Goal: Task Accomplishment & Management: Manage account settings

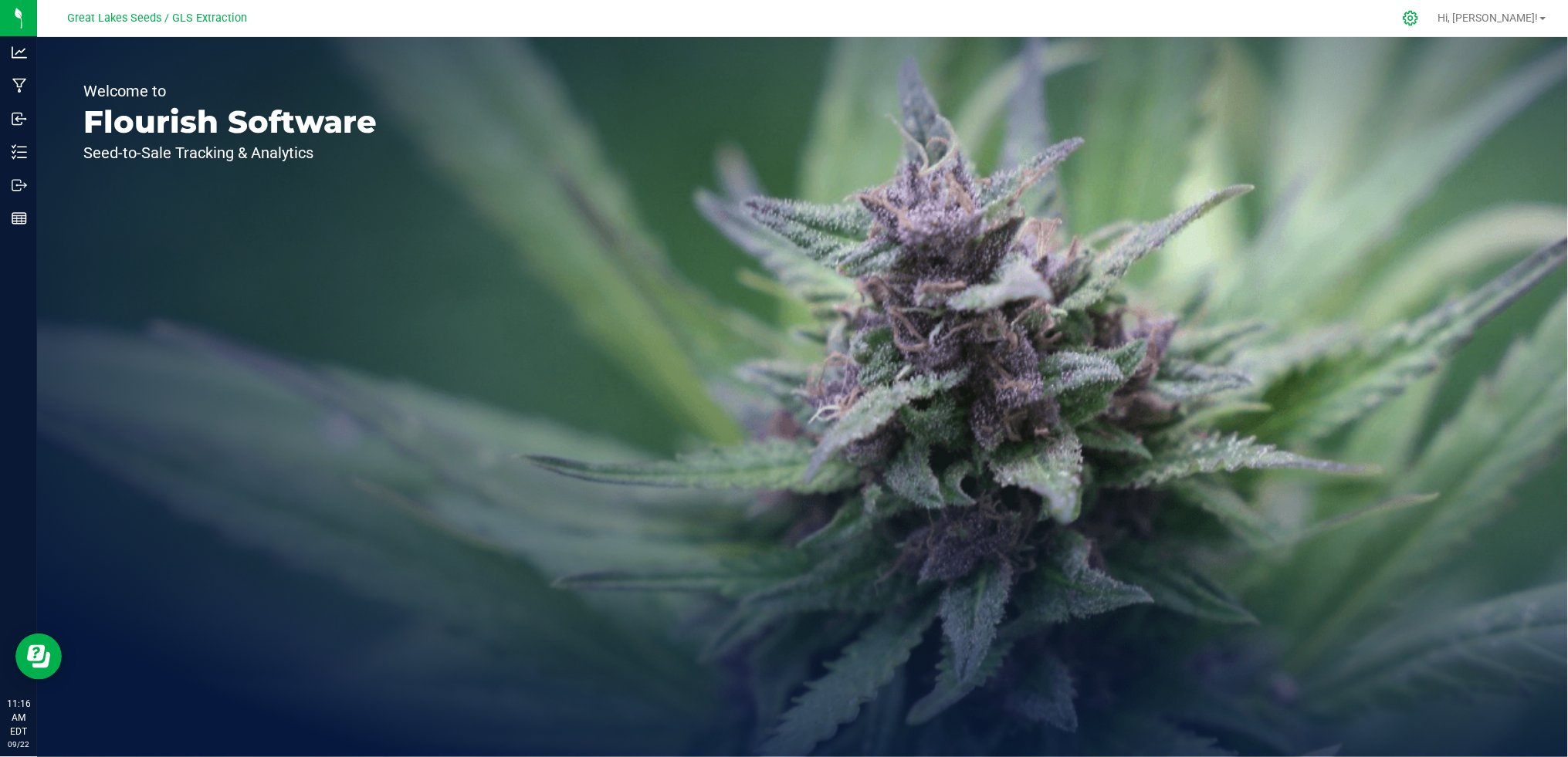
click at [1419, 24] on icon at bounding box center [1411, 18] width 16 height 16
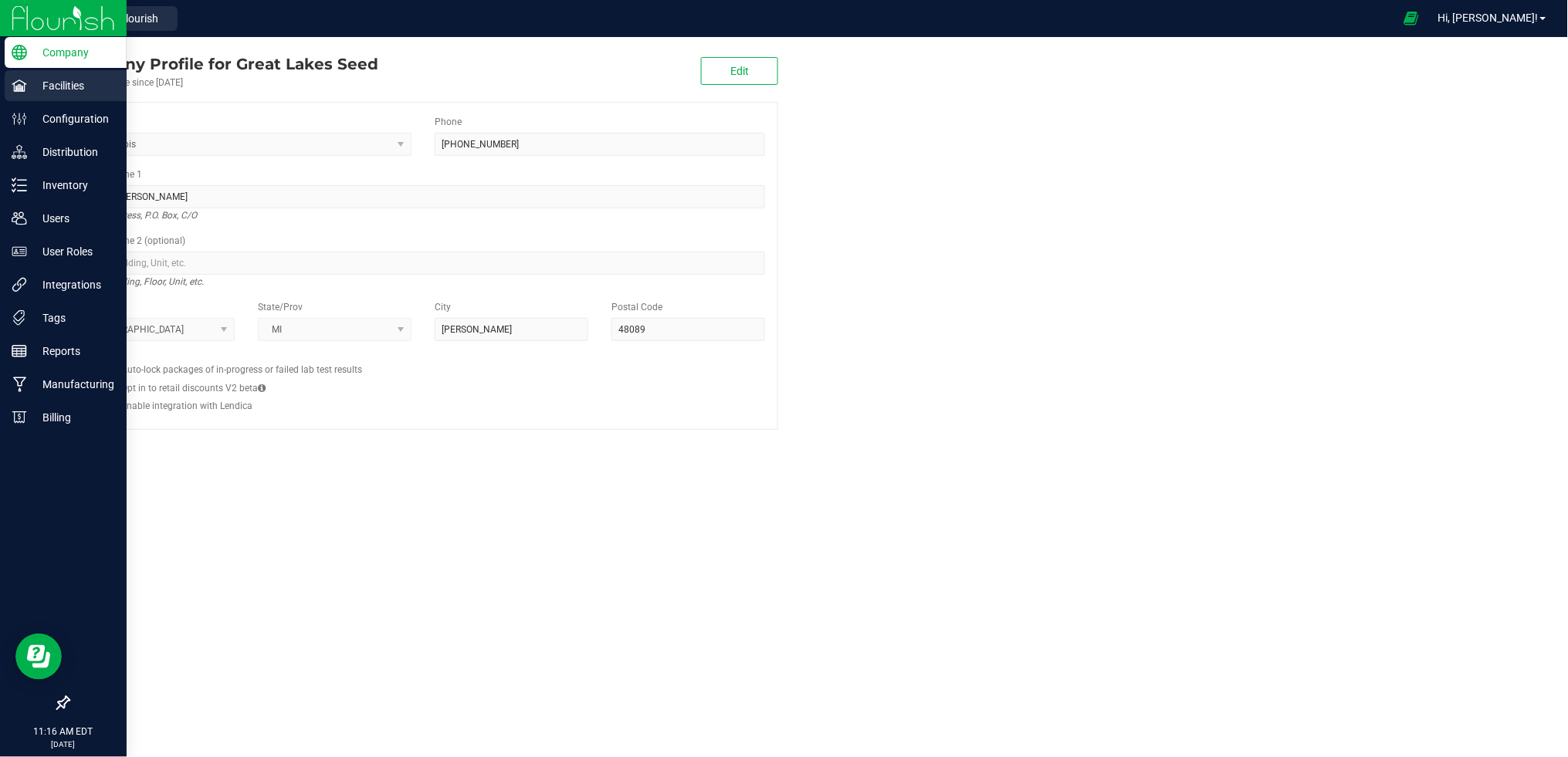
click at [64, 73] on div "Facilities" at bounding box center [66, 85] width 122 height 31
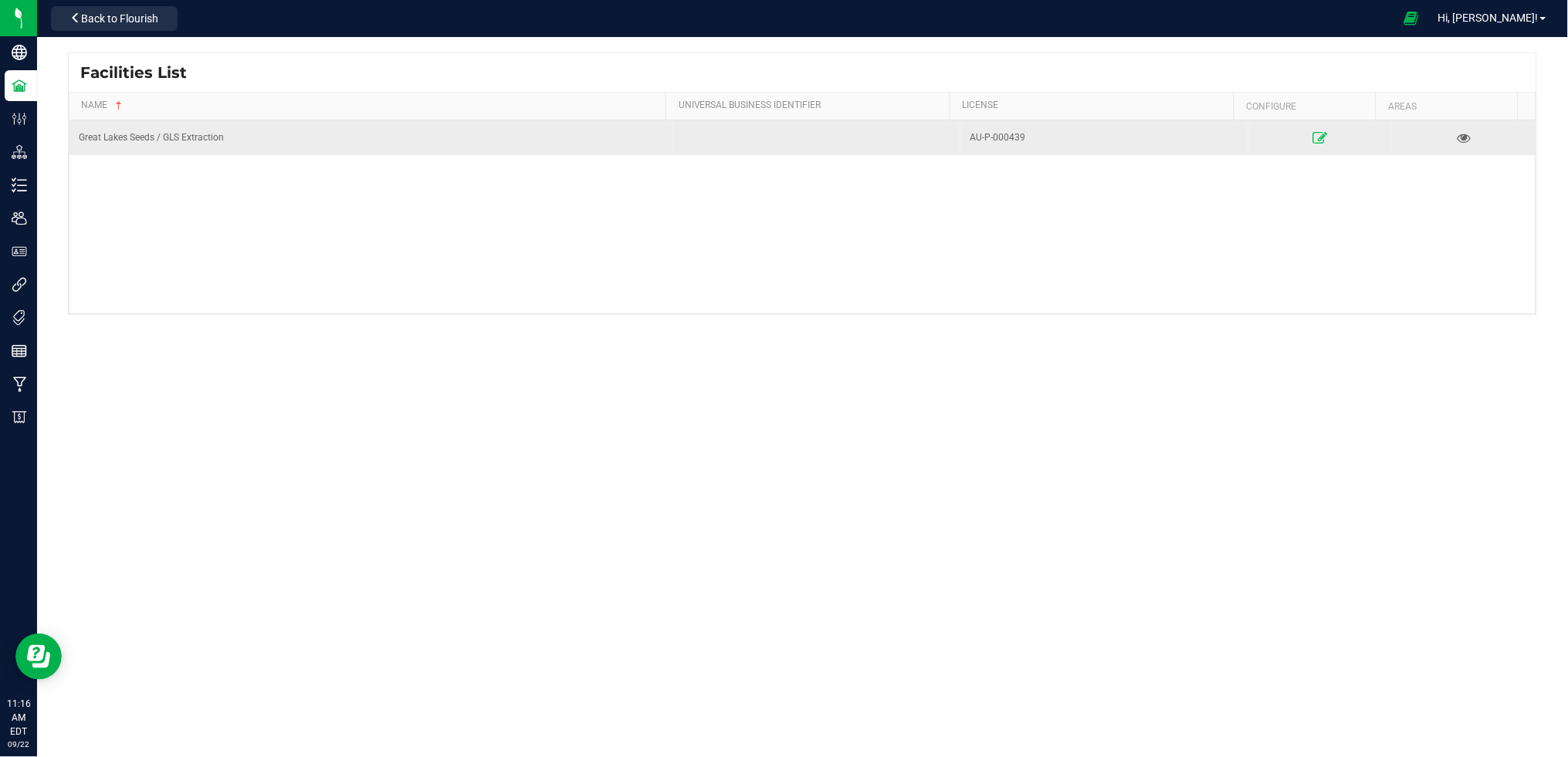
click at [1312, 136] on icon at bounding box center [1319, 137] width 14 height 11
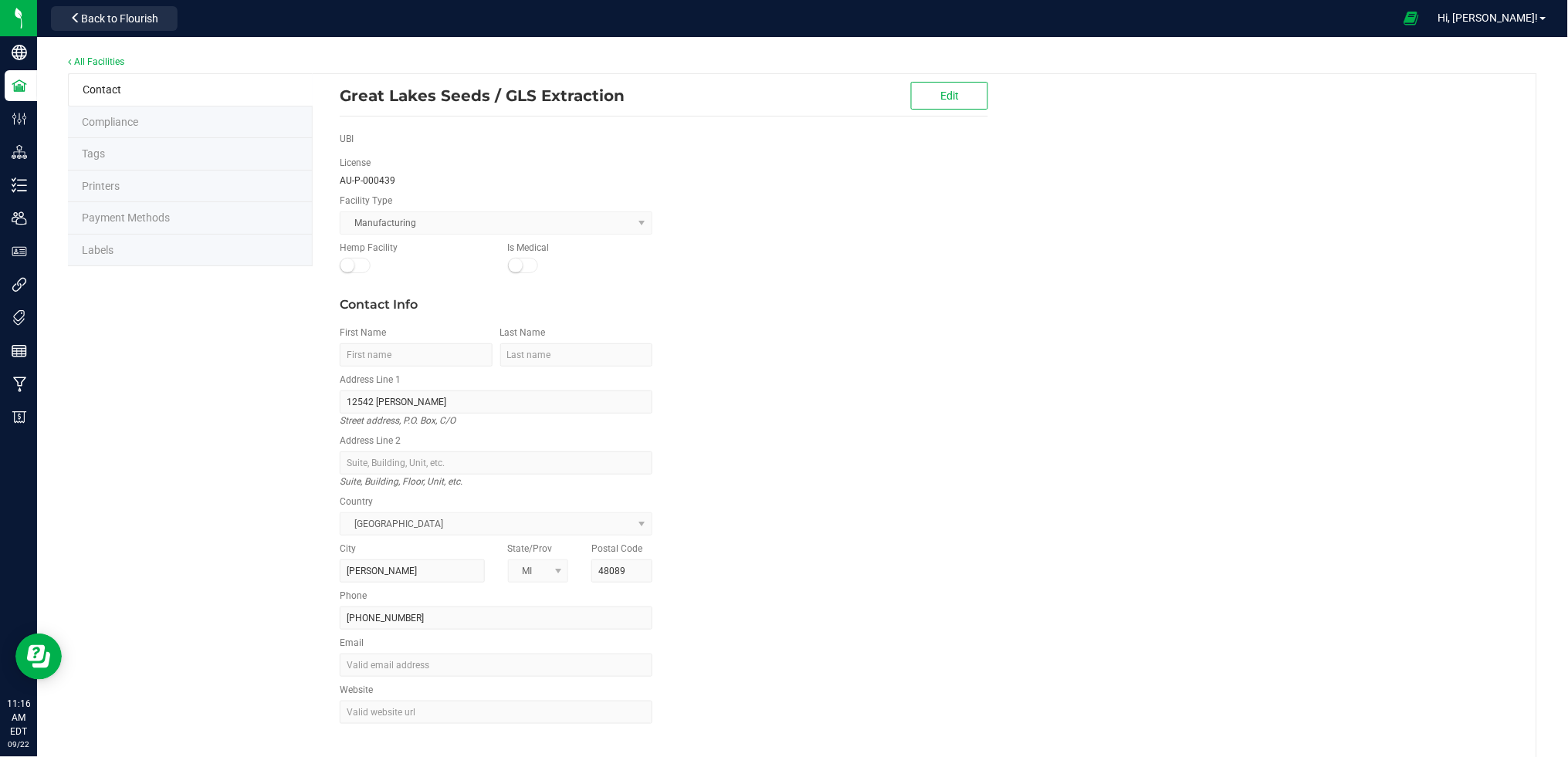
click at [95, 251] on span "Labels" at bounding box center [98, 250] width 32 height 13
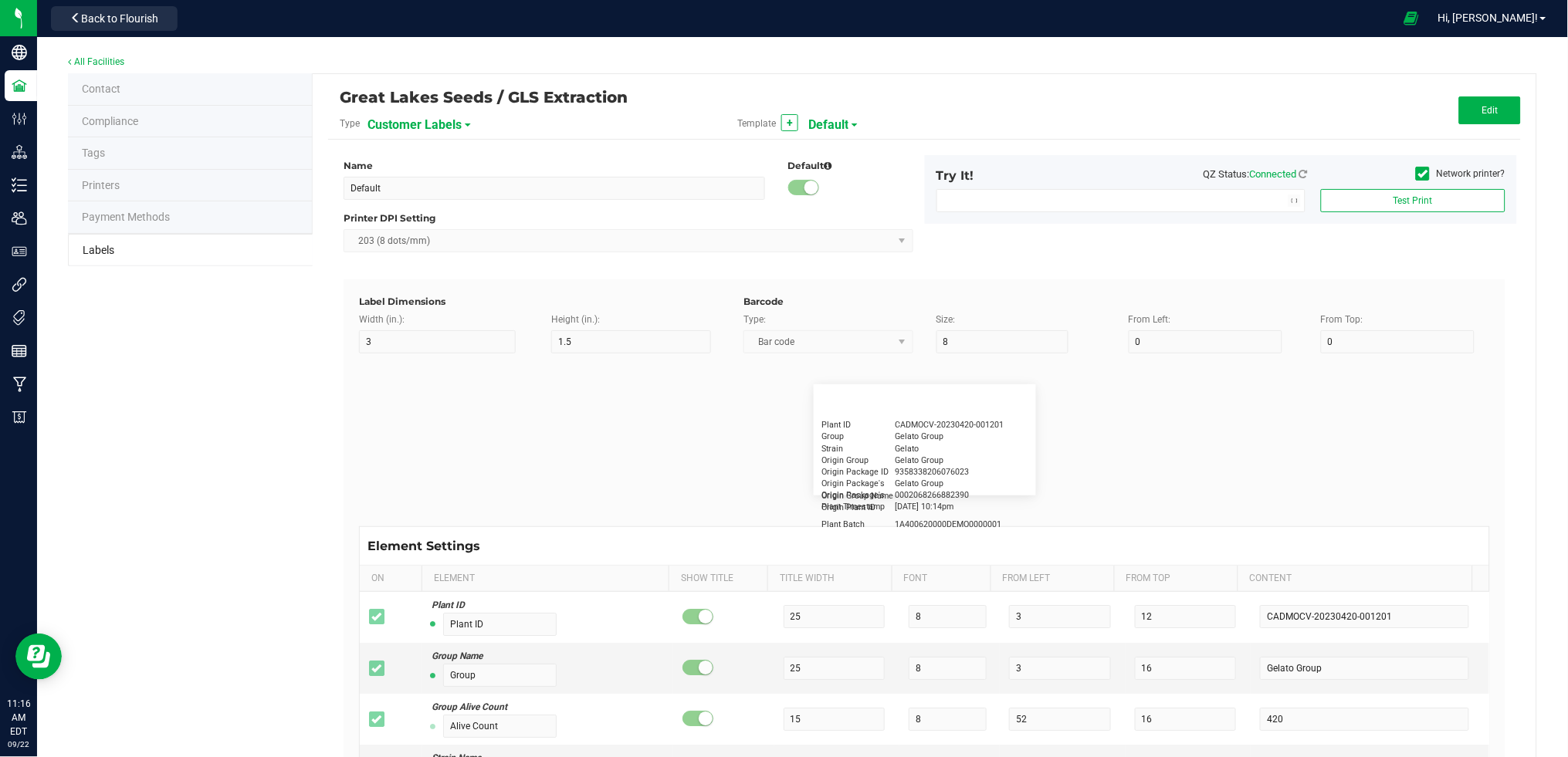
type input "2.25"
type input "4"
type input "20"
type input "5"
type input "Business"
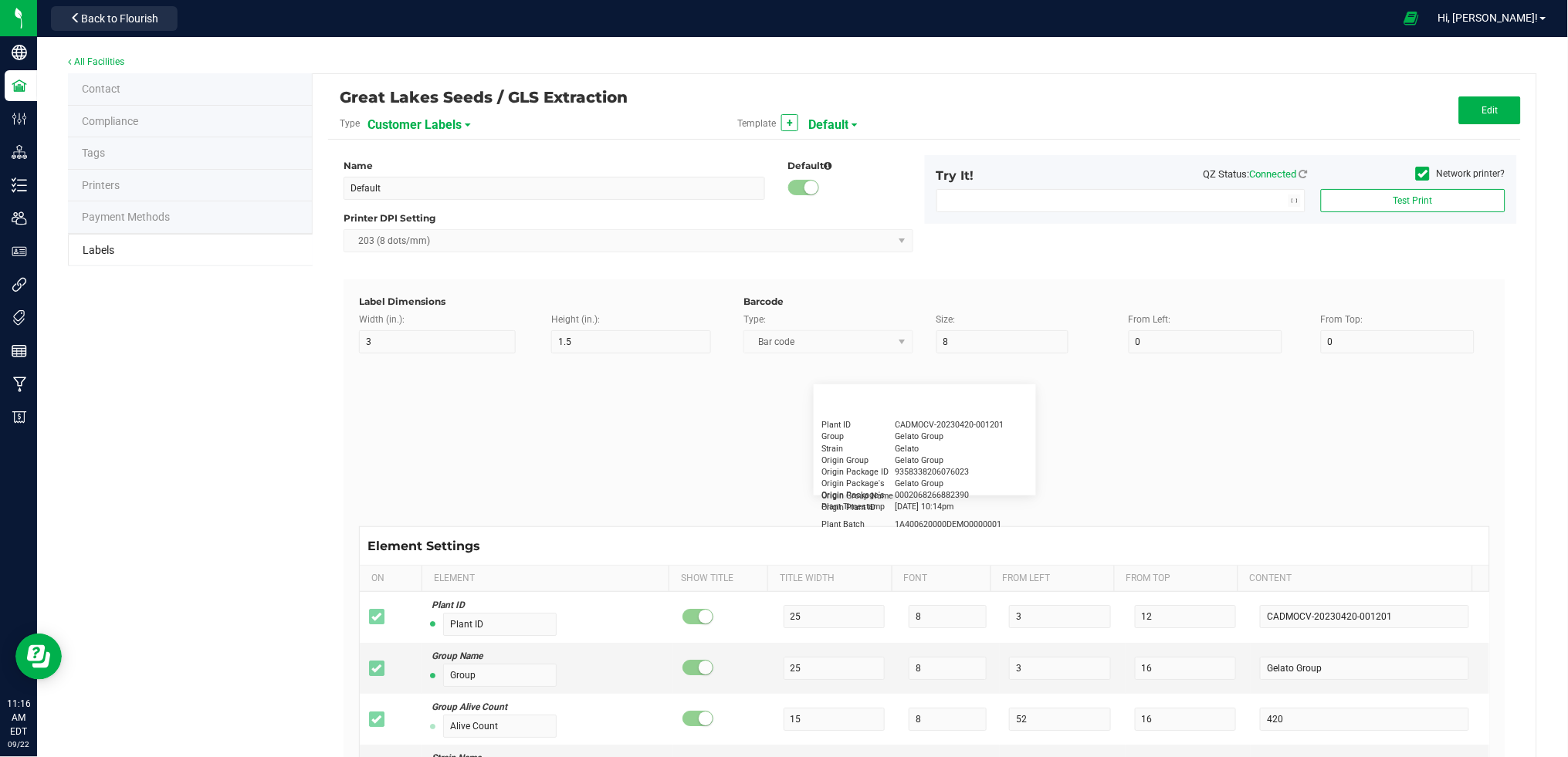
type input "15"
type input "5"
type input "[PERSON_NAME]"
type input "Product"
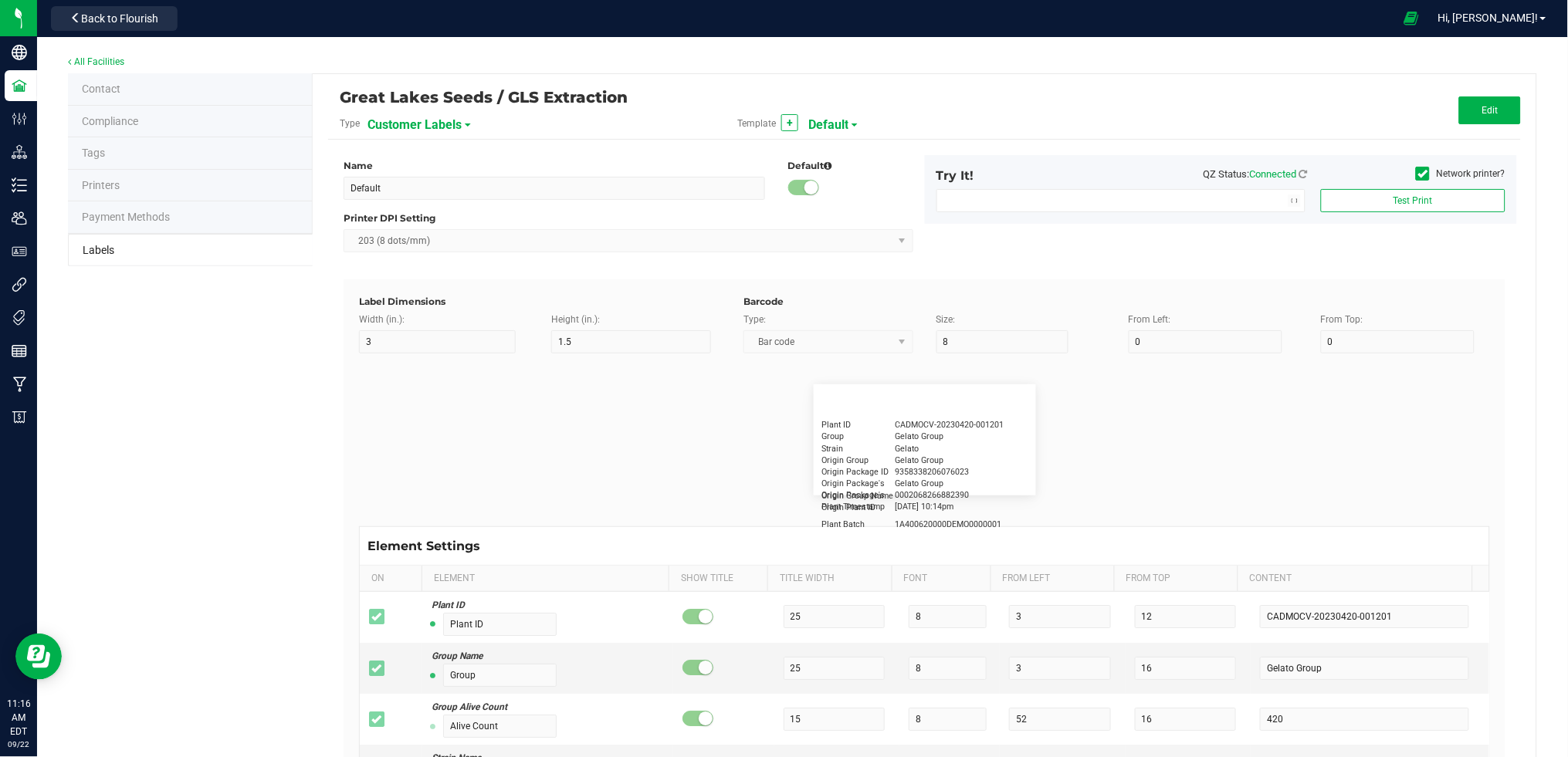
type input "15"
type input "5"
type input "10"
type input "GSC Oil Tincture"
type input "Weight"
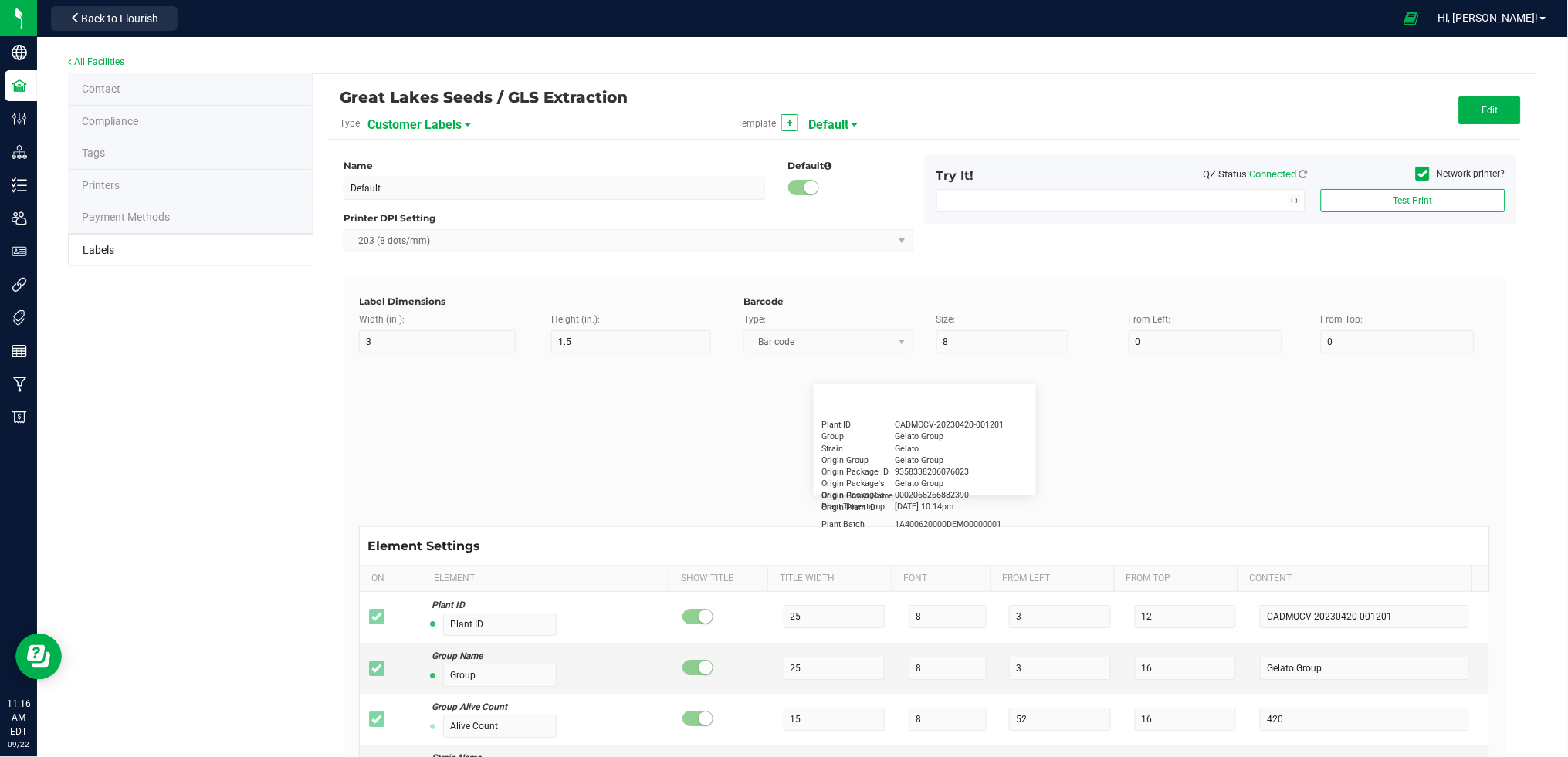
type input "5"
type input "15"
type input "3 ea"
type input "License Number"
type input "15"
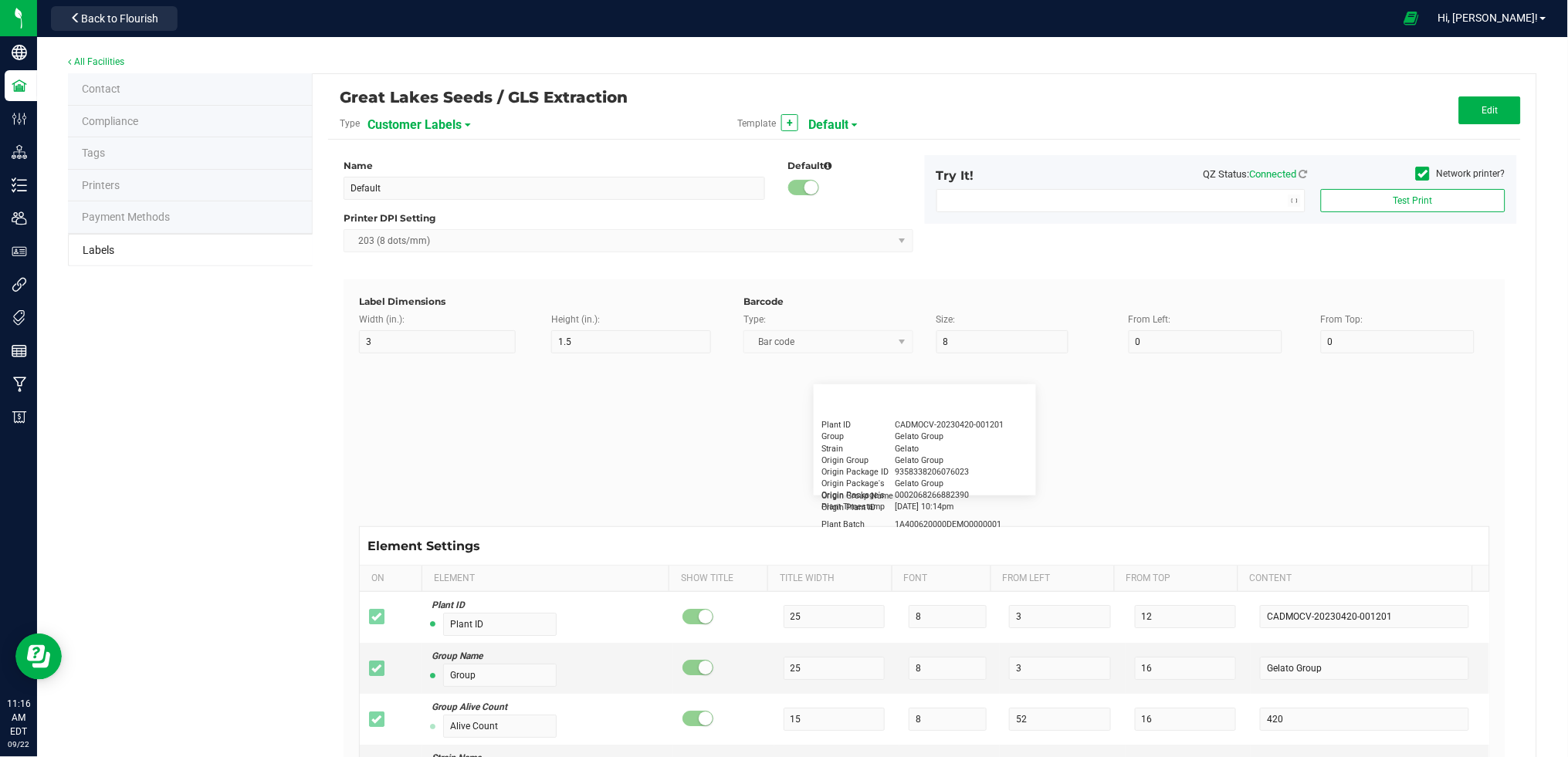
type input "5"
type input "Docfirst Doclast, MD."
type input "Order Date"
type input "15"
type input "5"
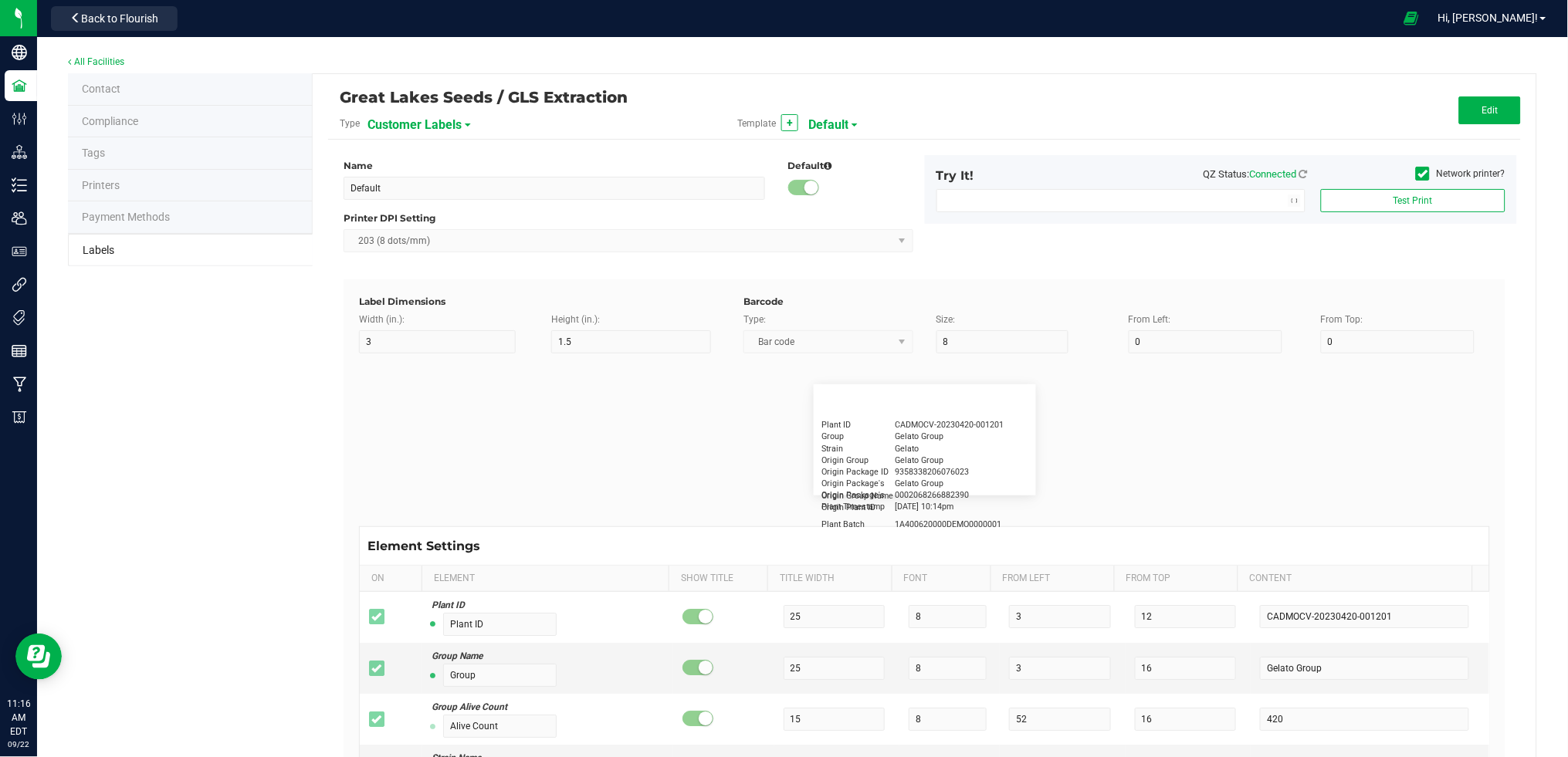
type input "25"
type input "[DATE] 1:17 pm"
type input "License Number"
type input "10"
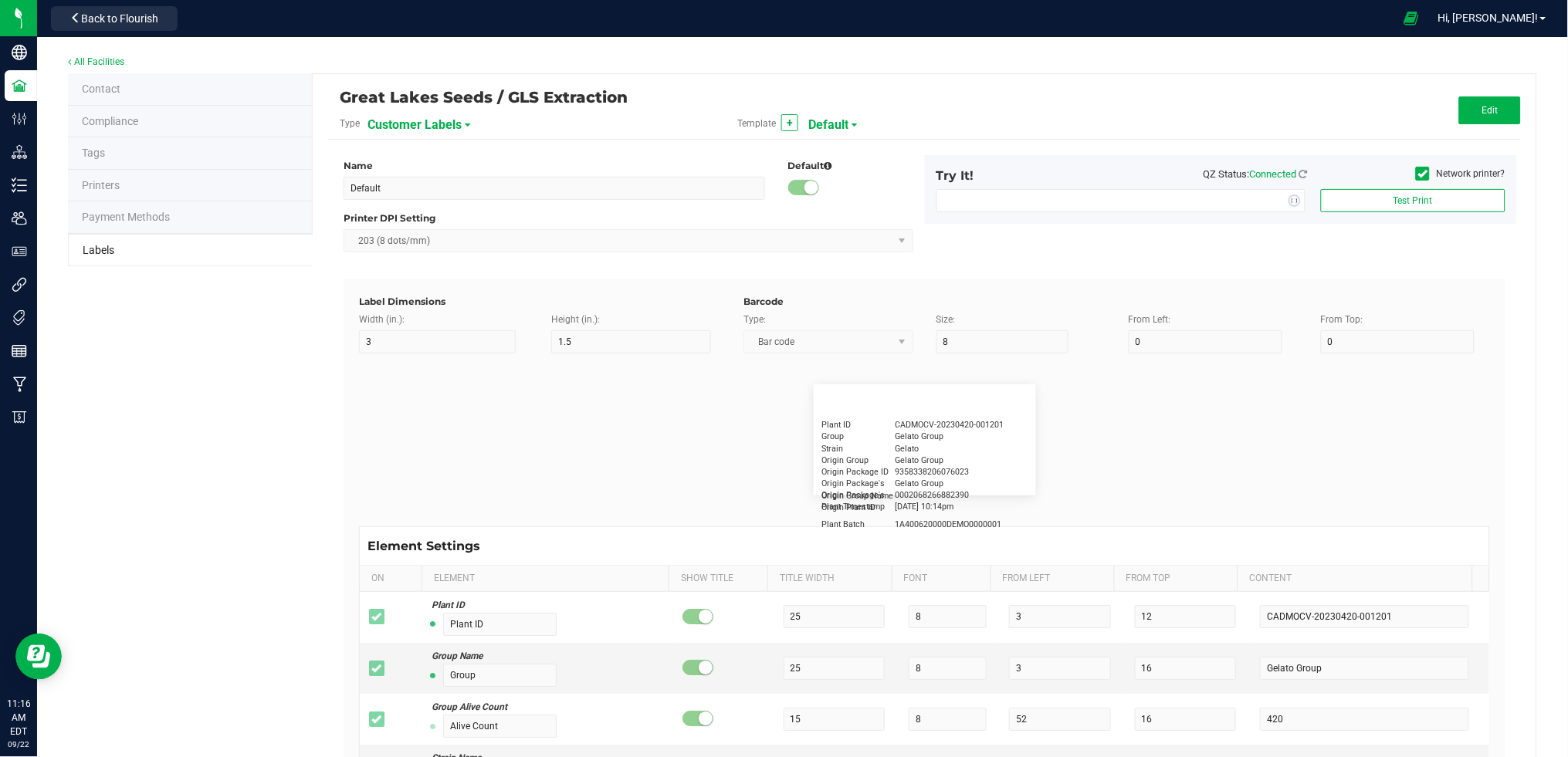
type input "10"
type input "AU-PA-000439"
type input "Example"
type input "10"
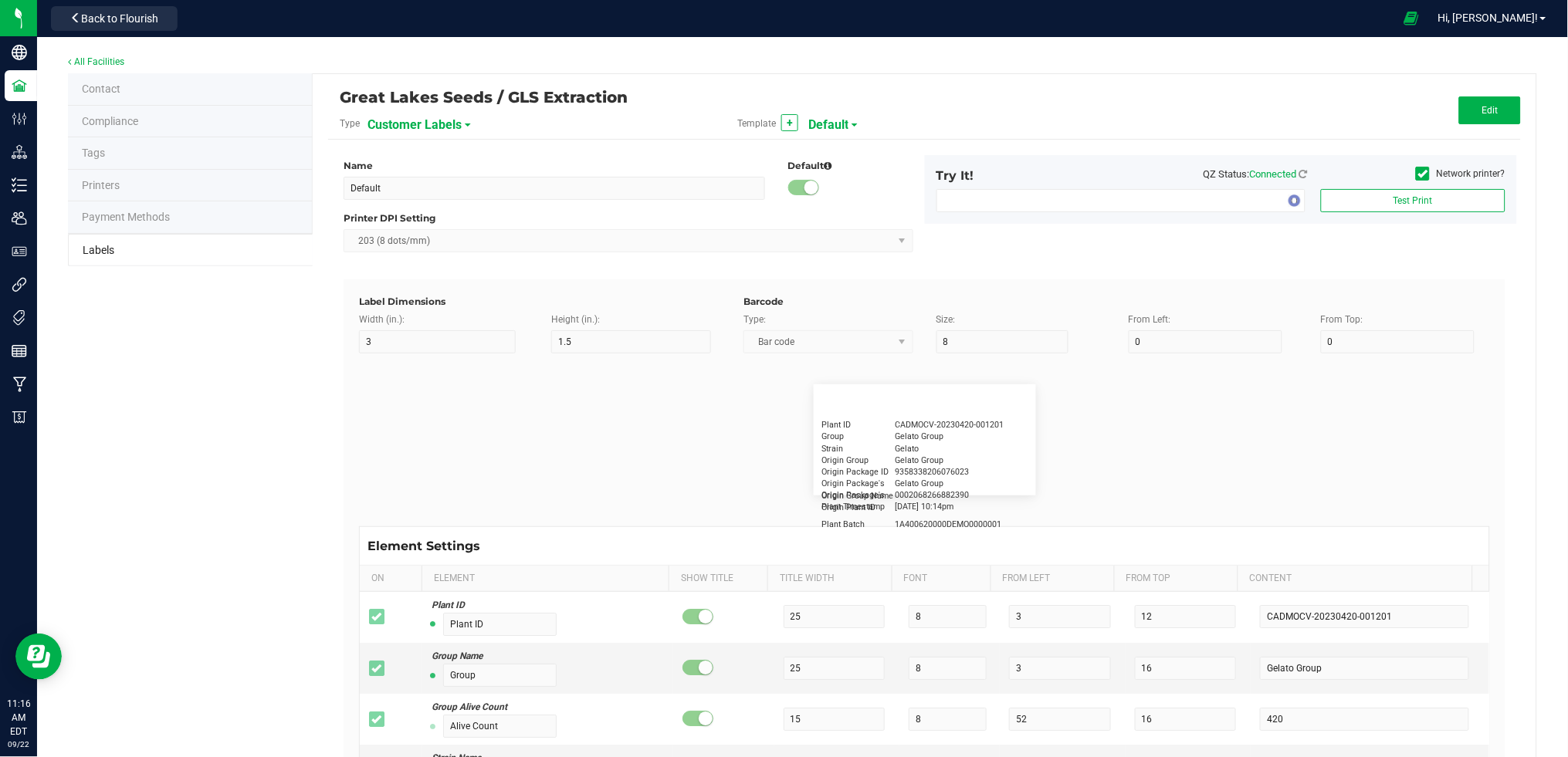
type input "10"
type input "Editable text field"
type input "Package ID"
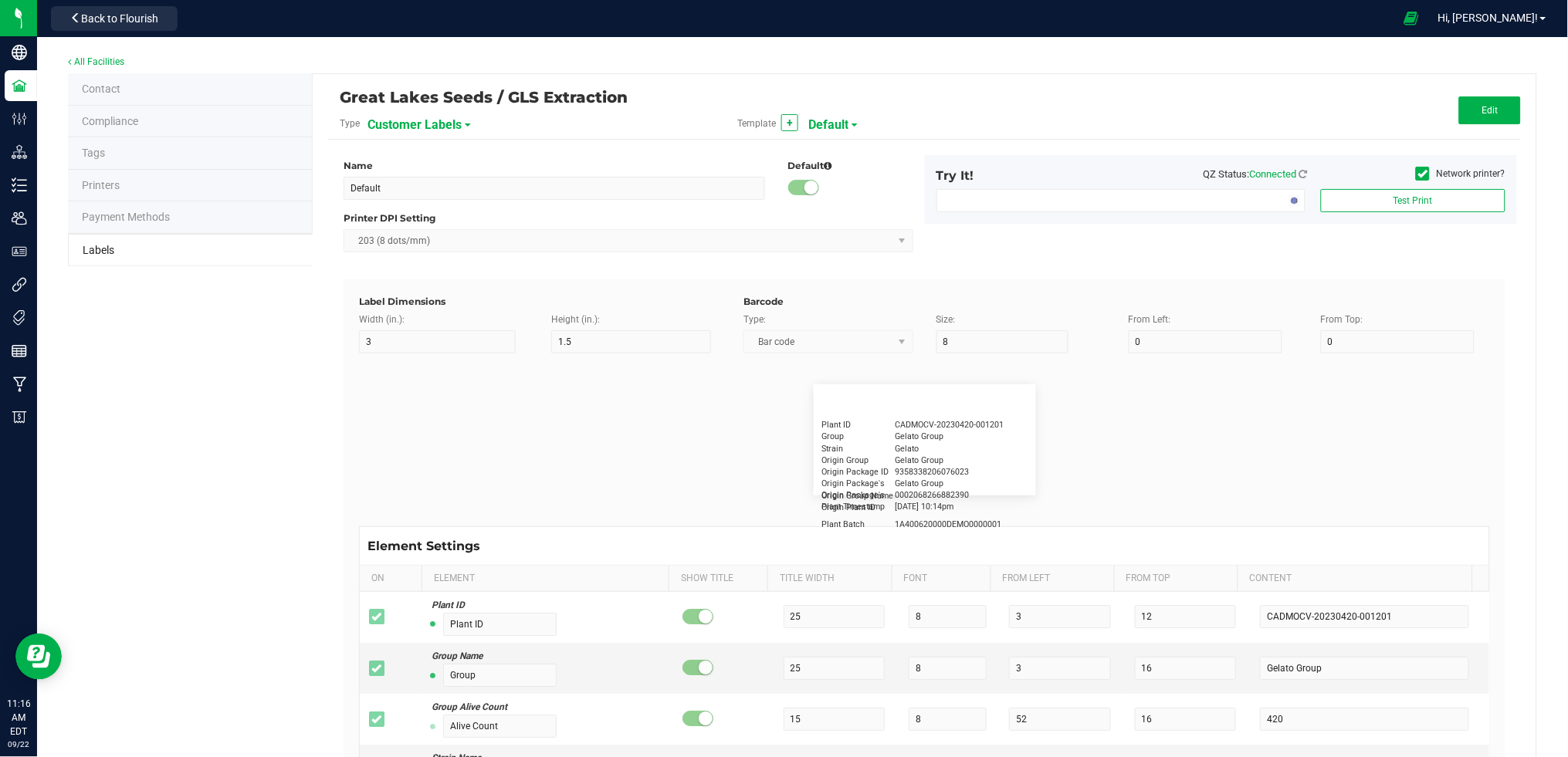
type input "15"
type input "5"
type input "10"
type input "CADMODS-20230420-096"
type input "Lot Number"
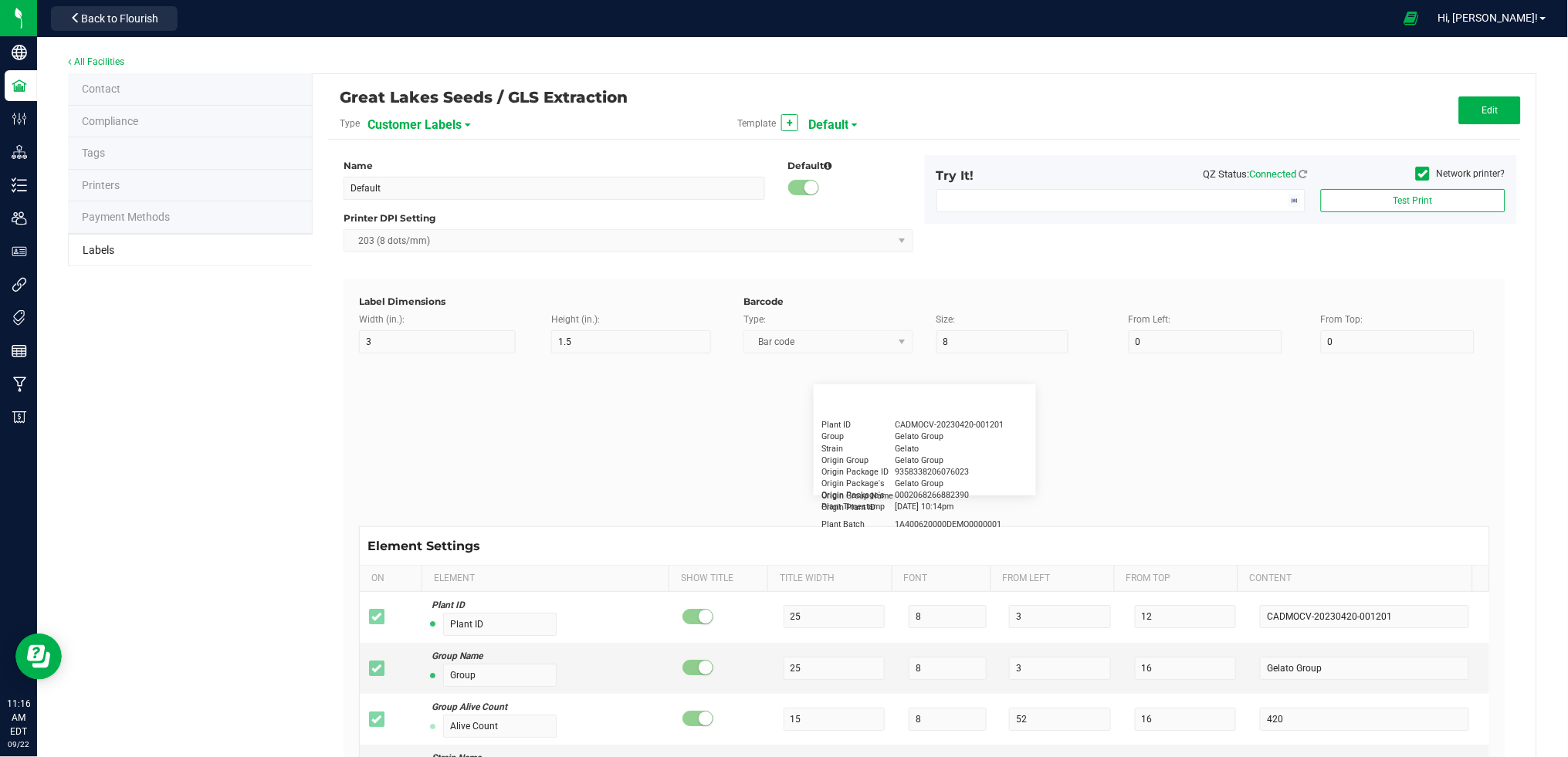
type input "15"
type input "5"
type input "10"
type input "LOTPXGDP-0912"
type input "Brand"
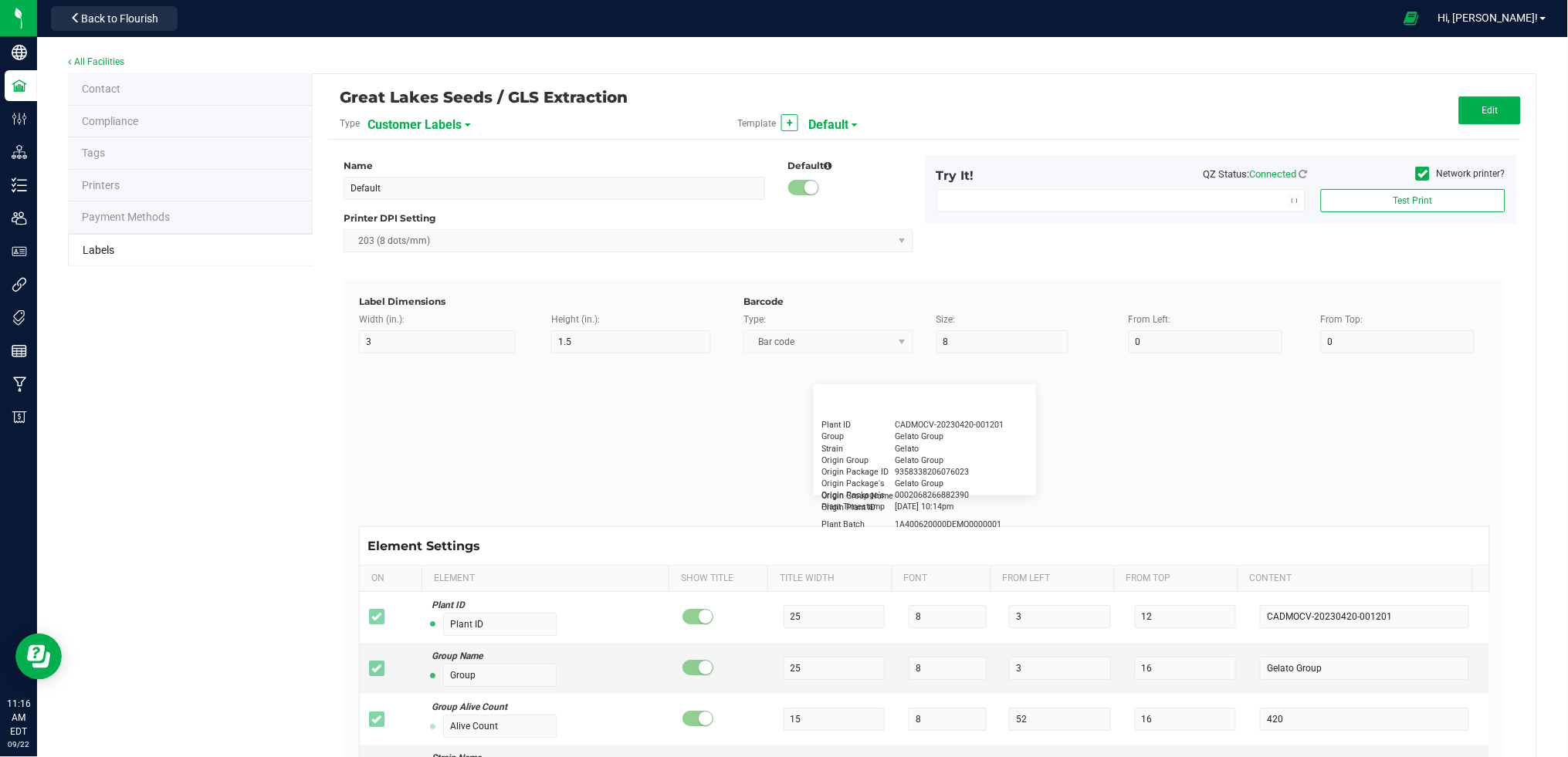
type input "15"
type input "5"
type input "30"
type input "Cannabis Co."
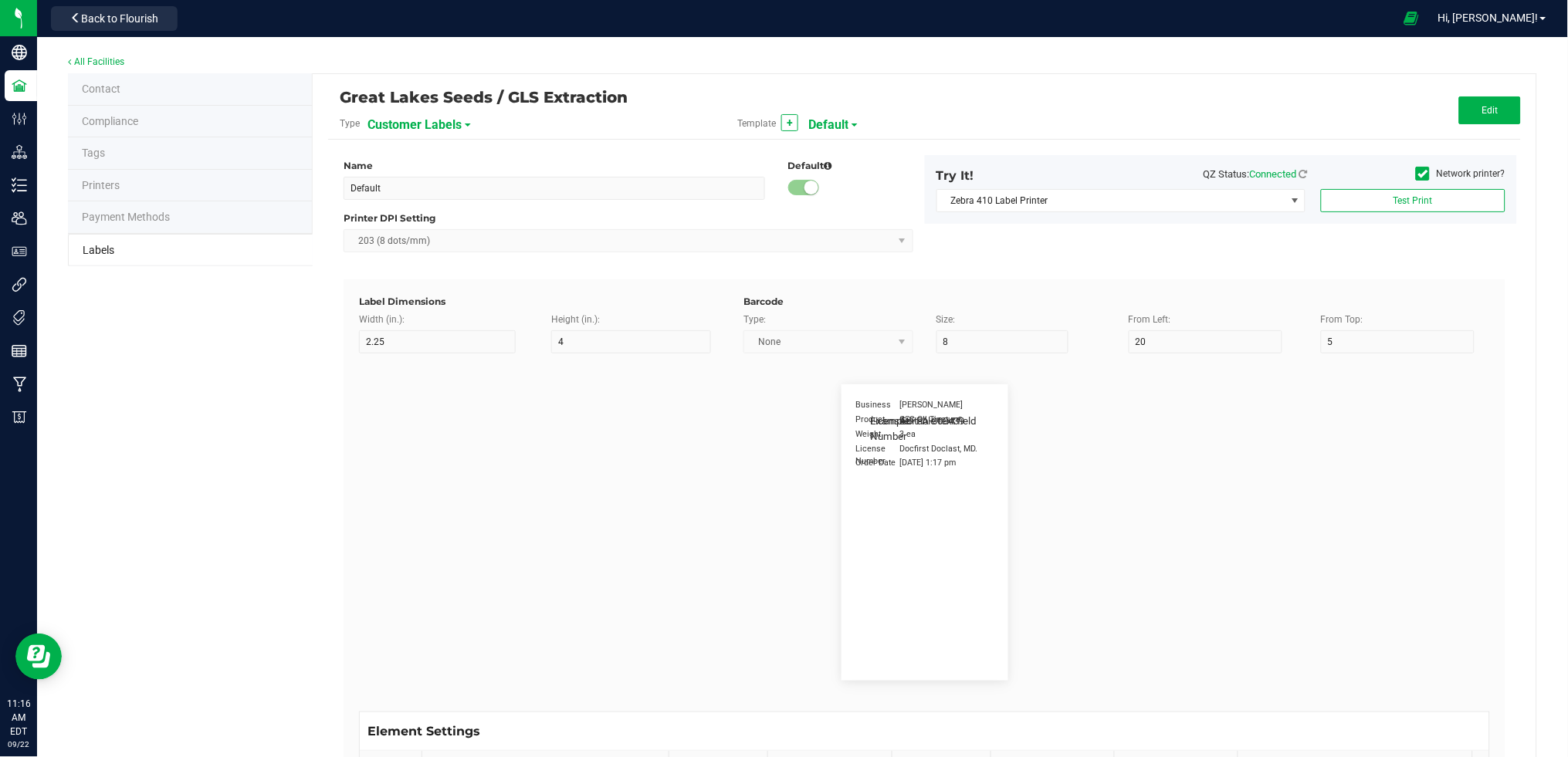
click at [423, 130] on span "Customer Labels" at bounding box center [414, 125] width 94 height 26
click at [425, 212] on span "Package Labels" at bounding box center [406, 215] width 66 height 11
type input "2.75"
type input "30"
type input "1"
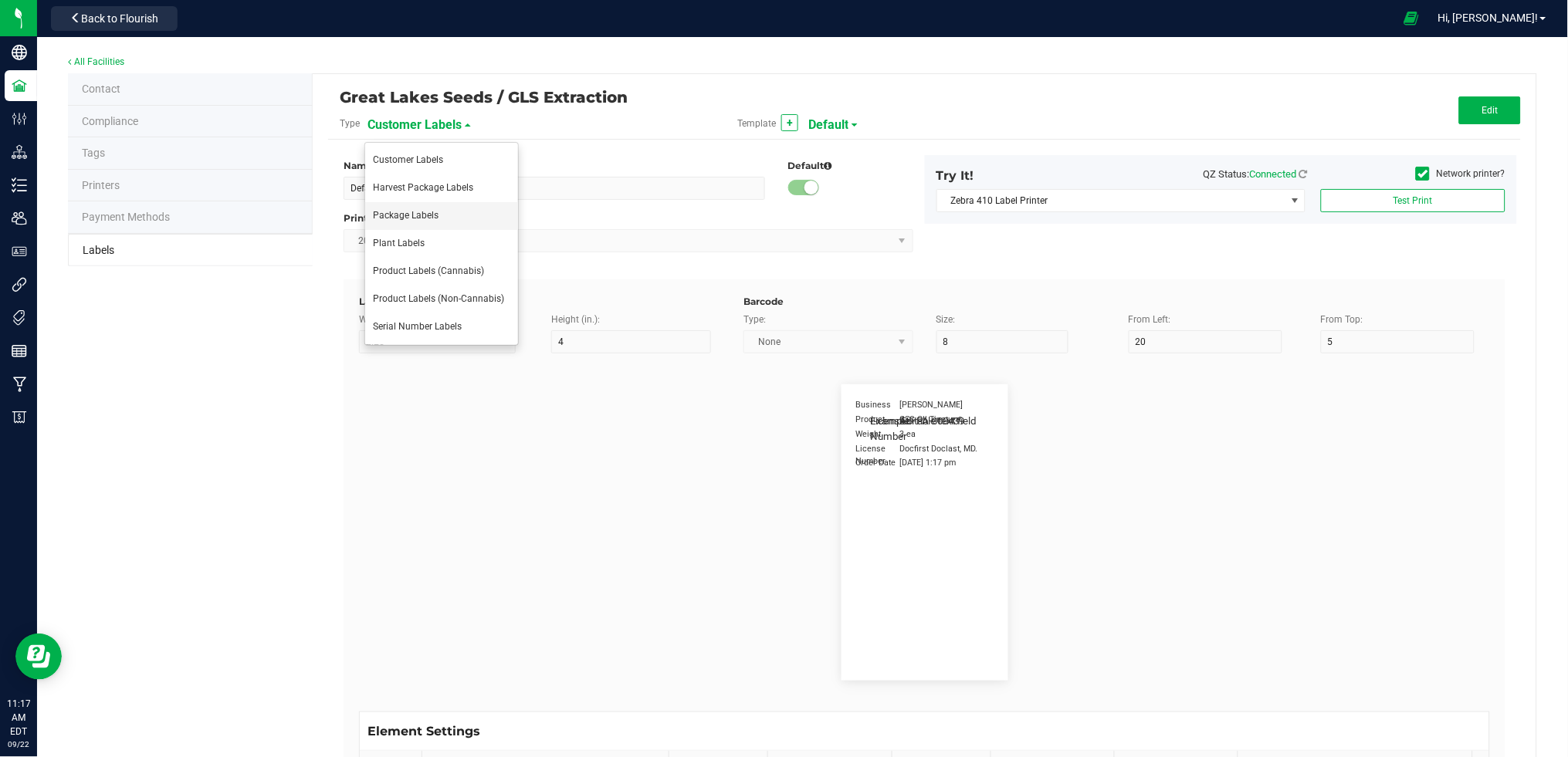
type input "60"
type input "METRC"
type input "14"
type input "10"
type input "1"
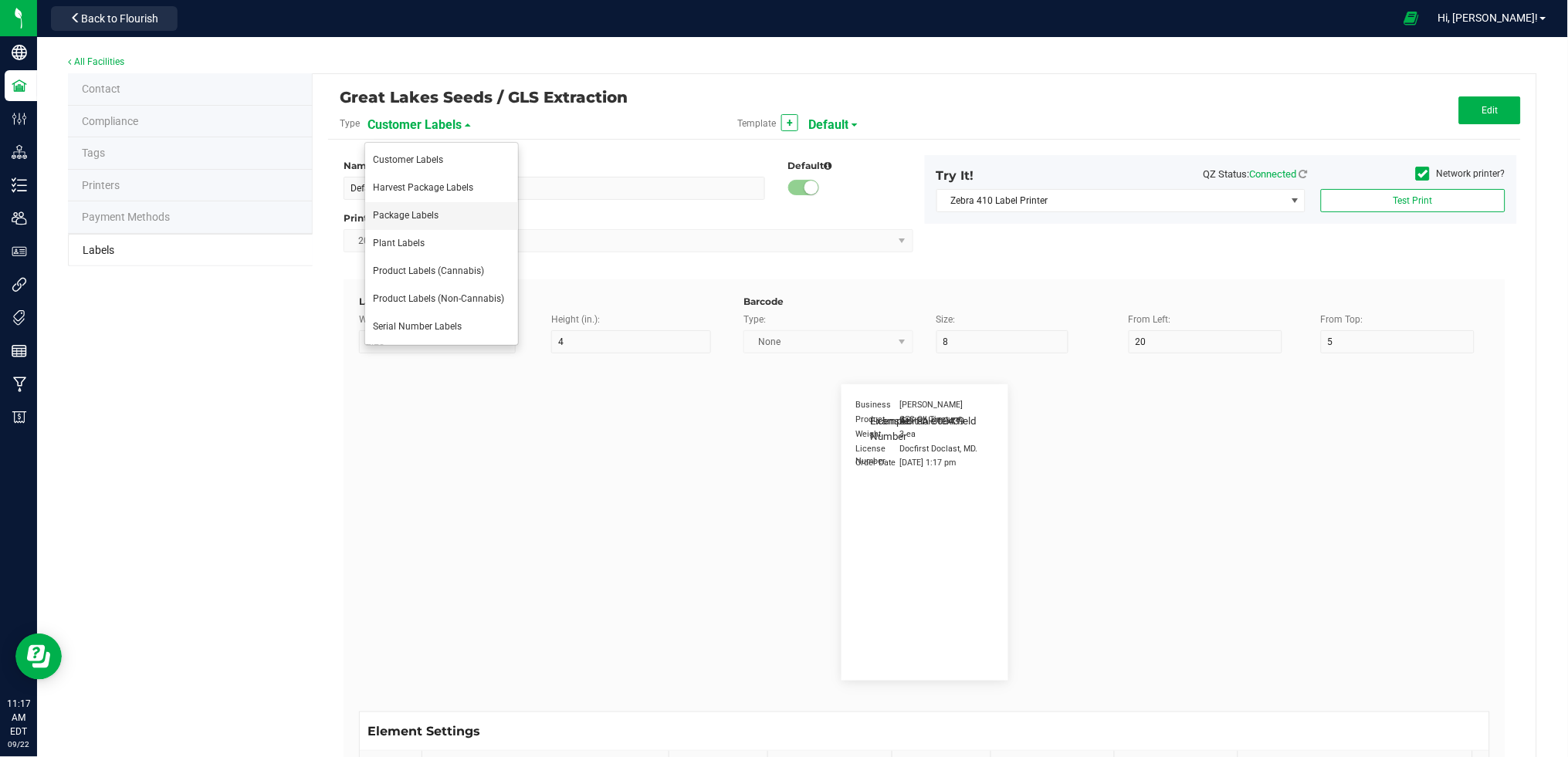
type input "10"
type input "CADMODS-20200420-096"
type input "Size"
type input "25"
type input "10"
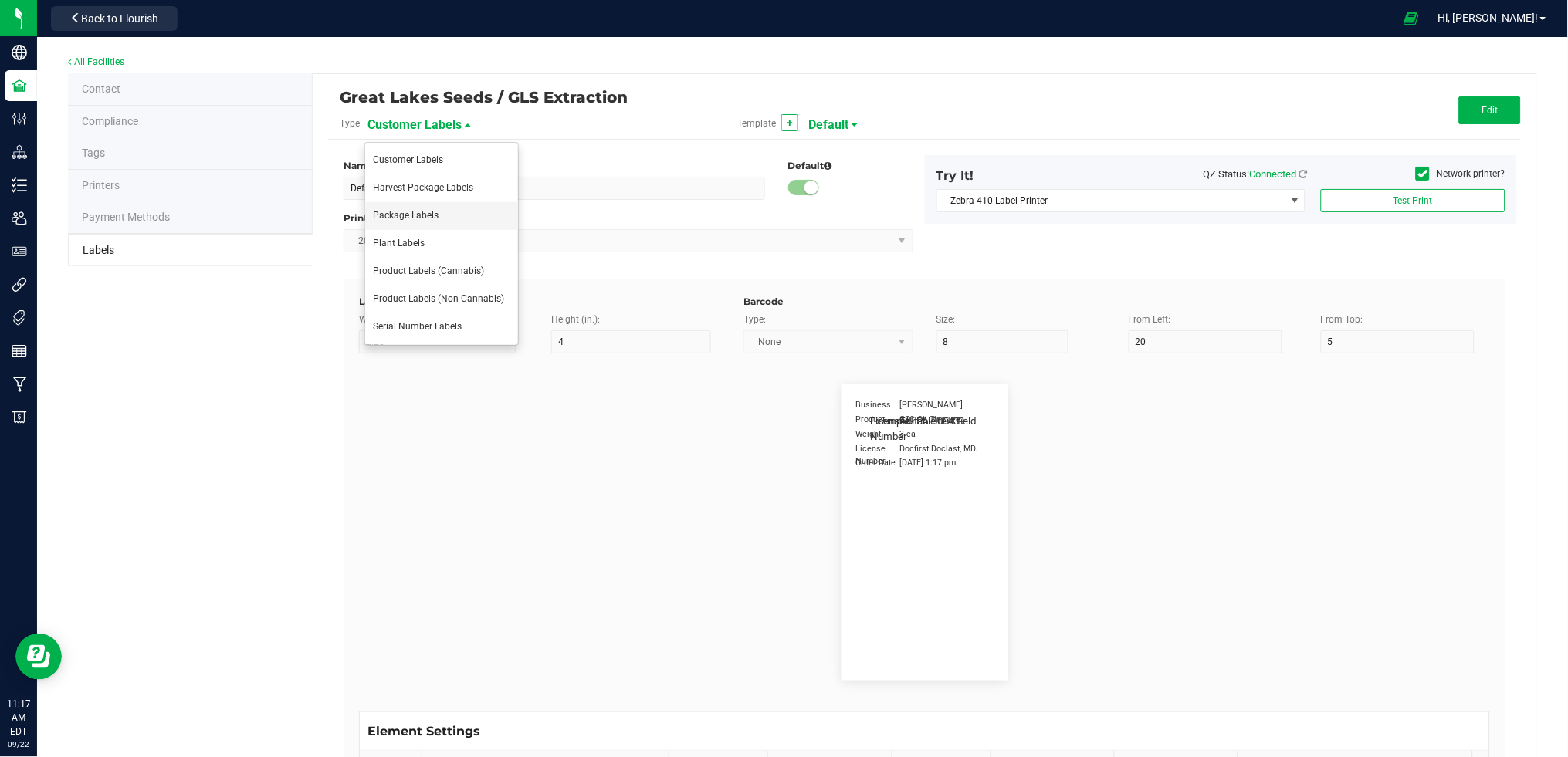
type input "35"
type input "44 ea"
type input "GLS"
type input "8"
type input "12"
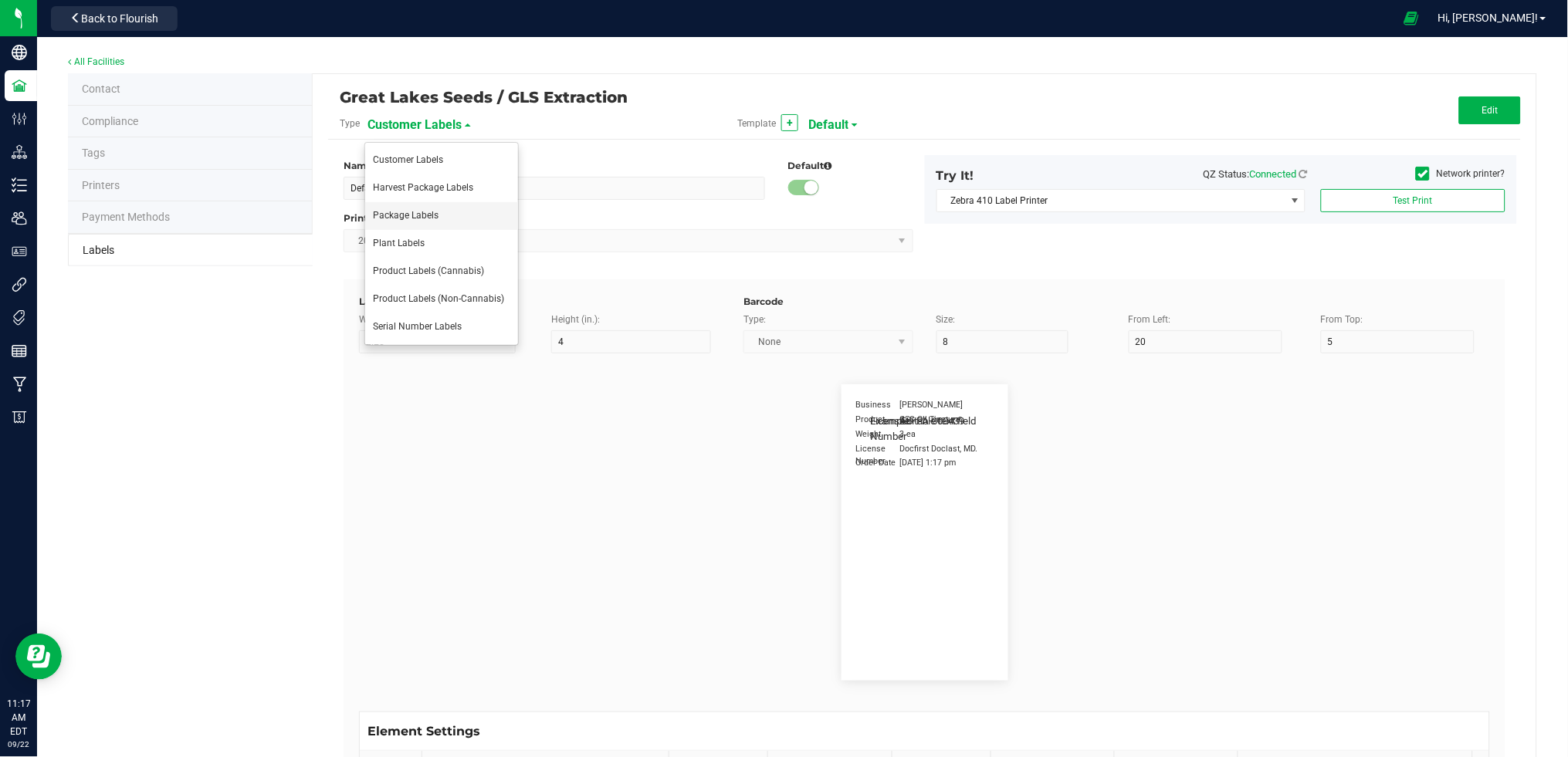
type input "20"
type input "AU-P-000439"
type input "SKU Name"
type input "25"
type input "15"
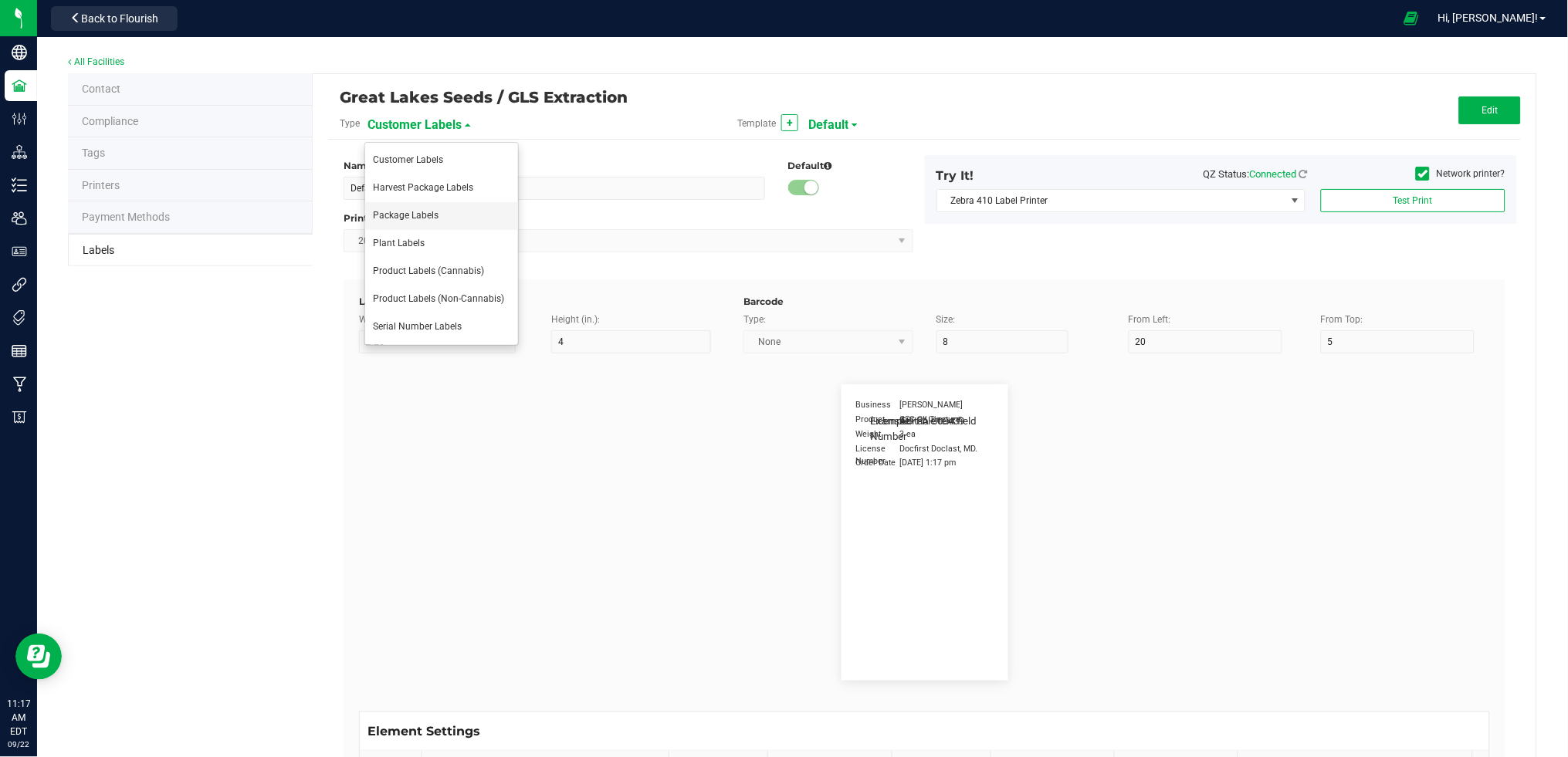
type input "1"
type input "30"
type input "Gelato Pen"
type input "Strain"
type input "25"
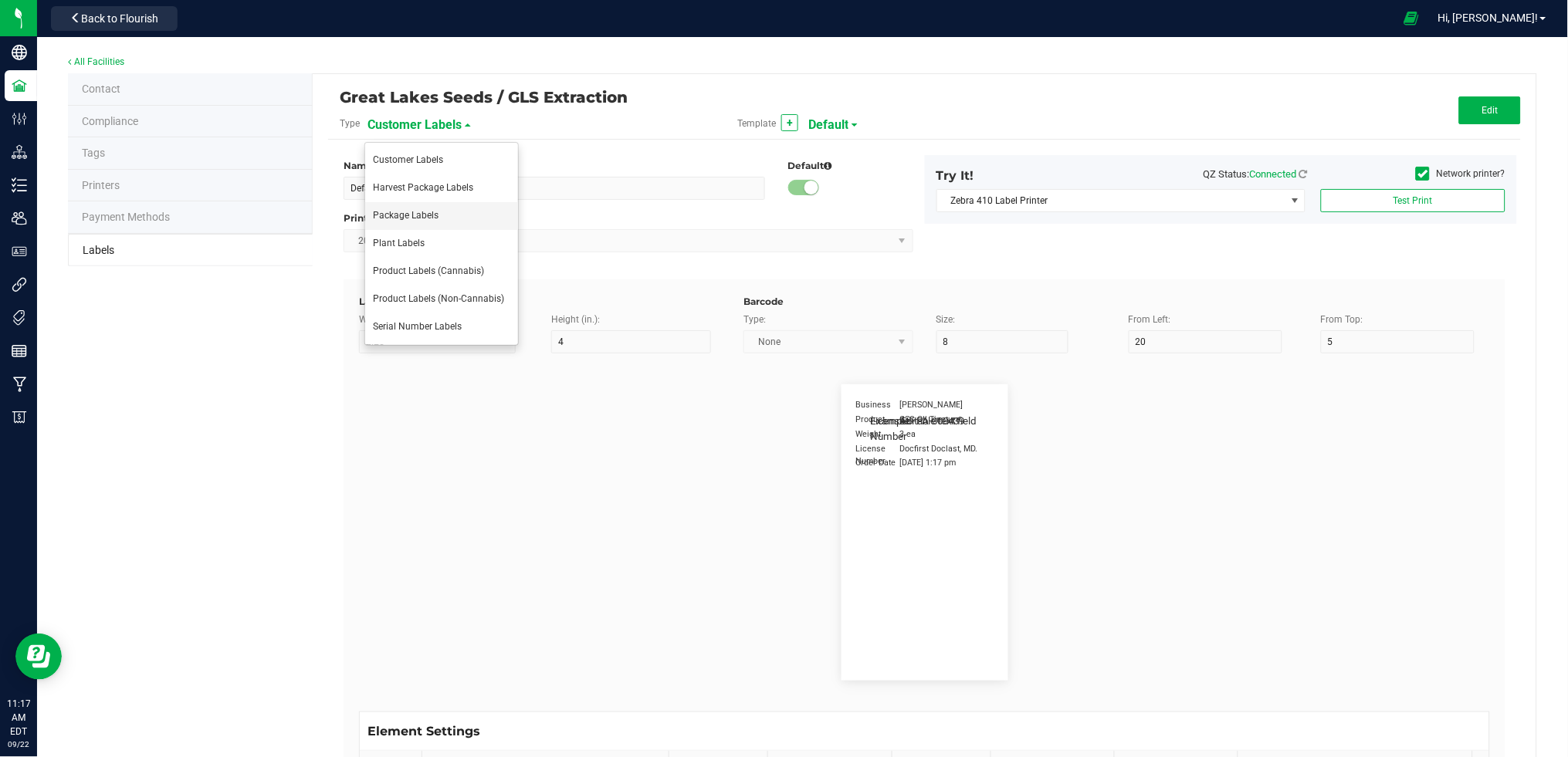
type input "10"
type input "15"
type input "Gelato"
type input "Package Date"
type input "25"
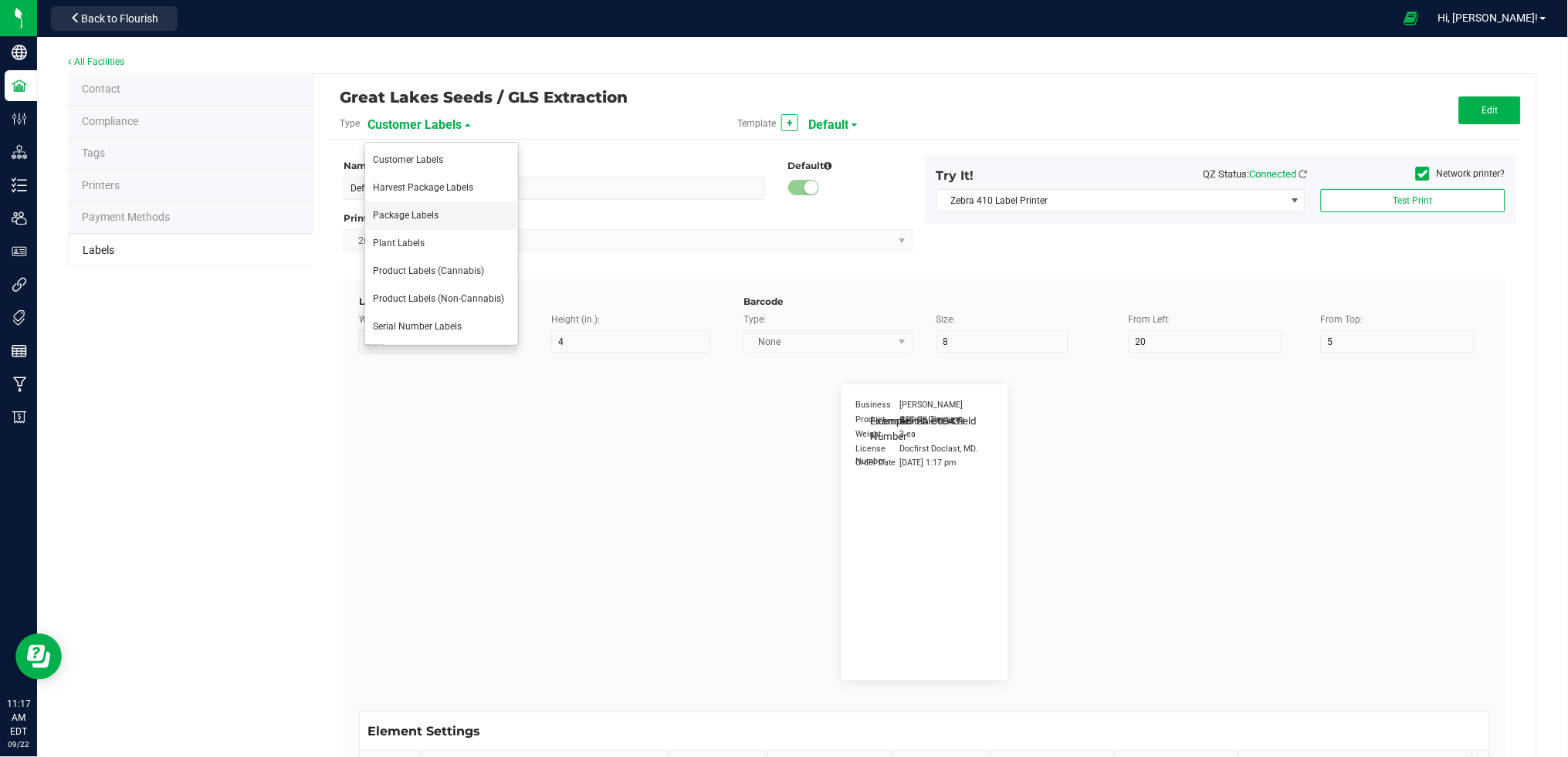
type input "5"
type input "25"
type input "[DATE] 10:14pm"
type input "Lot Number"
type input "25"
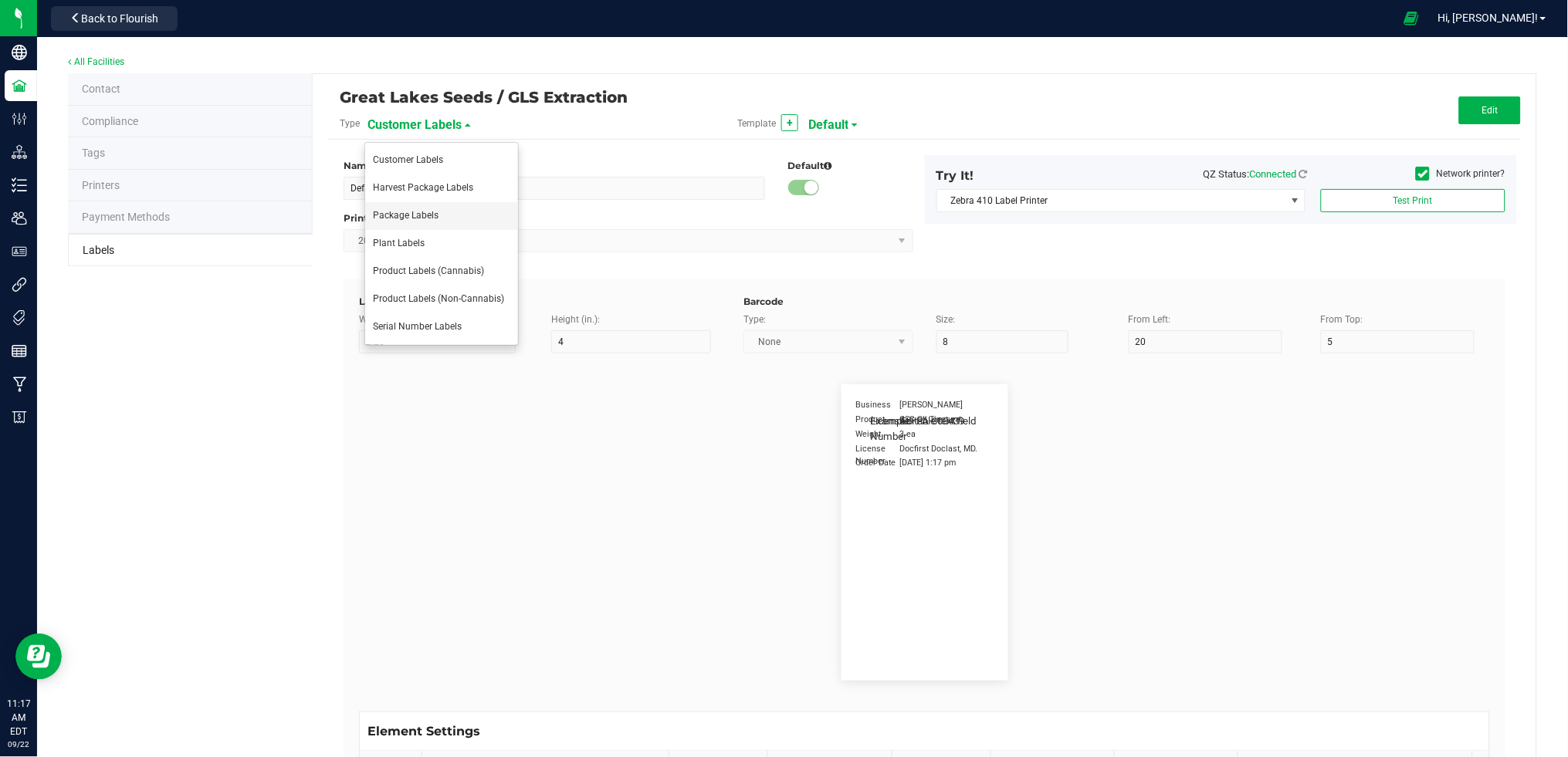
type input "5"
type input "30"
type input "LOT918234"
type input "SKU"
type input "25"
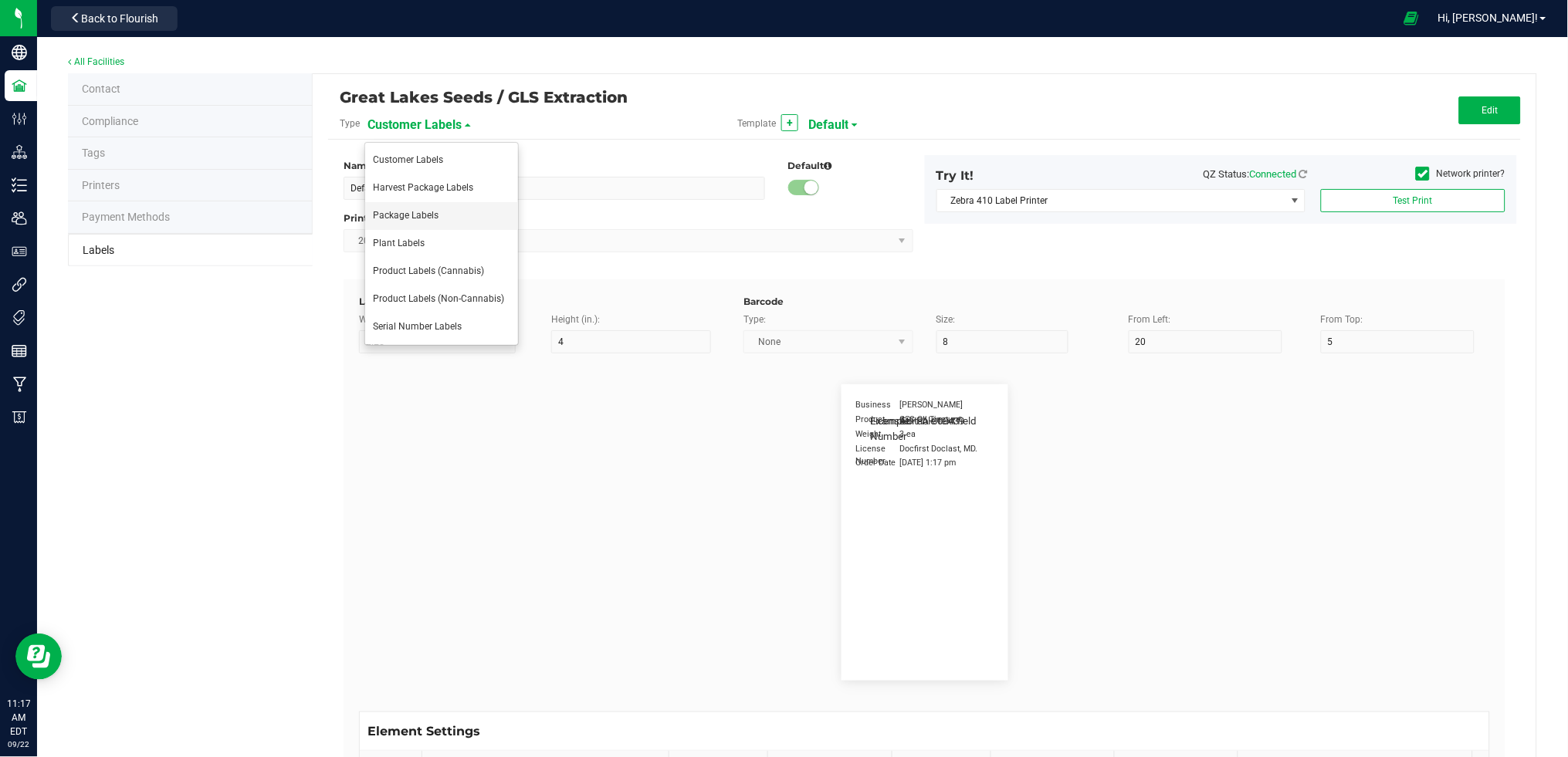
type input "10"
type input "30"
type input "42P017"
type input "Ref Field 1"
type input "25"
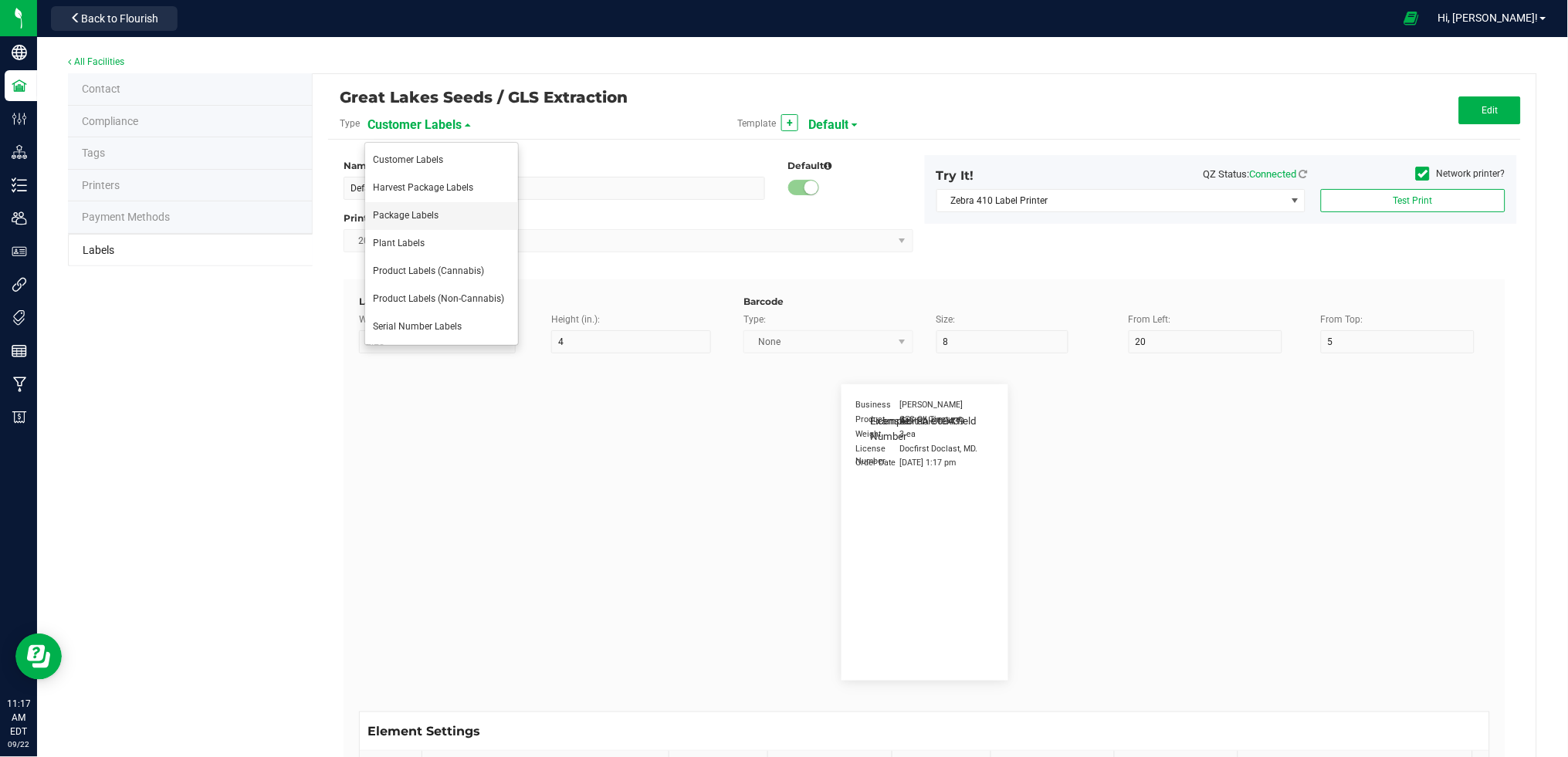
type input "10"
type input "35"
type input "Ref Field 1 Value"
type input "Ref Field 2"
type input "25"
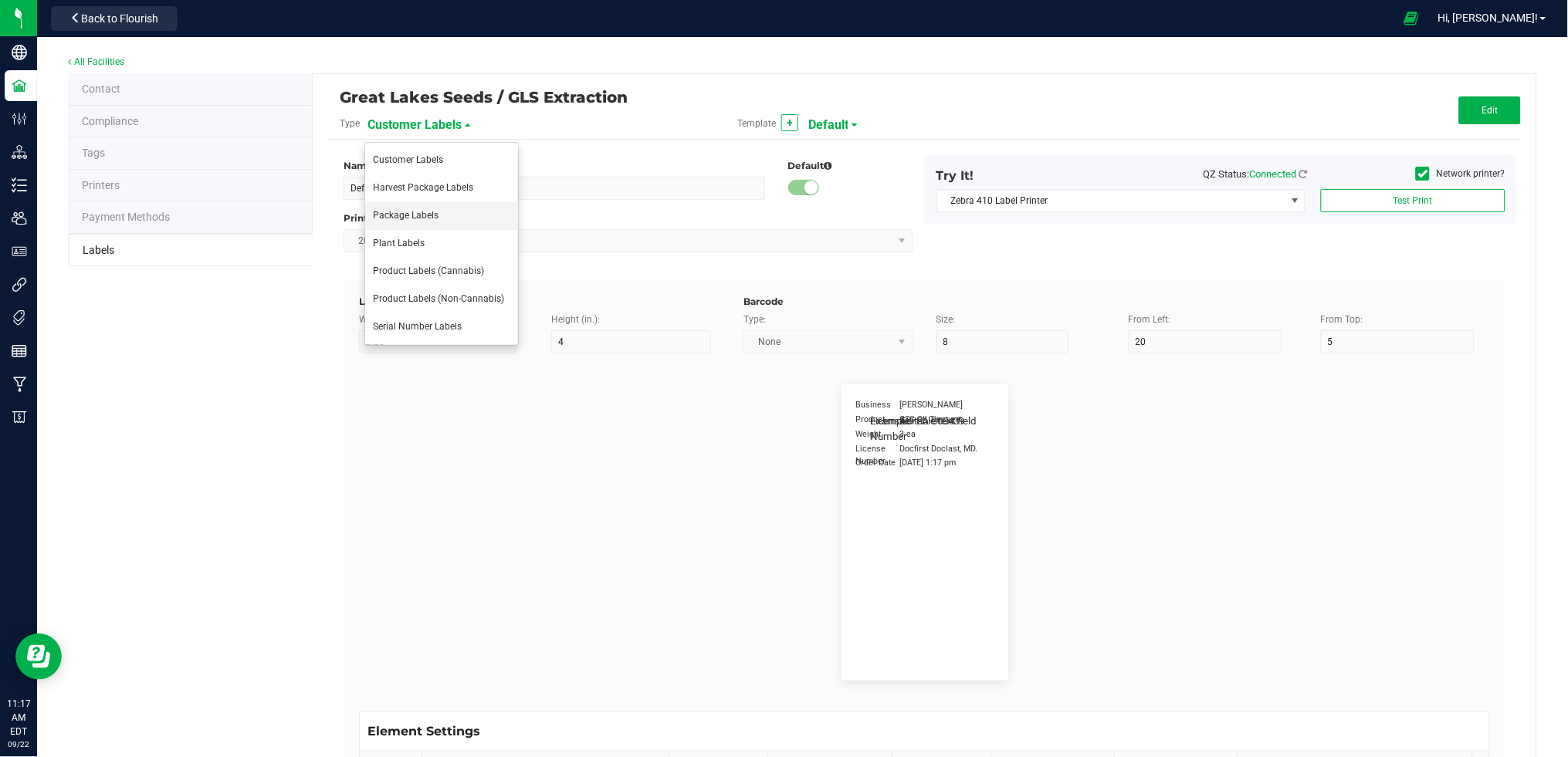
type input "10"
type input "35"
type input "Ref Field 2 Value"
type input "Ref Field 3"
type input "25"
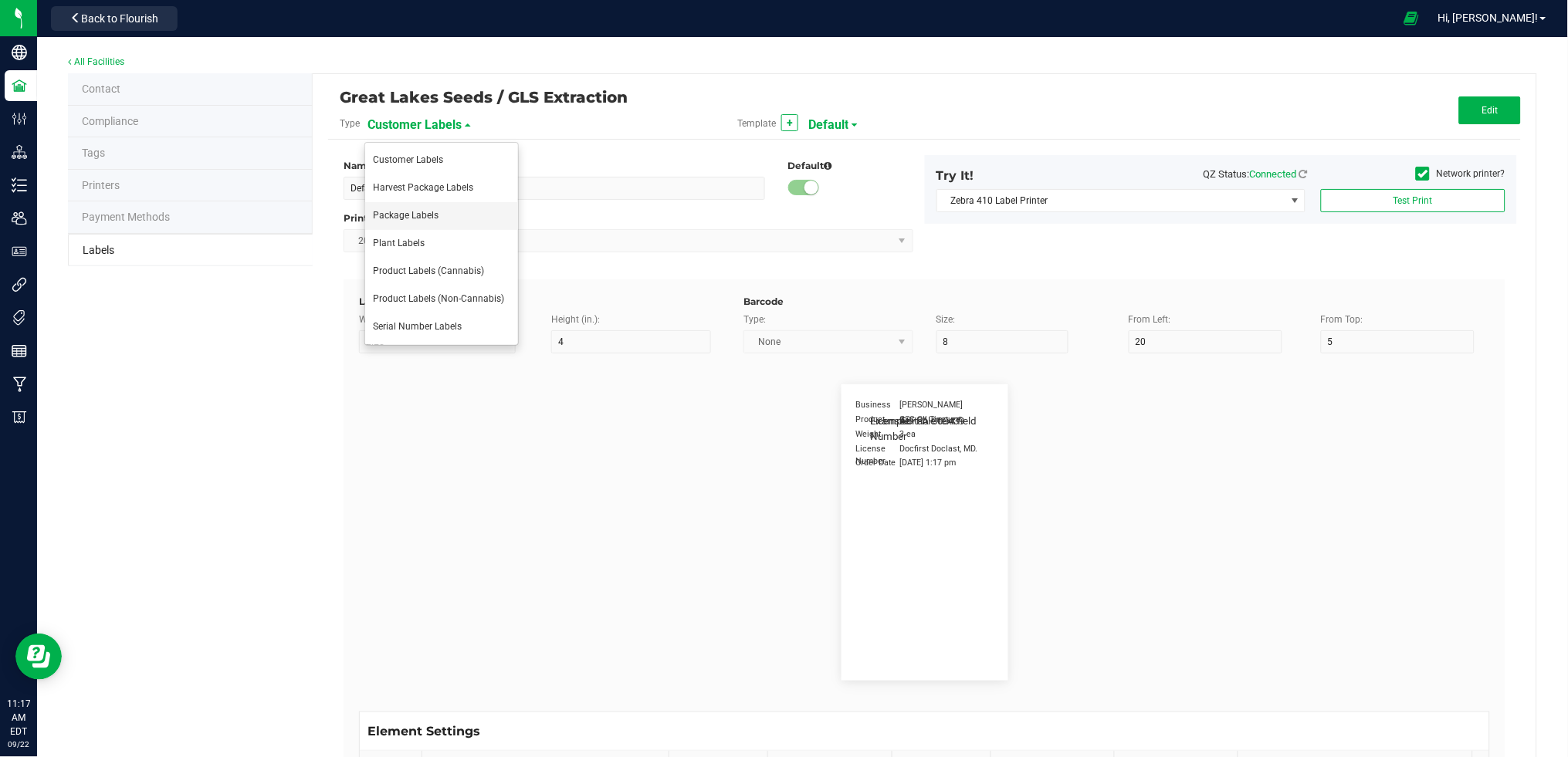
type input "10"
type input "35"
type input "Ref Field 3 Value"
type input "Item Ref Field 1"
type input "25"
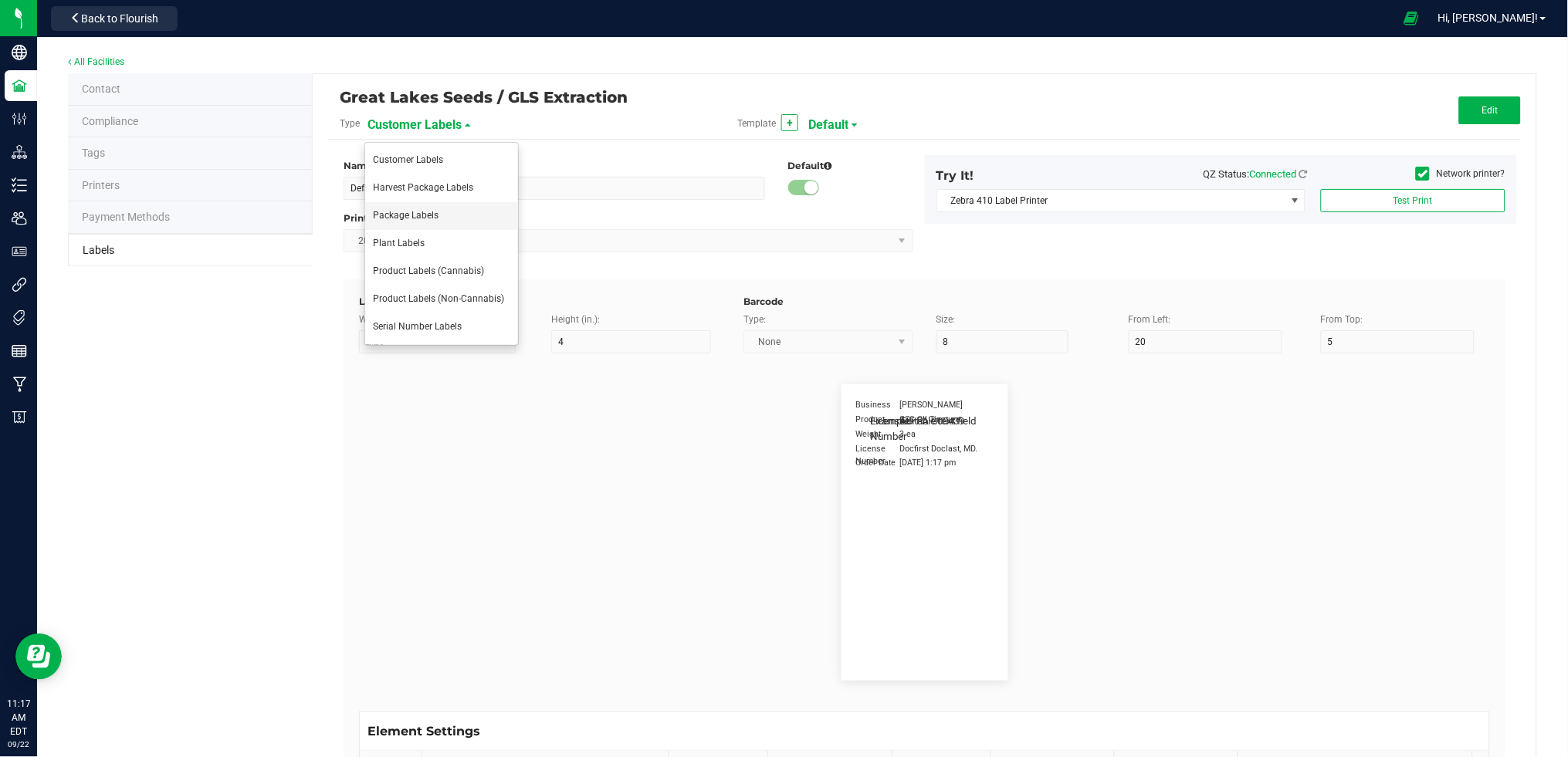
type input "10"
type input "35"
type input "Item Ref Field 1 Value"
type input "Item Ref Field 2"
type input "25"
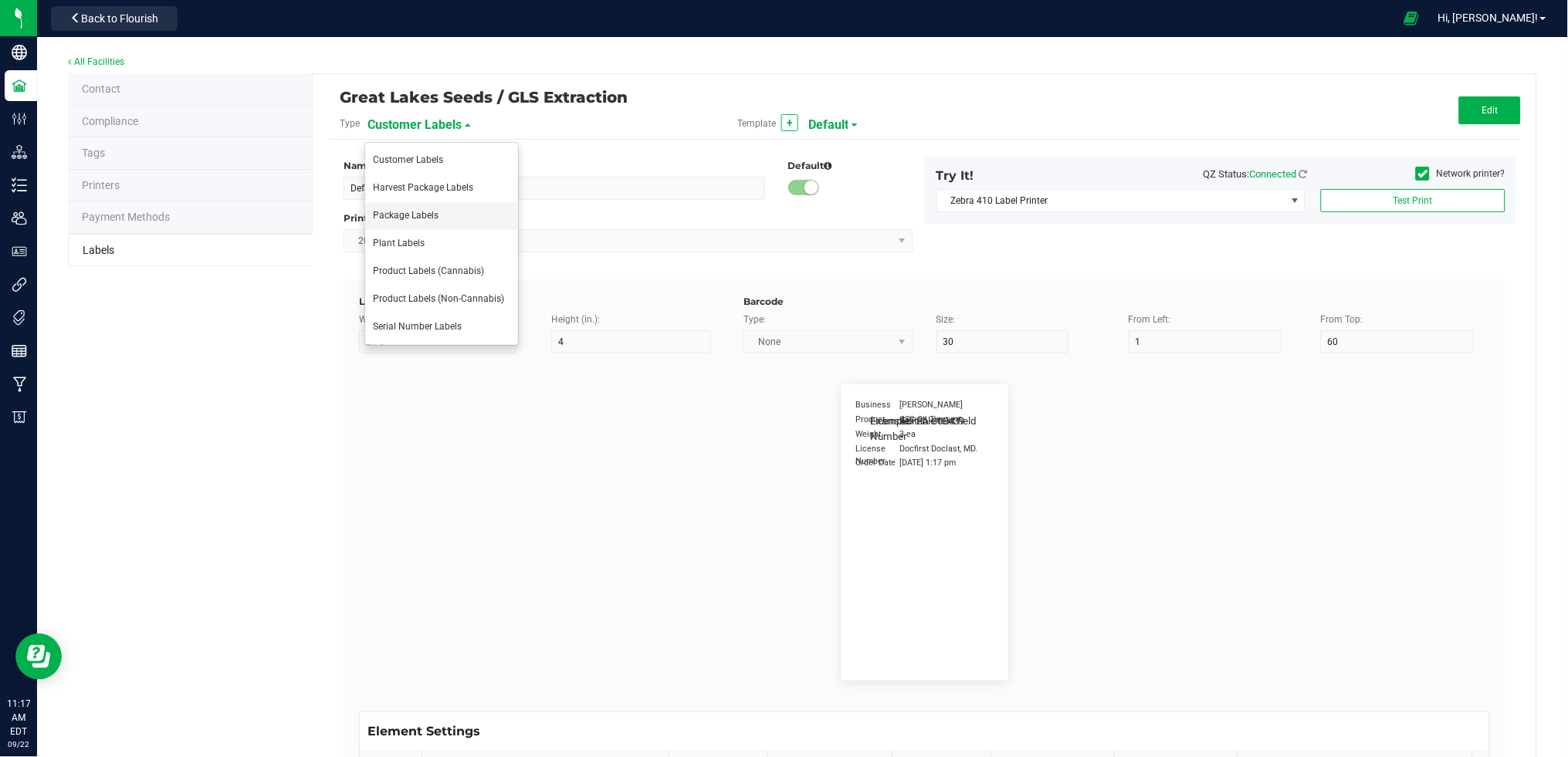
type input "10"
type input "35"
type input "Item Ref Field 2 Value"
type input "Item Ref Field 3"
type input "25"
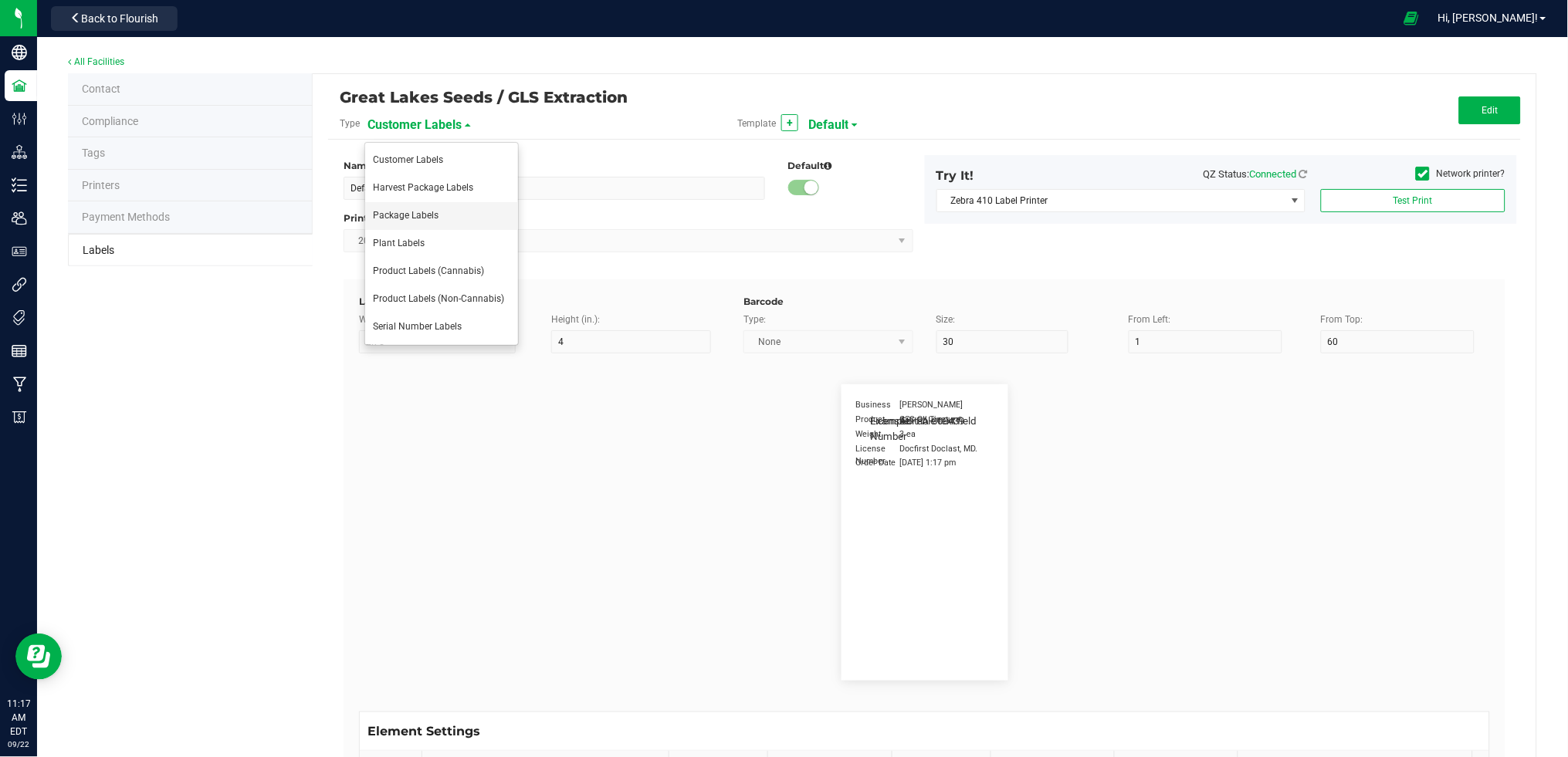
type input "10"
type input "35"
type input "Item Ref Field 3 Value"
type input "Item Ref Field 4"
type input "25"
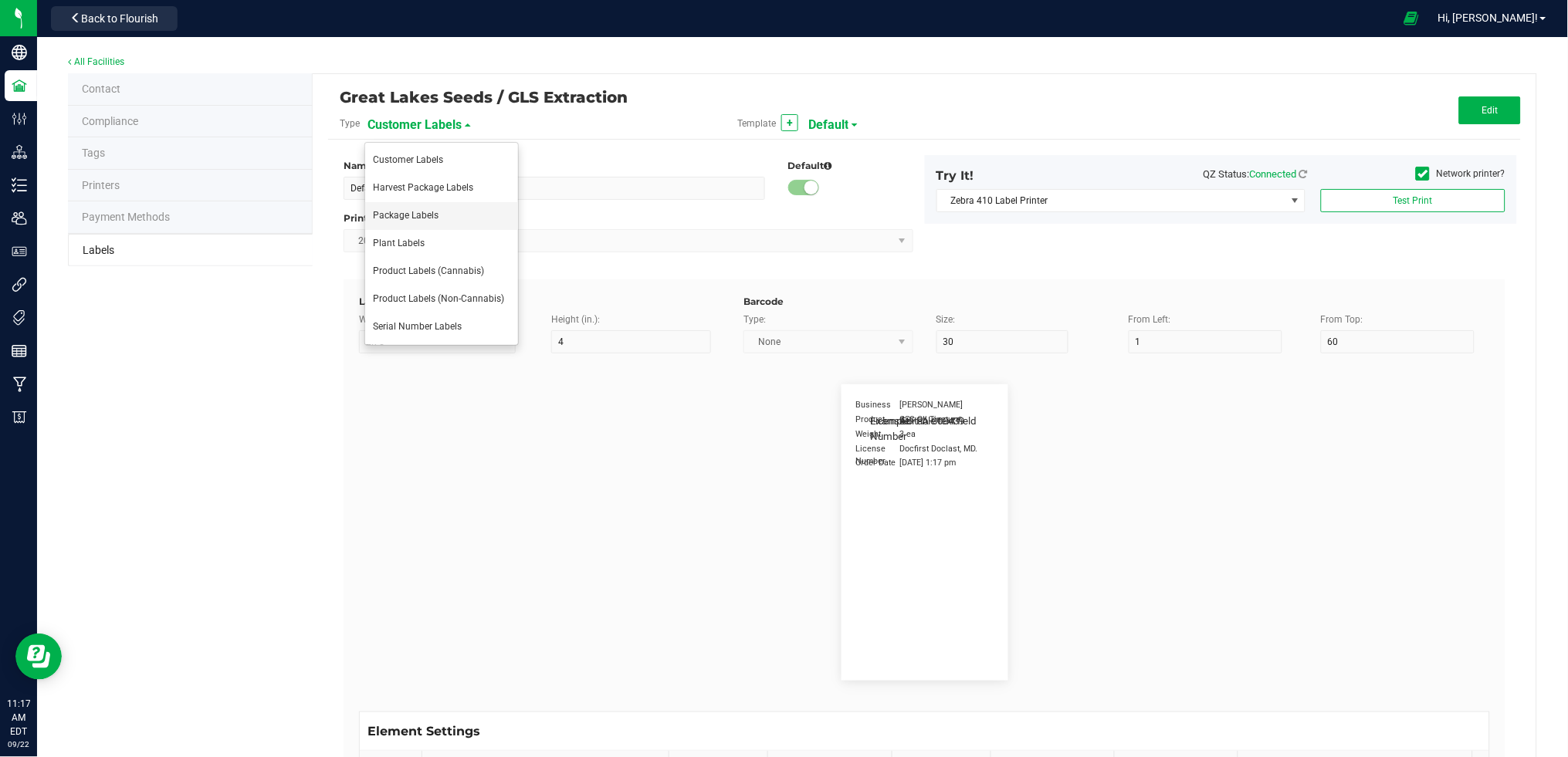
type input "10"
type input "35"
type input "Item Ref Field 4 Value"
type input "Item Ref Field 5"
type input "25"
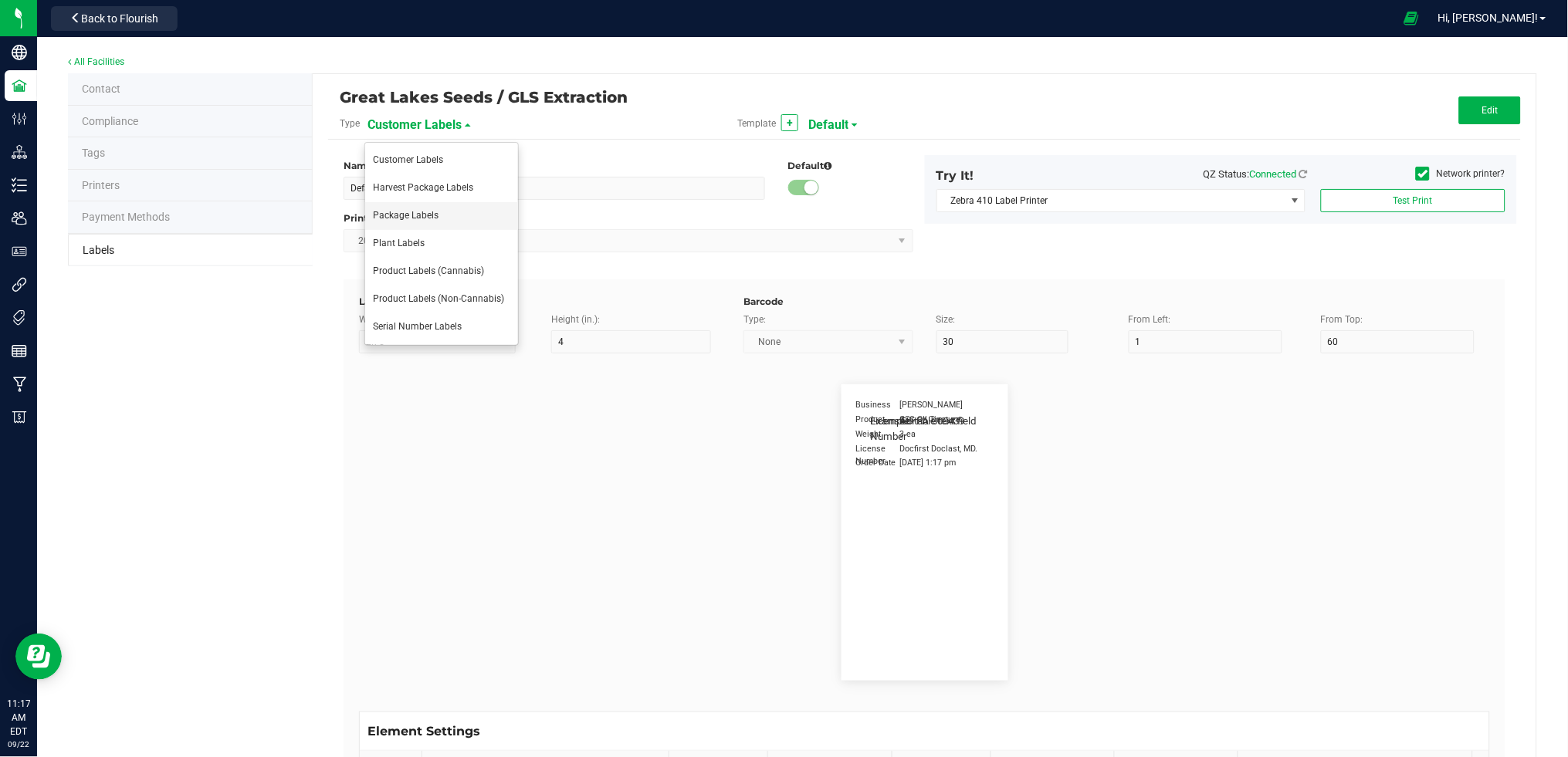
type input "10"
type input "35"
type input "Item Ref Field 5 Value"
type input "NDC Number"
type input "25"
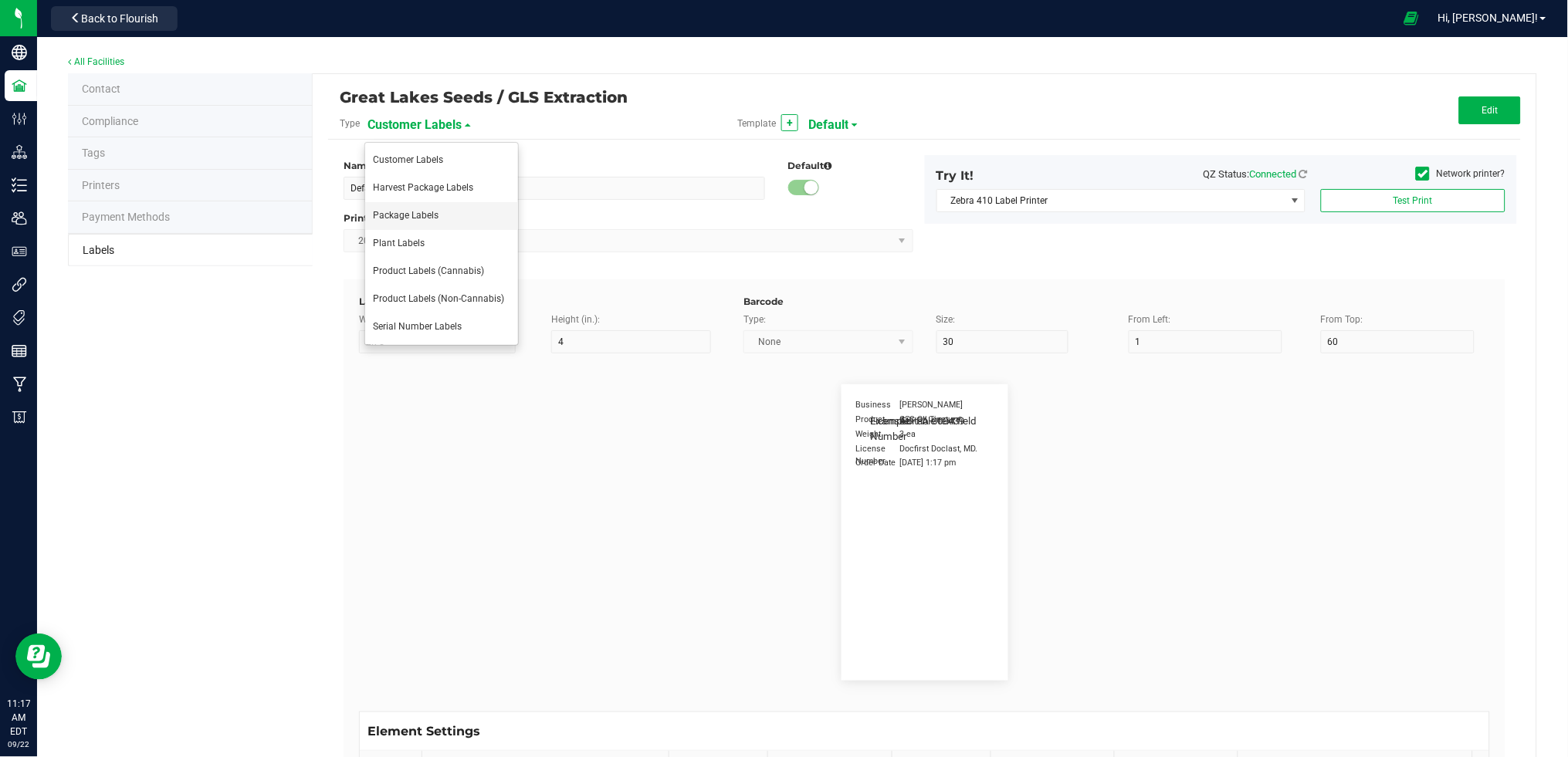
type input "10"
type input "35"
type input "[PHONE_NUMBER]"
type input "Number of Servings"
type input "25"
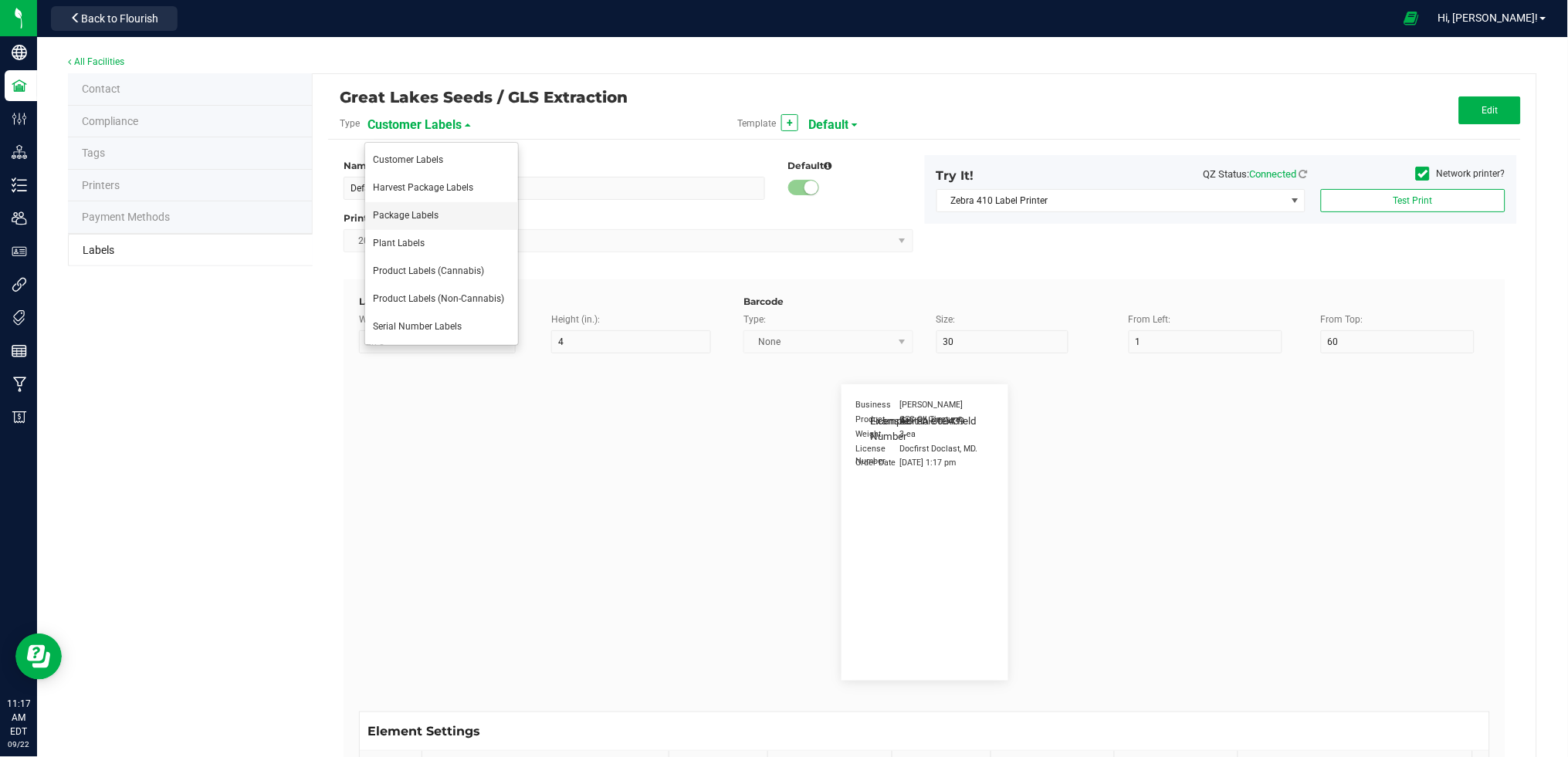
type input "10"
type input "35"
type input "4 servings/item"
type input "Serving Size"
type input "25"
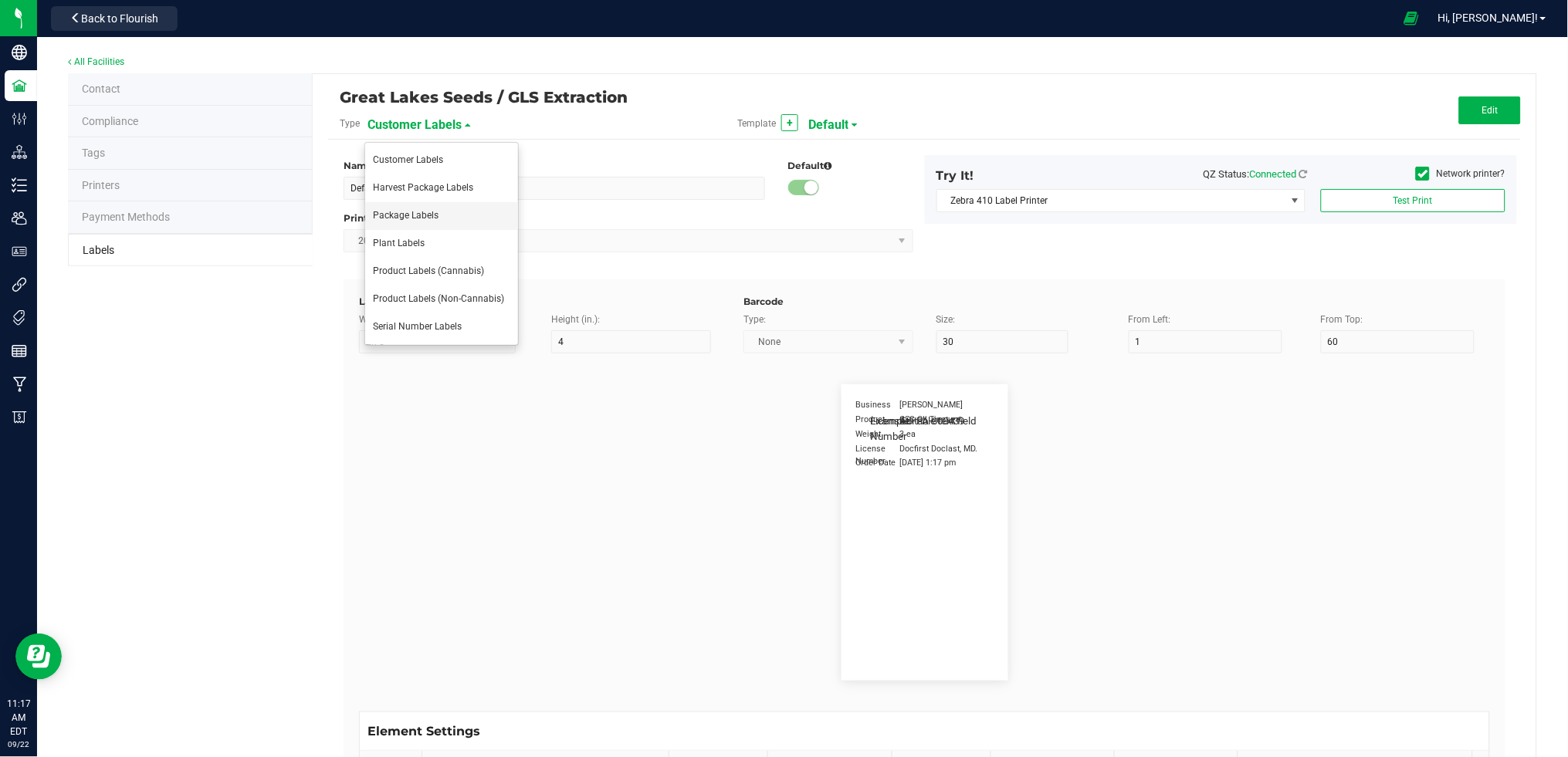
type input "10"
type input "35"
type input "1 cup"
type input "Serving Size (Grams)"
type input "25"
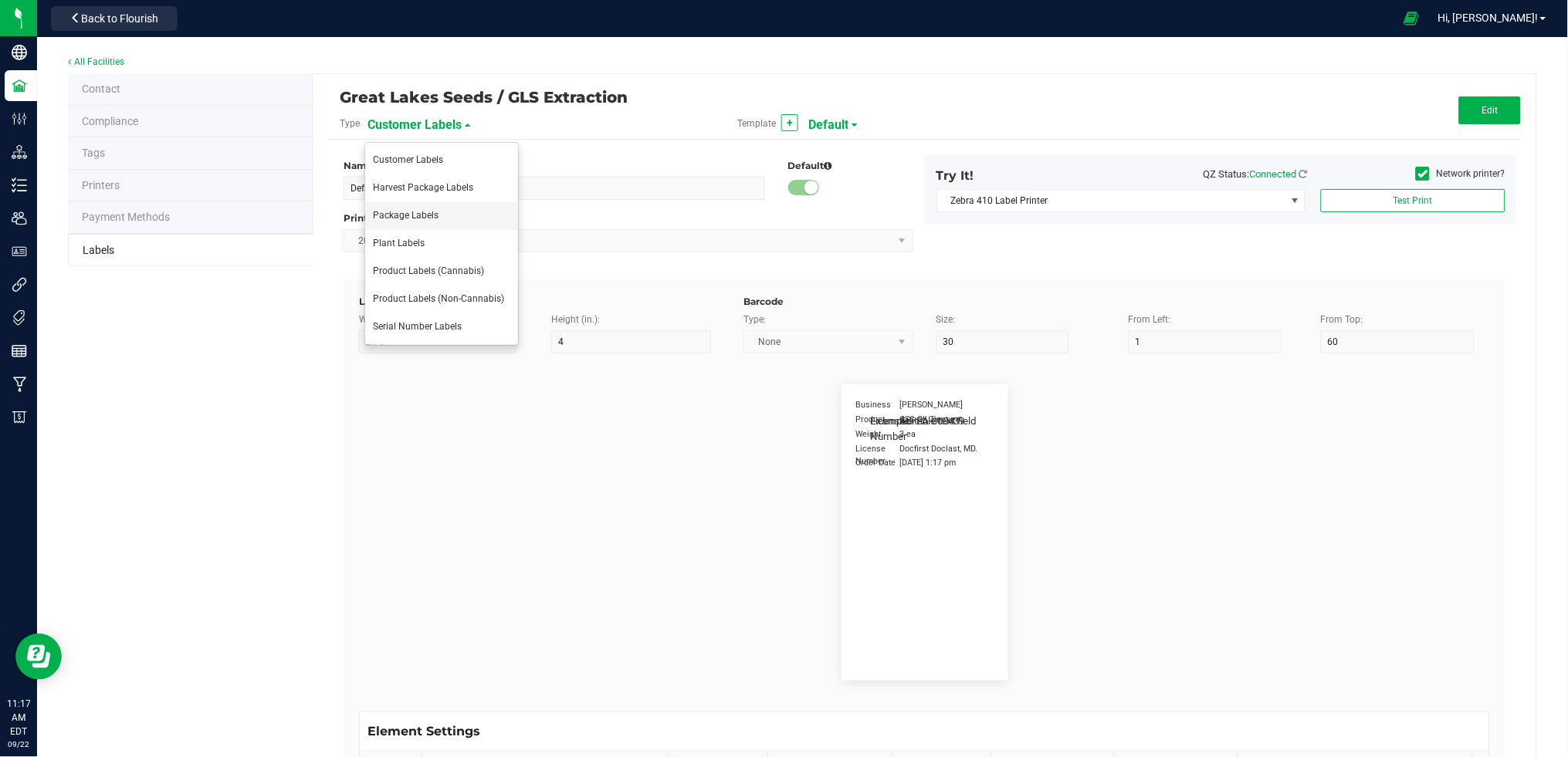
type input "10"
type input "35"
type input "4 g"
type input "Doses Per Unit"
type input "25"
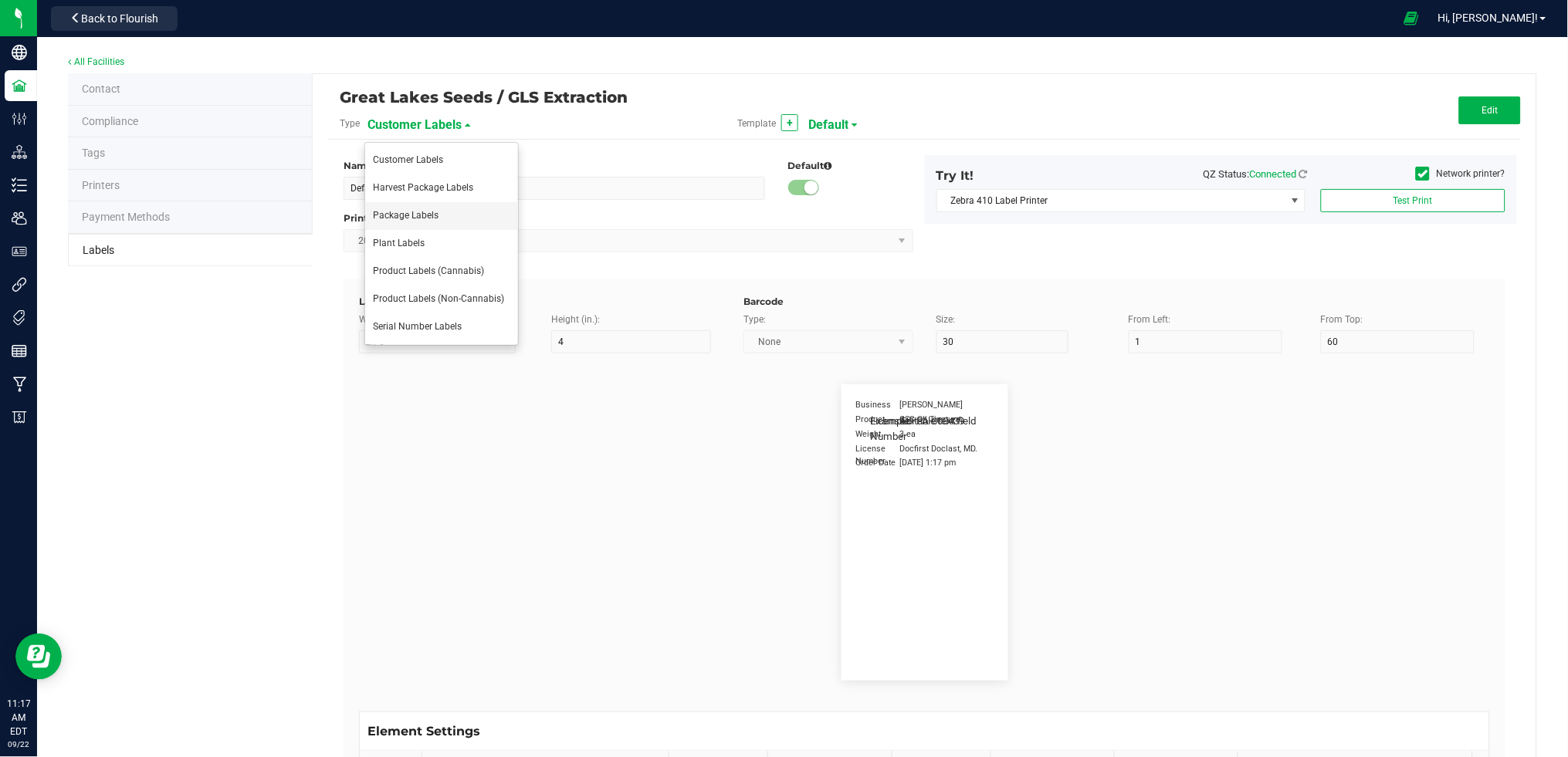
type input "10"
type input "35"
type input "20"
type input "Item Ingredients"
type input "25"
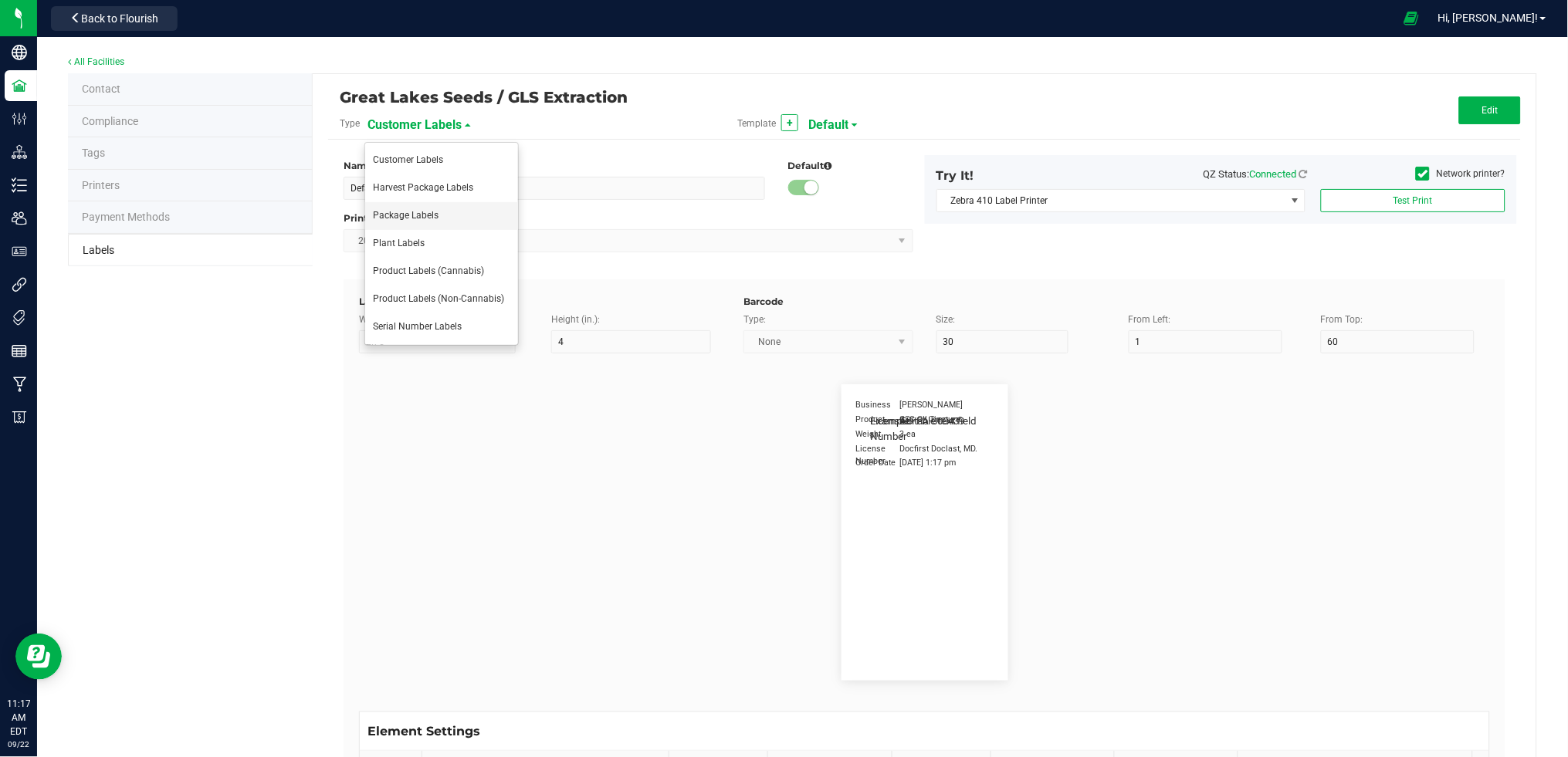
type input "10"
type input "35"
type input "Ingredient one, ingredient two"
type input "METRC Item Ingredients"
type input "25"
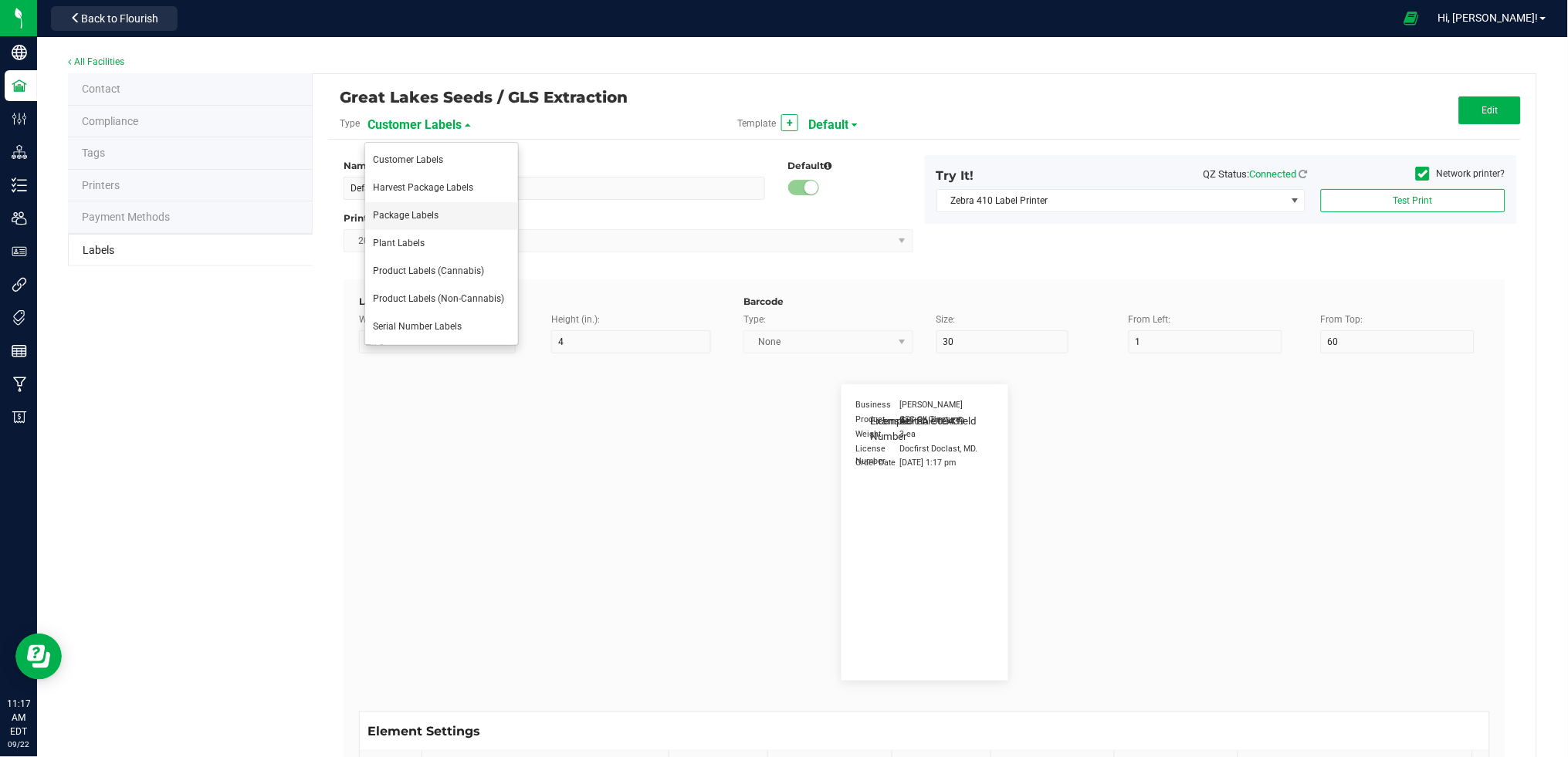
type input "10"
type input "35"
type input "Ingredient one, ingredient two"
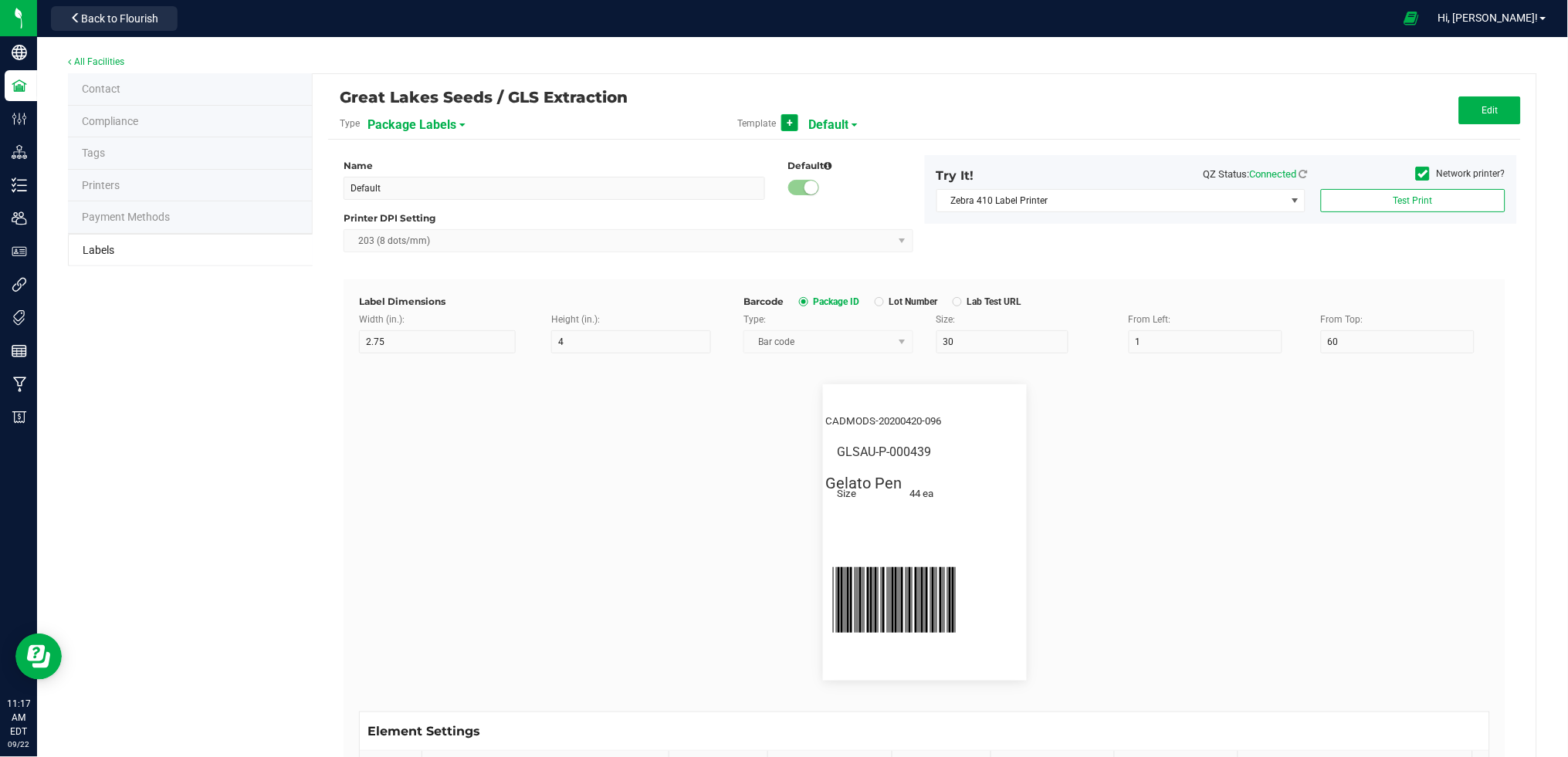
click at [781, 125] on button "+" at bounding box center [790, 123] width 17 height 17
type input "New Template"
type input "4"
type input "3"
type input "8"
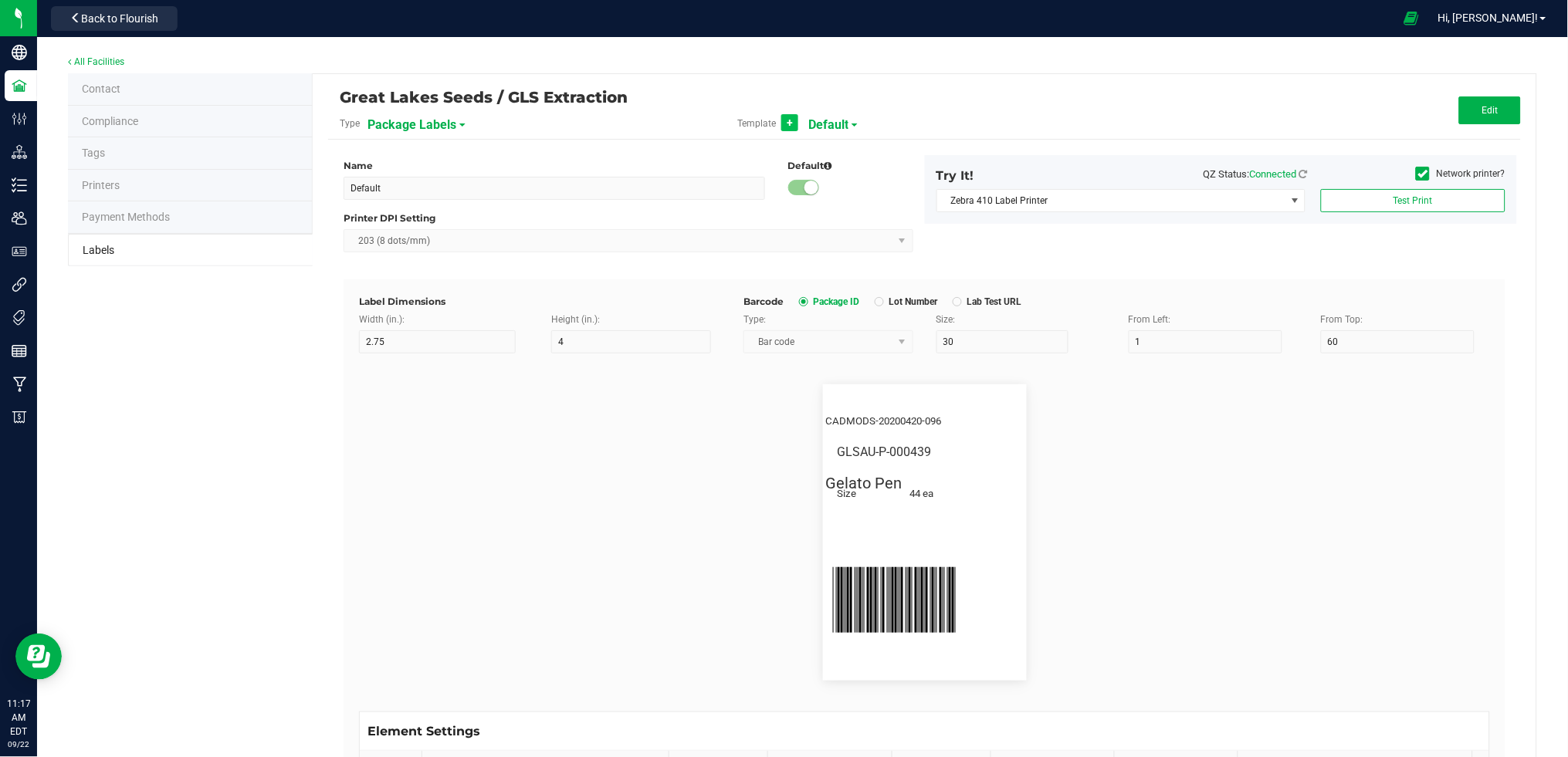
type input "5"
type input "40"
type input "Package ID"
type input "25"
type input "5"
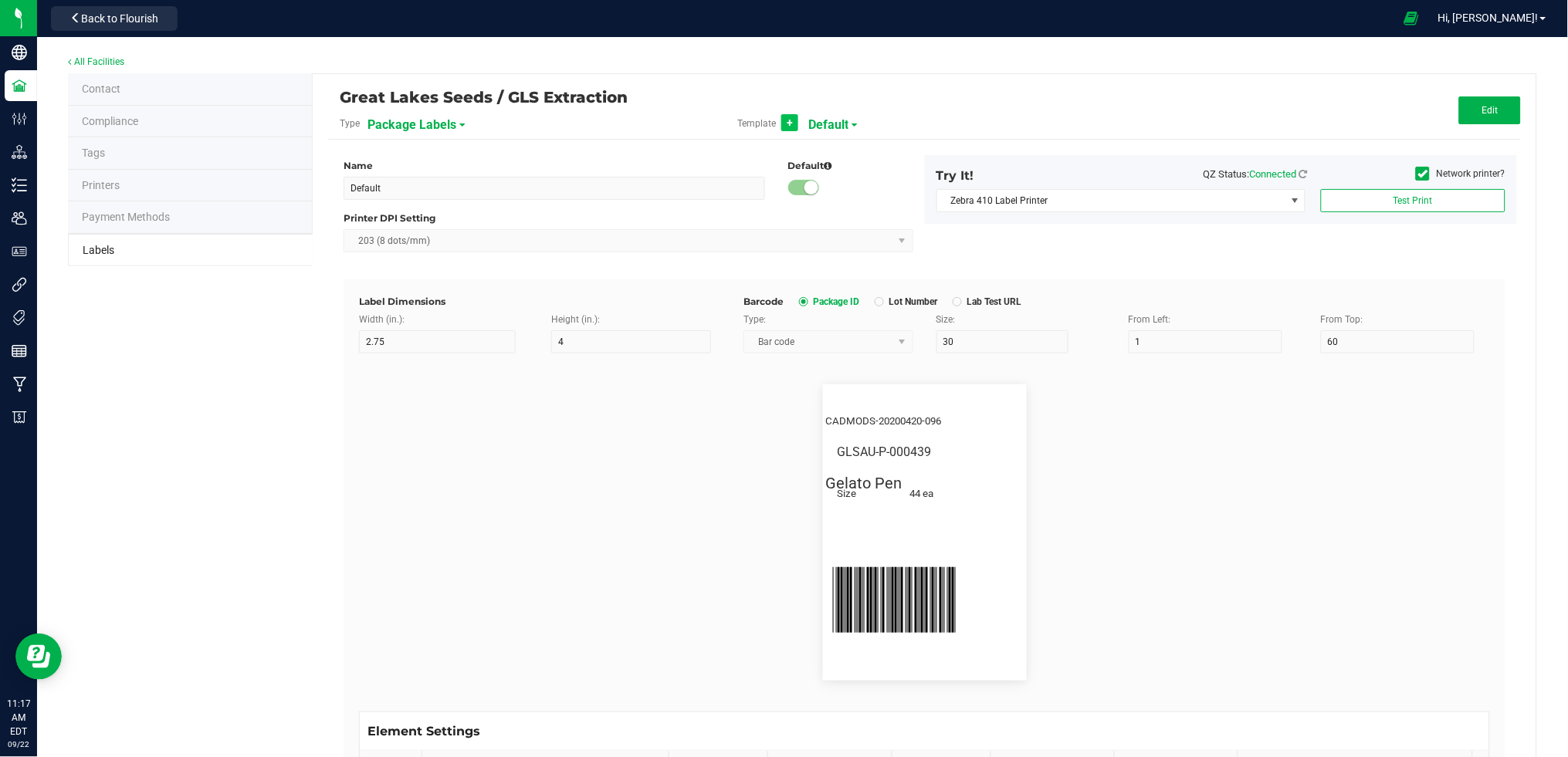
type input "5"
type input "CADMODS-20230420-096"
type input "SKU Name"
type input "10"
type input "Gelato Pen"
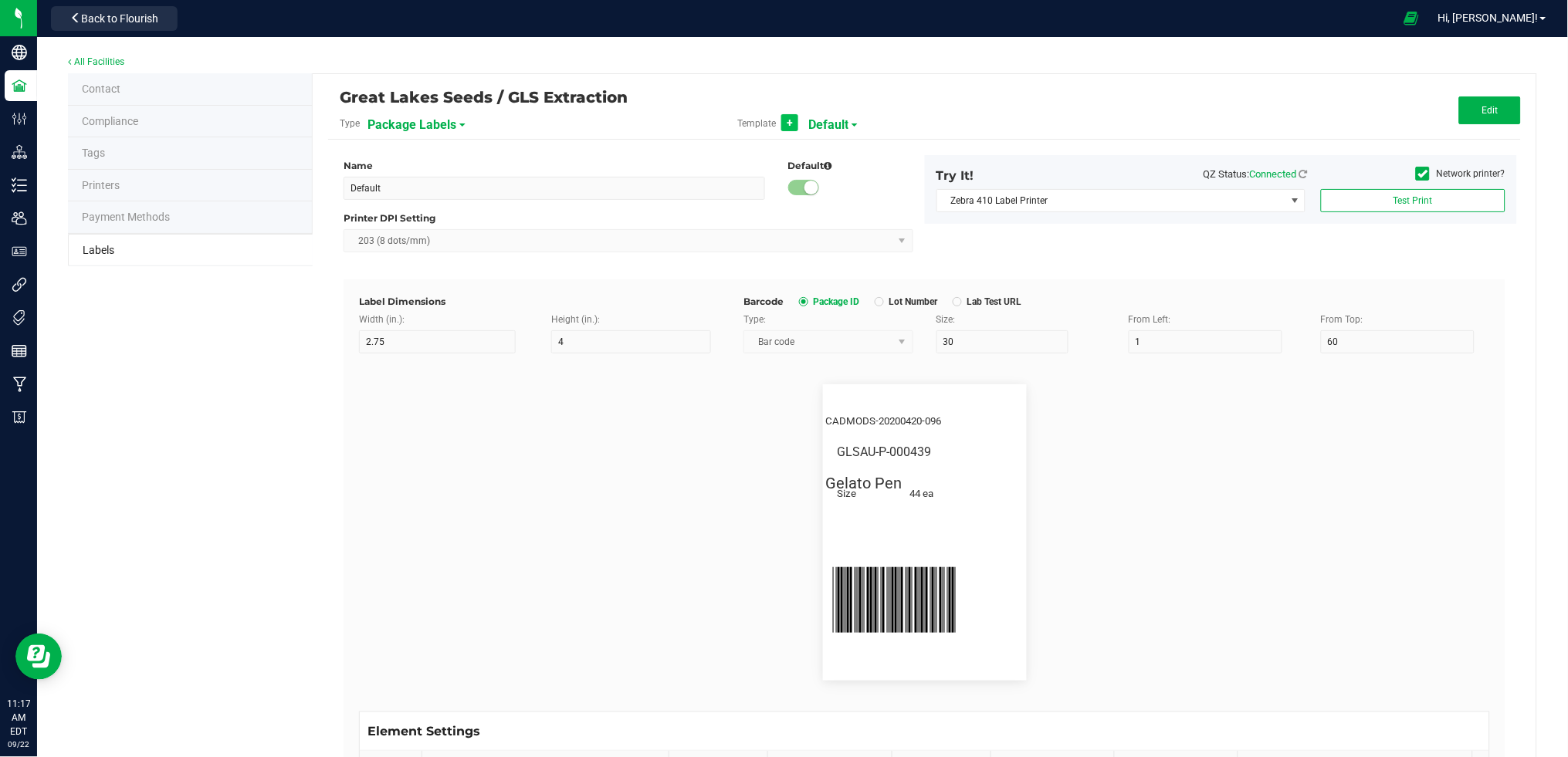
type input "Strain"
type input "25"
type input "10"
type input "15"
type input "Gelato"
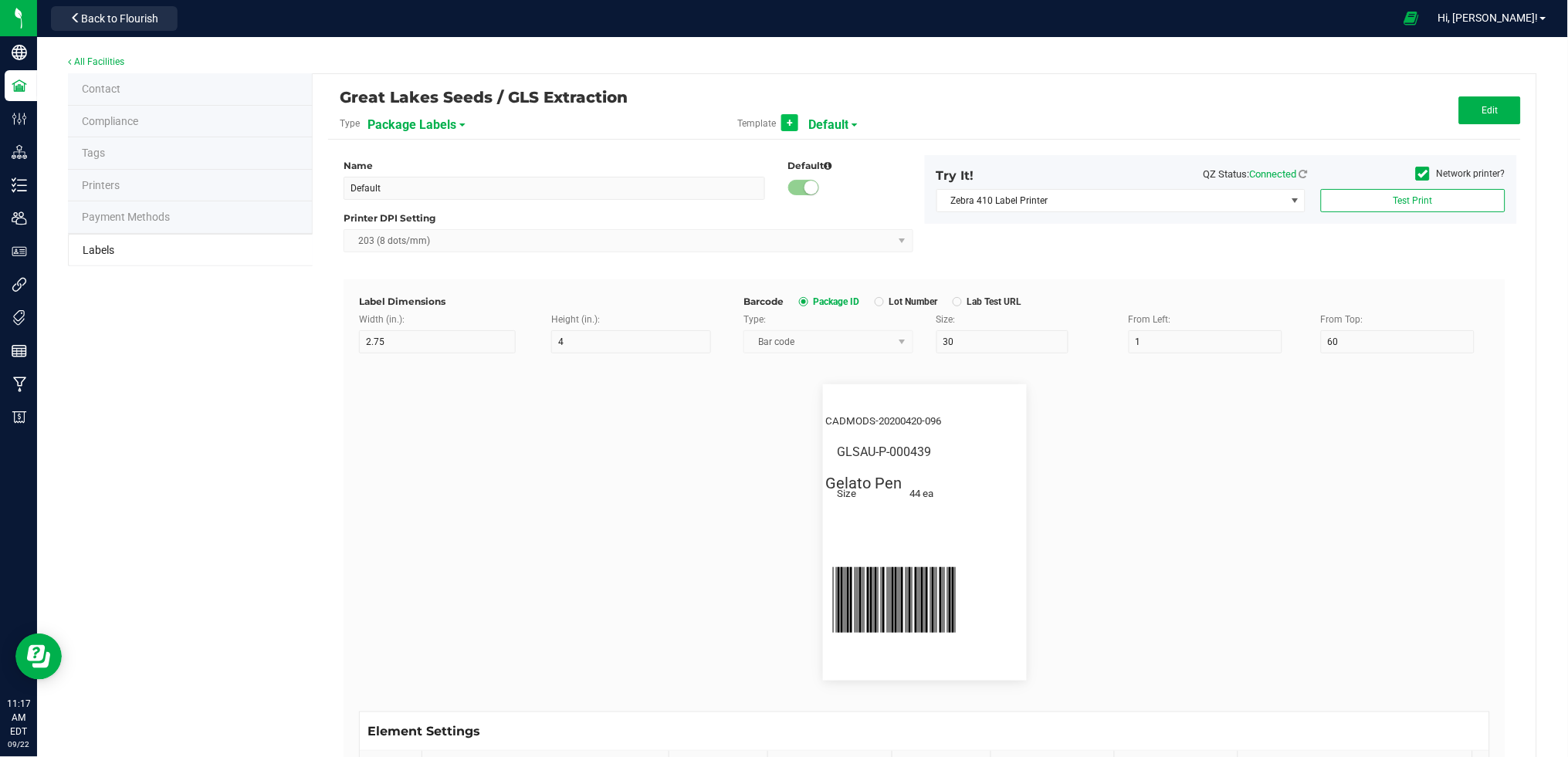
type input "Size"
type input "10"
type input "5"
type input "20"
type input "44 ea"
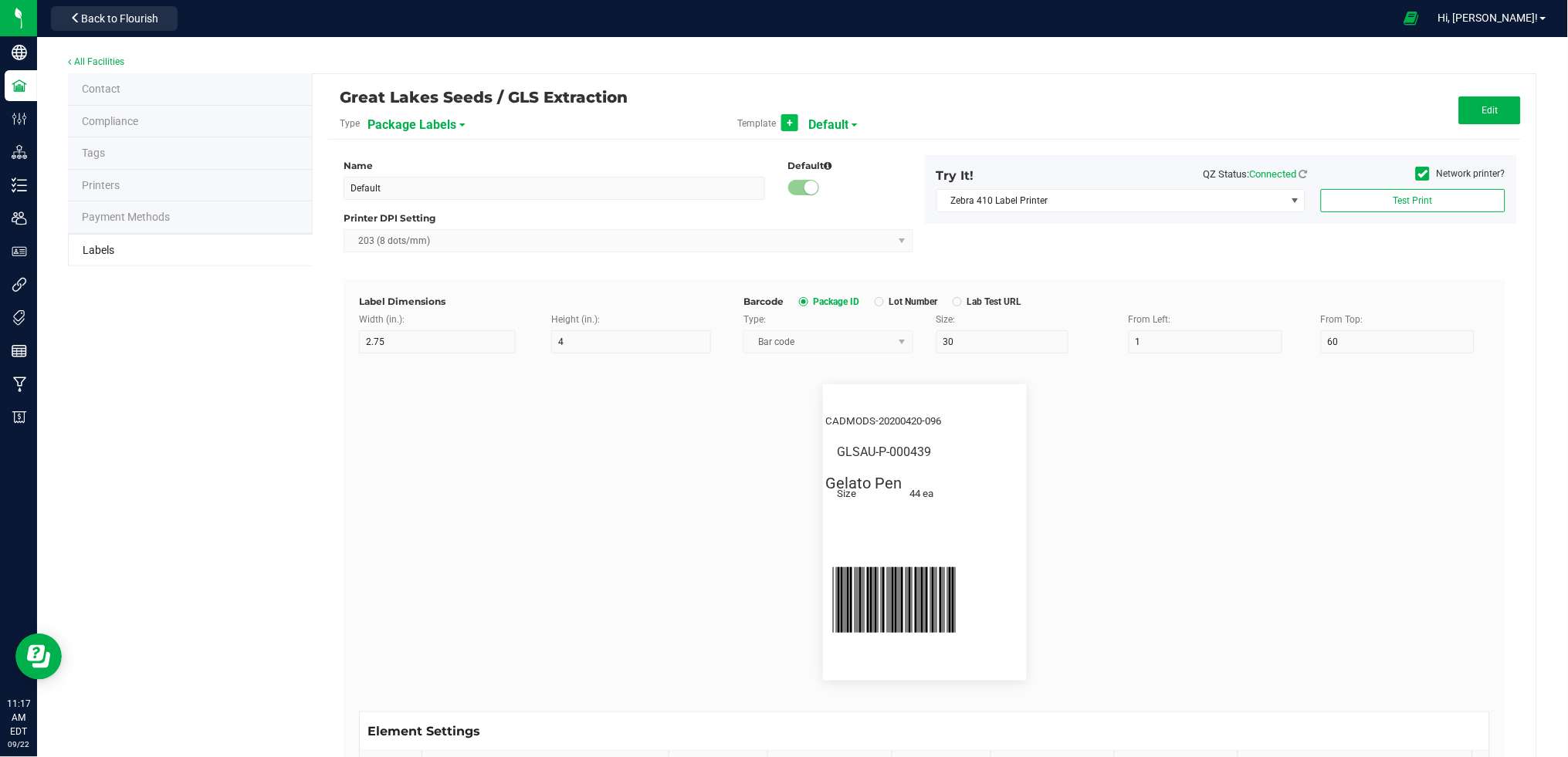
type input "Package Date"
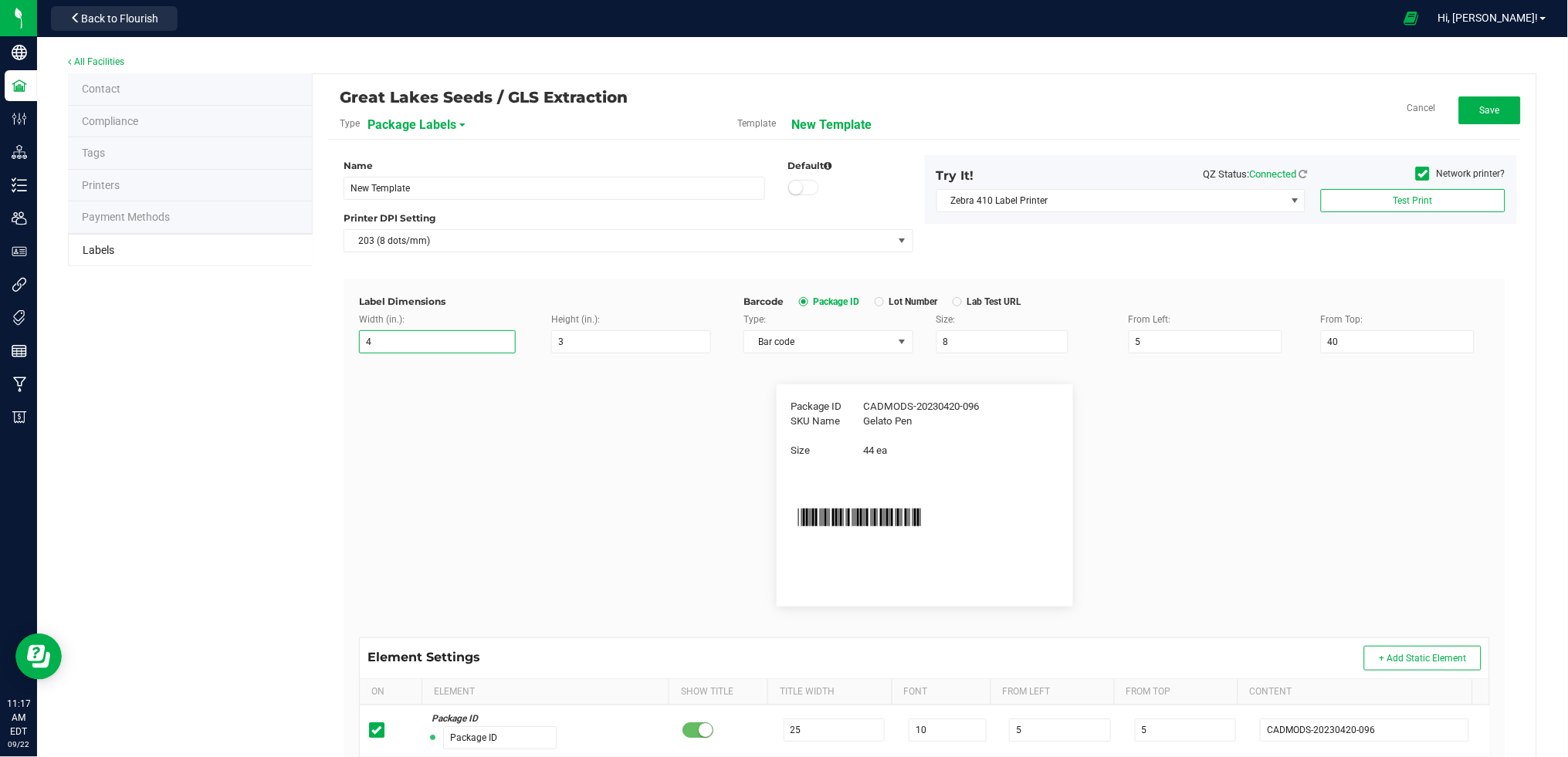
drag, startPoint x: 415, startPoint y: 344, endPoint x: 320, endPoint y: 344, distance: 95.0
click at [320, 344] on div "Great Lakes Seeds / GLS Extraction Type Package Labels Template New Template Ca…" at bounding box center [924, 557] width 1224 height 967
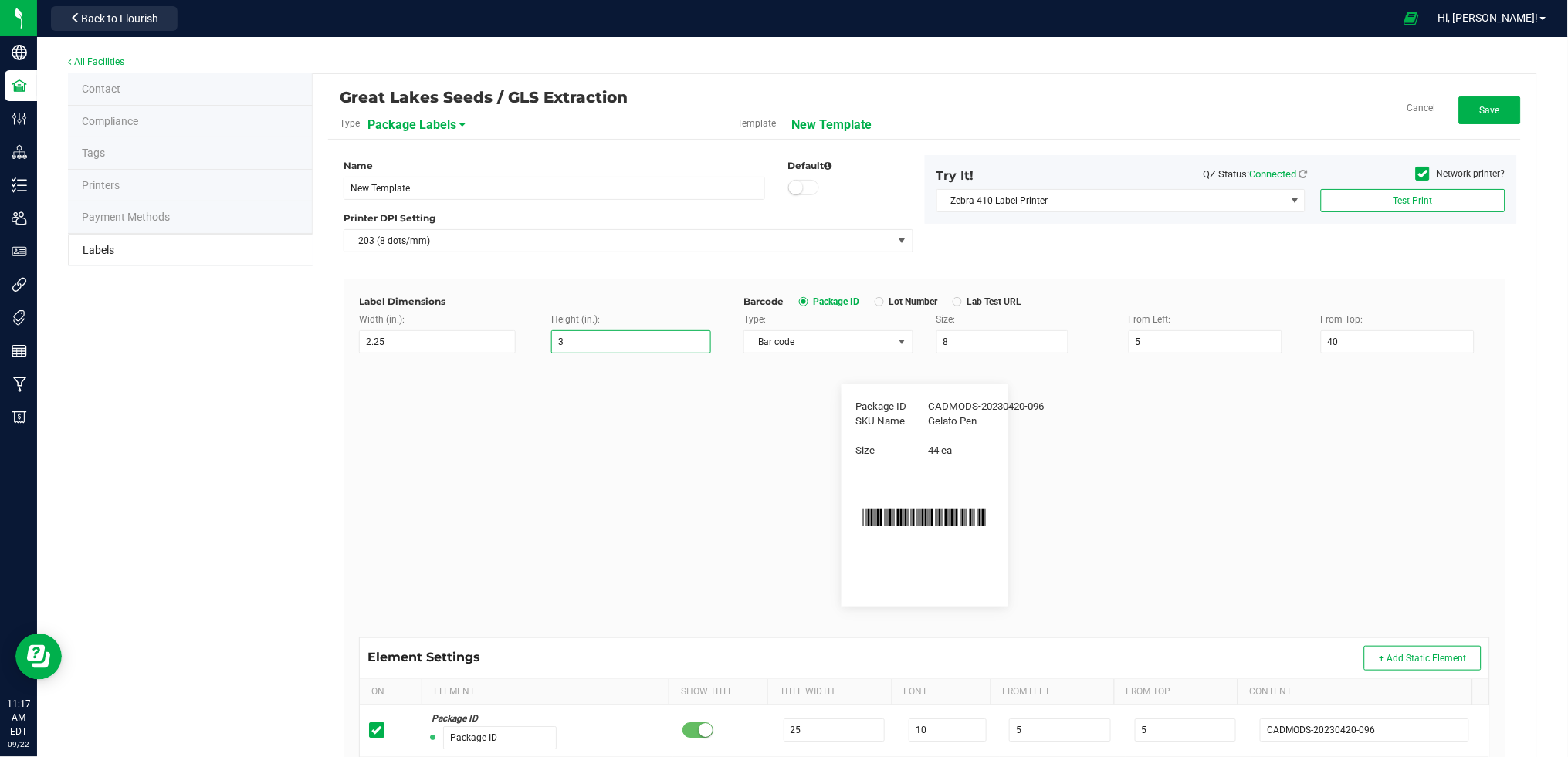
click at [558, 339] on input "3" at bounding box center [632, 342] width 160 height 24
click at [543, 337] on div "Height (in.): 3" at bounding box center [636, 333] width 192 height 41
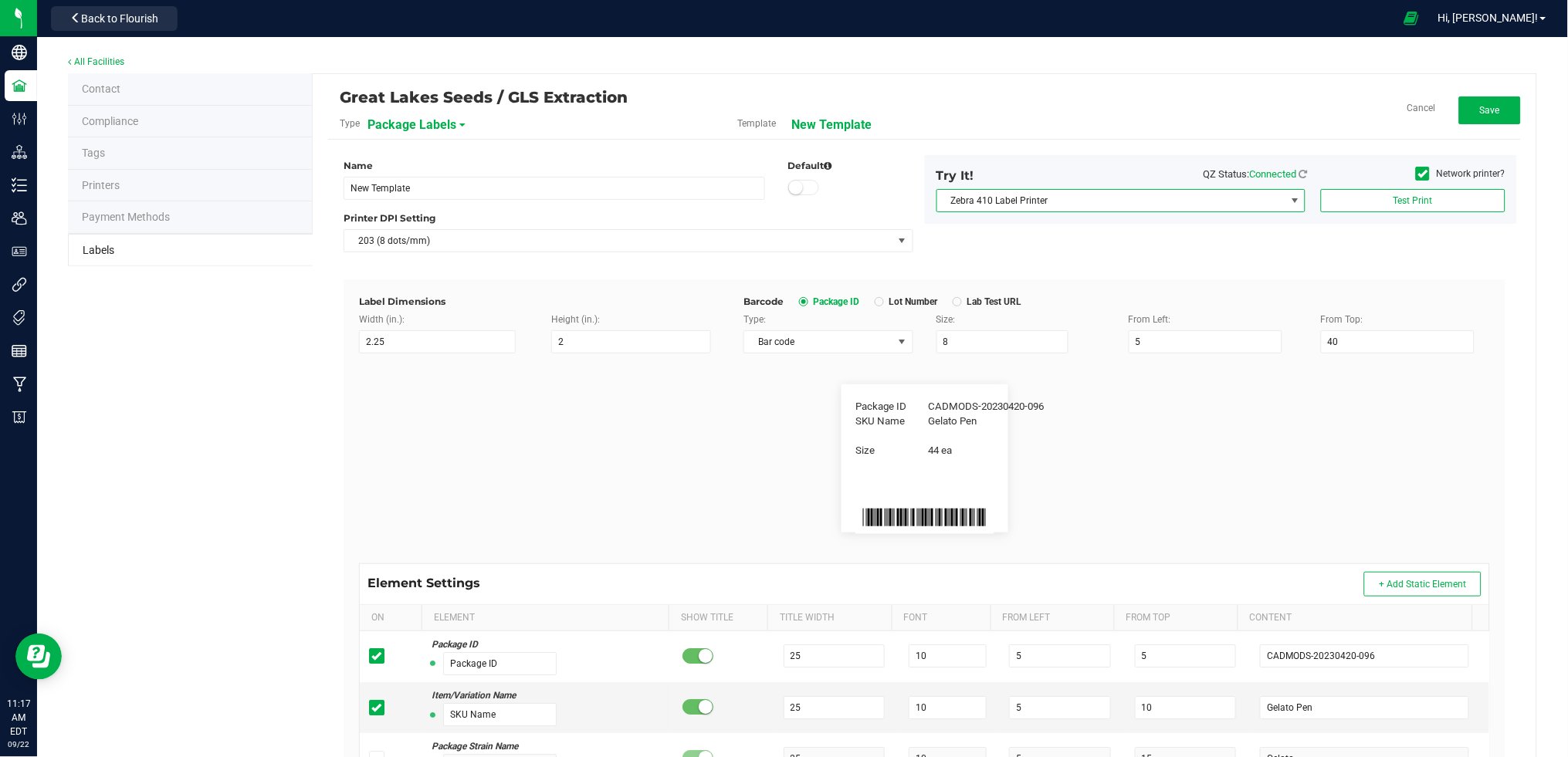
click at [1288, 201] on span at bounding box center [1294, 200] width 13 height 13
click at [1418, 173] on icon at bounding box center [1423, 173] width 10 height 0
click at [0, 0] on input "Network printer?" at bounding box center [0, 0] width 0 height 0
click at [1264, 196] on span "EPSON ET-3850 Series" at bounding box center [1111, 201] width 348 height 22
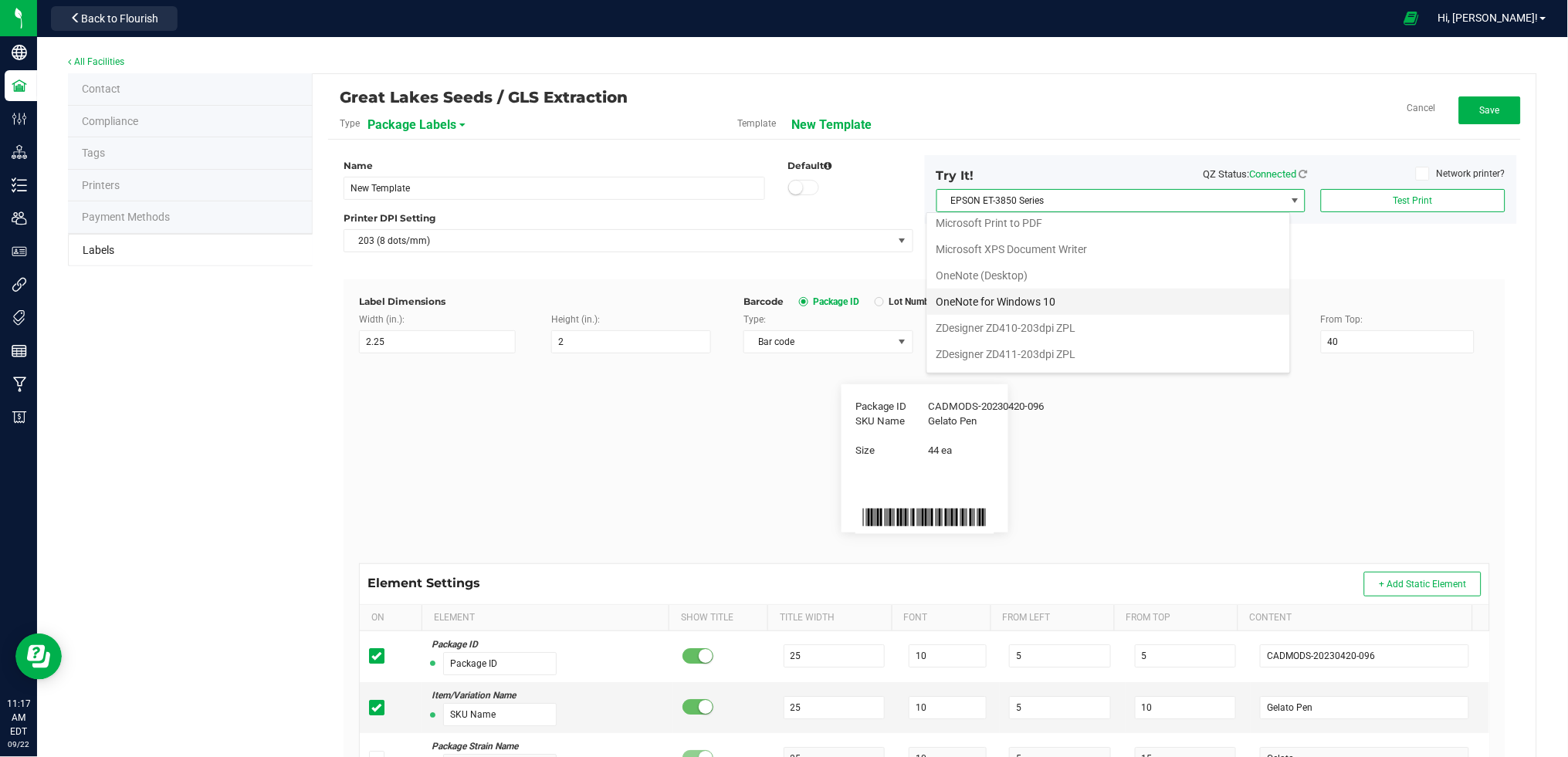
scroll to position [214, 0]
click at [1142, 334] on ZPL "ZDesigner ZD411-300dpi ZPL" at bounding box center [1108, 331] width 363 height 26
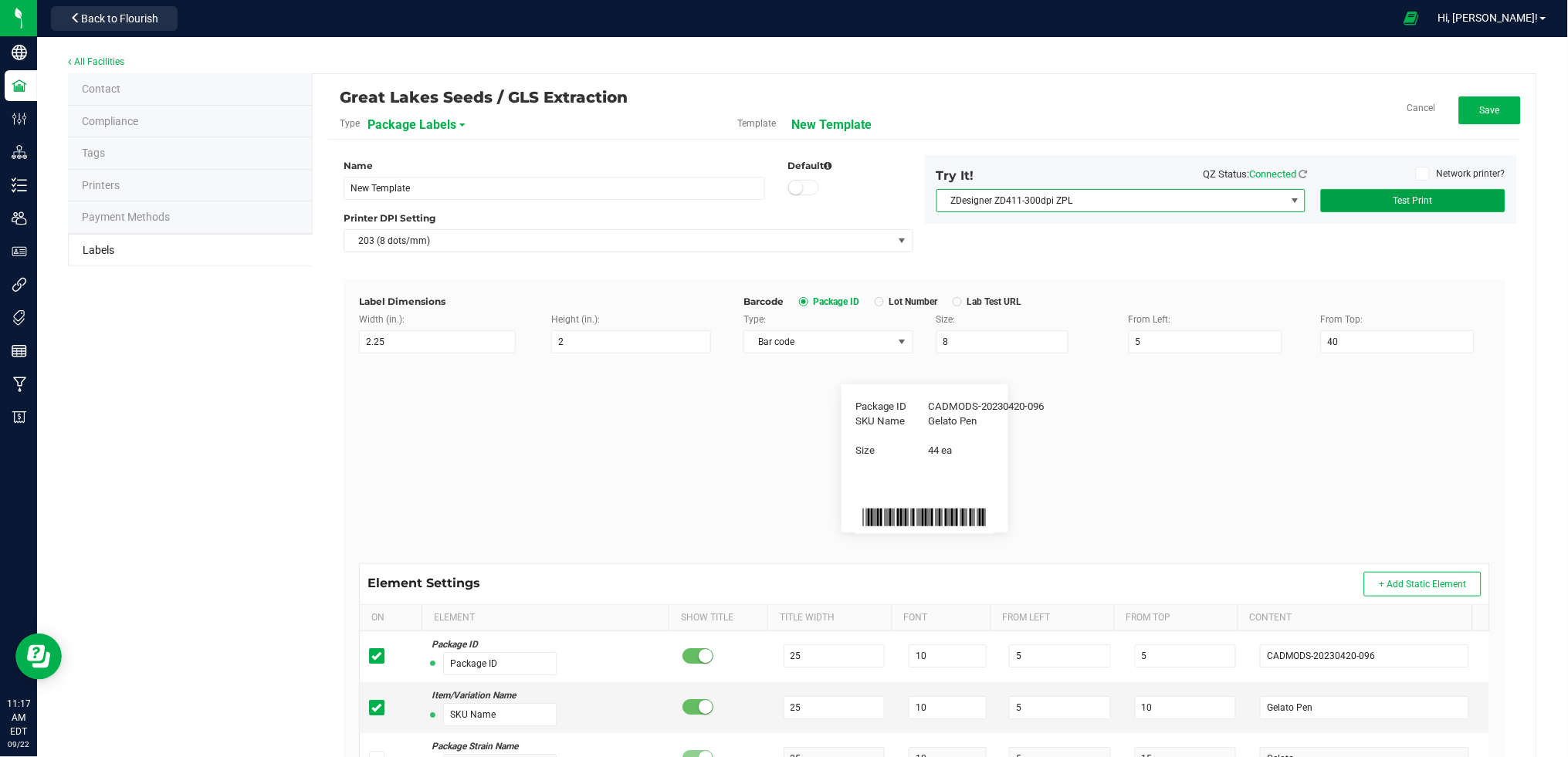
click at [1358, 209] on button "Test Print" at bounding box center [1413, 201] width 184 height 24
click at [1354, 212] on div "Try It! QZ Status: Connected Network printer? ZDesigner ZD411-300dpi ZPL Test P…" at bounding box center [1220, 189] width 592 height 69
click at [1357, 199] on button "Test Print" at bounding box center [1413, 201] width 184 height 24
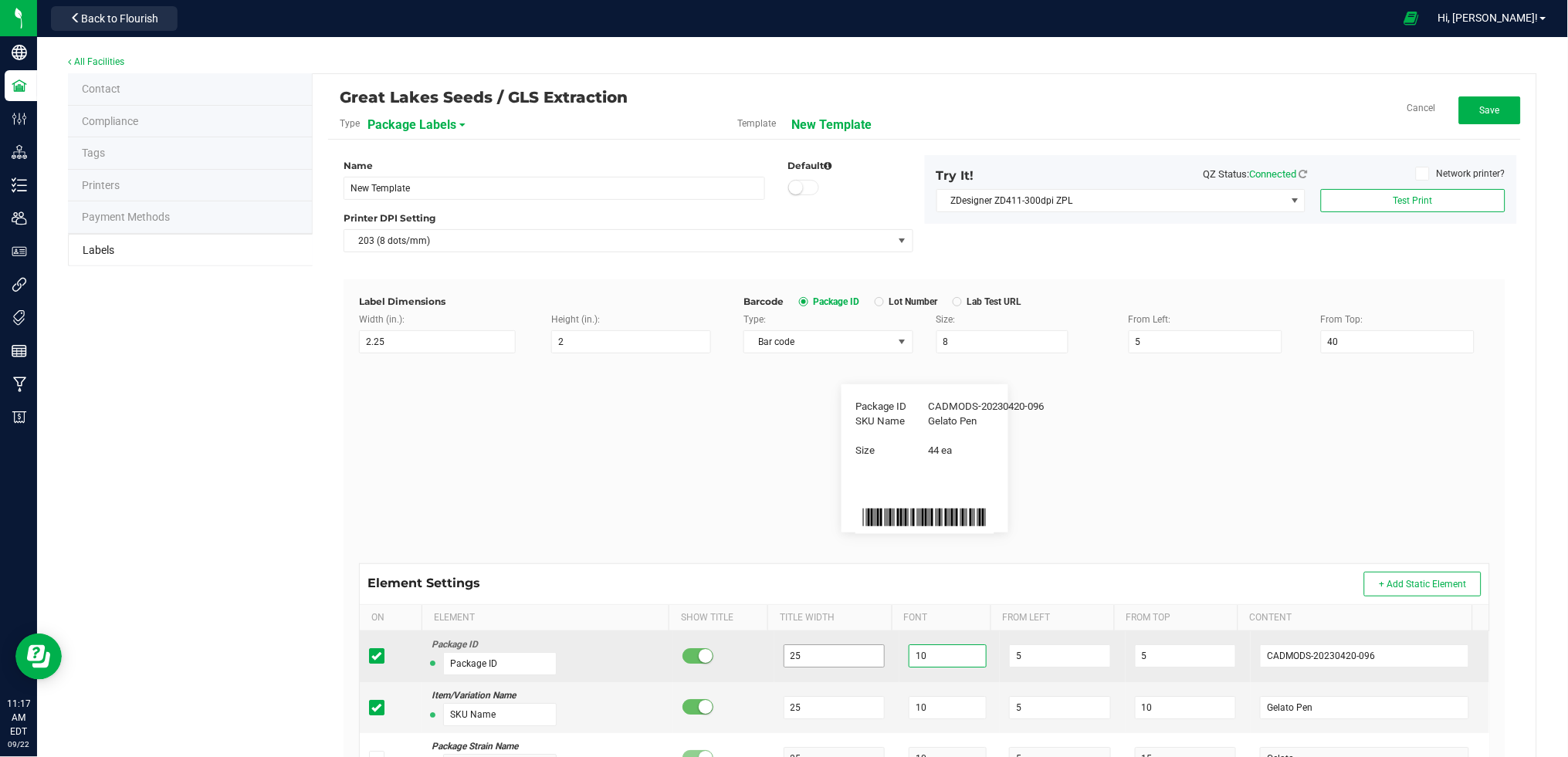
click at [846, 657] on tr "Package ID Package ID 25 10 5 5 CADMODS-20230420-096" at bounding box center [924, 657] width 1129 height 51
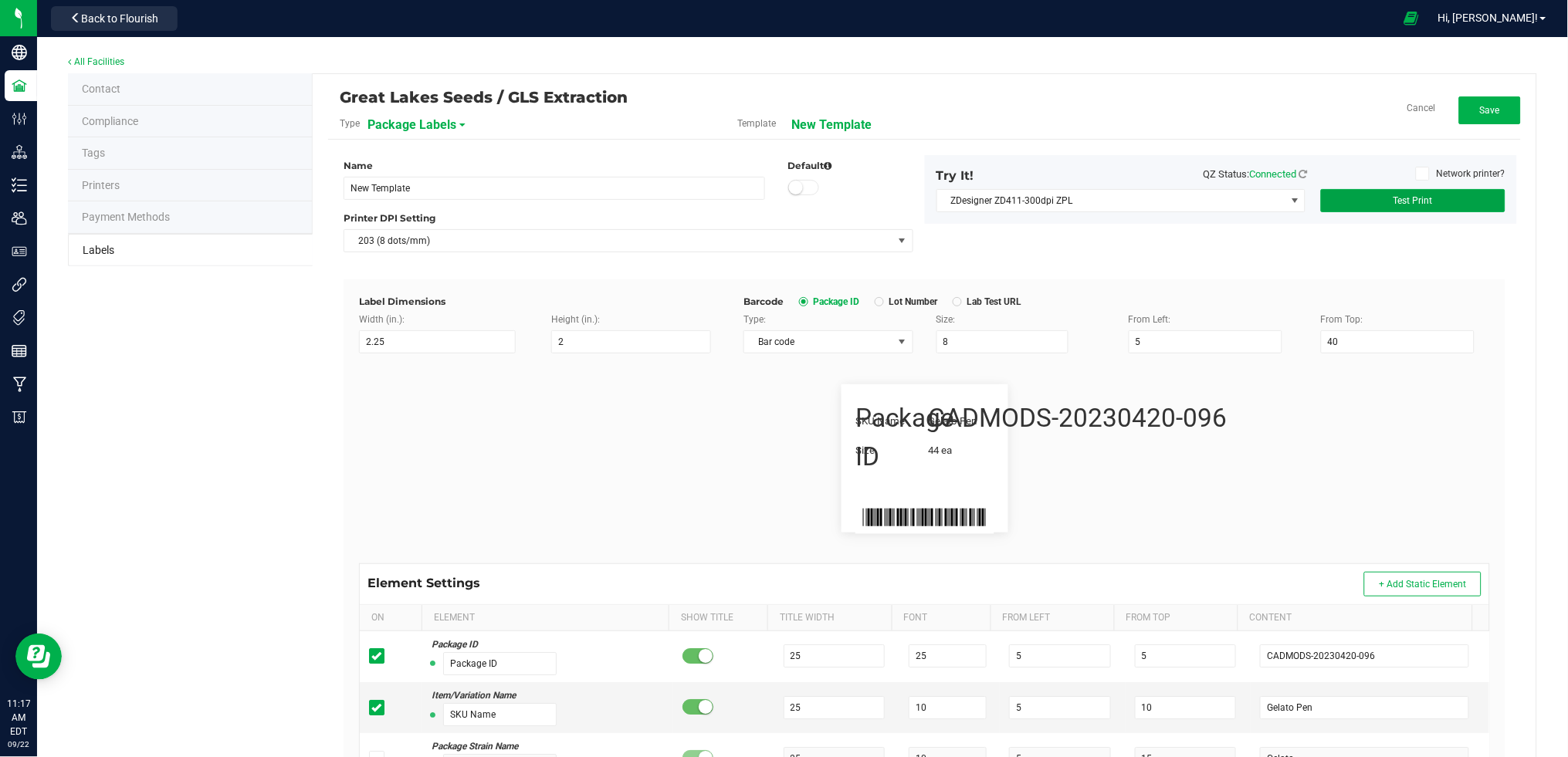
click at [1391, 211] on button "Test Print" at bounding box center [1413, 201] width 184 height 24
click at [1385, 190] on button "Test Print" at bounding box center [1413, 201] width 184 height 24
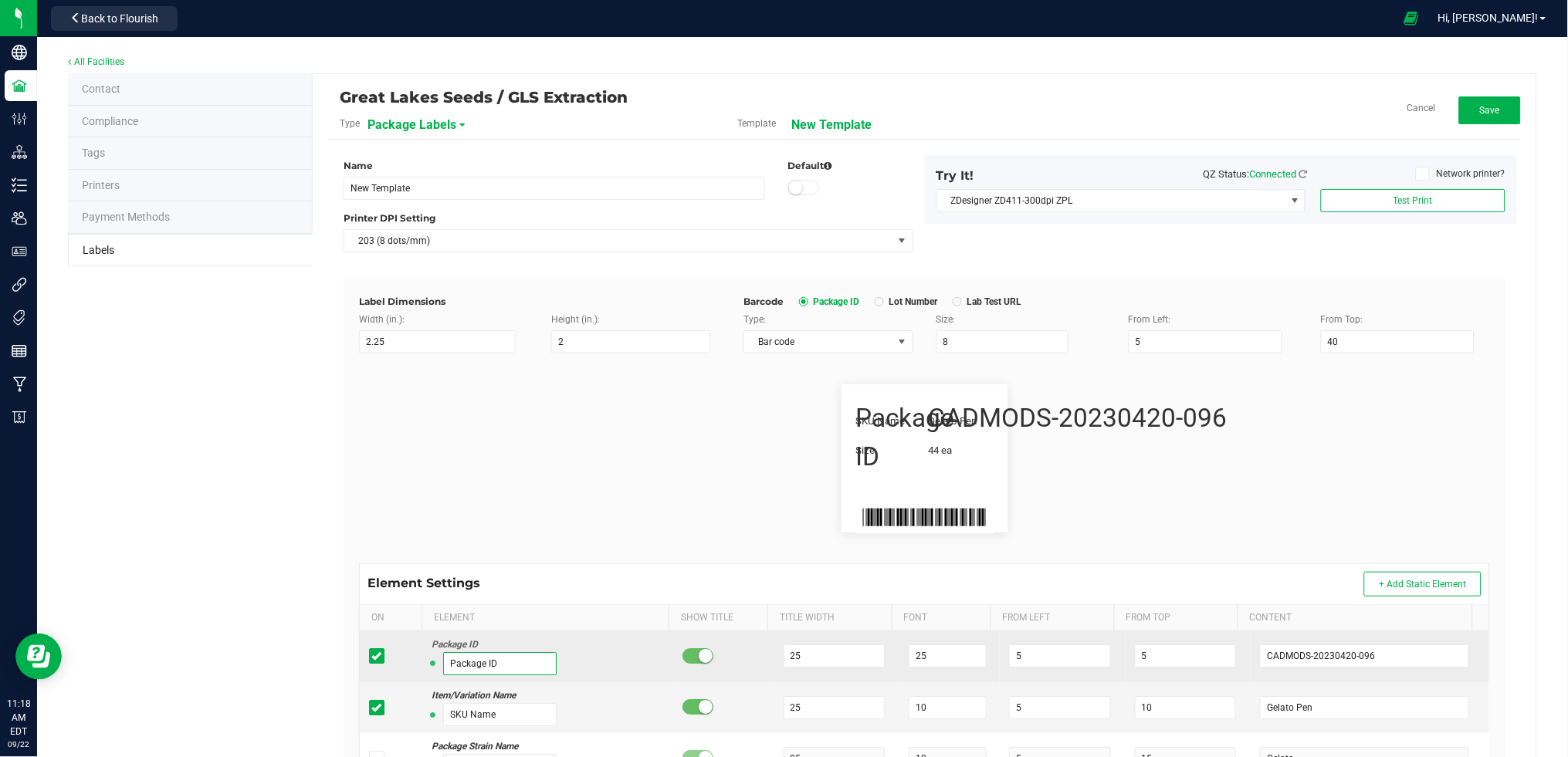
drag, startPoint x: 528, startPoint y: 663, endPoint x: 422, endPoint y: 662, distance: 106.0
click at [422, 662] on td "Package ID Package ID" at bounding box center [547, 657] width 251 height 51
drag, startPoint x: 823, startPoint y: 658, endPoint x: 751, endPoint y: 662, distance: 72.1
click at [751, 662] on tr "Package ID METRC: 25 25 5 5 CADMODS-20230420-096" at bounding box center [924, 657] width 1129 height 51
drag, startPoint x: 931, startPoint y: 656, endPoint x: 878, endPoint y: 652, distance: 53.2
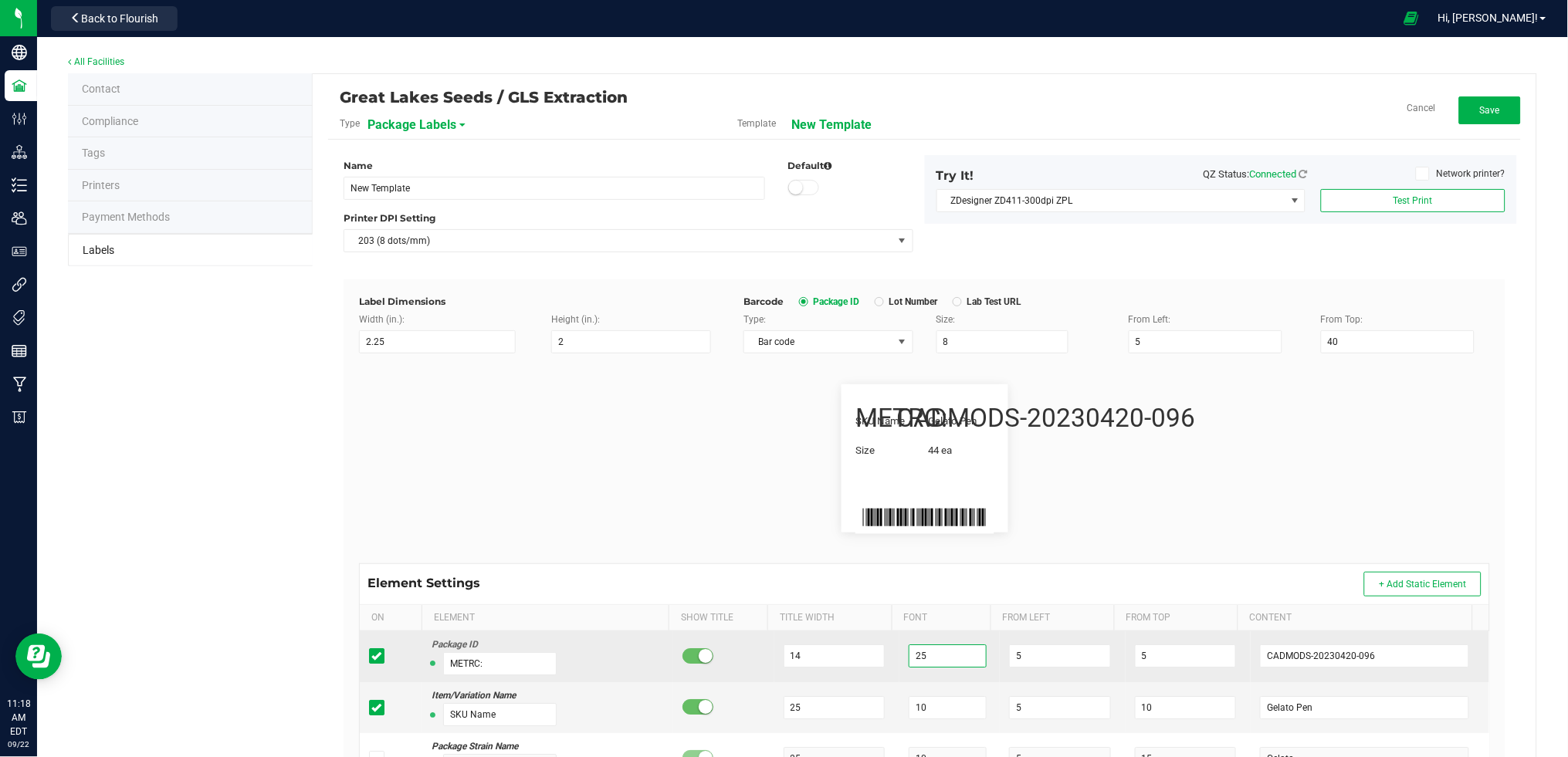
click at [878, 652] on tr "Package ID METRC: 14 25 5 5 CADMODS-20230420-096" at bounding box center [924, 657] width 1129 height 51
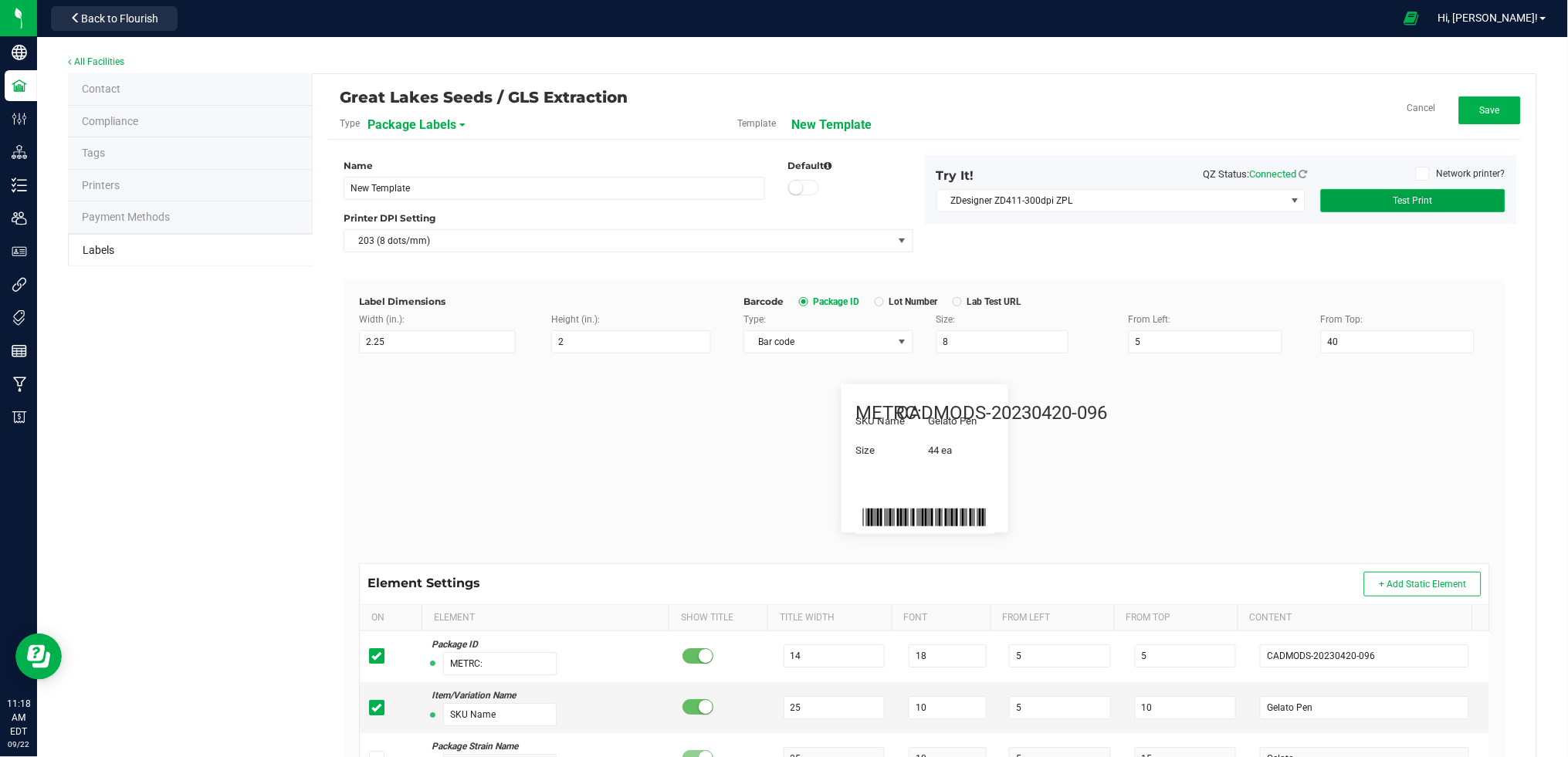
click at [1432, 203] on button "Test Print" at bounding box center [1413, 201] width 184 height 24
click at [1405, 193] on button "Test Print" at bounding box center [1413, 201] width 184 height 24
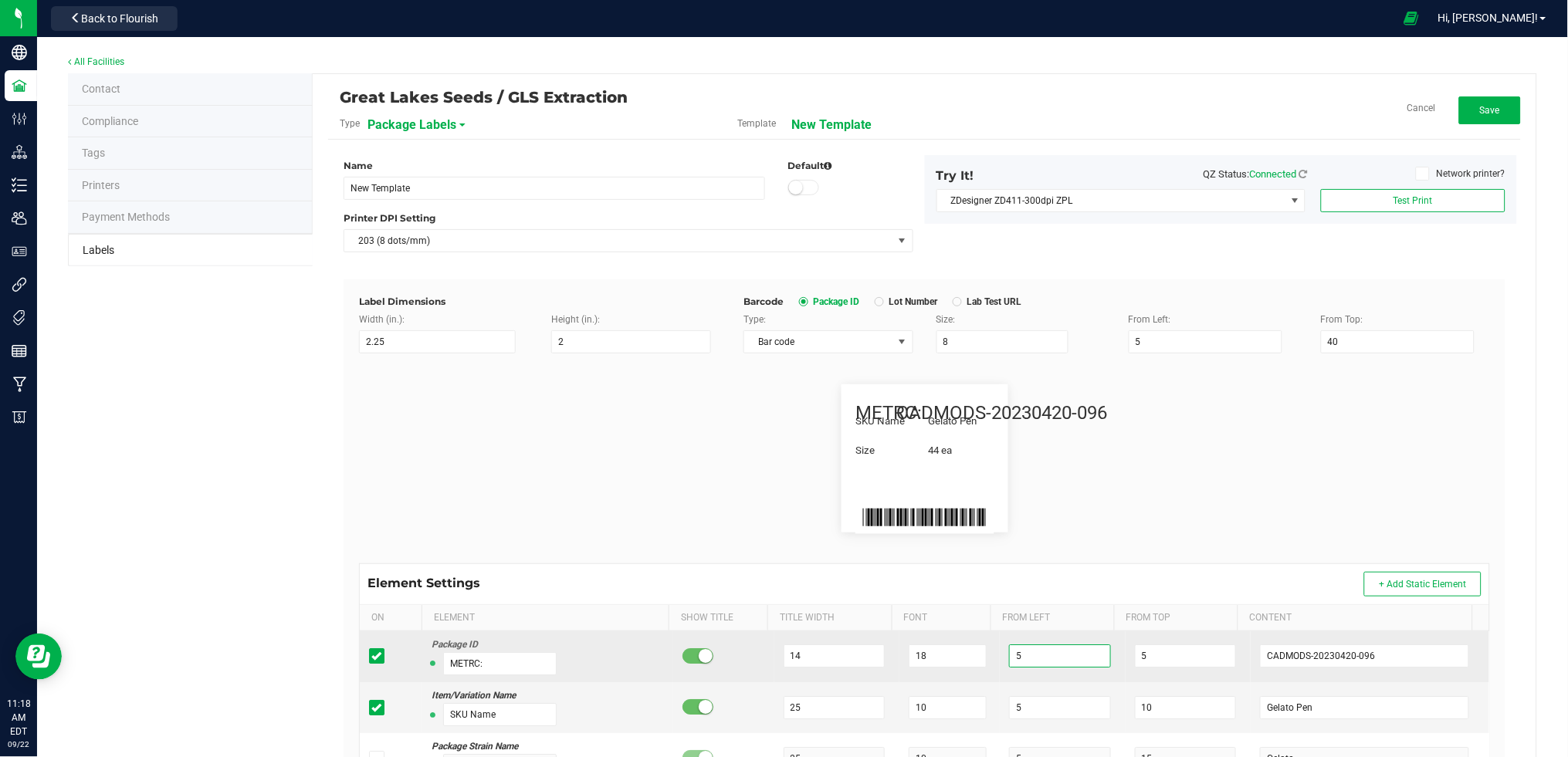
drag, startPoint x: 1016, startPoint y: 663, endPoint x: 981, endPoint y: 658, distance: 35.4
click at [1009, 661] on input "5" at bounding box center [1059, 656] width 102 height 24
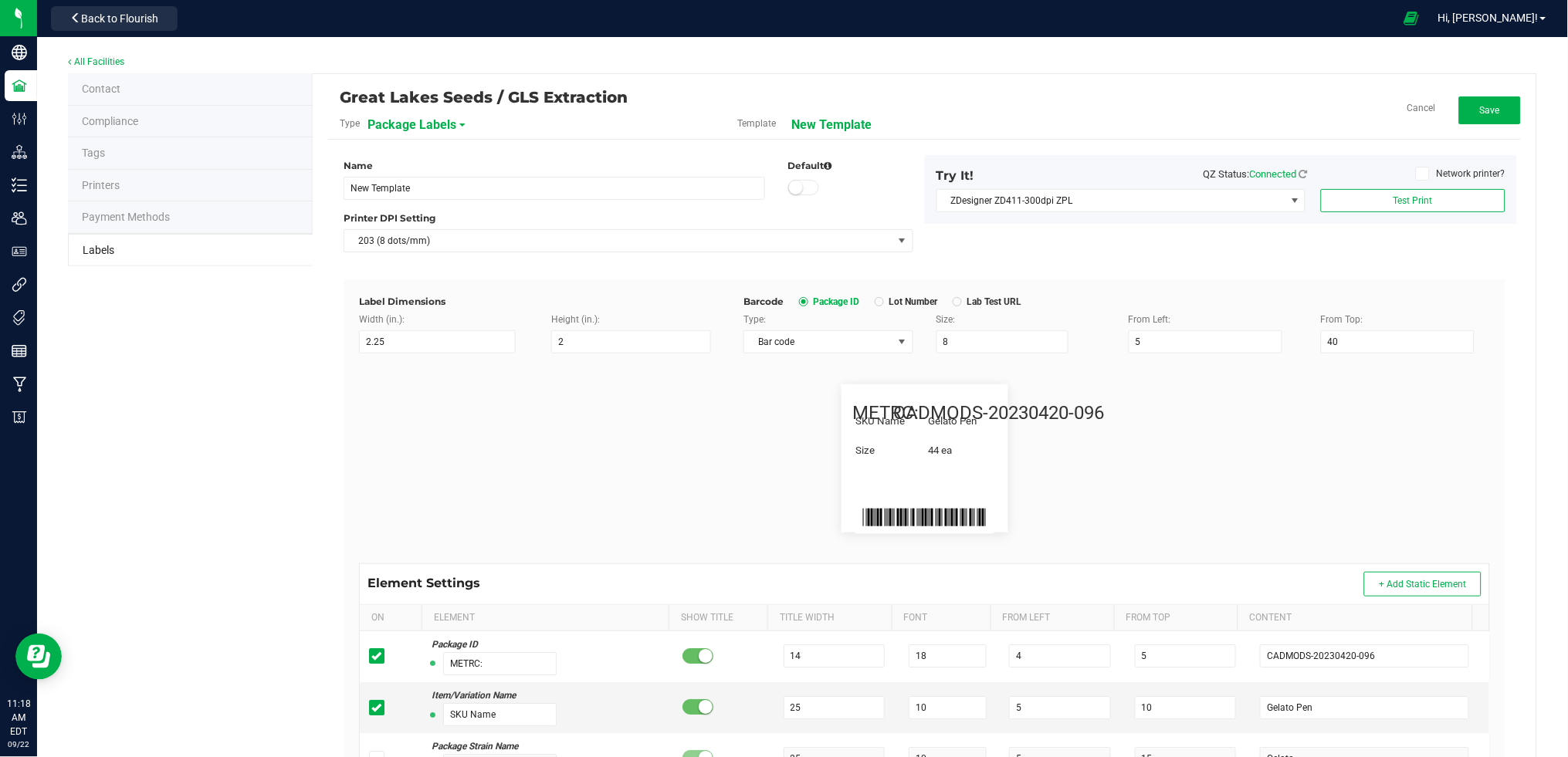
click at [1125, 537] on div "METRC: CADMODS-20230420-096 SKU Name Gelato Pen Size 44 ea" at bounding box center [925, 458] width 1155 height 210
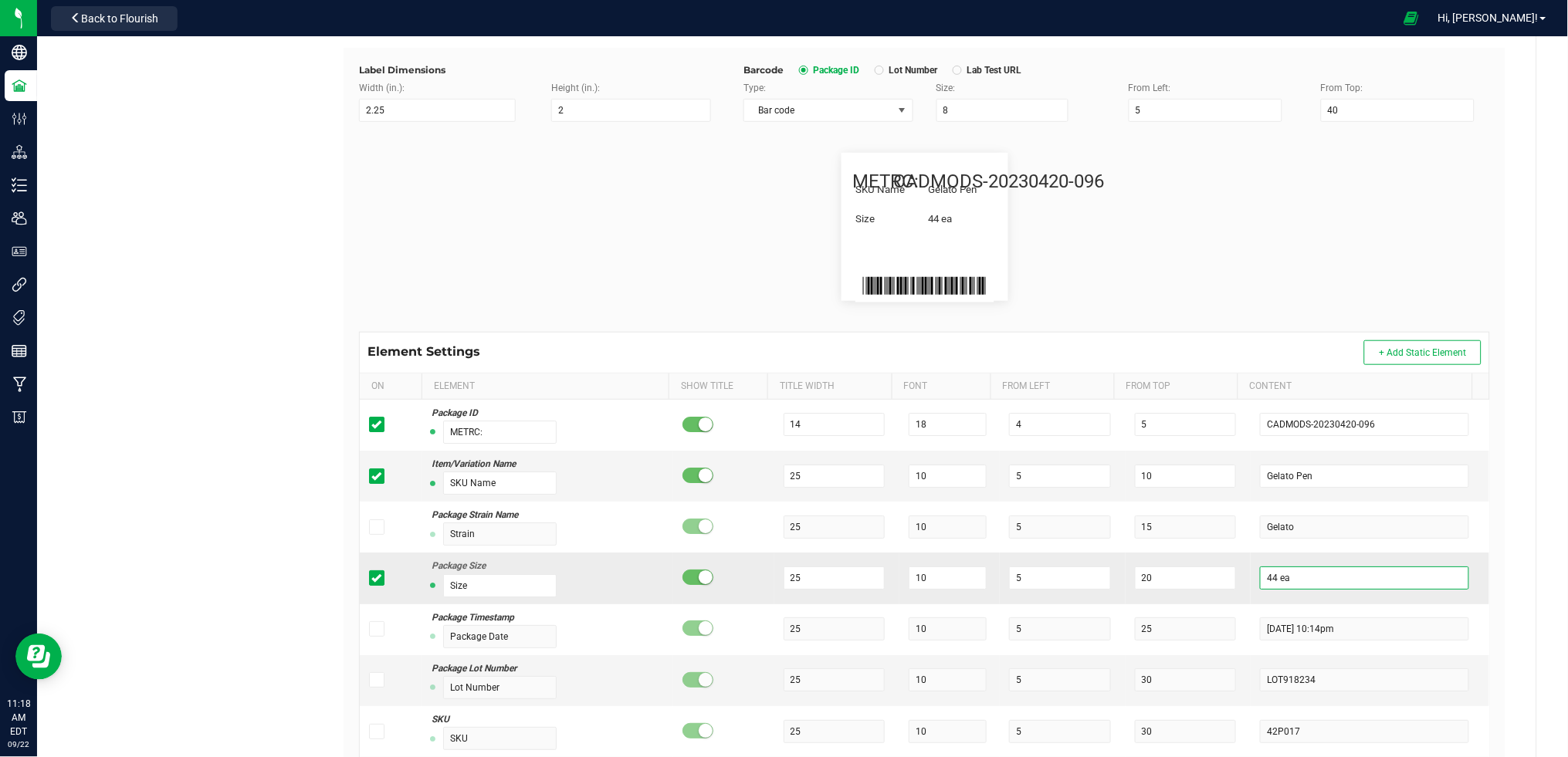
click at [1283, 586] on input "44 ea" at bounding box center [1364, 578] width 209 height 24
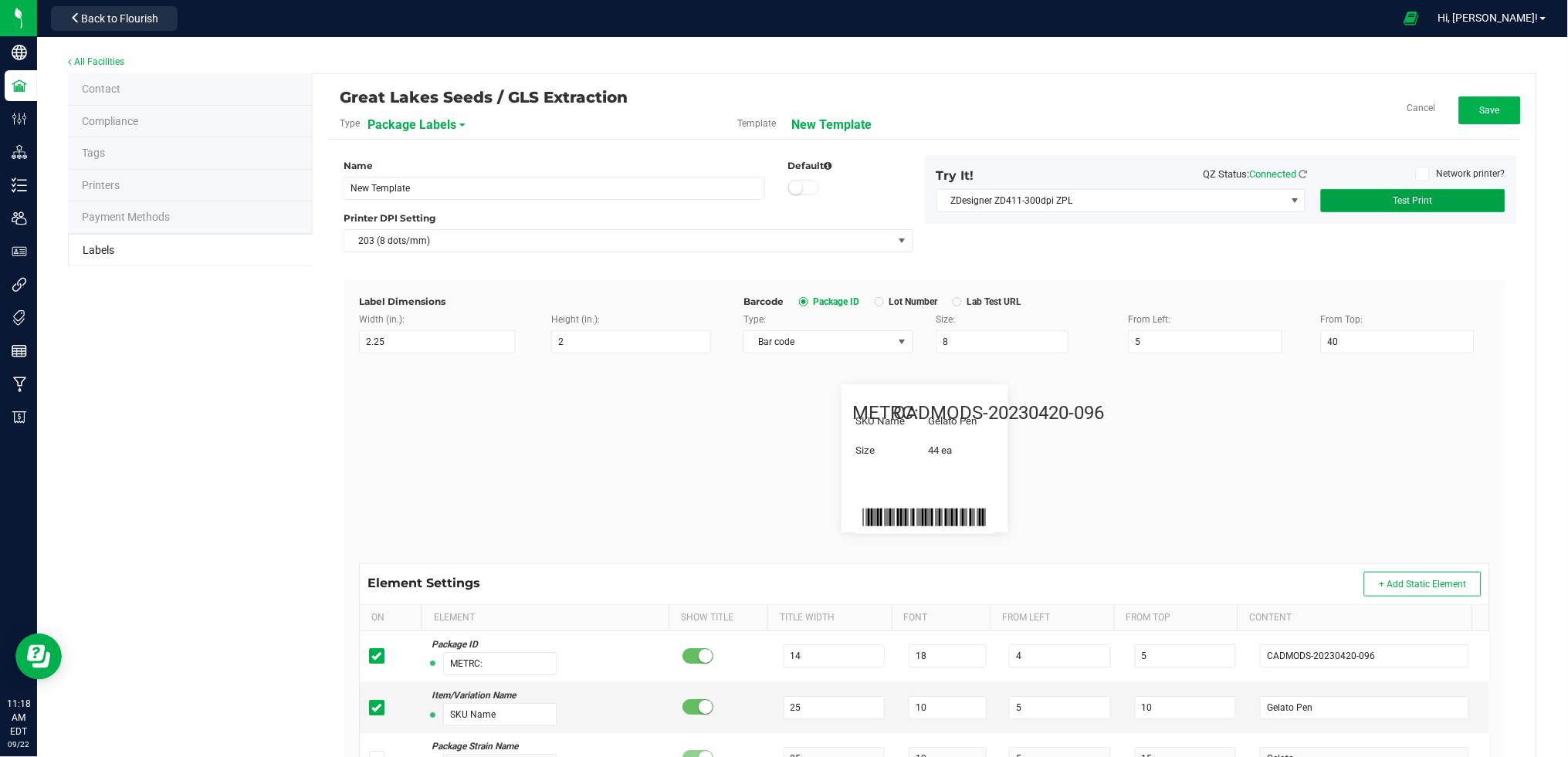
click at [1426, 192] on button "Test Print" at bounding box center [1413, 201] width 184 height 24
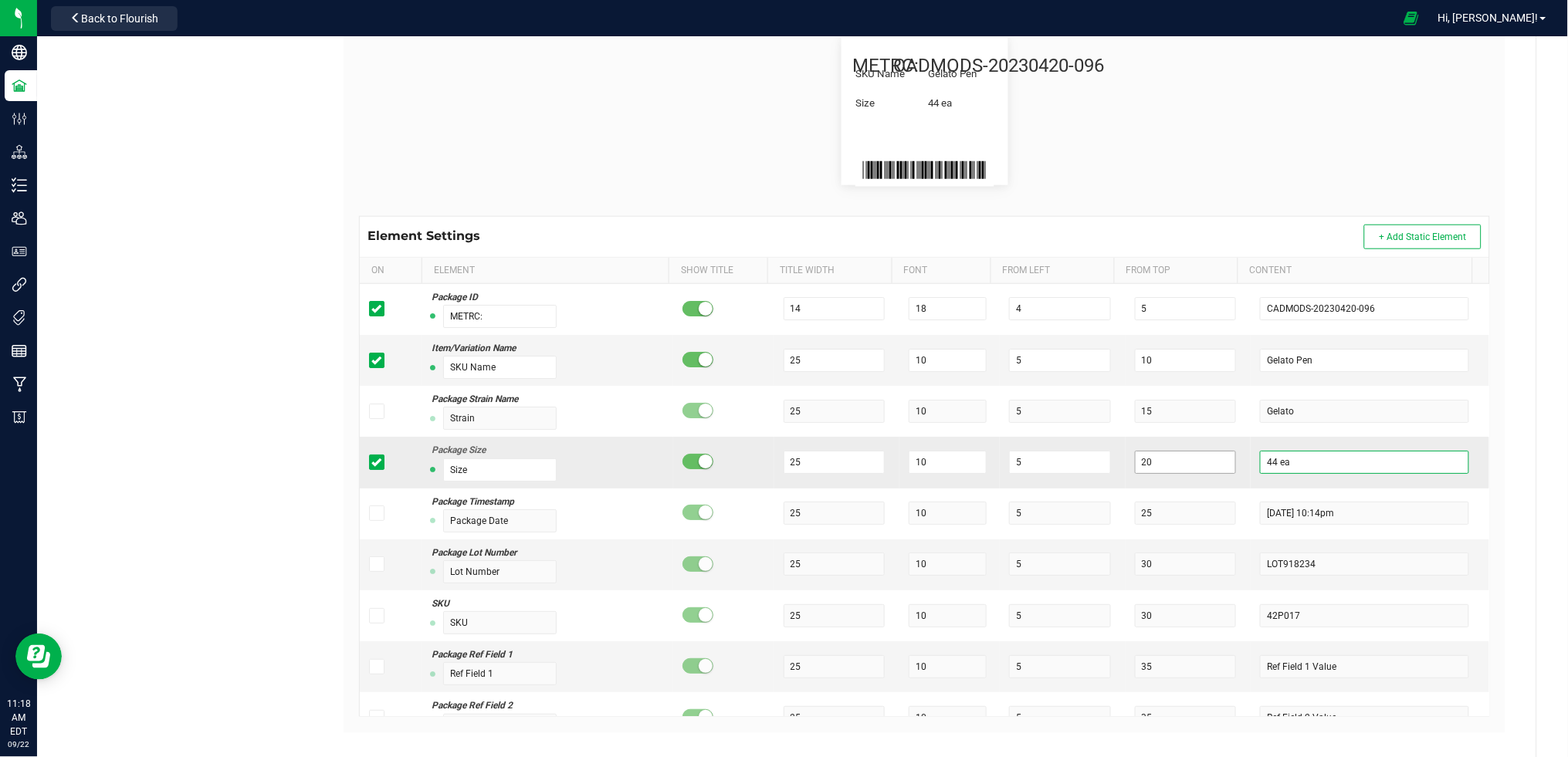
drag, startPoint x: 1265, startPoint y: 468, endPoint x: 1195, endPoint y: 468, distance: 70.0
click at [1195, 468] on tr "Package Size Size 25 10 5 20 44 ea" at bounding box center [924, 462] width 1129 height 51
click at [1160, 160] on flourish-label-viewer "METRC: CADMODS-20230420-096 SKU Name Gelato Pen Size 50" at bounding box center [924, 111] width 1131 height 148
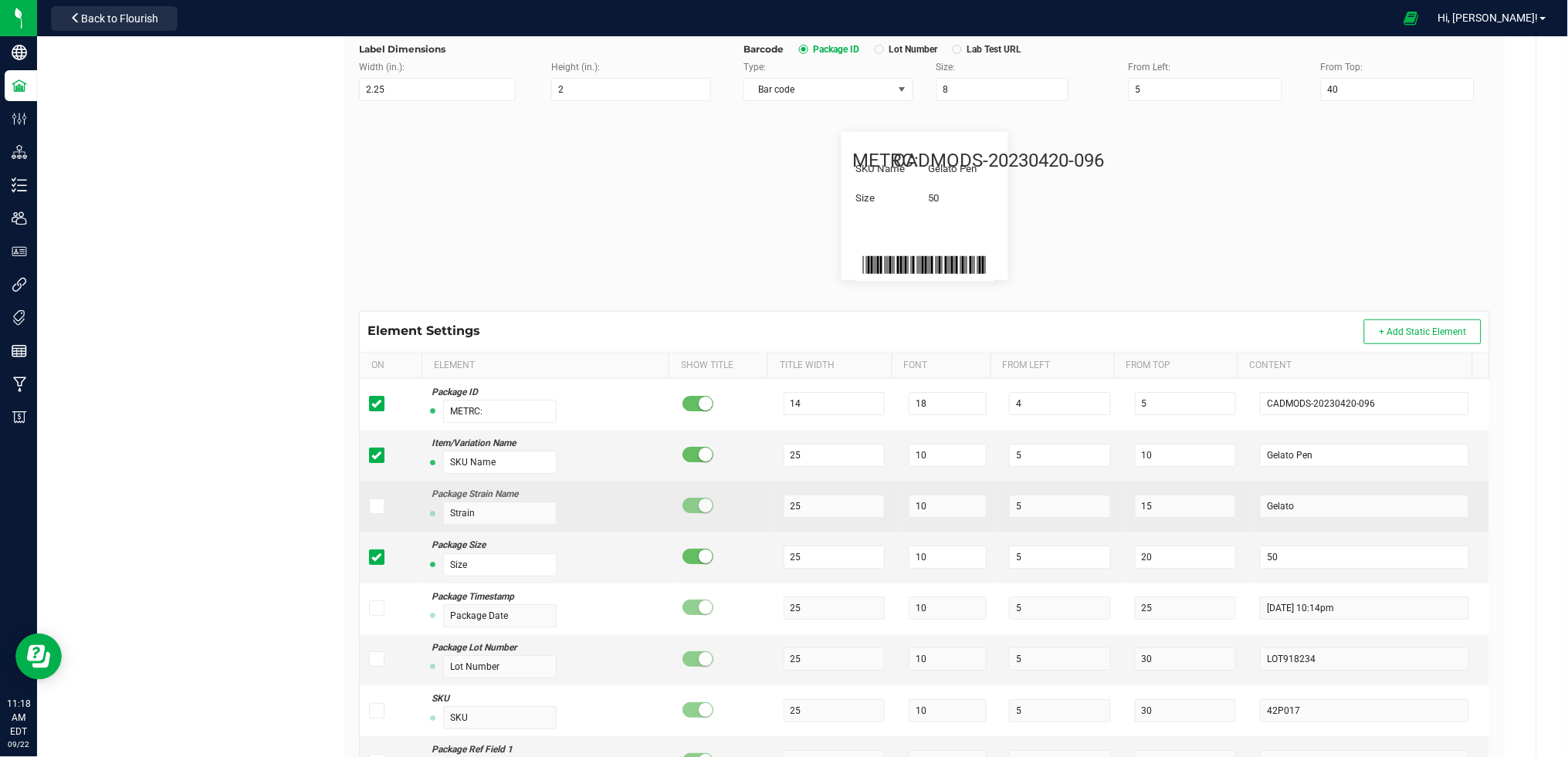
scroll to position [232, 0]
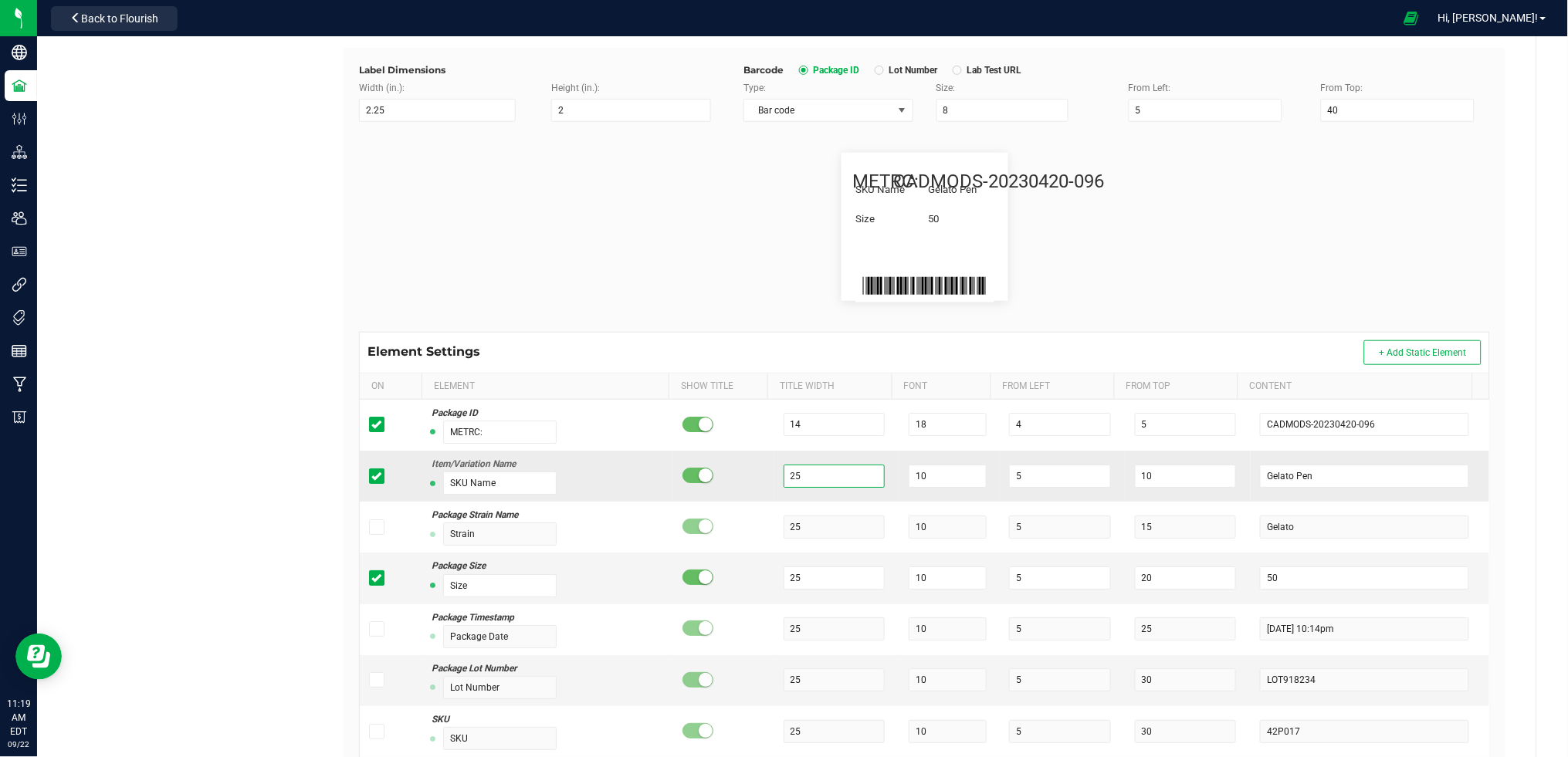
click at [745, 472] on tr "Item/Variation Name SKU Name 25 10 5 10 Gelato Pen" at bounding box center [924, 476] width 1129 height 51
drag, startPoint x: 808, startPoint y: 577, endPoint x: 772, endPoint y: 574, distance: 36.1
click at [784, 574] on input "25" at bounding box center [835, 578] width 102 height 24
drag, startPoint x: 515, startPoint y: 482, endPoint x: 422, endPoint y: 487, distance: 93.1
click at [422, 487] on td "Item/Variation Name SKU Name" at bounding box center [547, 476] width 251 height 51
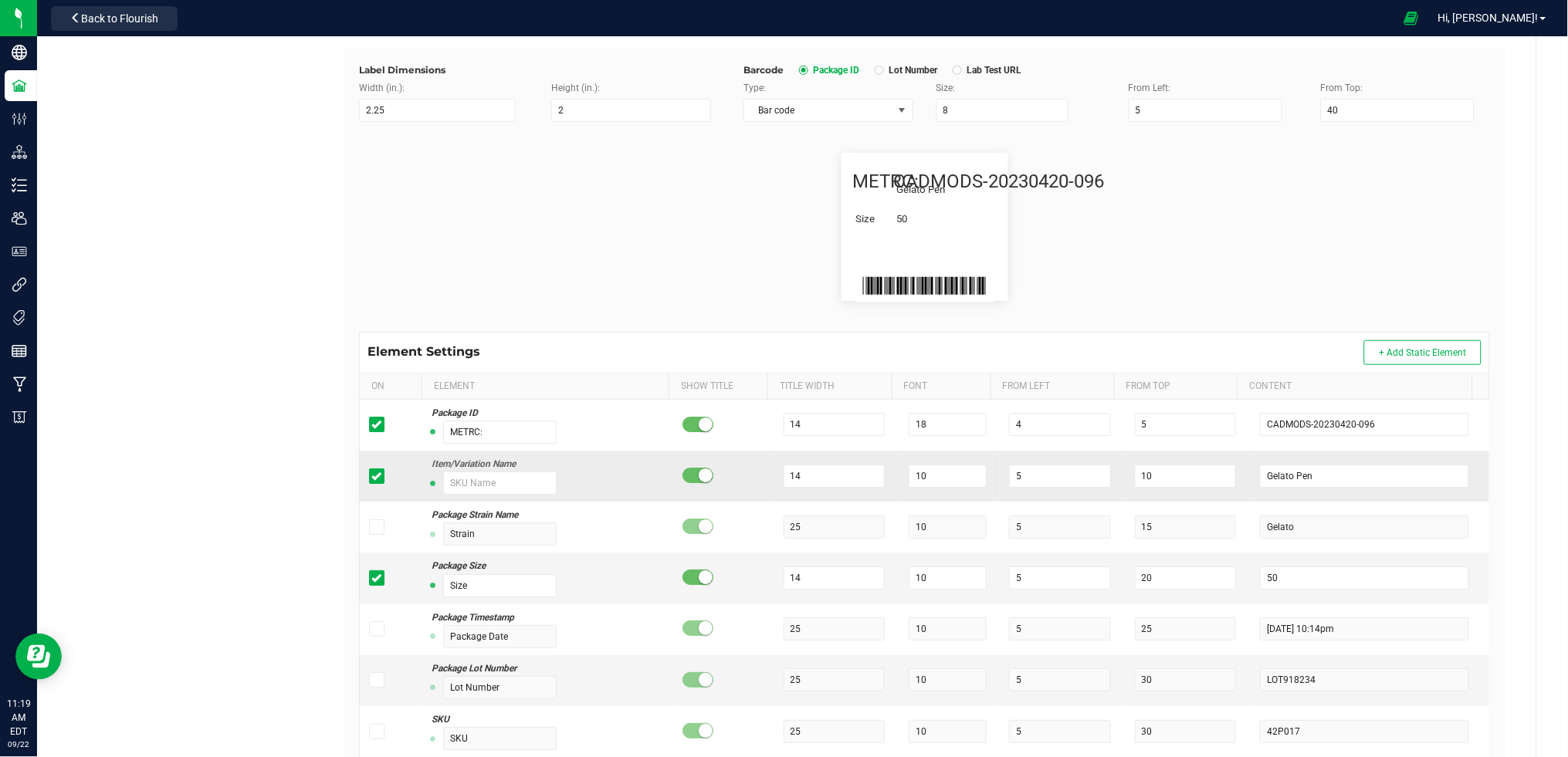
click at [699, 476] on small at bounding box center [706, 475] width 14 height 14
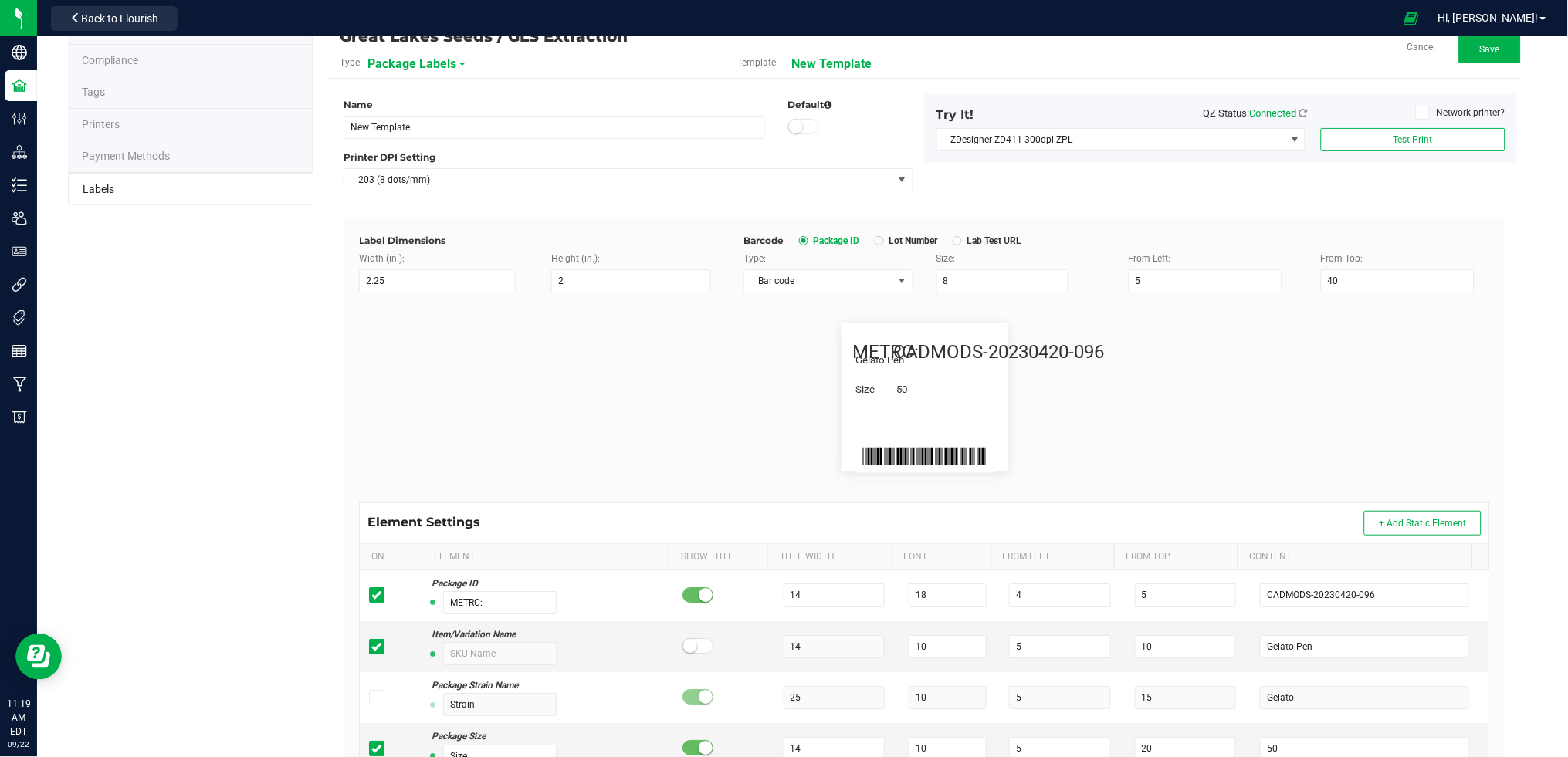
scroll to position [0, 0]
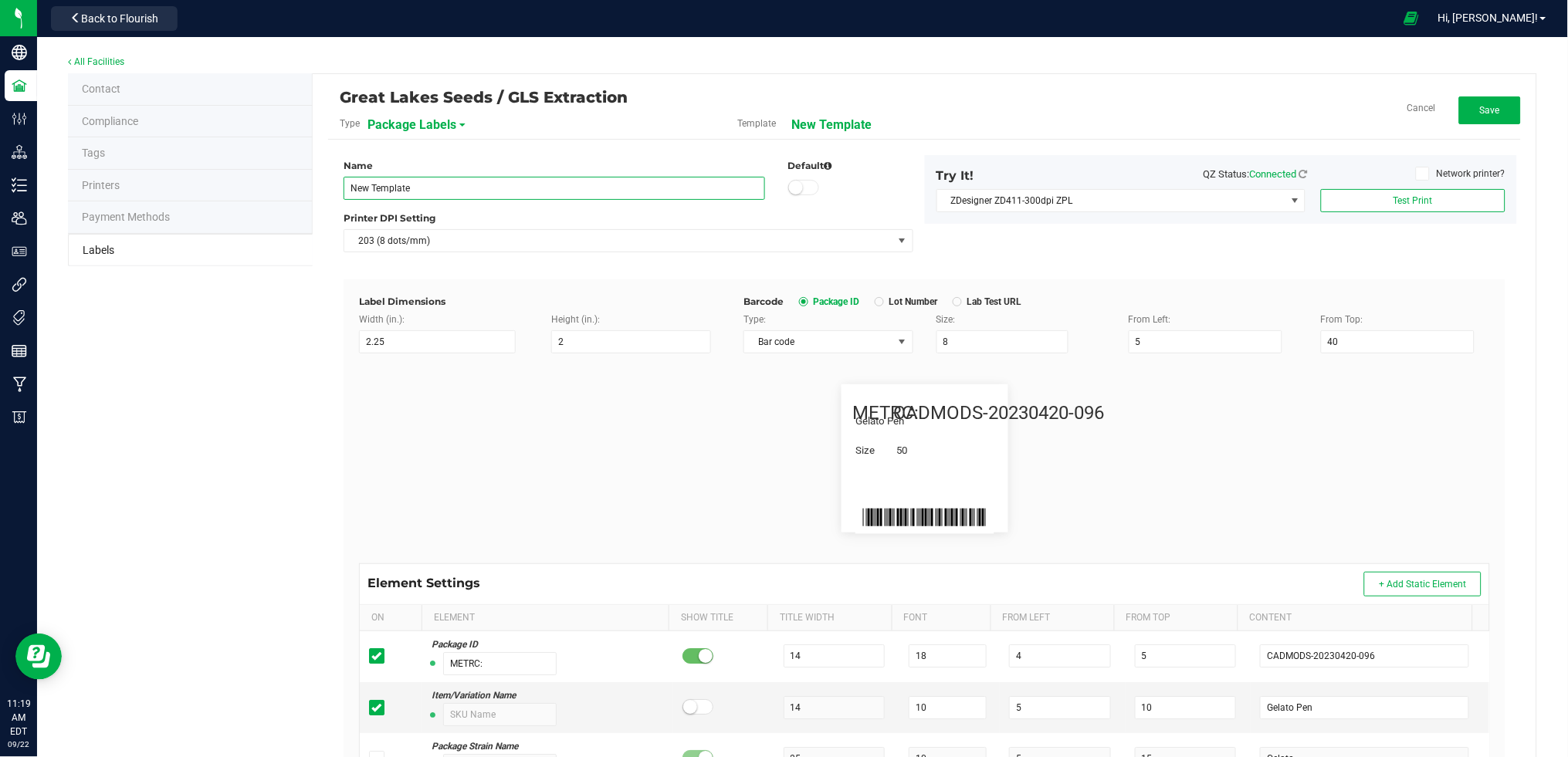
click at [456, 184] on input "New Template" at bounding box center [554, 189] width 422 height 24
drag, startPoint x: 379, startPoint y: 185, endPoint x: 307, endPoint y: 187, distance: 72.0
click at [307, 187] on div "Contact Compliance Tags Printers Payment Methods Labels Great Lakes Seeds / GLS…" at bounding box center [803, 593] width 1469 height 1039
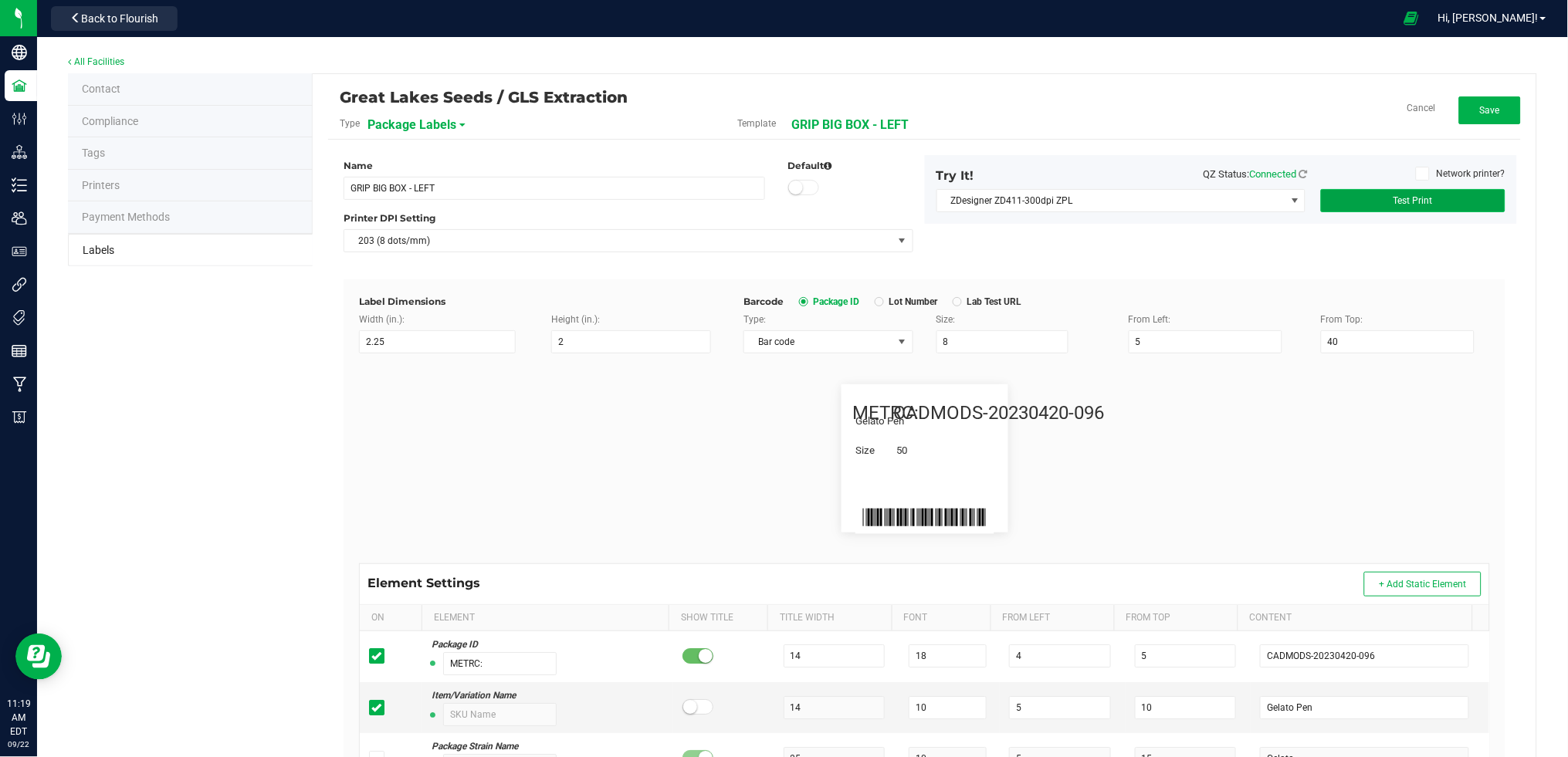
click at [1394, 200] on span "Test Print" at bounding box center [1413, 200] width 40 height 11
drag, startPoint x: 961, startPoint y: 342, endPoint x: 915, endPoint y: 333, distance: 46.9
click at [925, 333] on div "Size: 8" at bounding box center [1021, 333] width 192 height 41
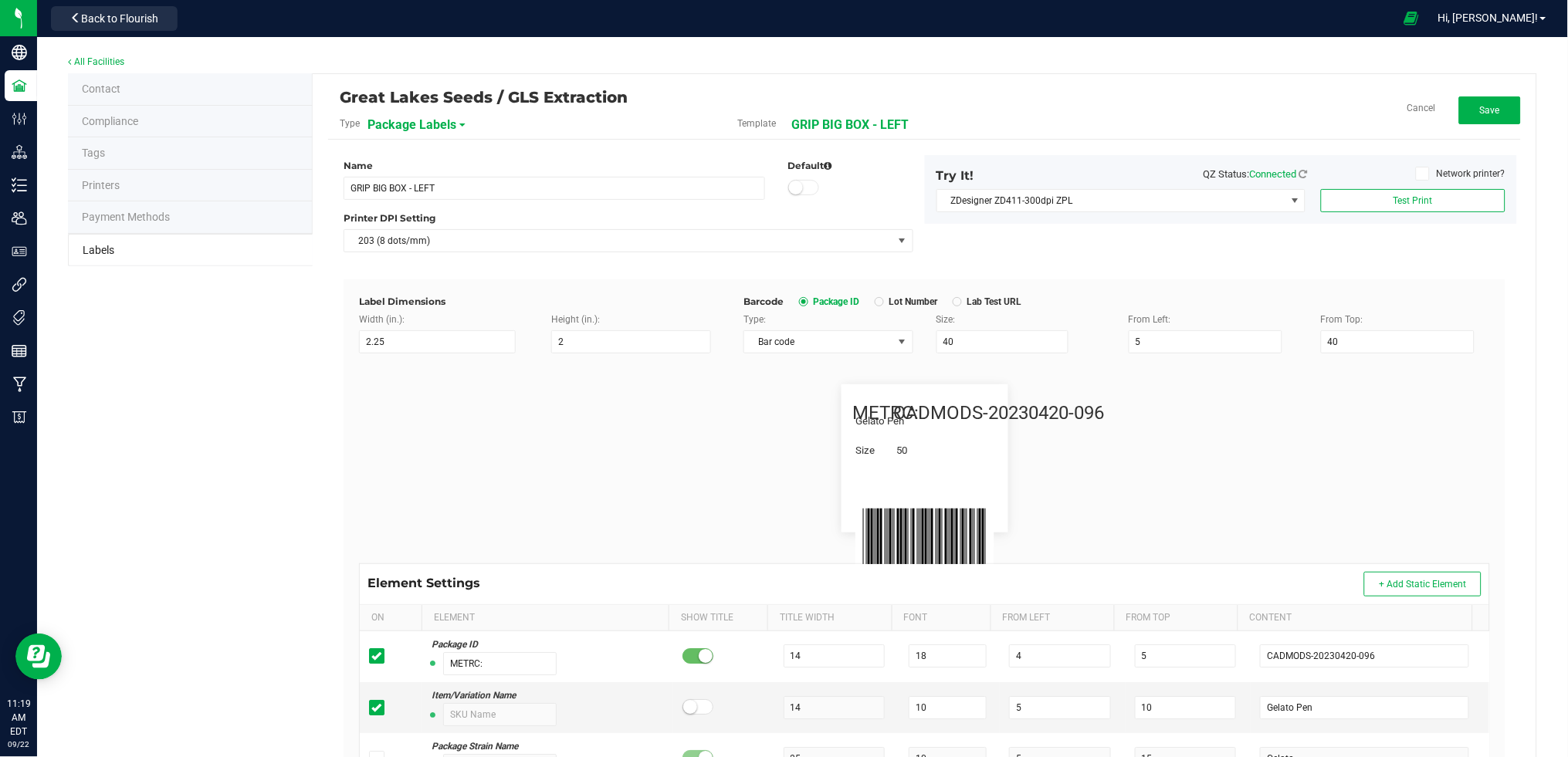
click at [1410, 185] on div "Network printer?" at bounding box center [1418, 177] width 198 height 21
click at [1401, 200] on span "Test Print" at bounding box center [1413, 200] width 40 height 11
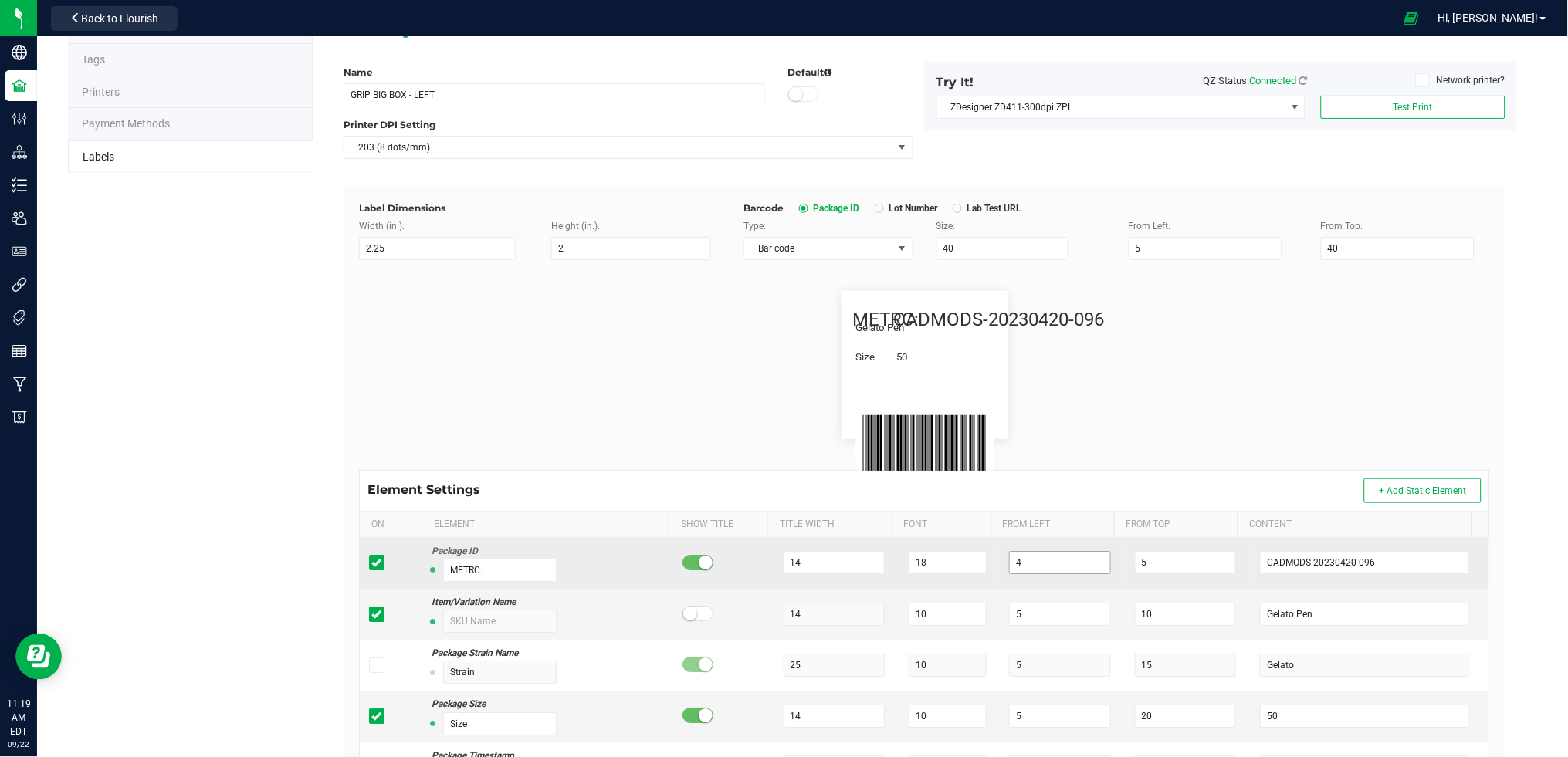
scroll to position [232, 0]
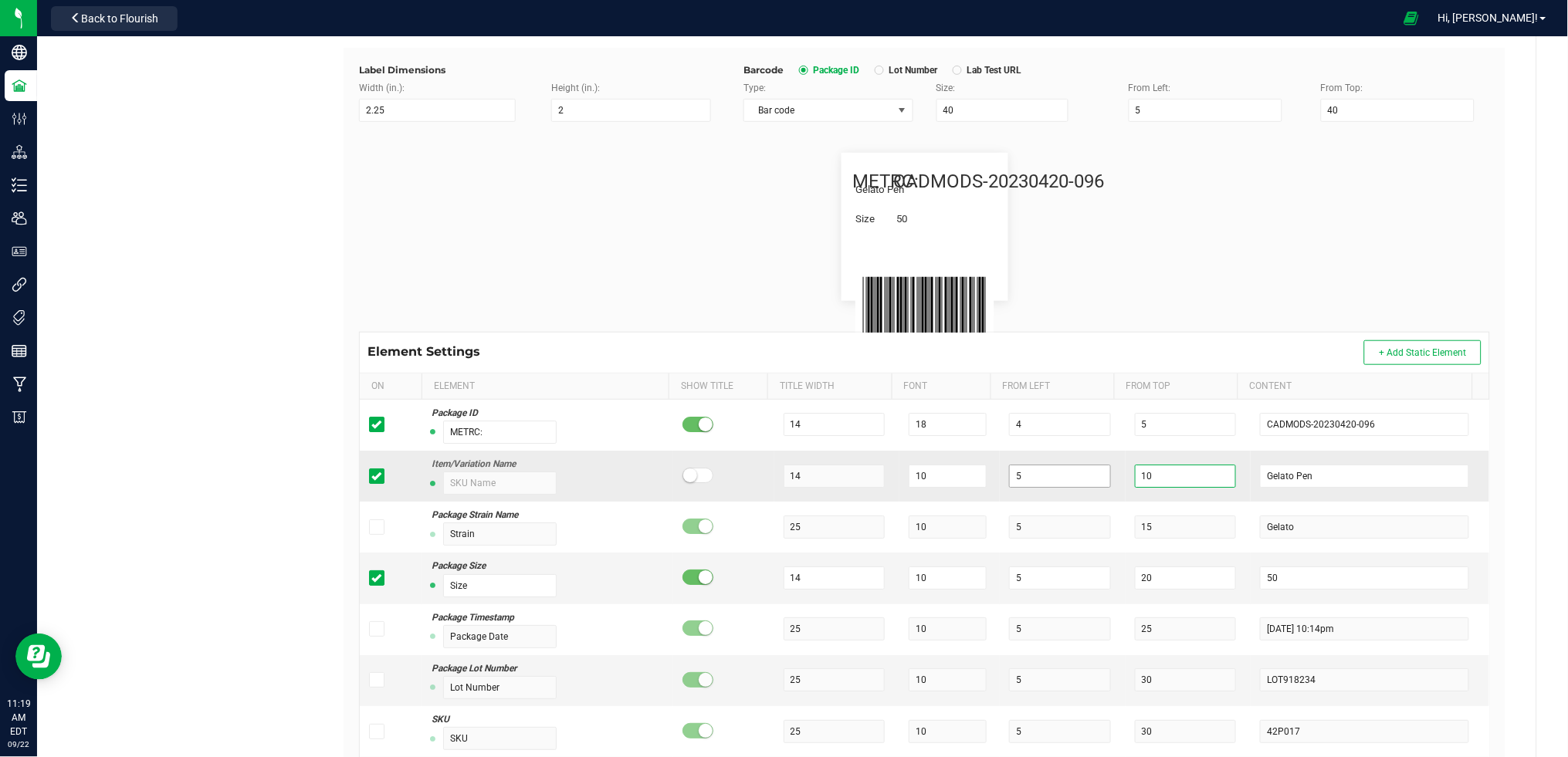
click at [1061, 476] on tr "Item/Variation Name 14 10 5 10 Gelato Pen" at bounding box center [924, 476] width 1129 height 51
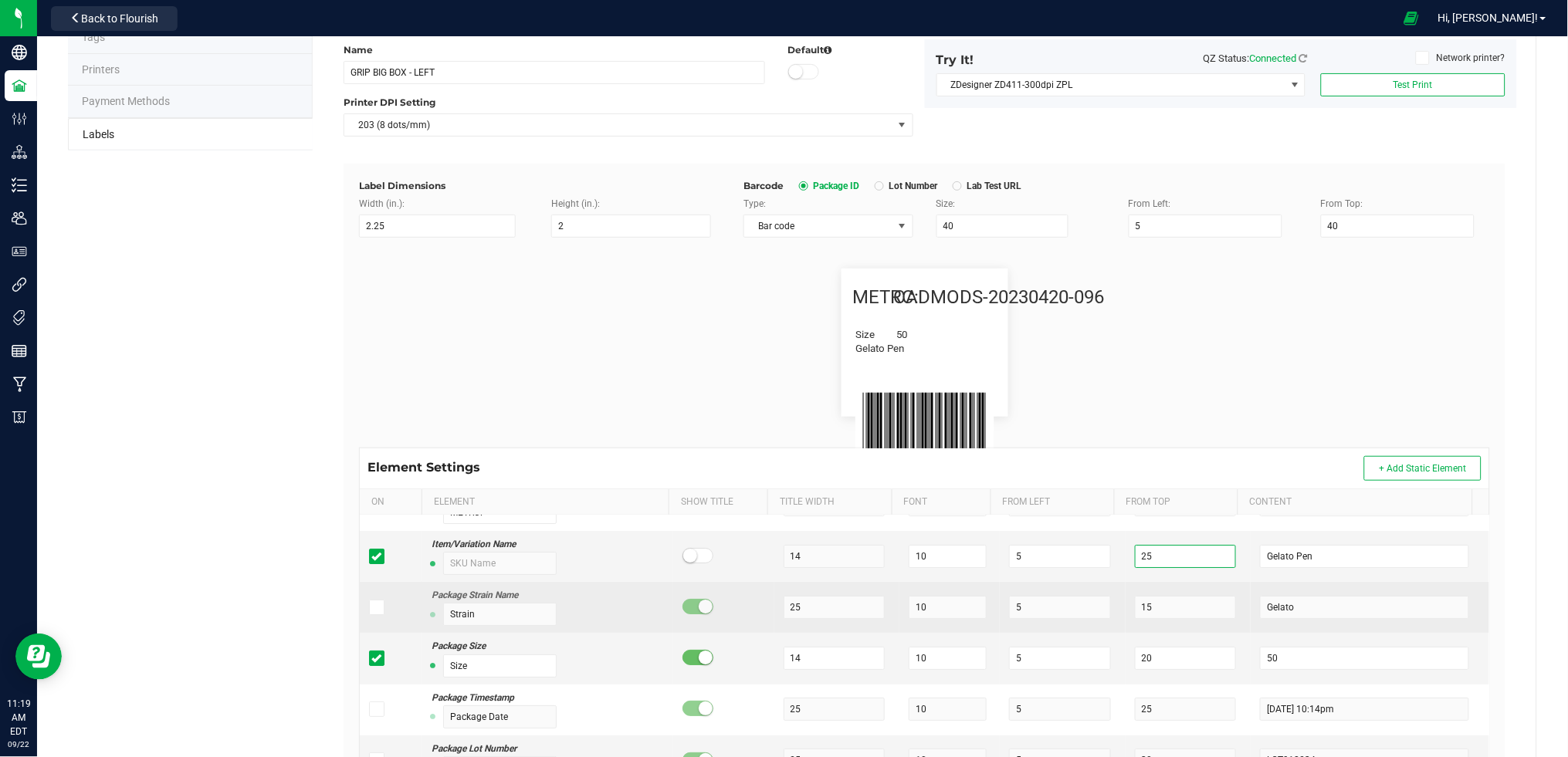
scroll to position [0, 0]
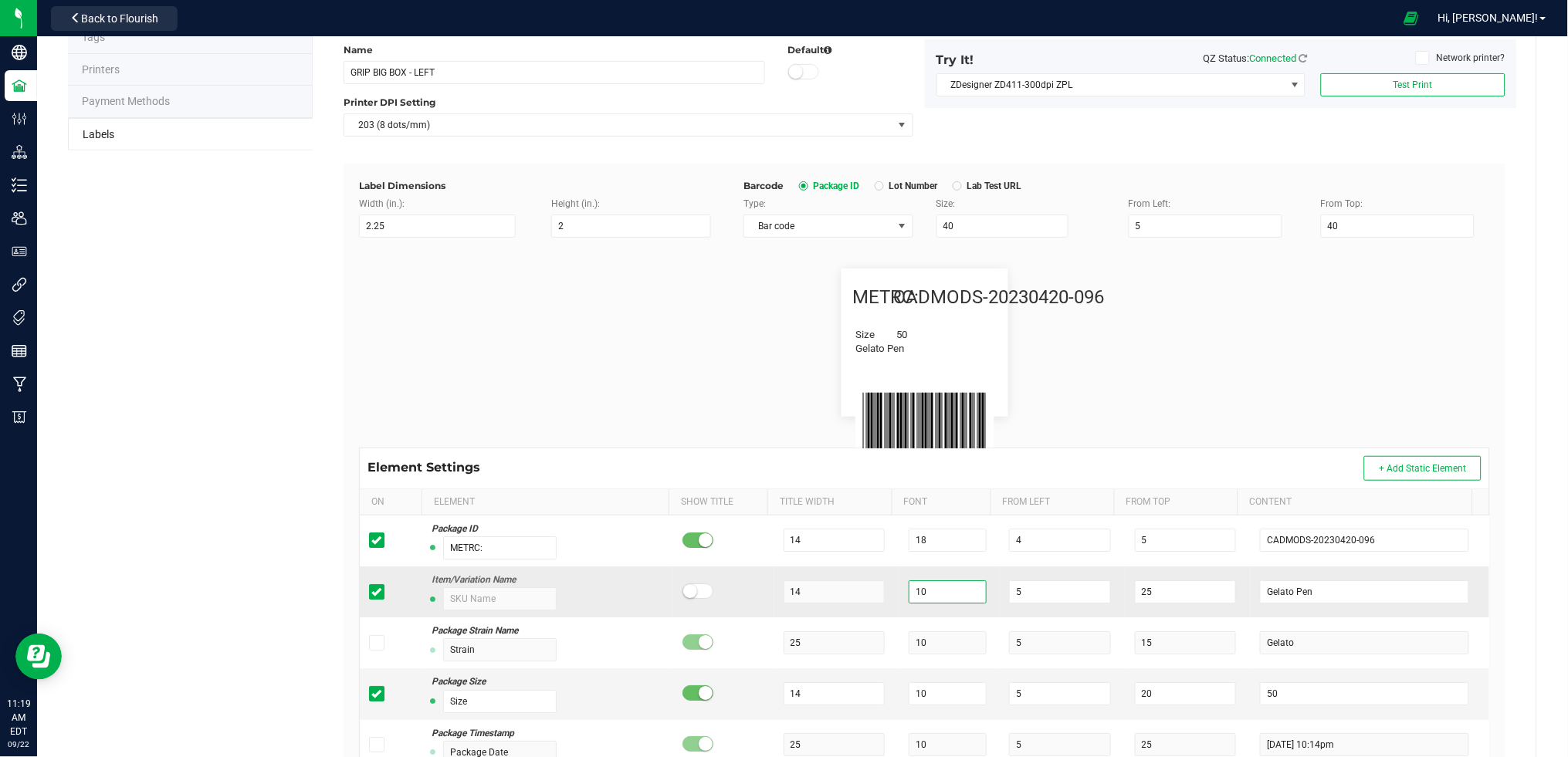
click at [867, 599] on tr "Item/Variation Name 14 10 5 25 Gelato Pen" at bounding box center [924, 592] width 1129 height 51
click at [856, 700] on tr "Package Size Size 14 10 5 20 50" at bounding box center [924, 694] width 1129 height 51
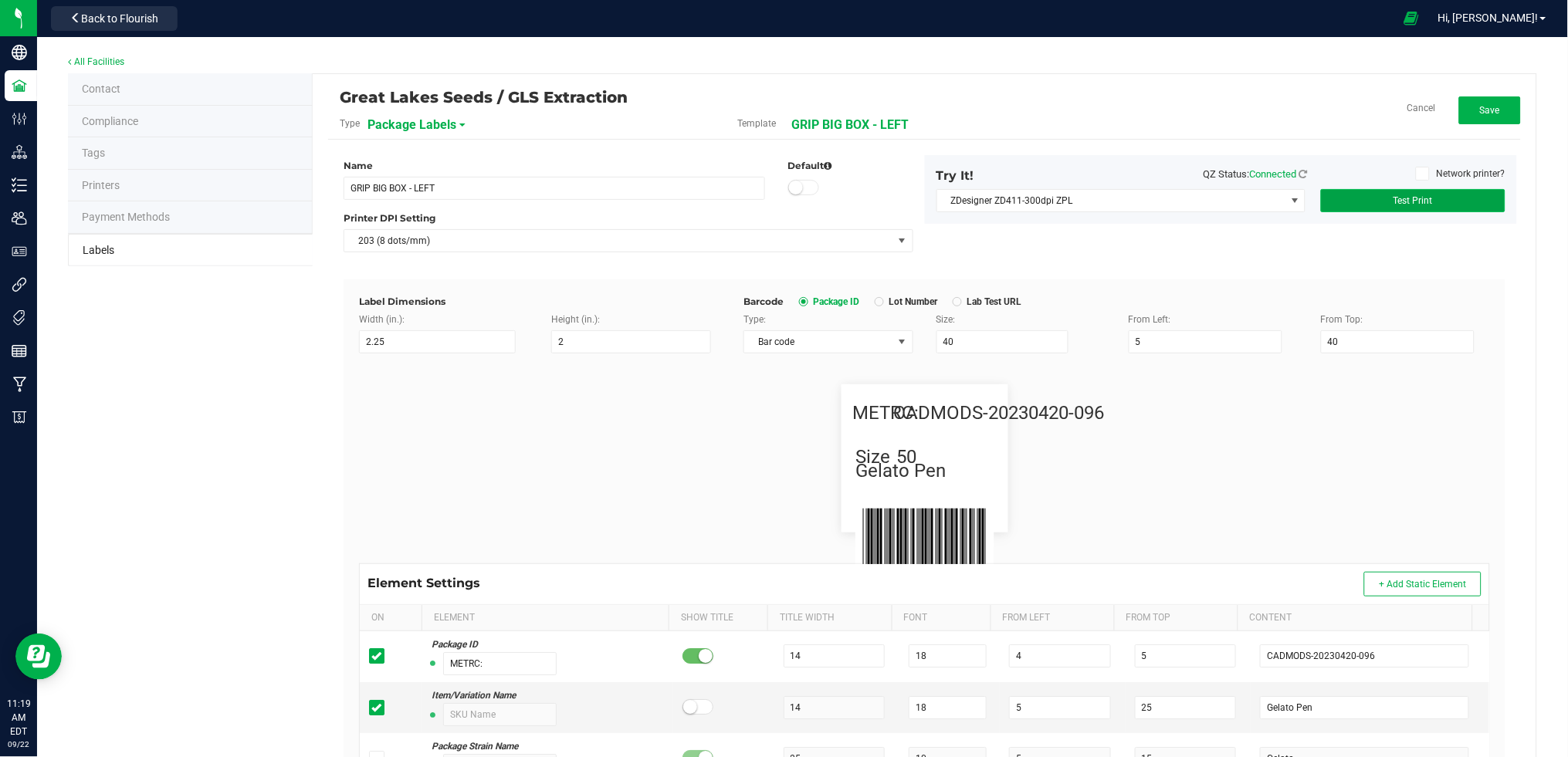
click at [1385, 209] on button "Test Print" at bounding box center [1413, 201] width 184 height 24
click at [925, 341] on div "Size: 40" at bounding box center [1021, 333] width 192 height 41
drag, startPoint x: 1340, startPoint y: 340, endPoint x: 1253, endPoint y: 340, distance: 87.0
click at [1253, 340] on div "Type: Bar code Size: 40 From Left: 5 From Top: 40" at bounding box center [1117, 333] width 770 height 41
click at [1394, 200] on span "Test Print" at bounding box center [1413, 200] width 40 height 11
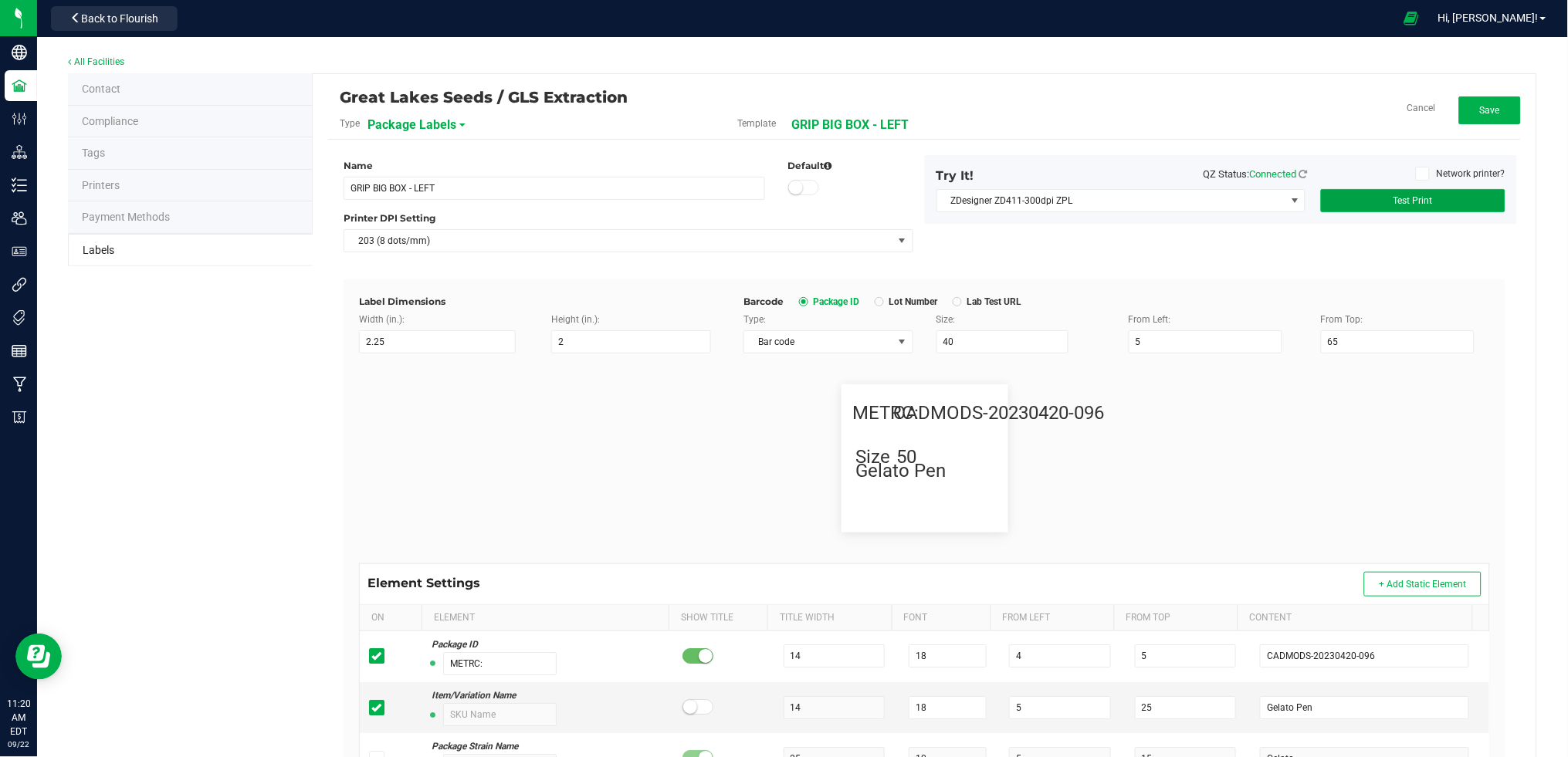
click at [1394, 200] on span "Test Print" at bounding box center [1413, 200] width 40 height 11
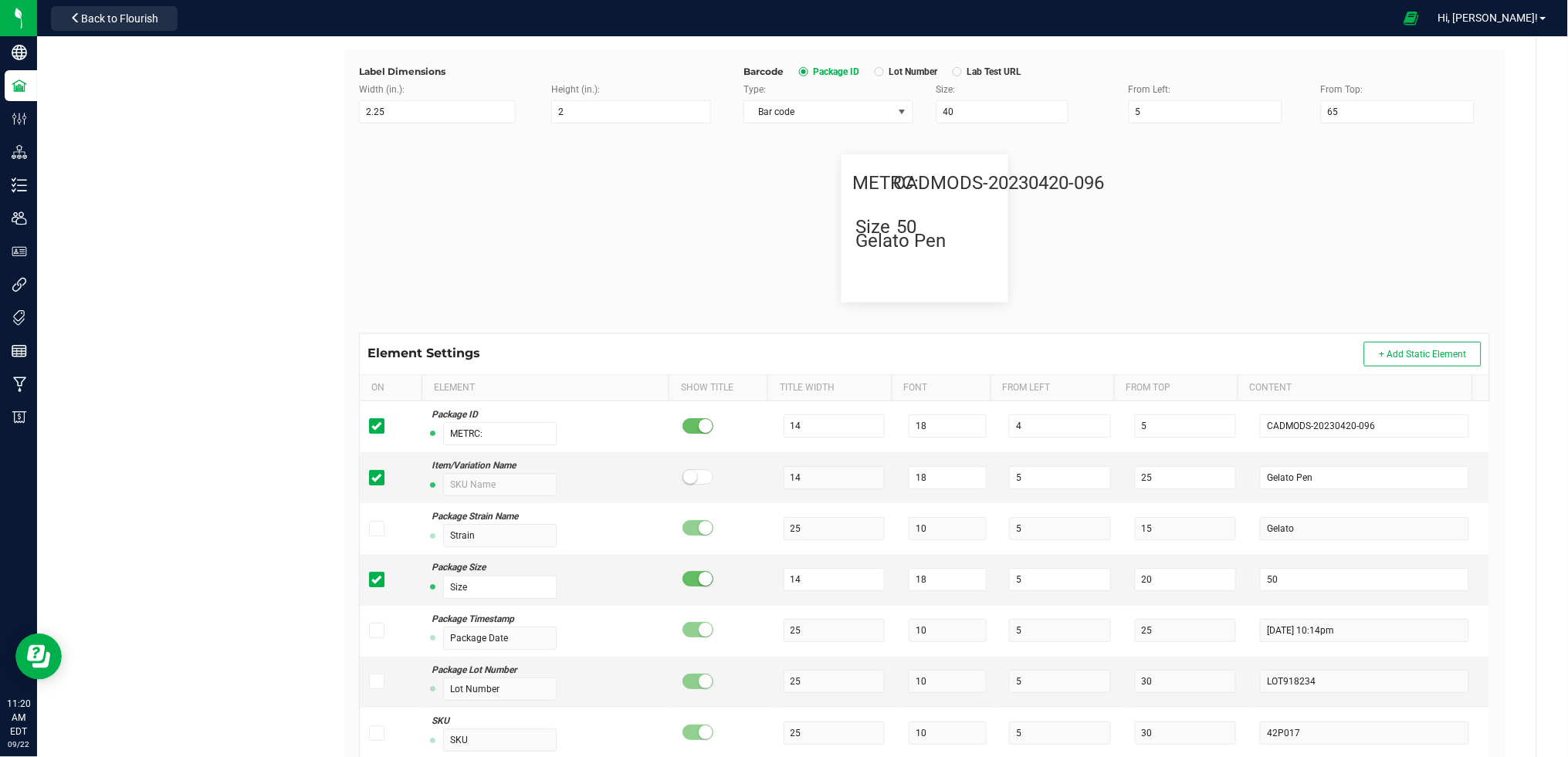
scroll to position [232, 0]
click at [1085, 479] on tr "Item/Variation Name 14 18 5 25 Gelato Pen" at bounding box center [924, 476] width 1129 height 51
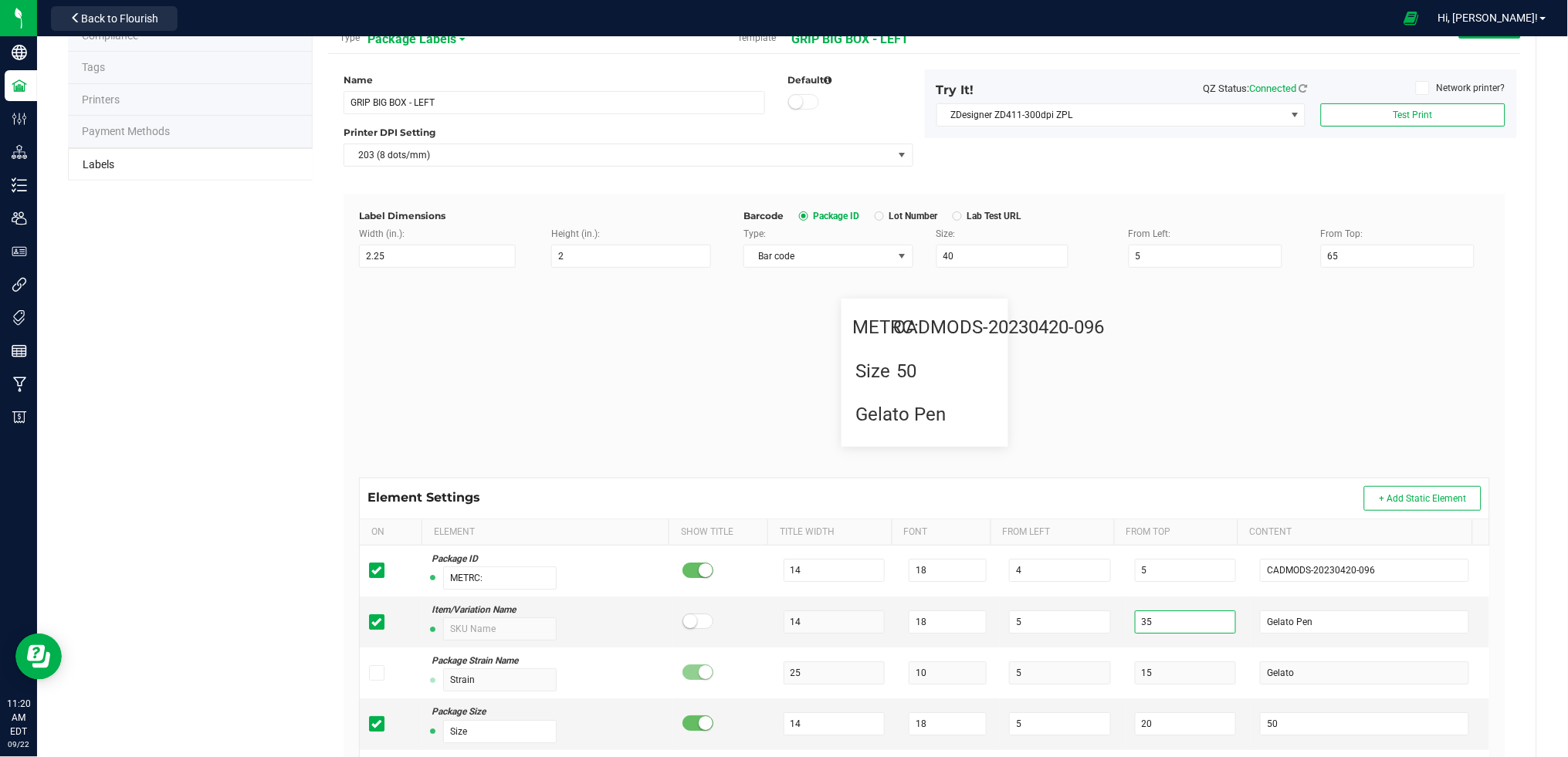
scroll to position [0, 0]
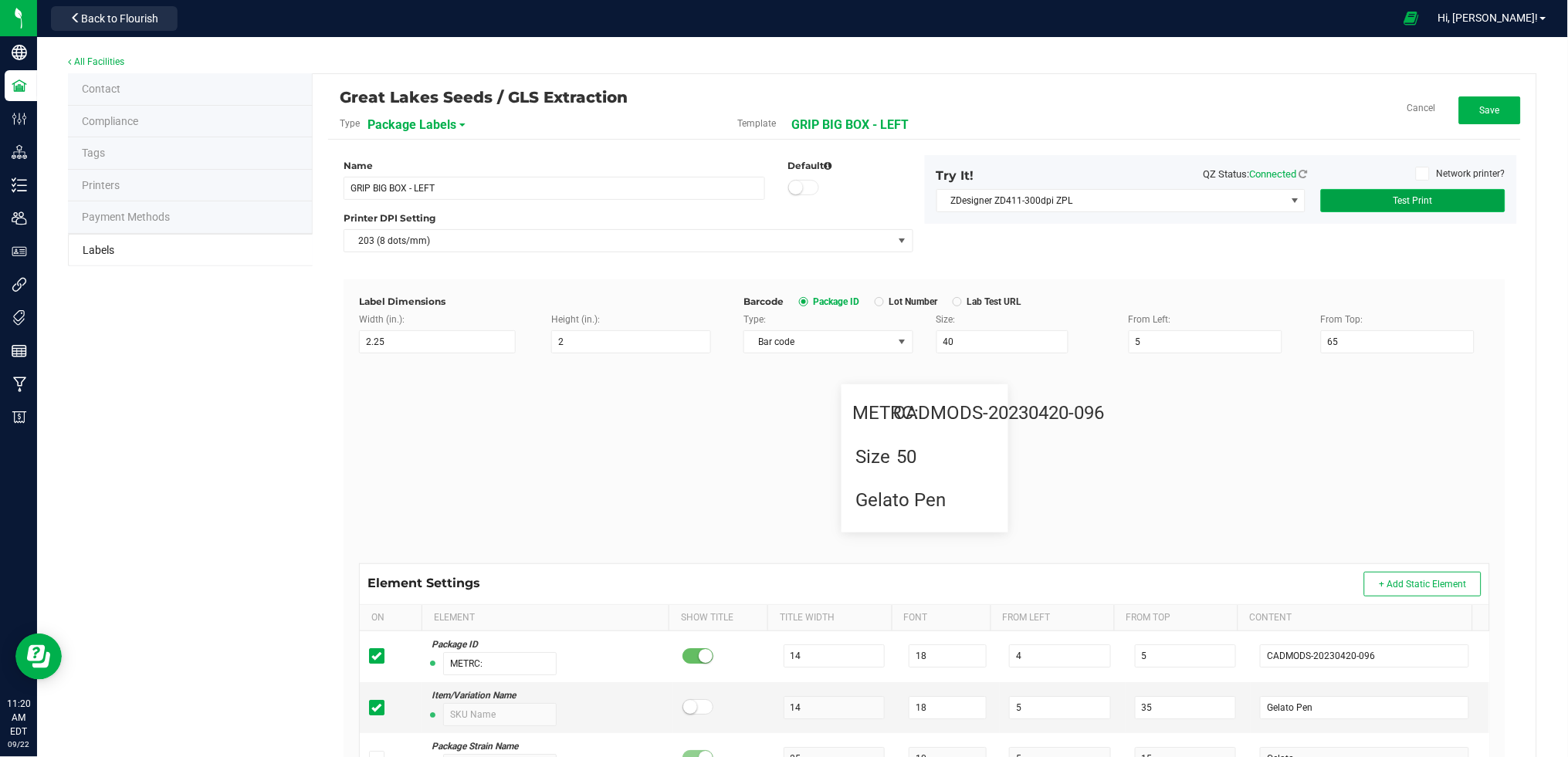
click at [1434, 200] on button "Test Print" at bounding box center [1413, 201] width 184 height 24
click at [1480, 109] on span "Save" at bounding box center [1490, 110] width 20 height 11
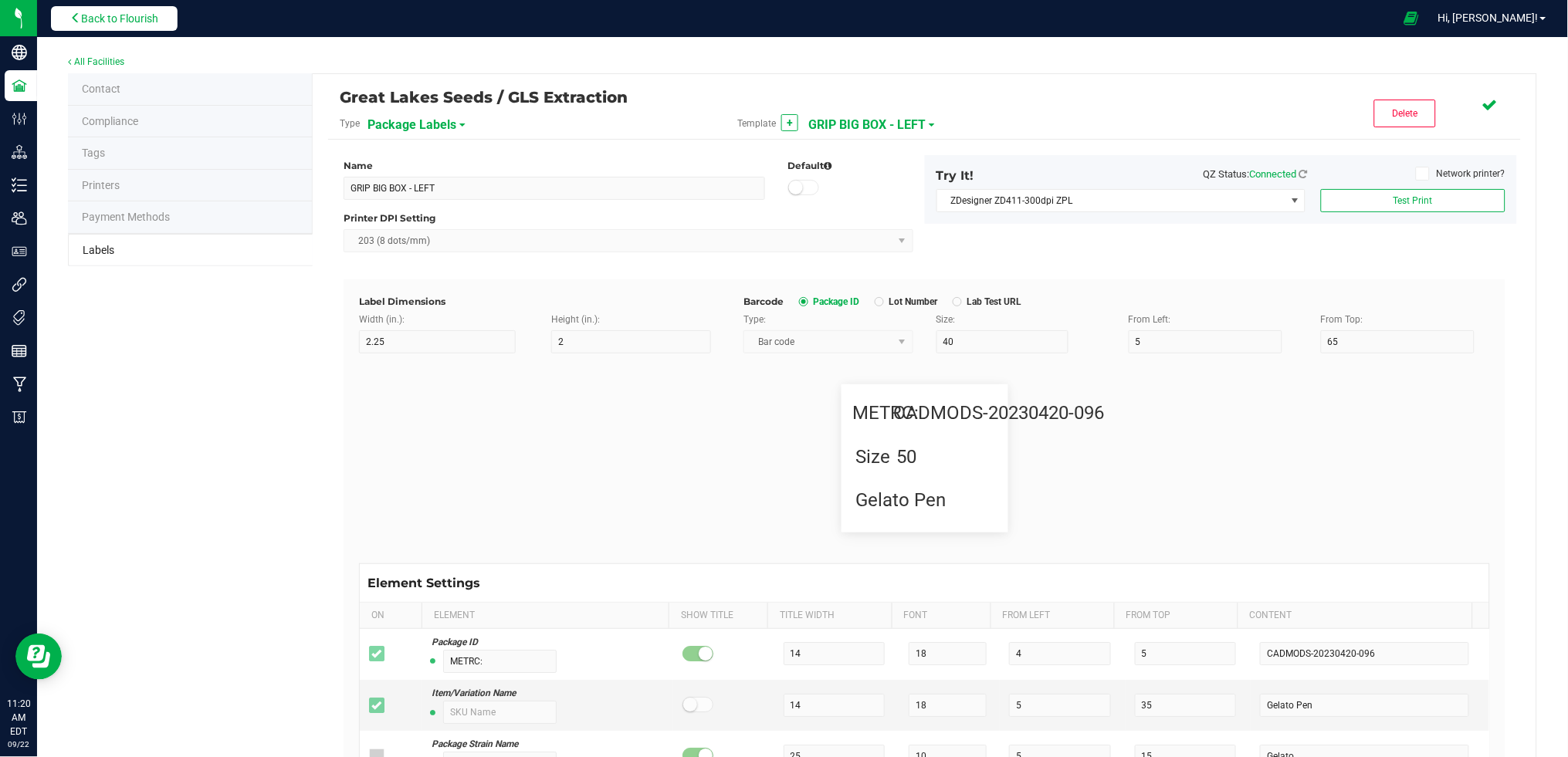
click at [146, 24] on span "Back to Flourish" at bounding box center [120, 19] width 77 height 13
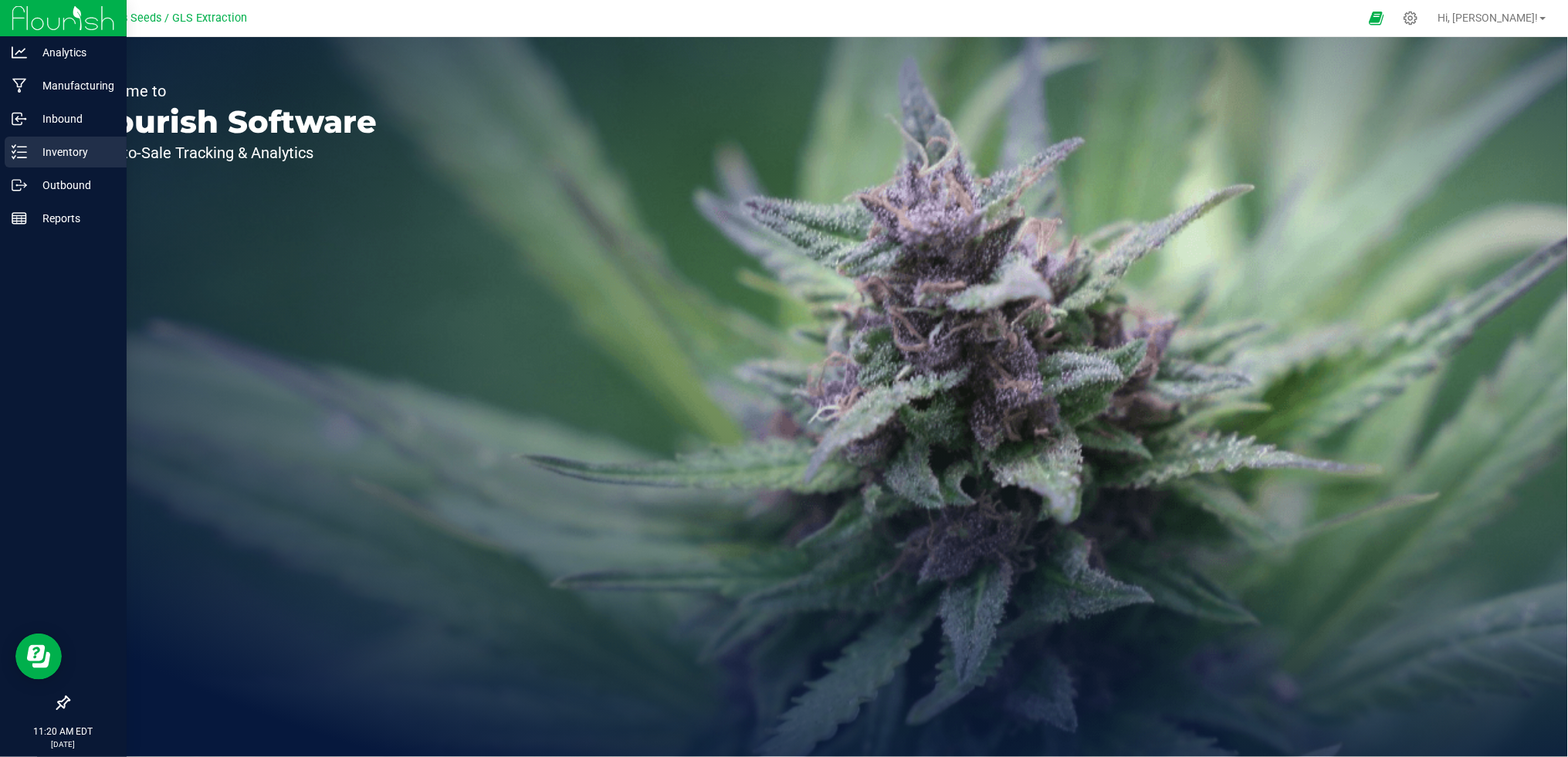
click at [73, 152] on p "Inventory" at bounding box center [73, 152] width 93 height 19
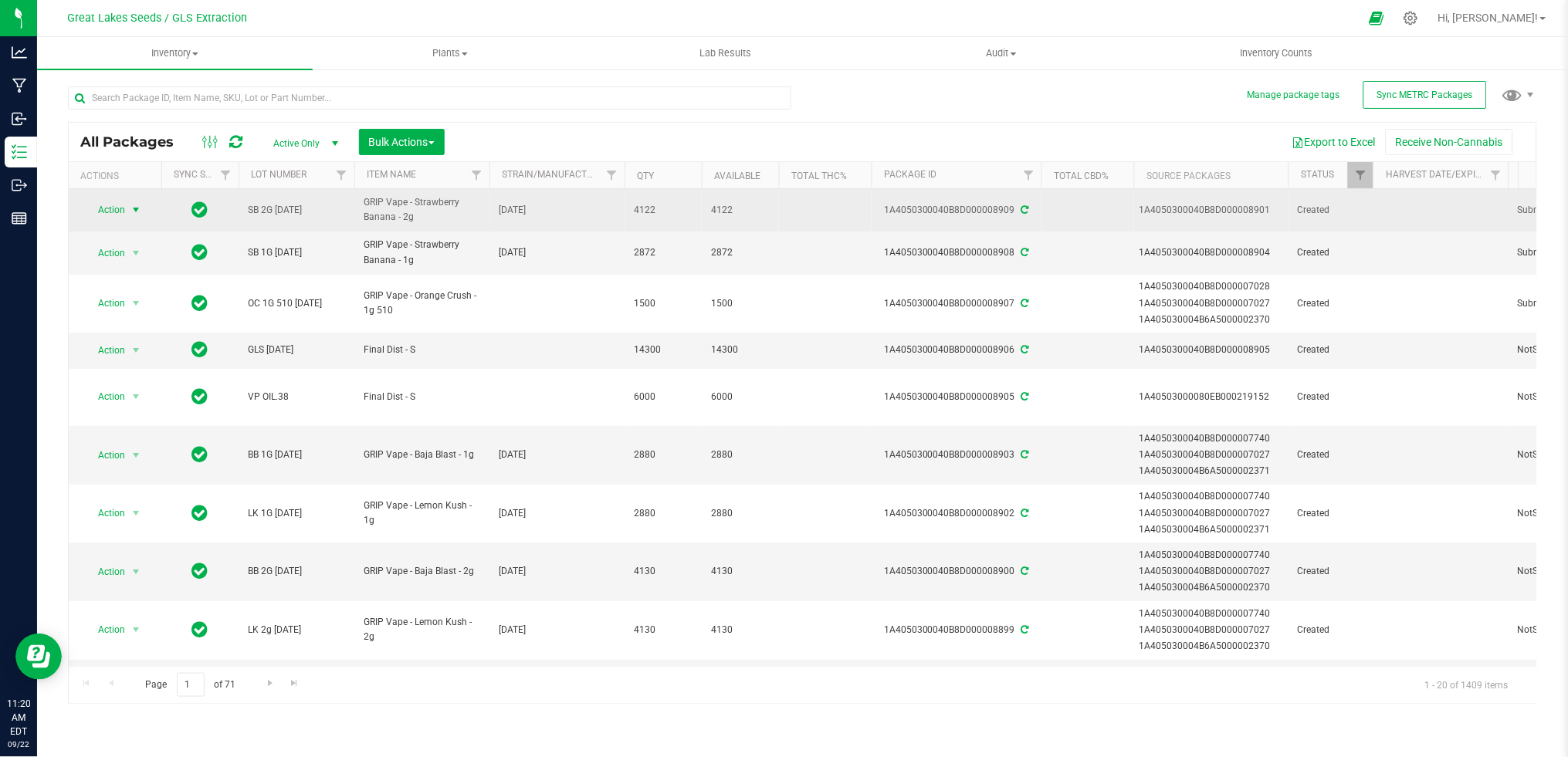
click at [135, 205] on span "select" at bounding box center [136, 210] width 13 height 13
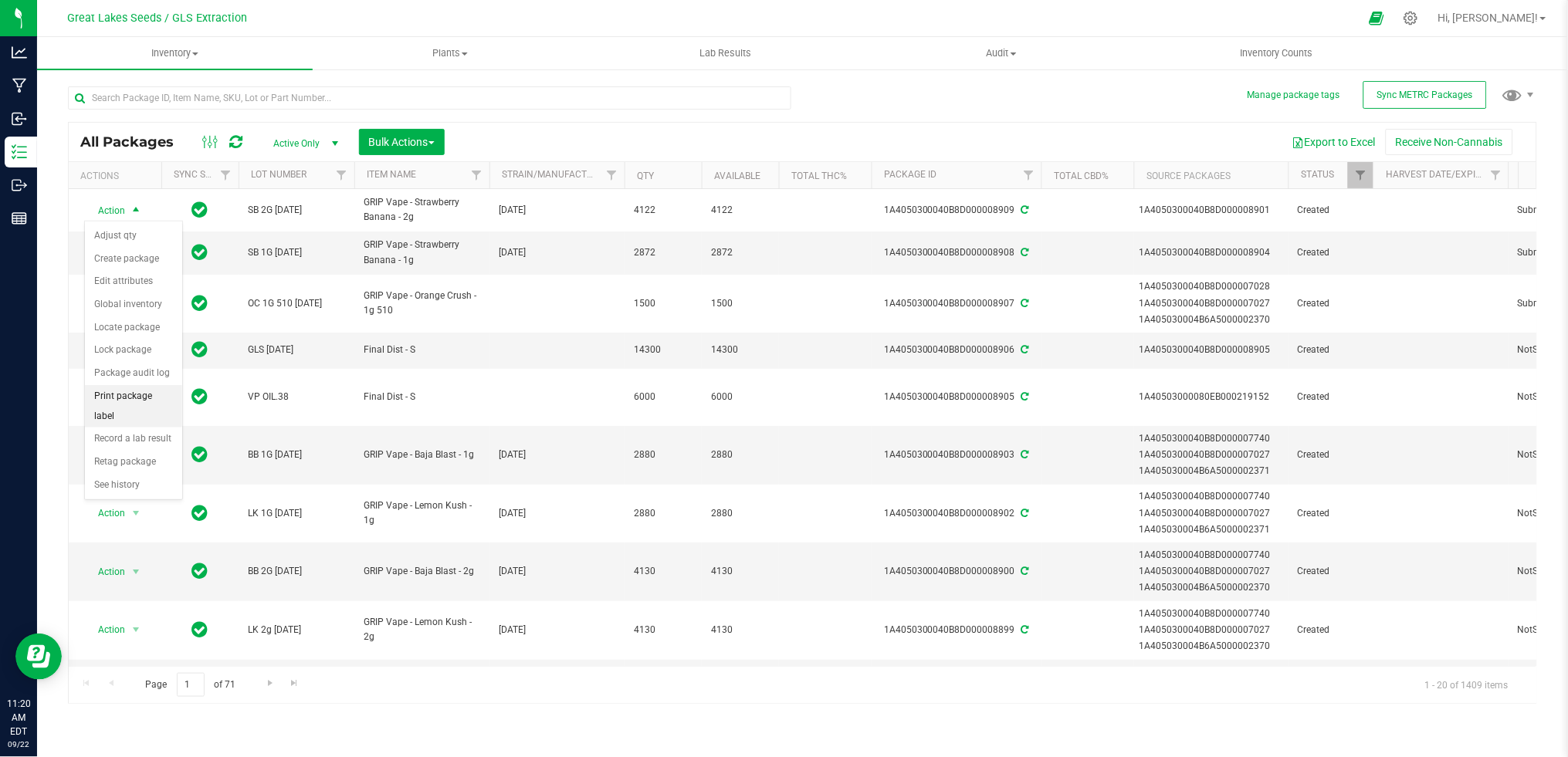
click at [148, 410] on li "Print package label" at bounding box center [134, 406] width 98 height 42
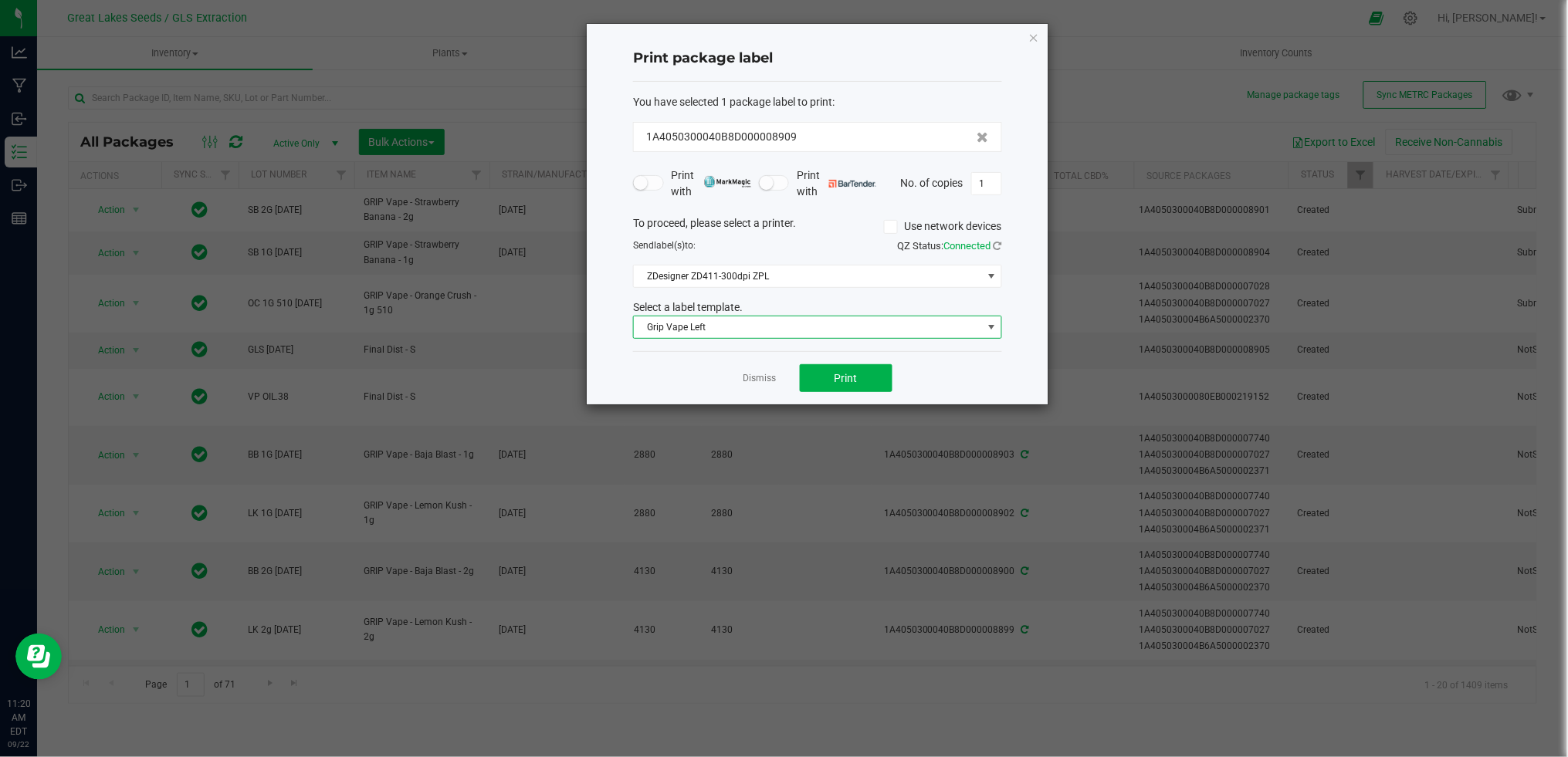
click at [995, 329] on span at bounding box center [991, 327] width 13 height 13
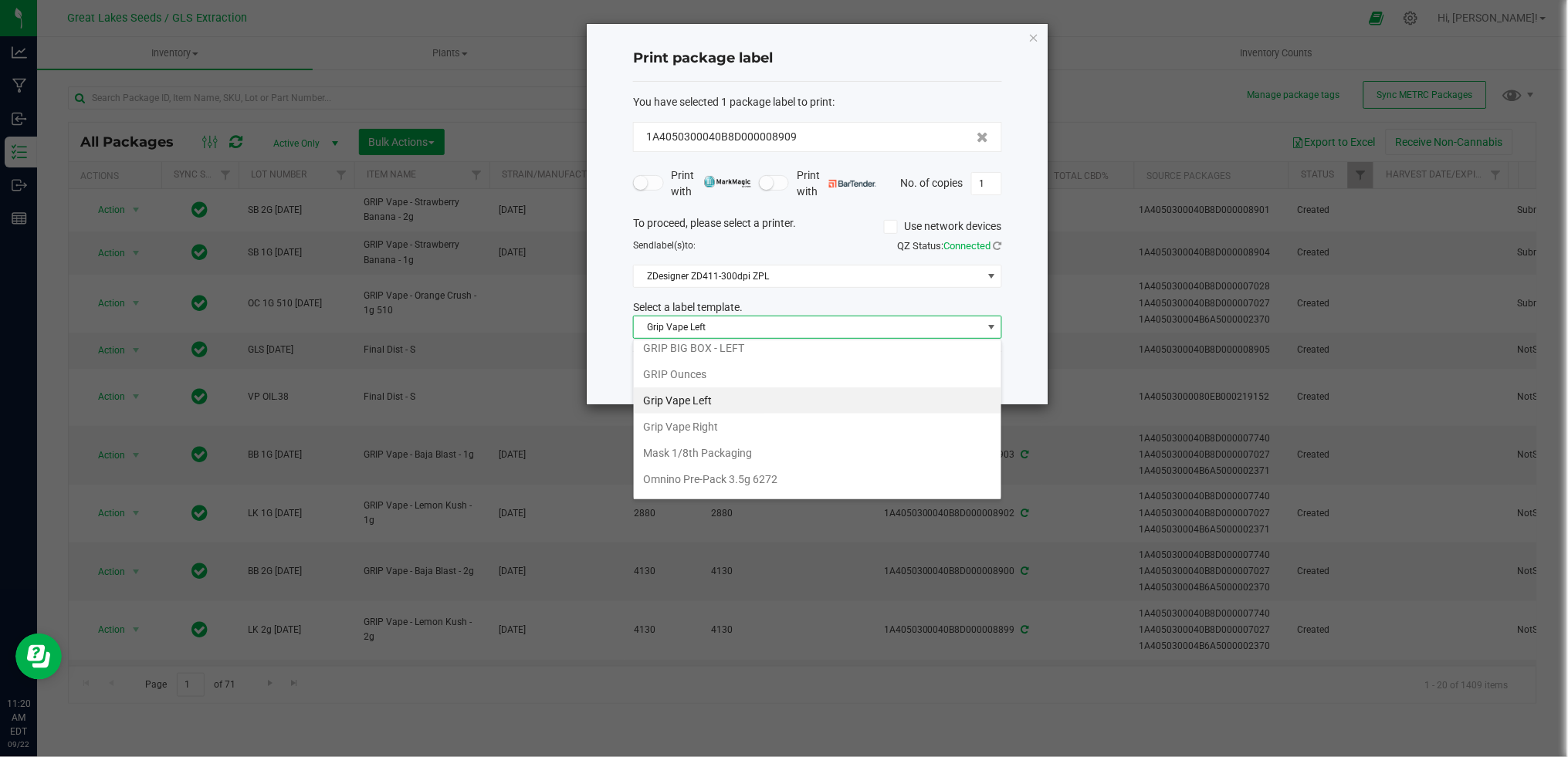
scroll to position [276, 0]
click at [802, 385] on li "GRIP BIG BOX - LEFT" at bounding box center [818, 394] width 367 height 26
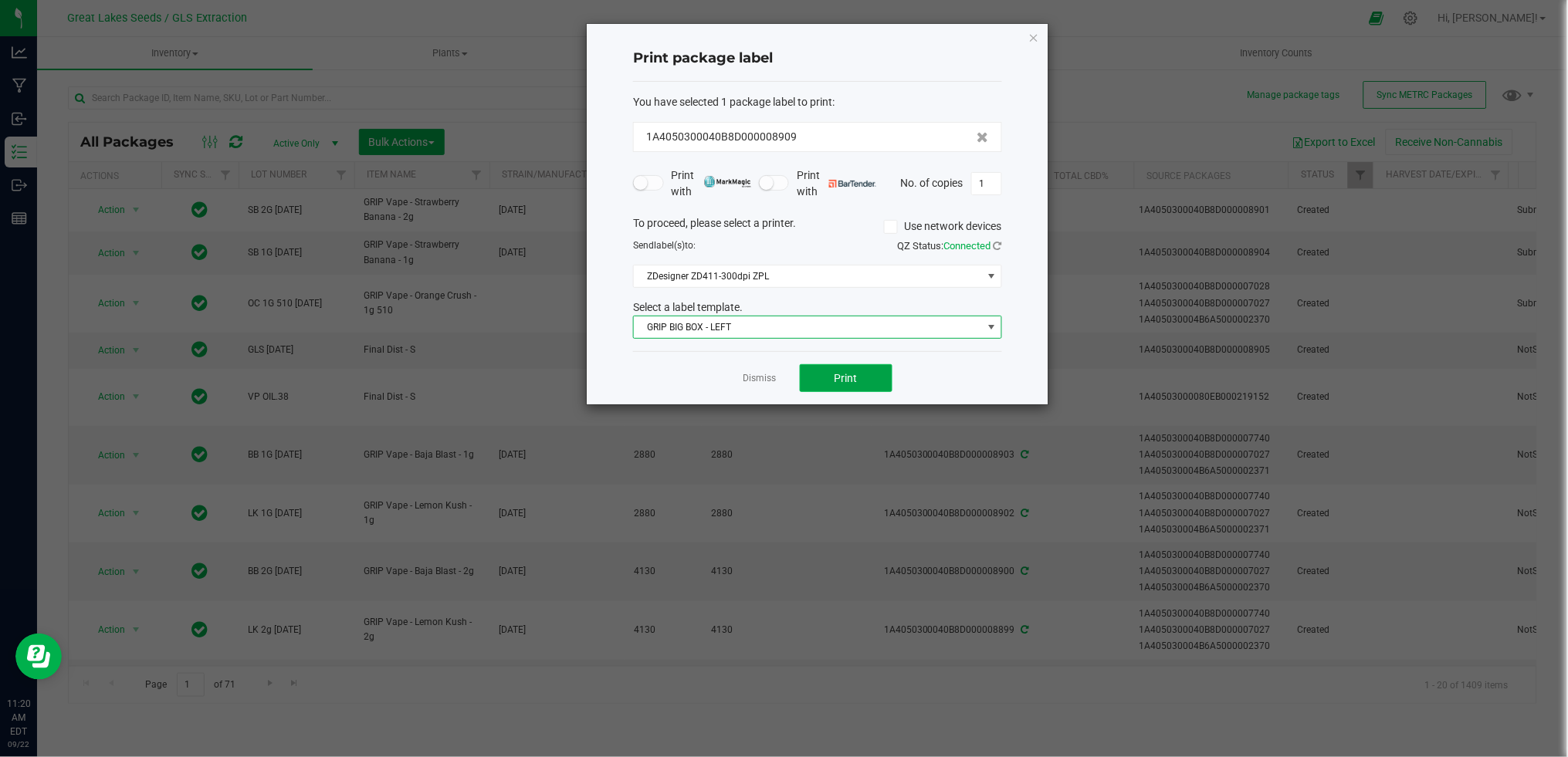
click at [856, 376] on span "Print" at bounding box center [846, 378] width 24 height 13
click at [756, 381] on link "Dismiss" at bounding box center [760, 379] width 33 height 13
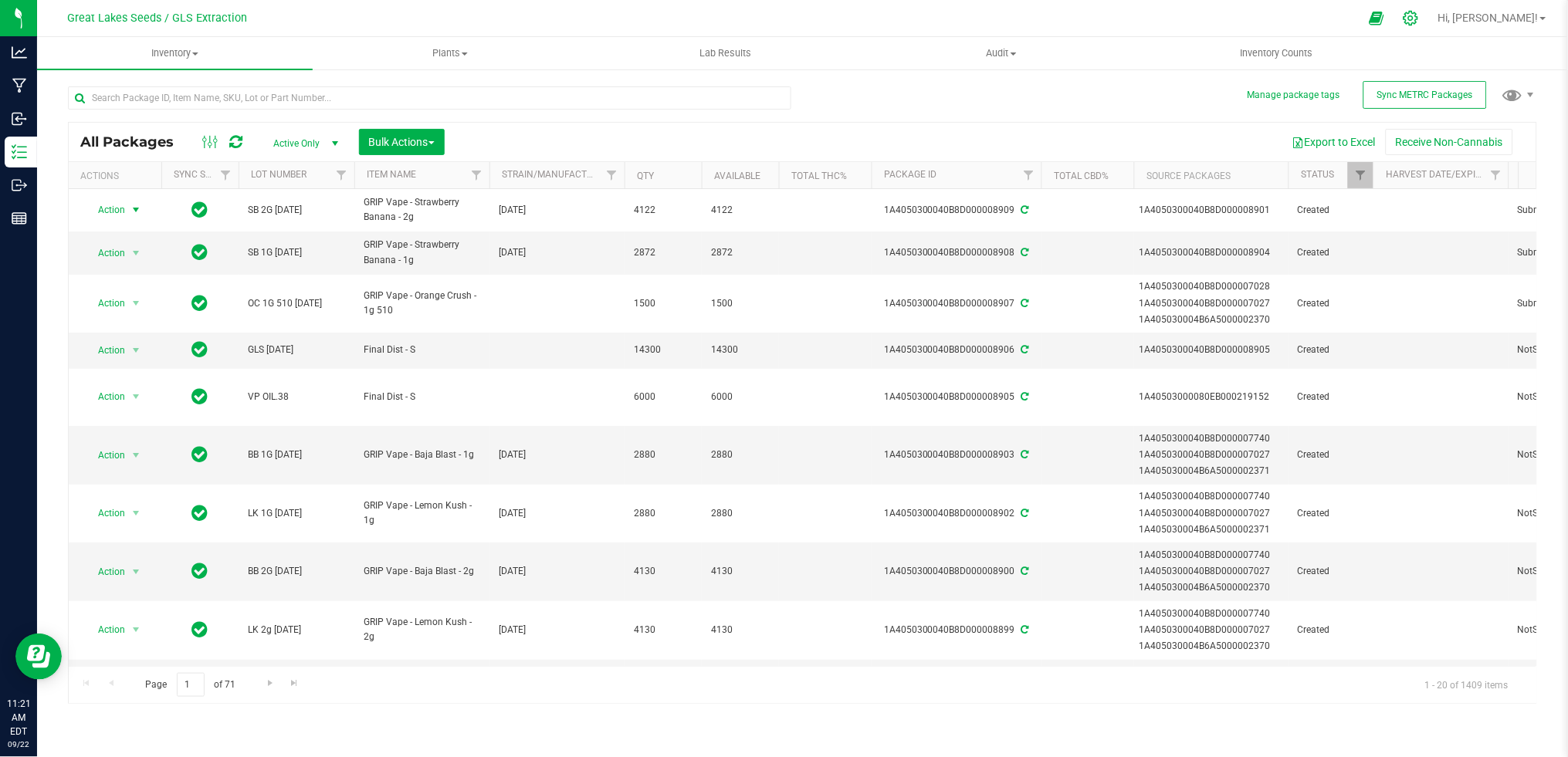
click at [1419, 21] on icon at bounding box center [1411, 18] width 16 height 16
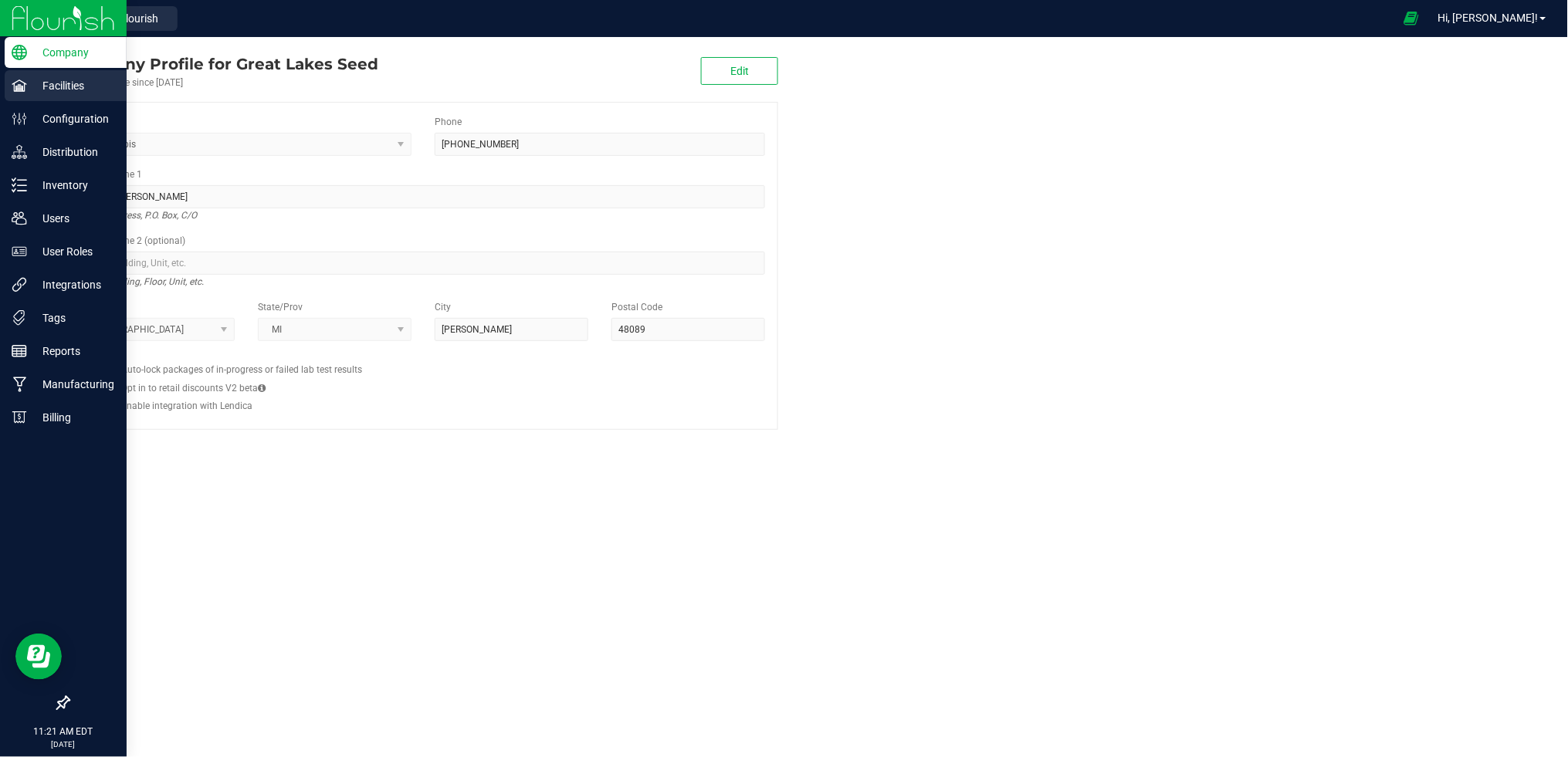
click at [68, 90] on p "Facilities" at bounding box center [73, 86] width 93 height 19
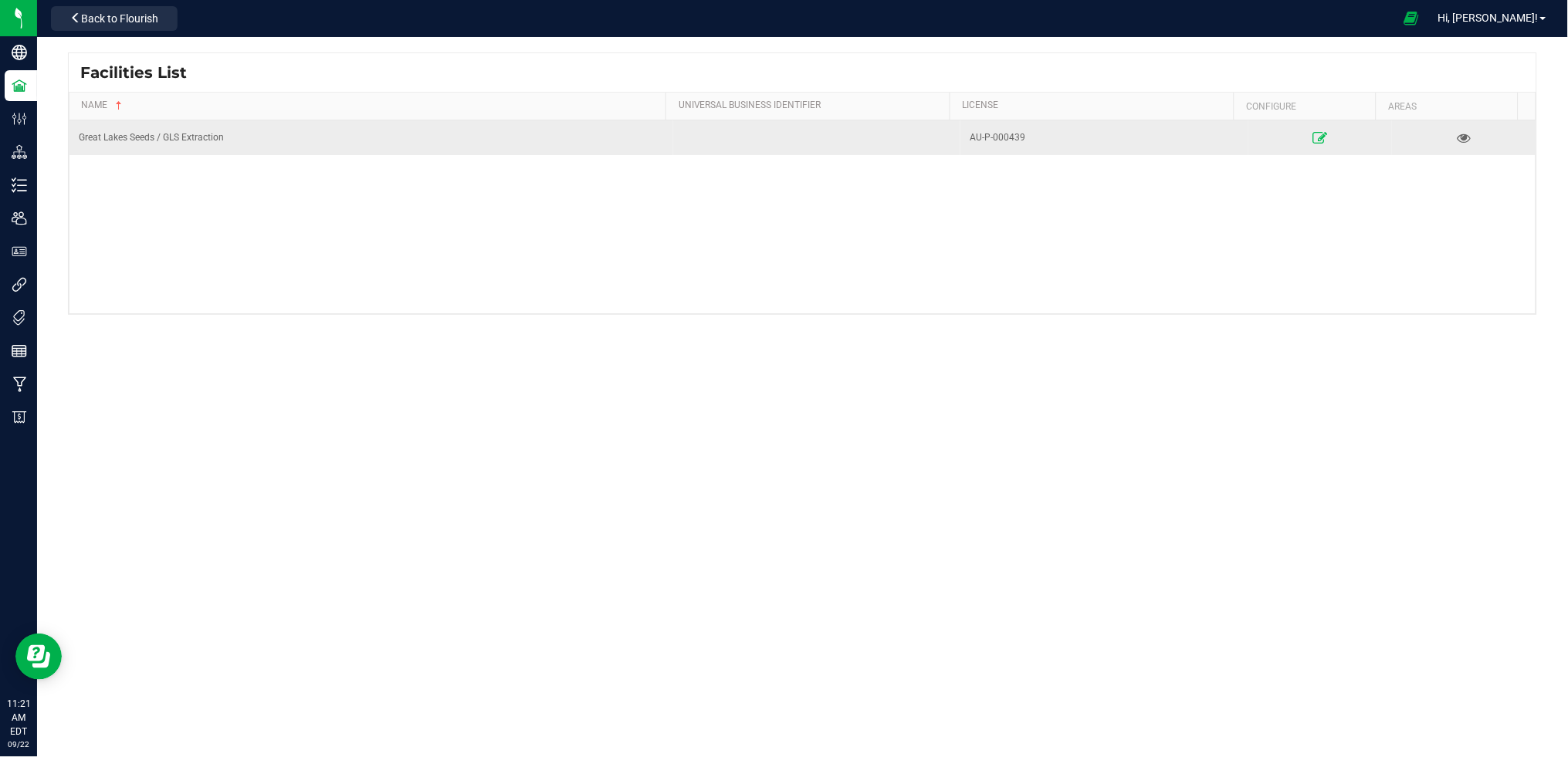
click at [1312, 132] on icon at bounding box center [1319, 137] width 14 height 11
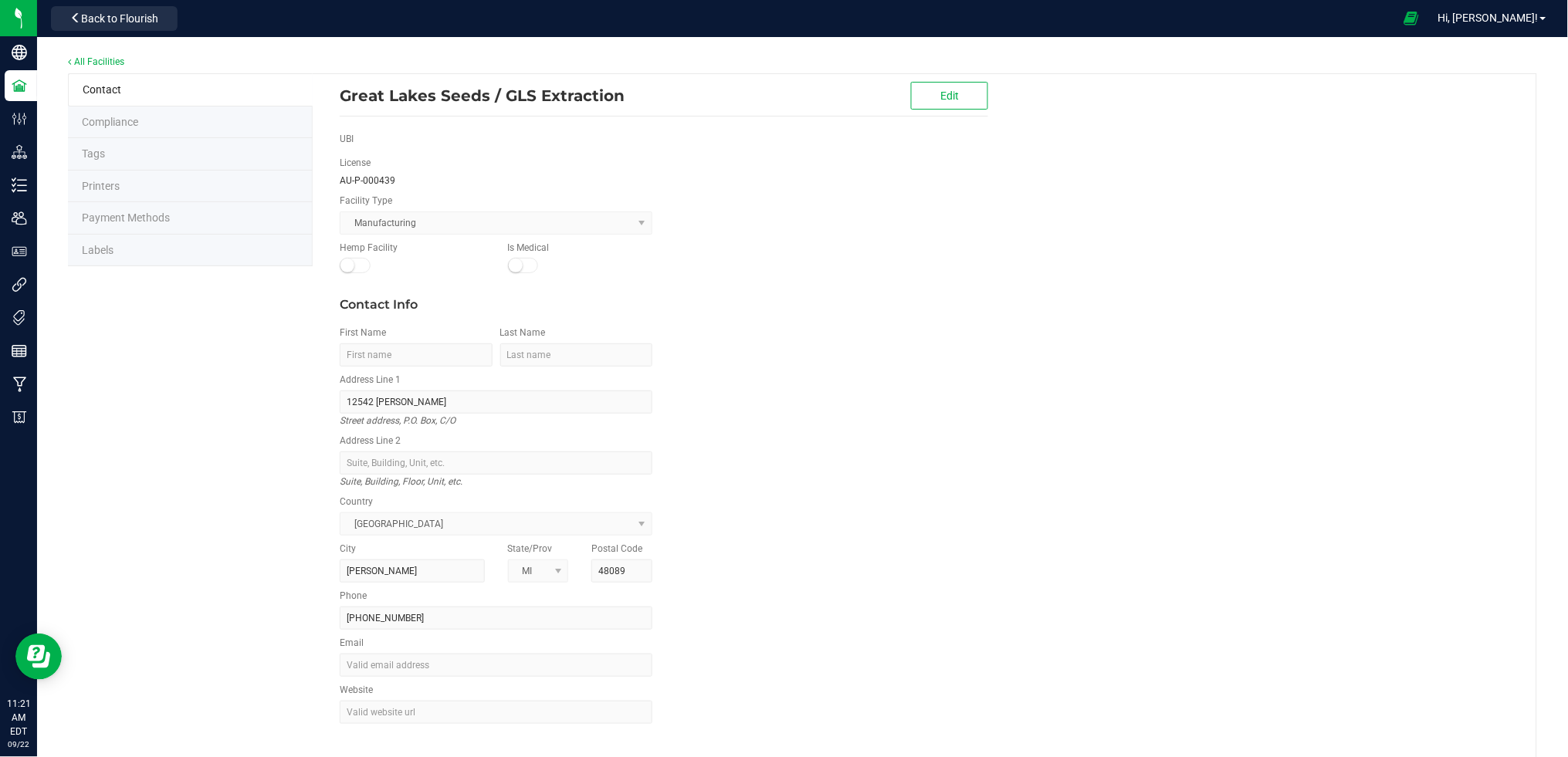
click at [83, 252] on span "Labels" at bounding box center [98, 250] width 32 height 13
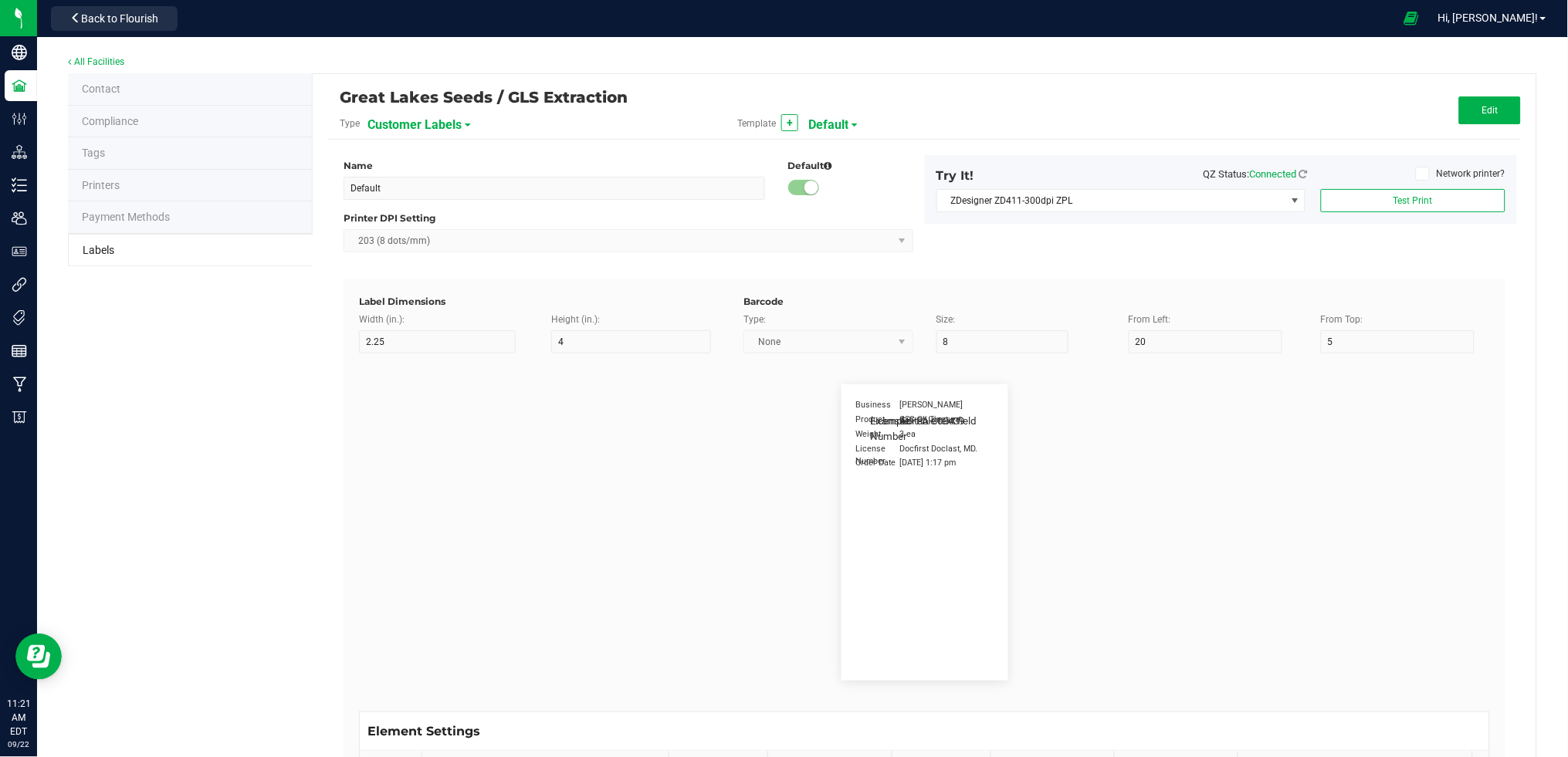
click at [429, 119] on span "Customer Labels" at bounding box center [414, 125] width 94 height 26
click at [424, 211] on span "Package Labels" at bounding box center [406, 215] width 66 height 11
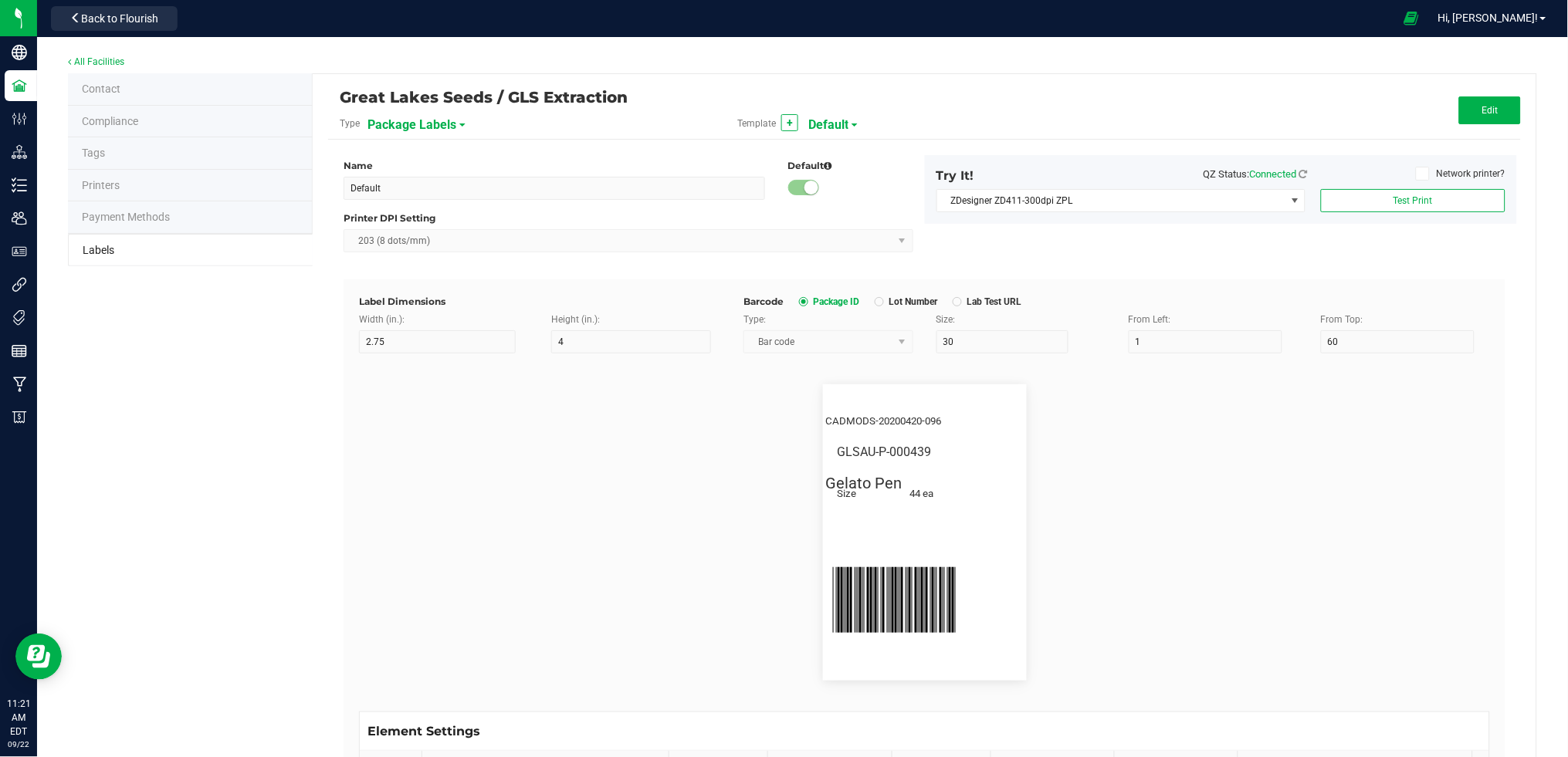
click at [827, 118] on span "Default" at bounding box center [829, 125] width 40 height 26
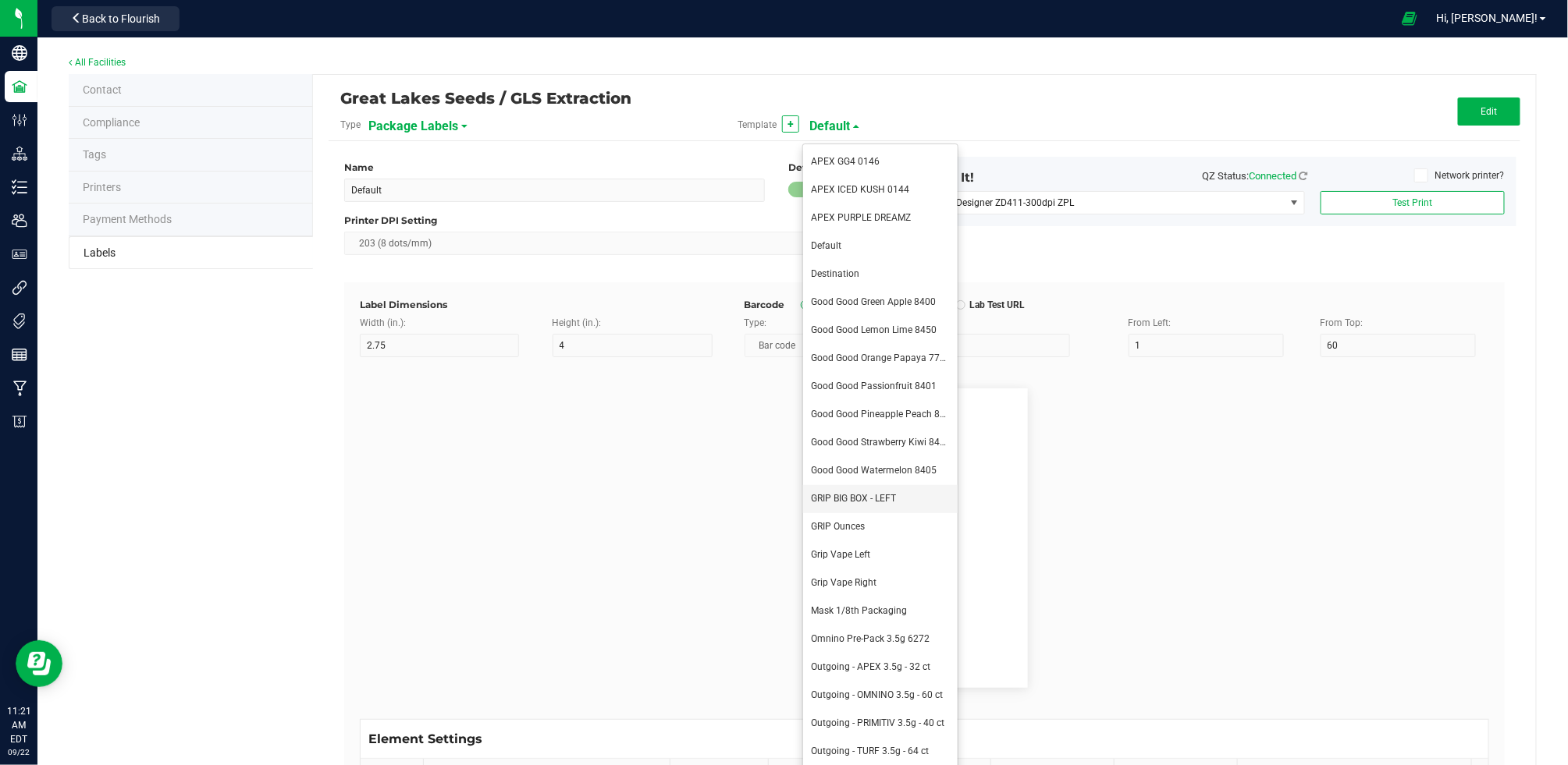
click at [865, 491] on li "GRIP BIG BOX - LEFT" at bounding box center [880, 499] width 155 height 28
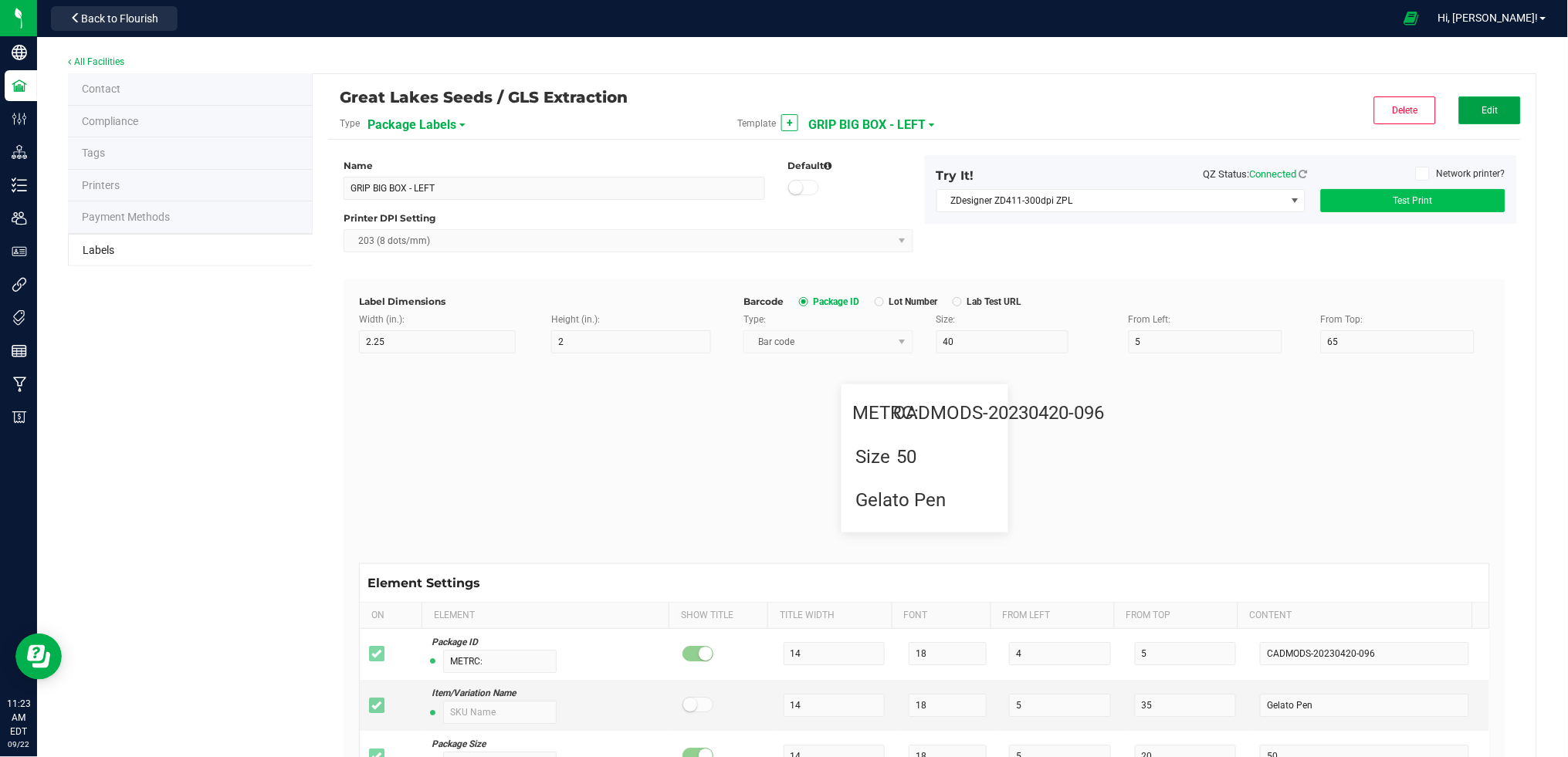
drag, startPoint x: 1469, startPoint y: 107, endPoint x: 1340, endPoint y: 191, distance: 153.9
click at [1481, 106] on span "Edit" at bounding box center [1489, 110] width 16 height 11
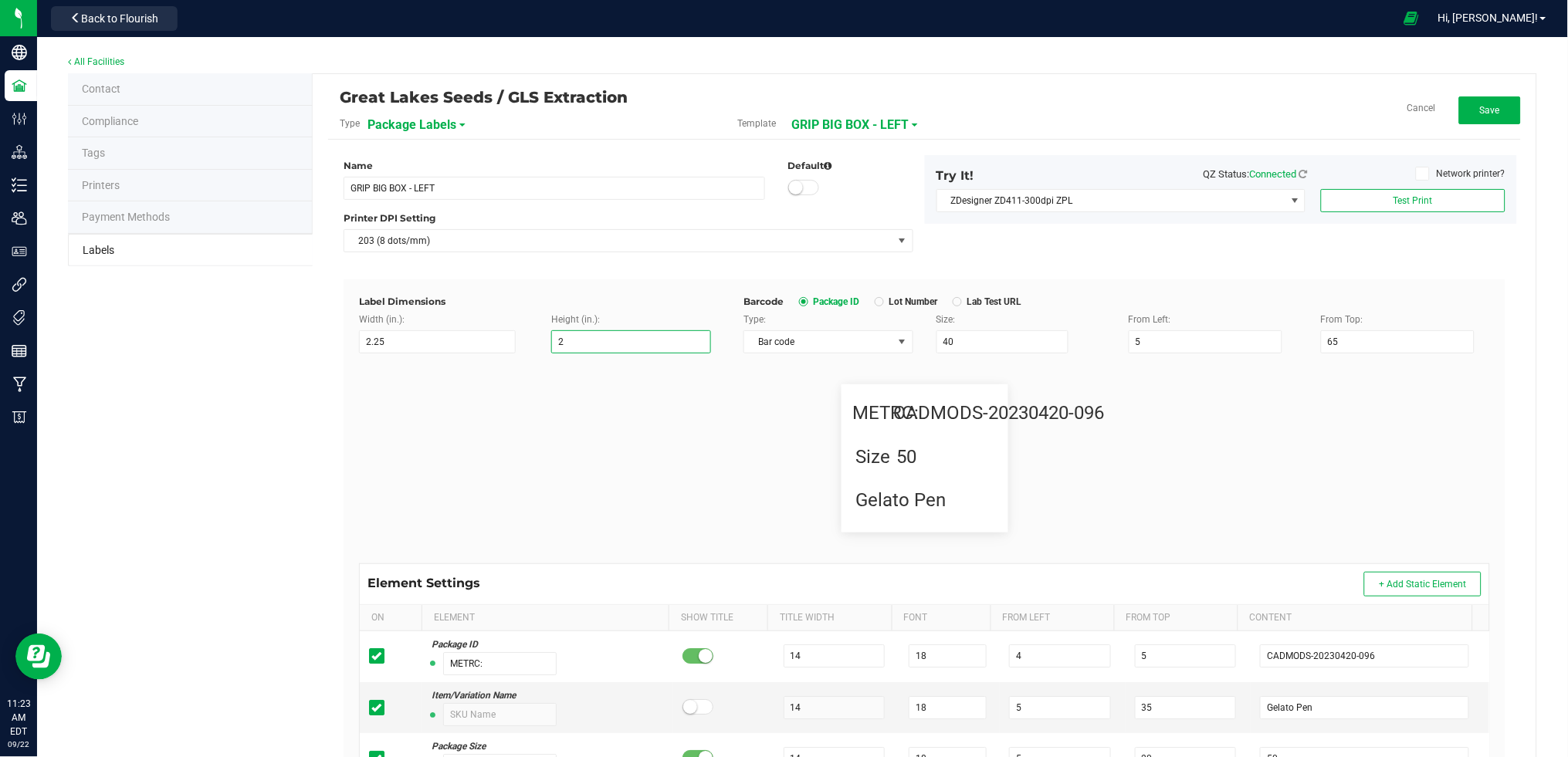
drag, startPoint x: 579, startPoint y: 339, endPoint x: 520, endPoint y: 344, distance: 59.2
click at [520, 344] on div "Width (in.): 2.25 Height (in.): 2" at bounding box center [540, 333] width 385 height 41
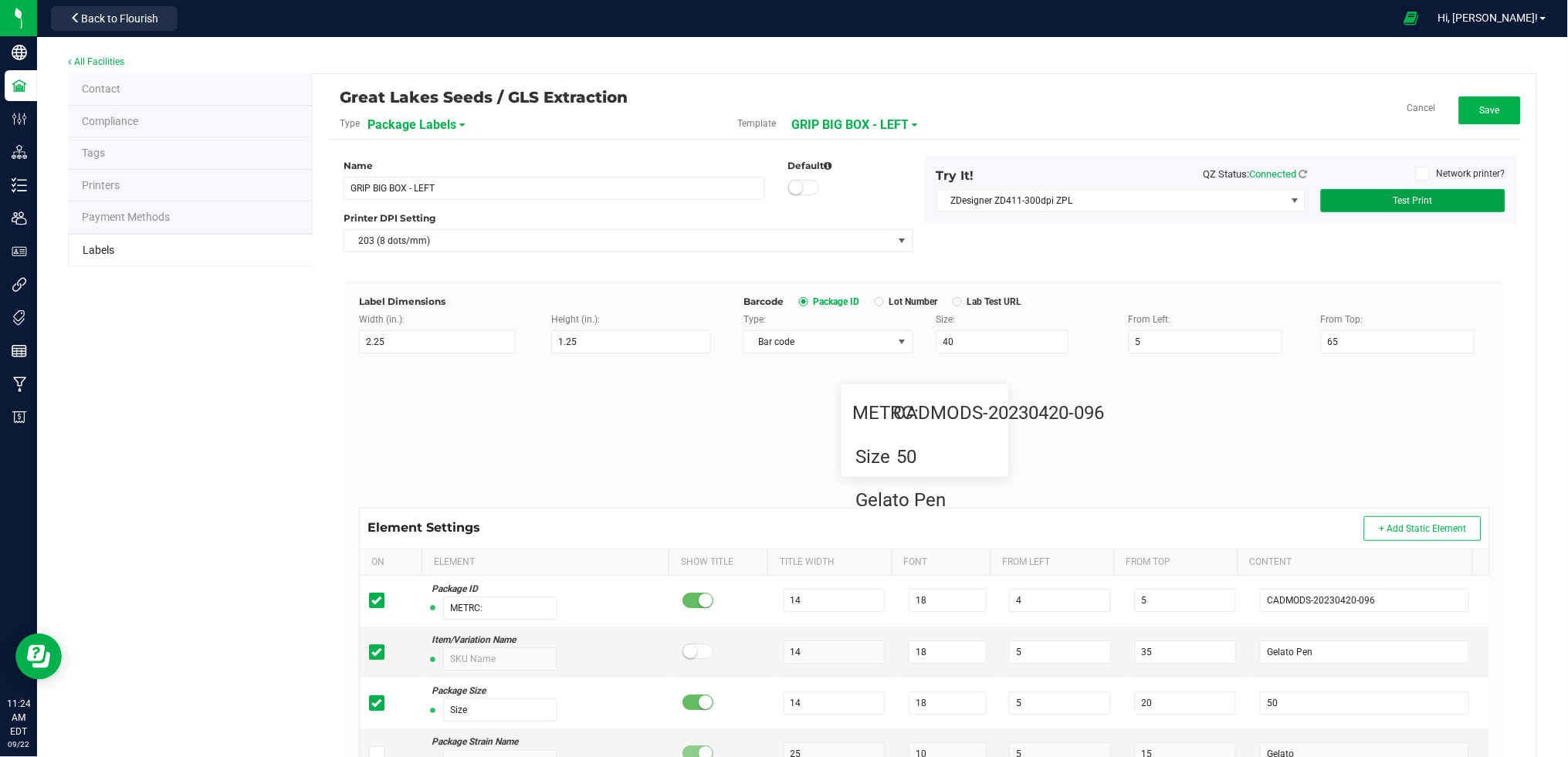
click at [1394, 201] on span "Test Print" at bounding box center [1413, 200] width 40 height 11
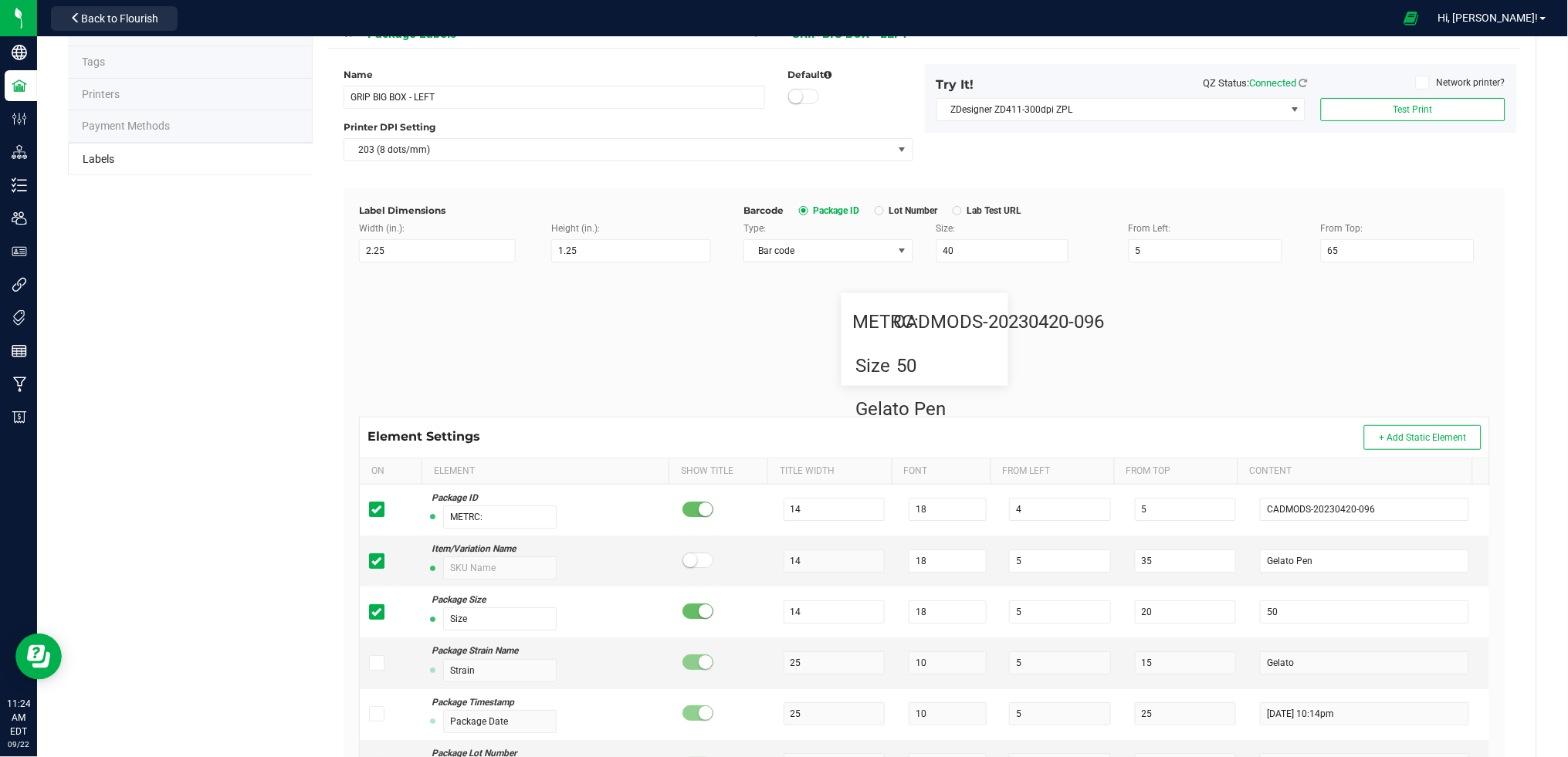
scroll to position [232, 0]
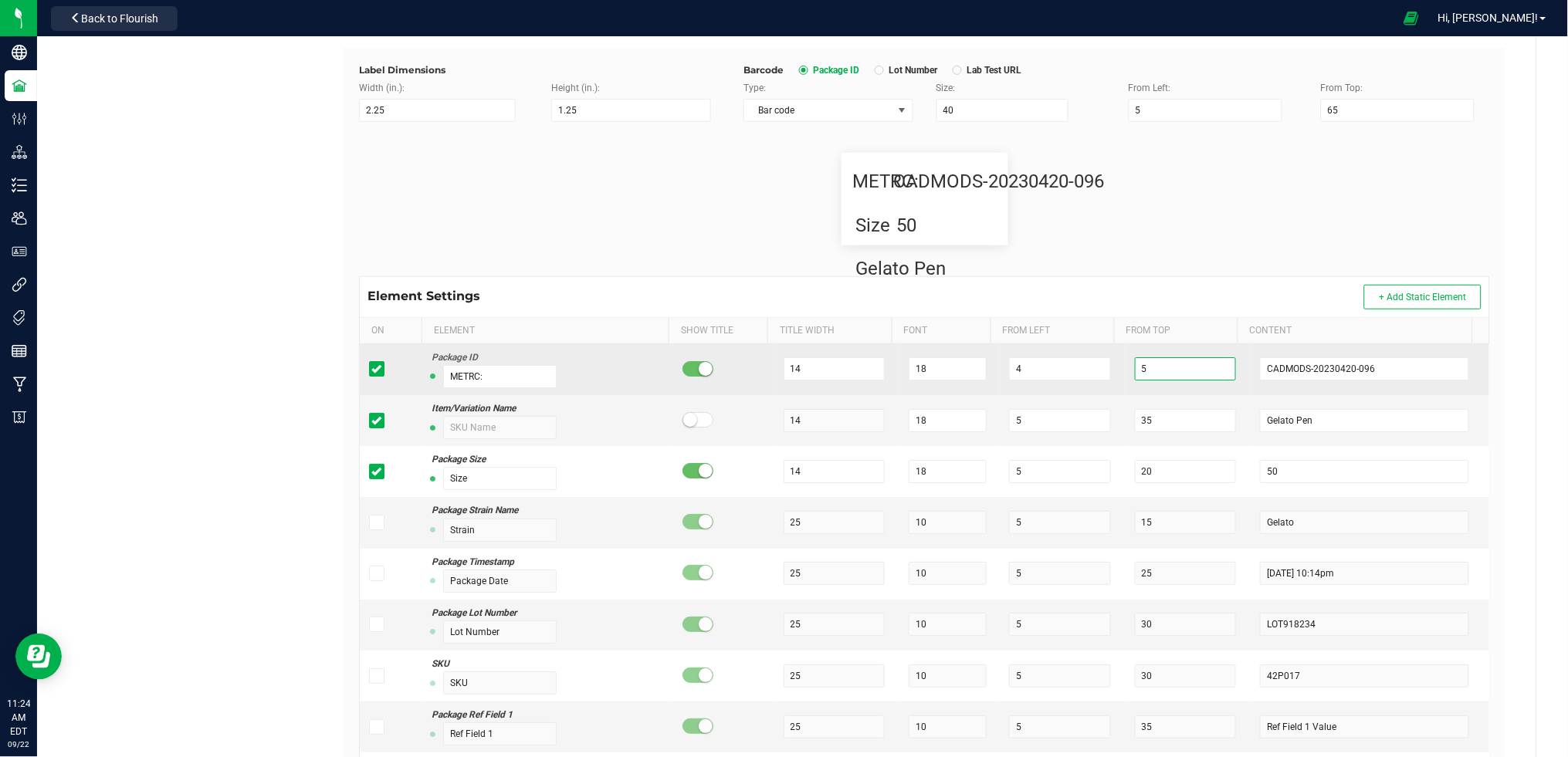
drag, startPoint x: 1139, startPoint y: 369, endPoint x: 1117, endPoint y: 370, distance: 22.0
click at [1135, 370] on input "5" at bounding box center [1186, 369] width 102 height 24
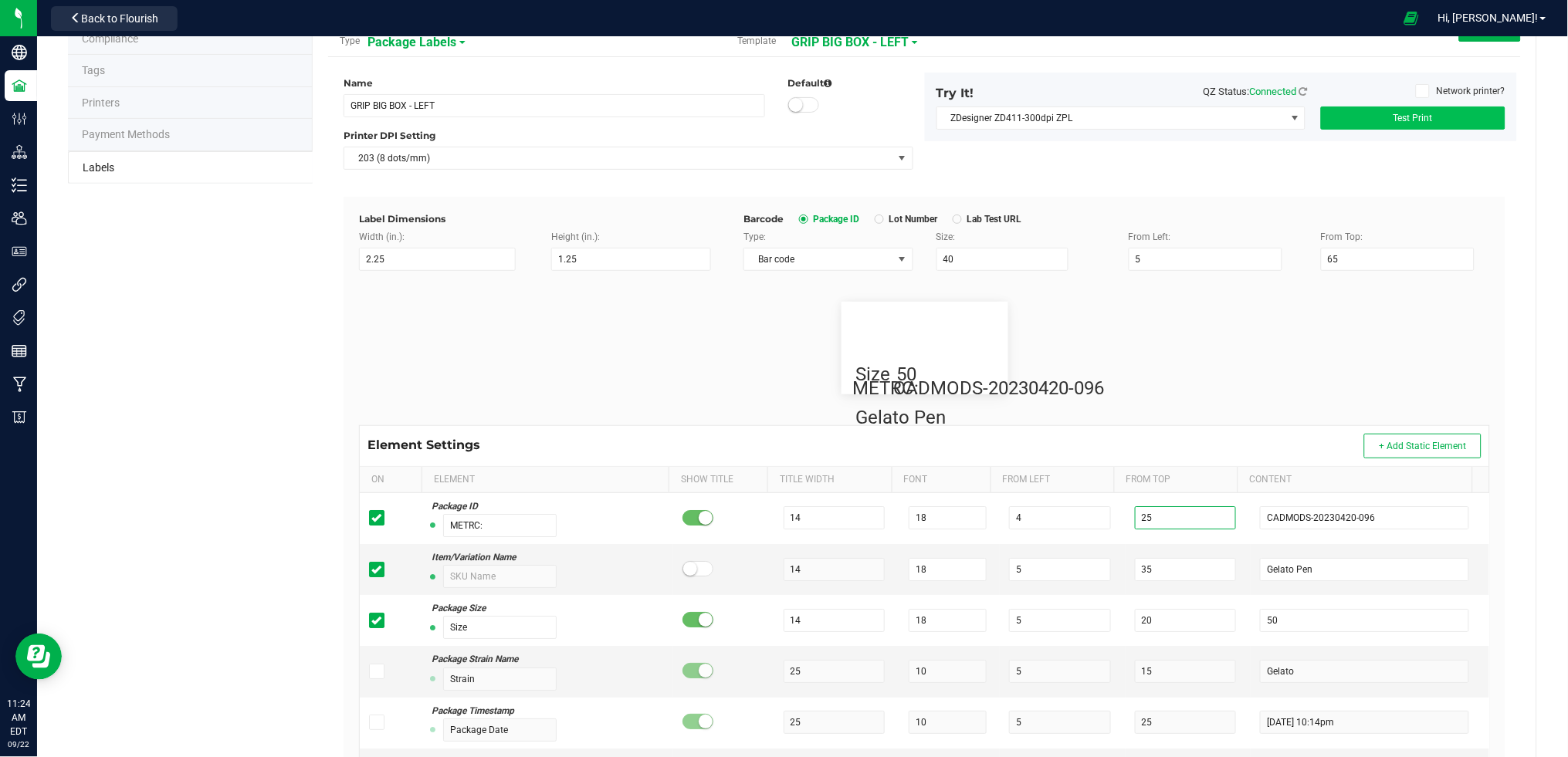
scroll to position [0, 0]
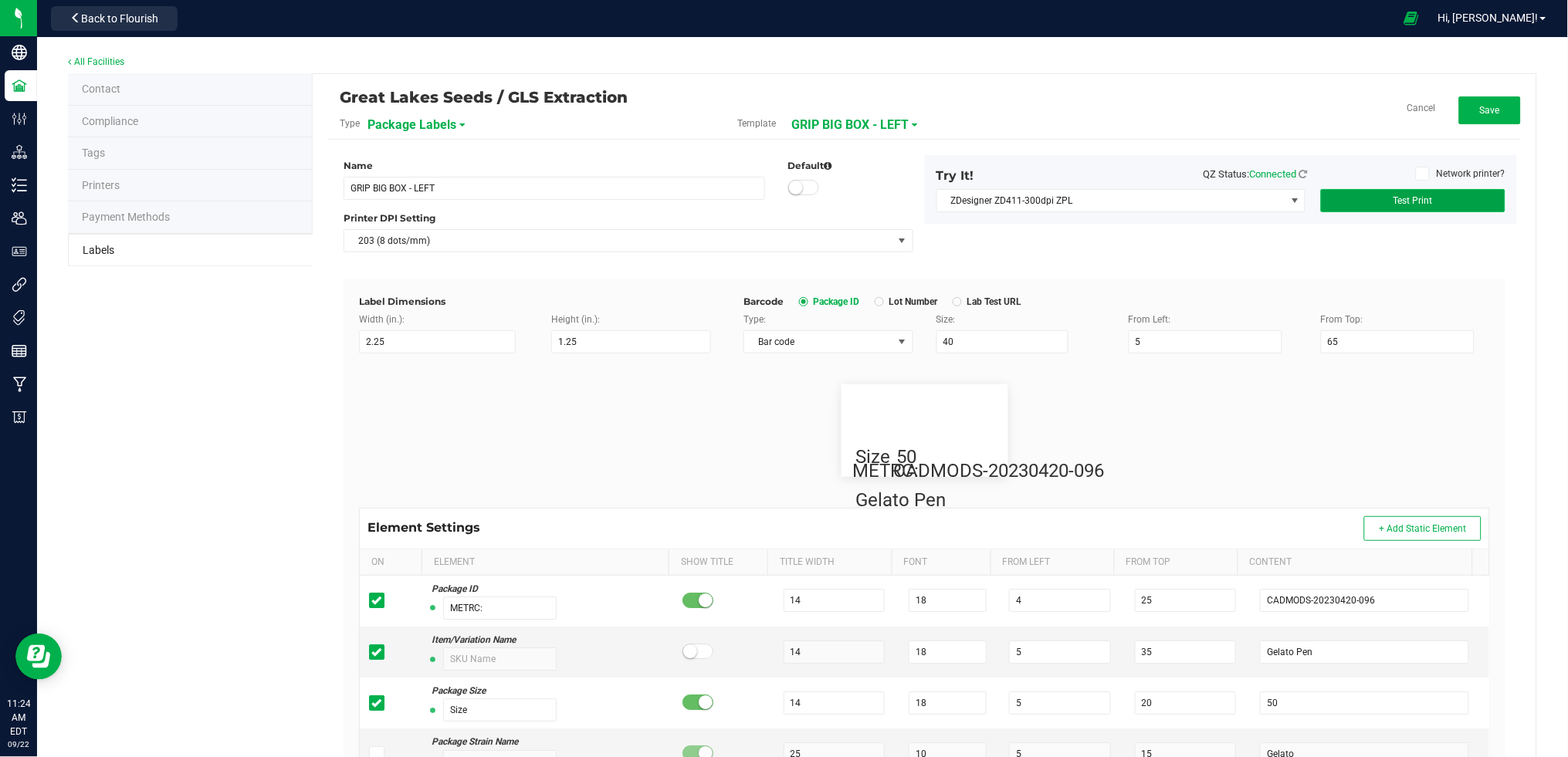
click at [1427, 205] on button "Test Print" at bounding box center [1413, 201] width 184 height 24
click at [1126, 649] on td "35" at bounding box center [1188, 652] width 125 height 51
click at [1373, 199] on button "Test Print" at bounding box center [1413, 201] width 184 height 24
click at [1091, 644] on tr "Item/Variation Name 14 18 5 40 Gelato Pen" at bounding box center [924, 652] width 1129 height 51
click at [1432, 200] on button "Test Print" at bounding box center [1413, 201] width 184 height 24
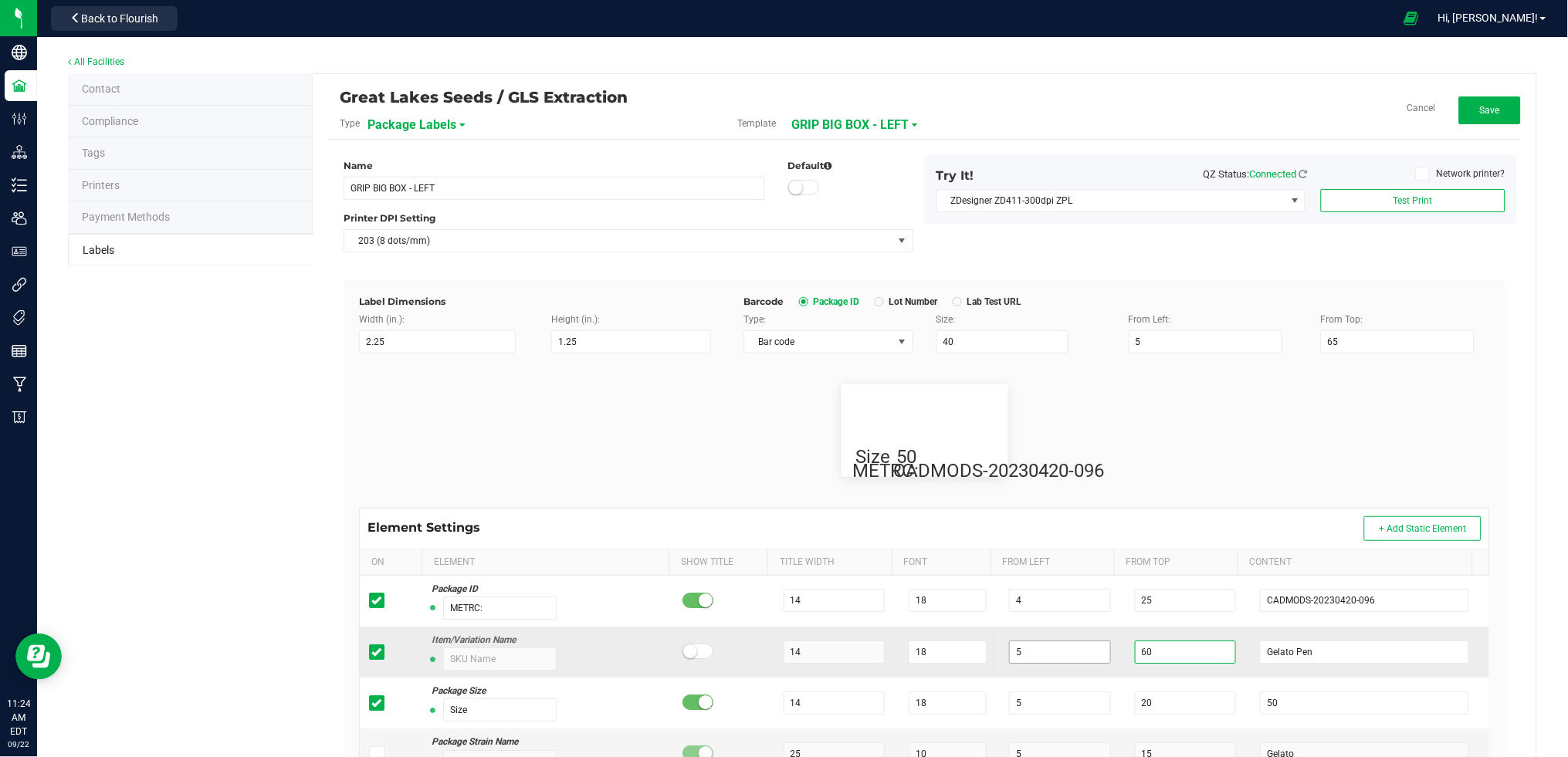
click at [1073, 648] on tr "Item/Variation Name 14 18 5 60 Gelato Pen" at bounding box center [924, 652] width 1129 height 51
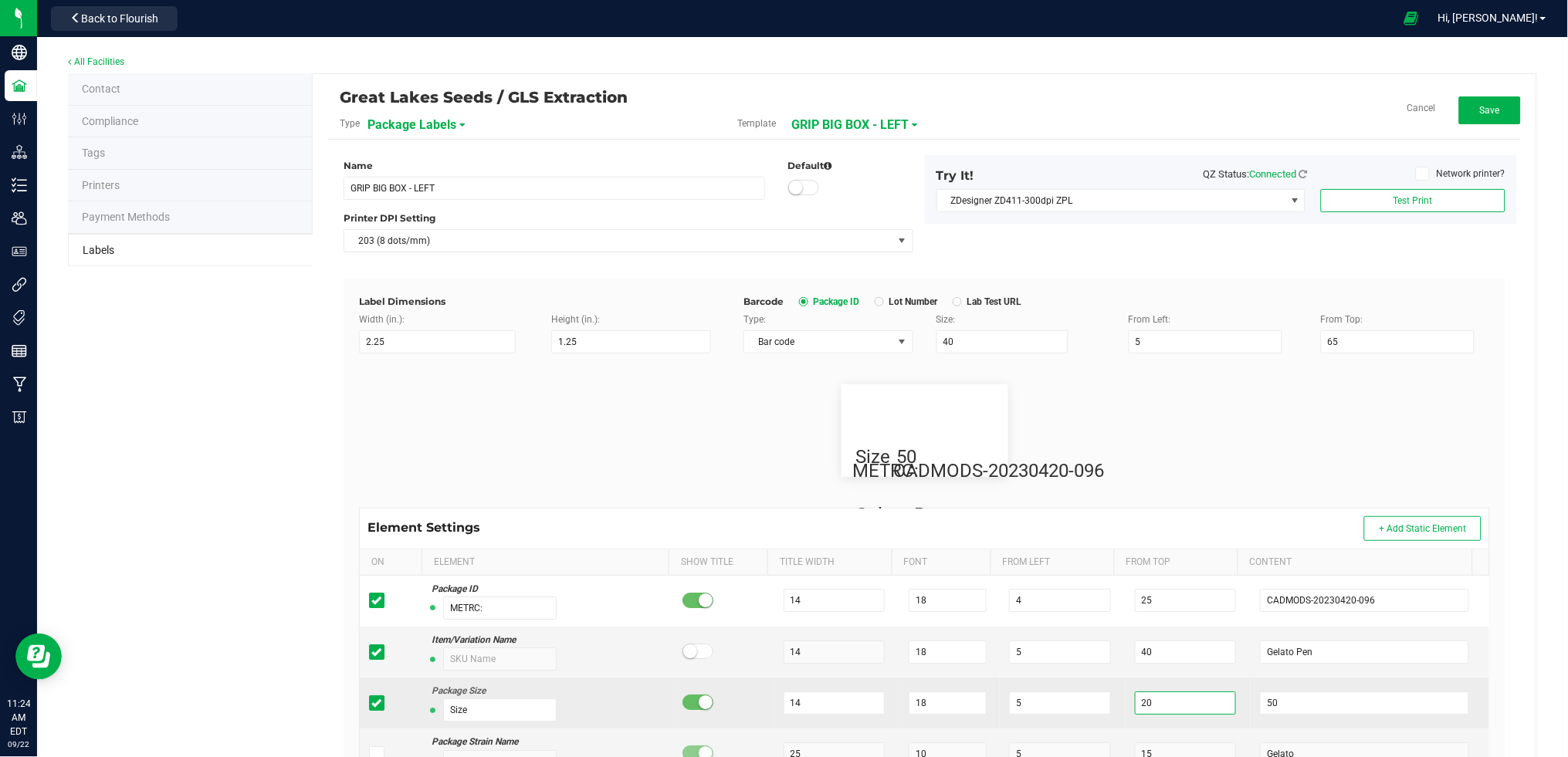
drag, startPoint x: 1139, startPoint y: 709, endPoint x: 1091, endPoint y: 705, distance: 48.2
click at [1091, 705] on tr "Package Size Size 14 18 5 20 50" at bounding box center [924, 703] width 1129 height 51
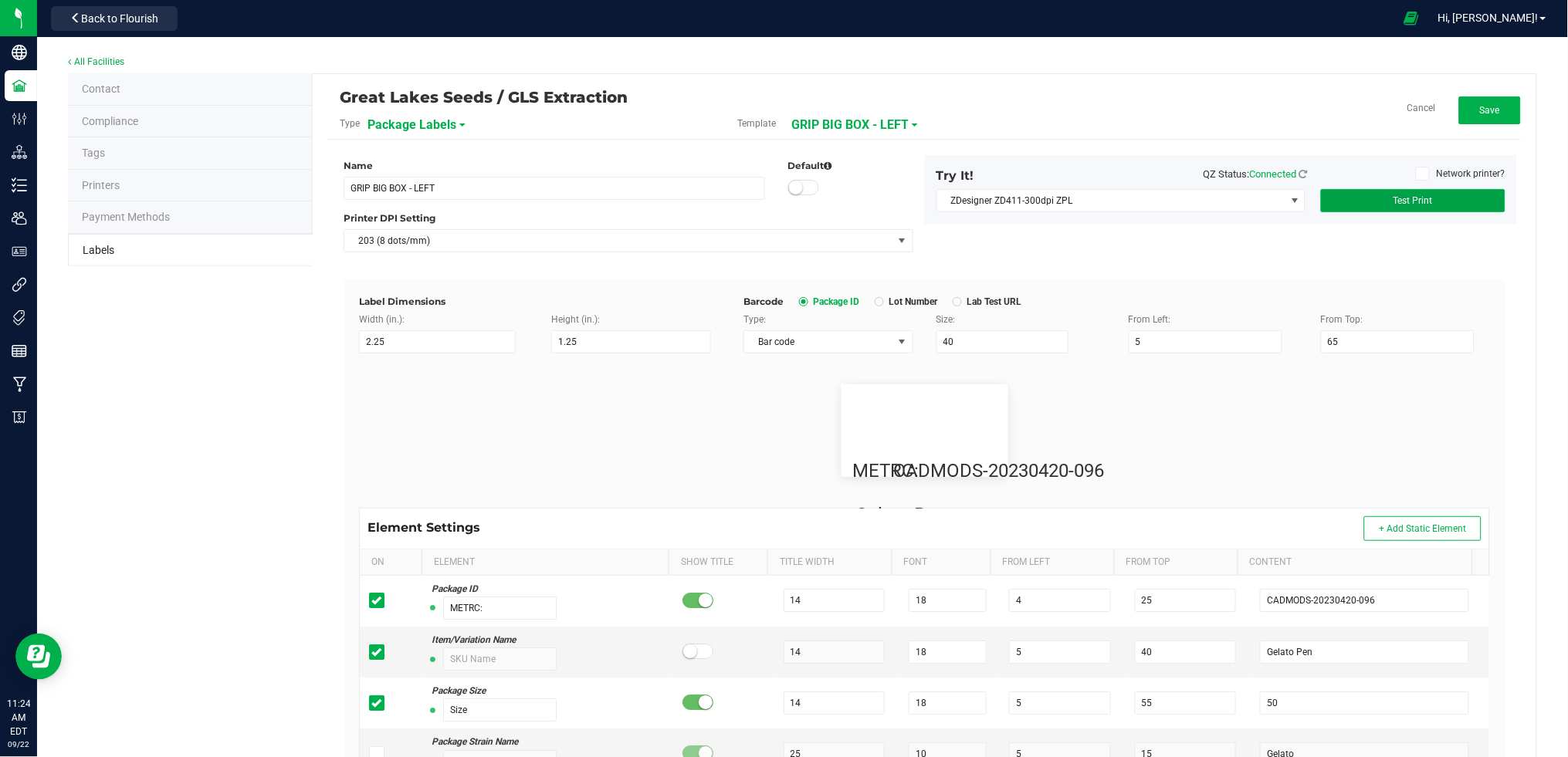
click at [1394, 195] on span "Test Print" at bounding box center [1413, 200] width 40 height 11
click at [1094, 648] on tr "Item/Variation Name 14 18 5 40 Gelato Pen" at bounding box center [924, 652] width 1129 height 51
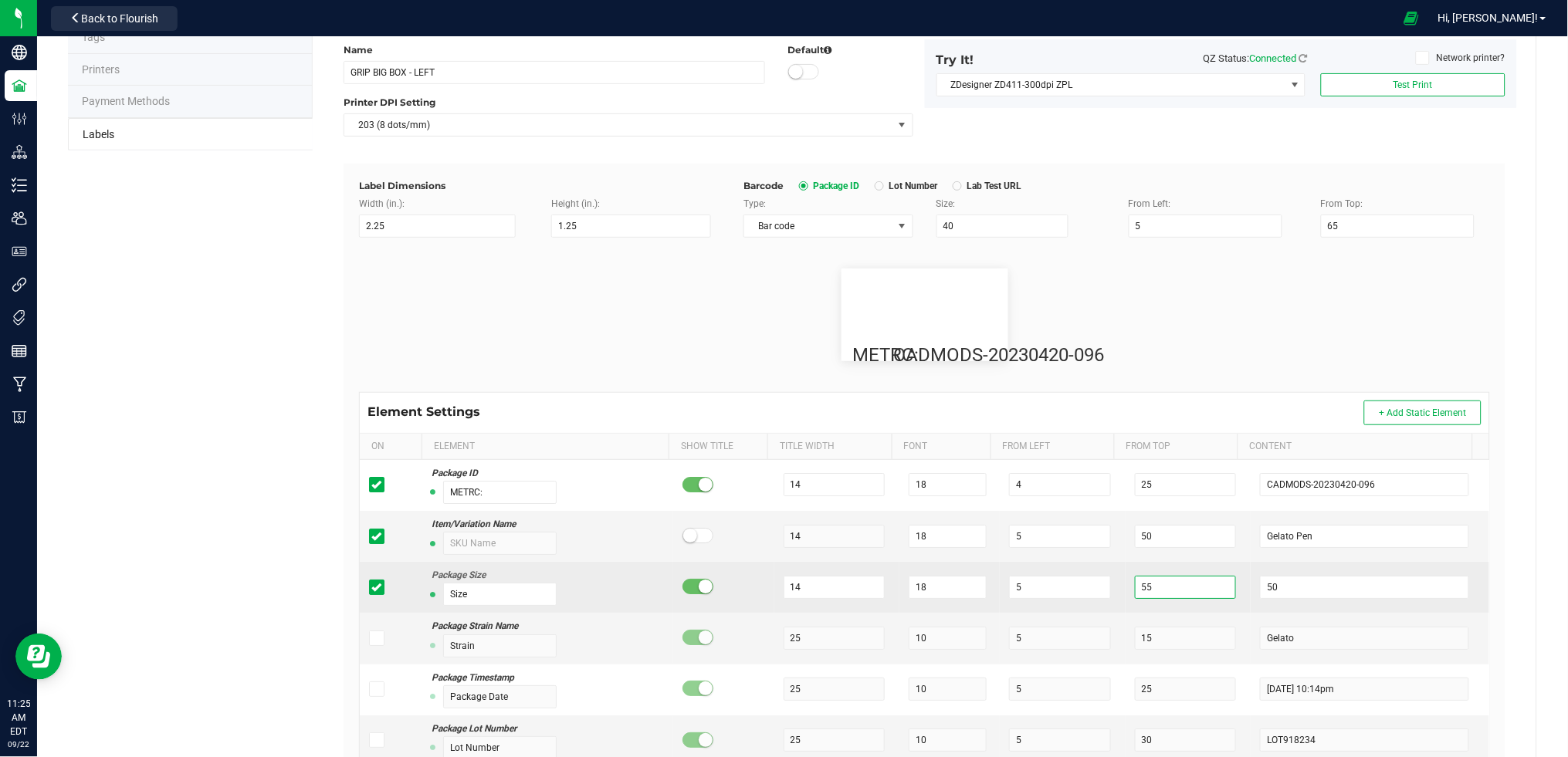
drag, startPoint x: 1144, startPoint y: 585, endPoint x: 1087, endPoint y: 593, distance: 57.6
click at [1087, 593] on tr "Package Size Size 14 18 5 55 50" at bounding box center [924, 587] width 1129 height 51
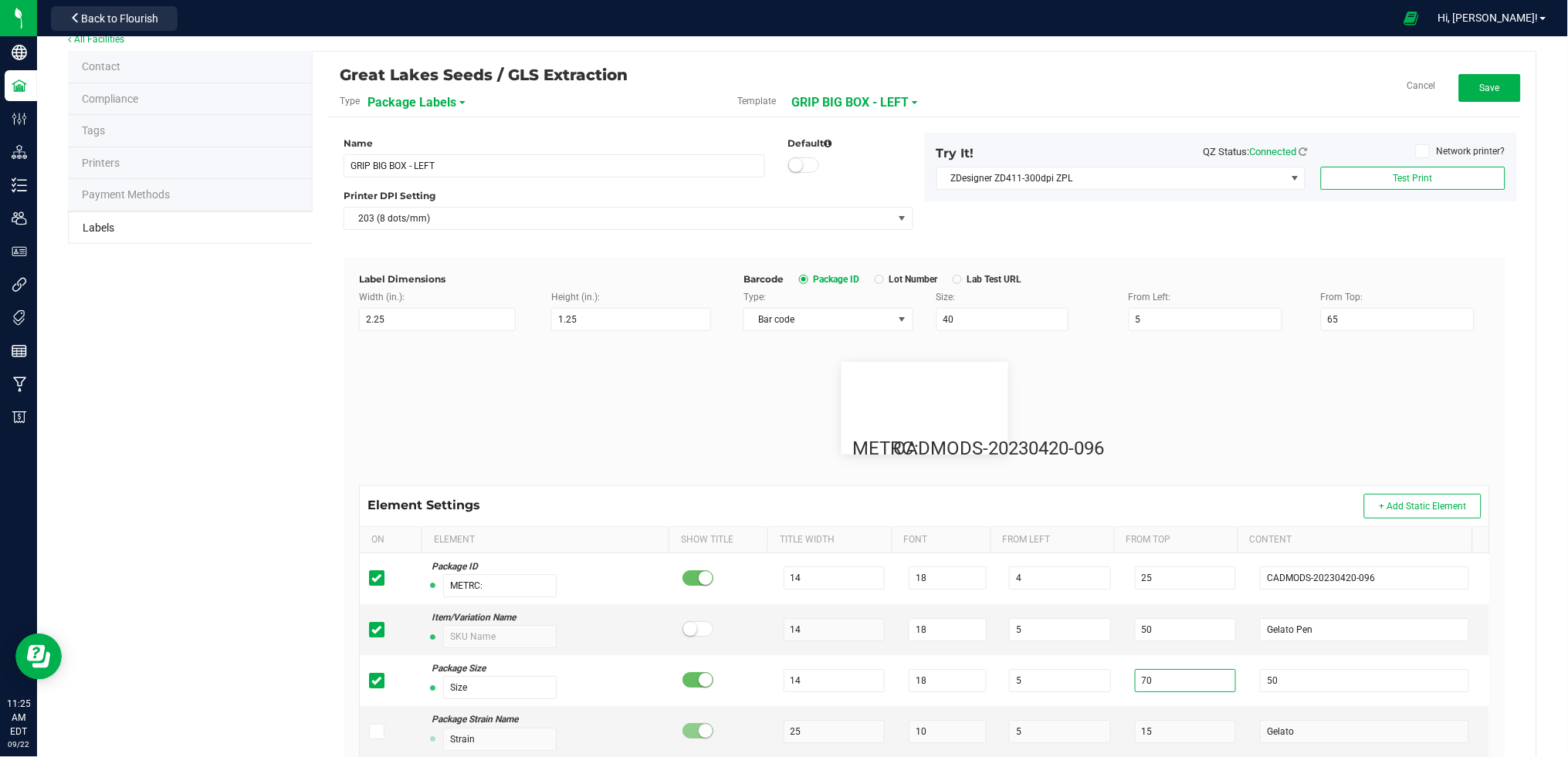
scroll to position [0, 0]
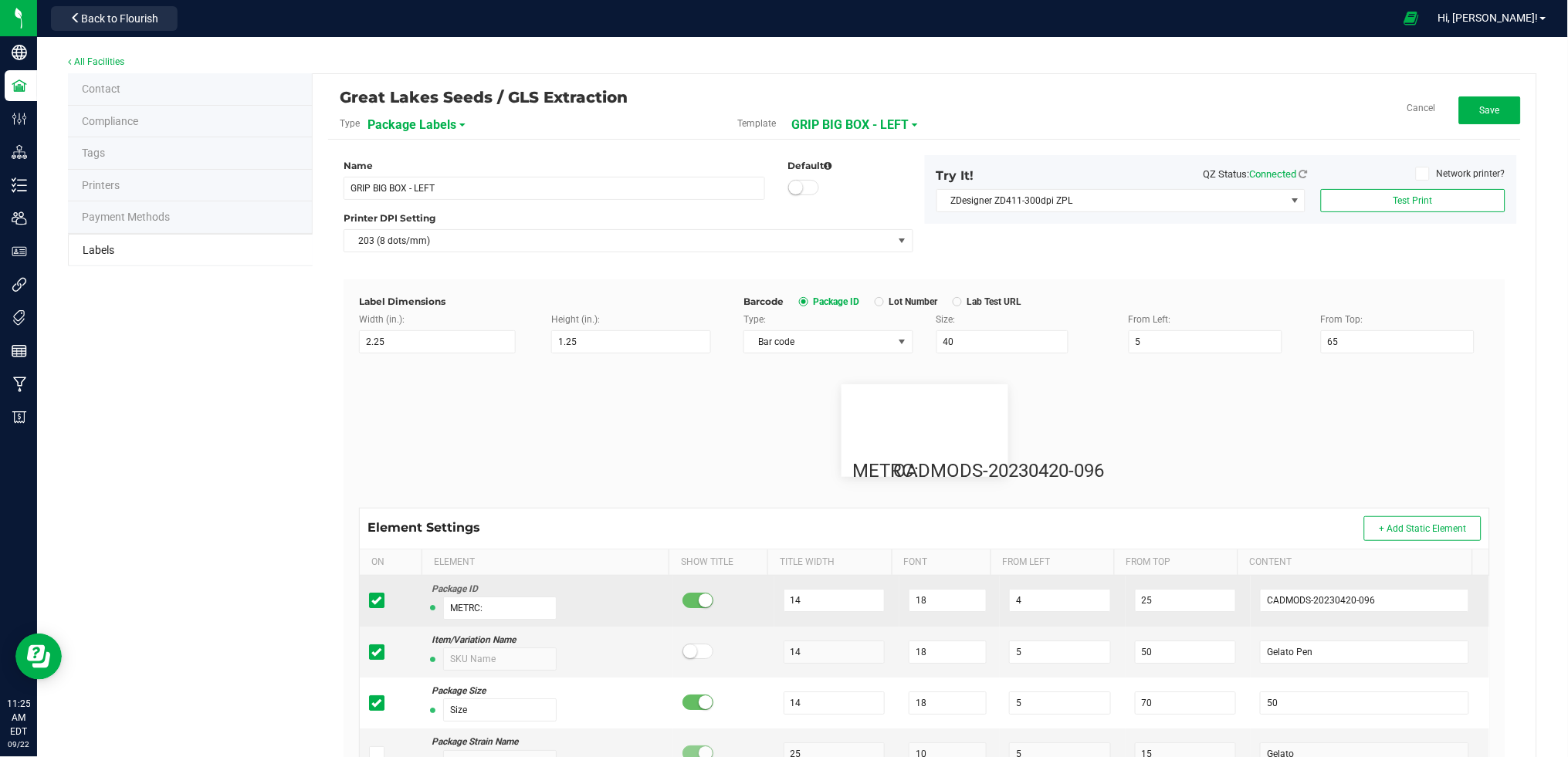
click at [699, 600] on small at bounding box center [706, 600] width 14 height 14
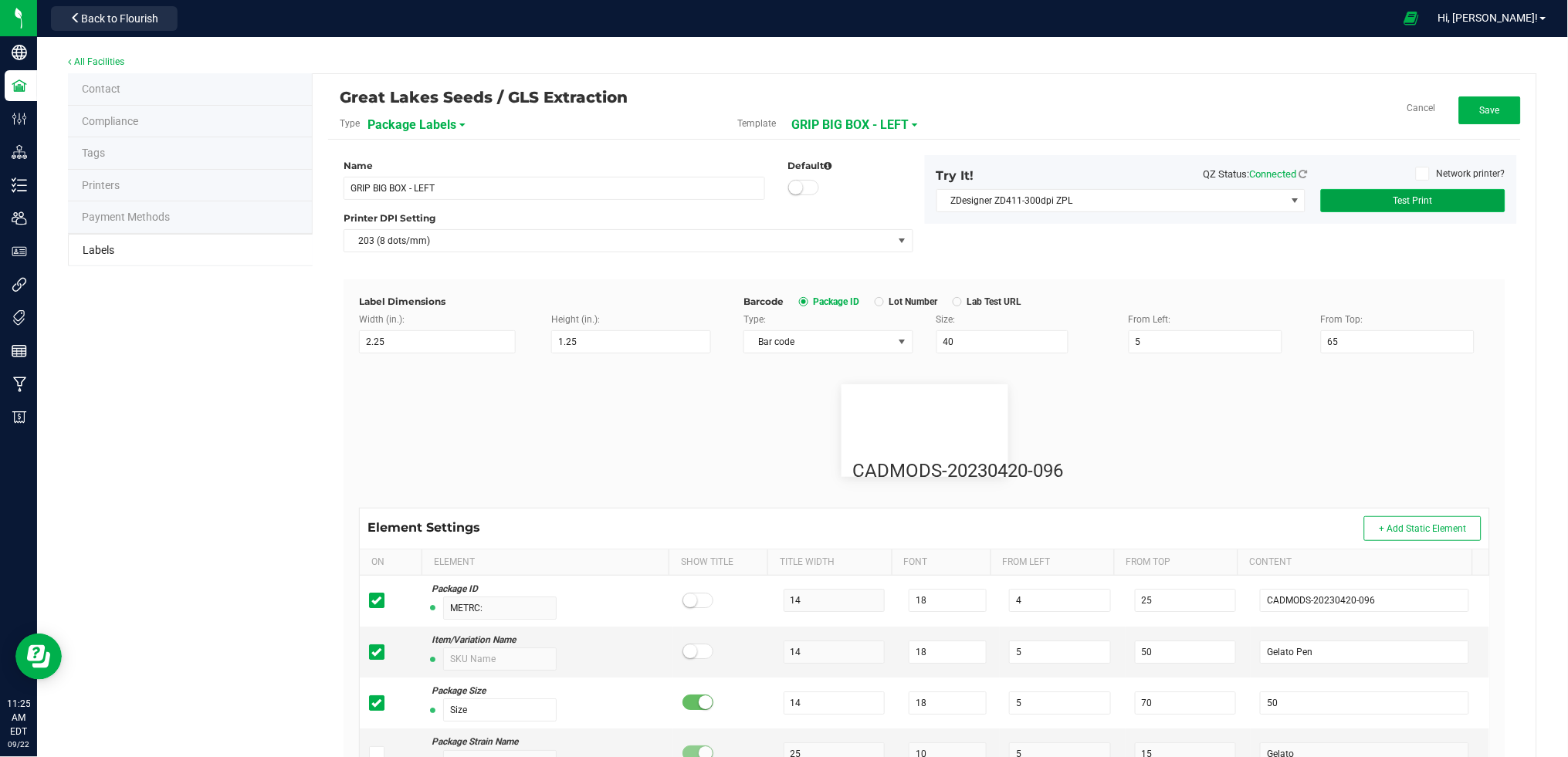
click at [1405, 201] on span "Test Print" at bounding box center [1413, 200] width 40 height 11
click at [1405, 201] on span "Success!" at bounding box center [1413, 200] width 36 height 11
click at [843, 334] on span "Bar code" at bounding box center [819, 342] width 148 height 22
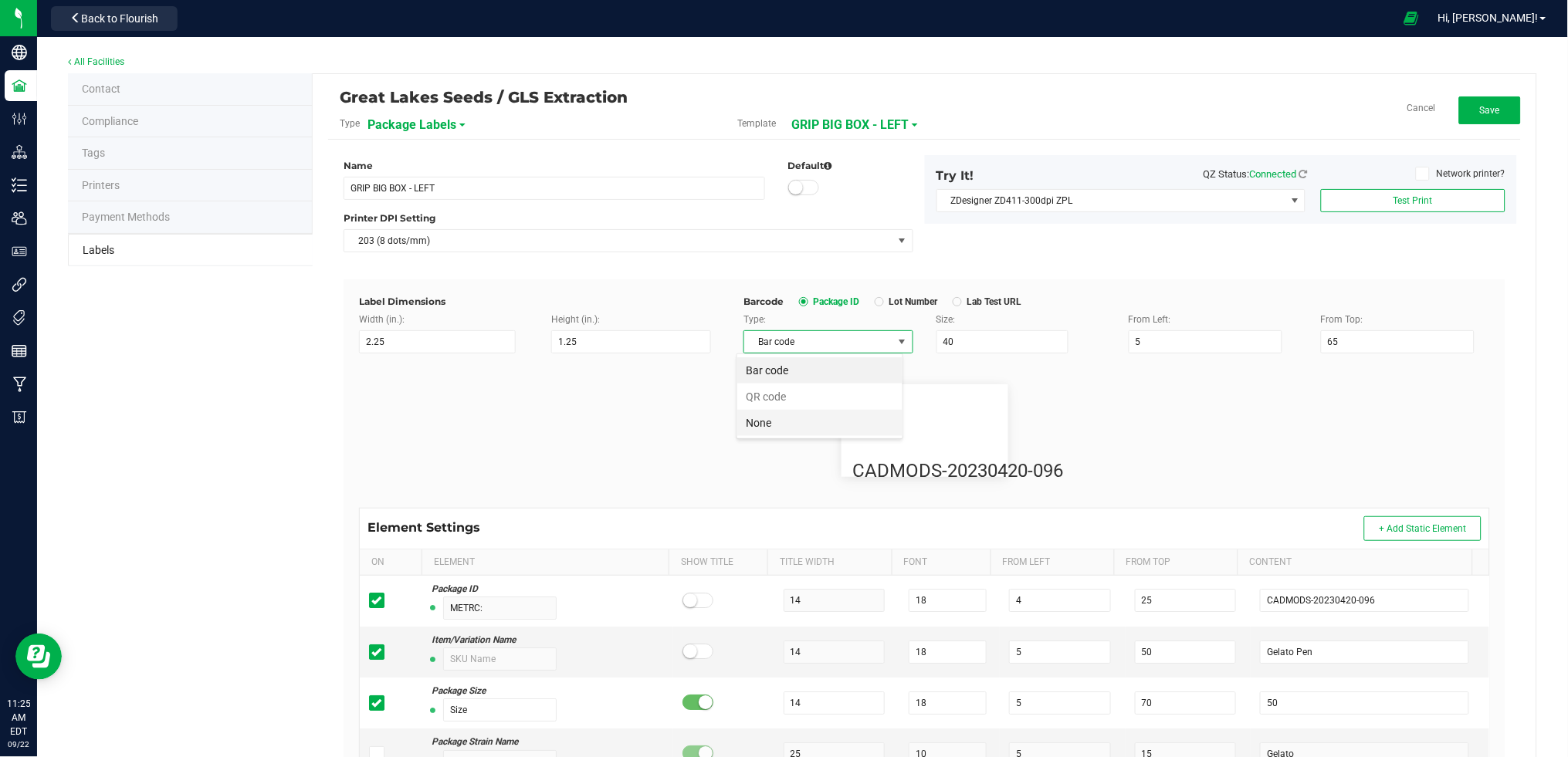
click at [802, 417] on li "None" at bounding box center [819, 423] width 165 height 26
click at [1405, 195] on span "Test Print" at bounding box center [1413, 200] width 40 height 11
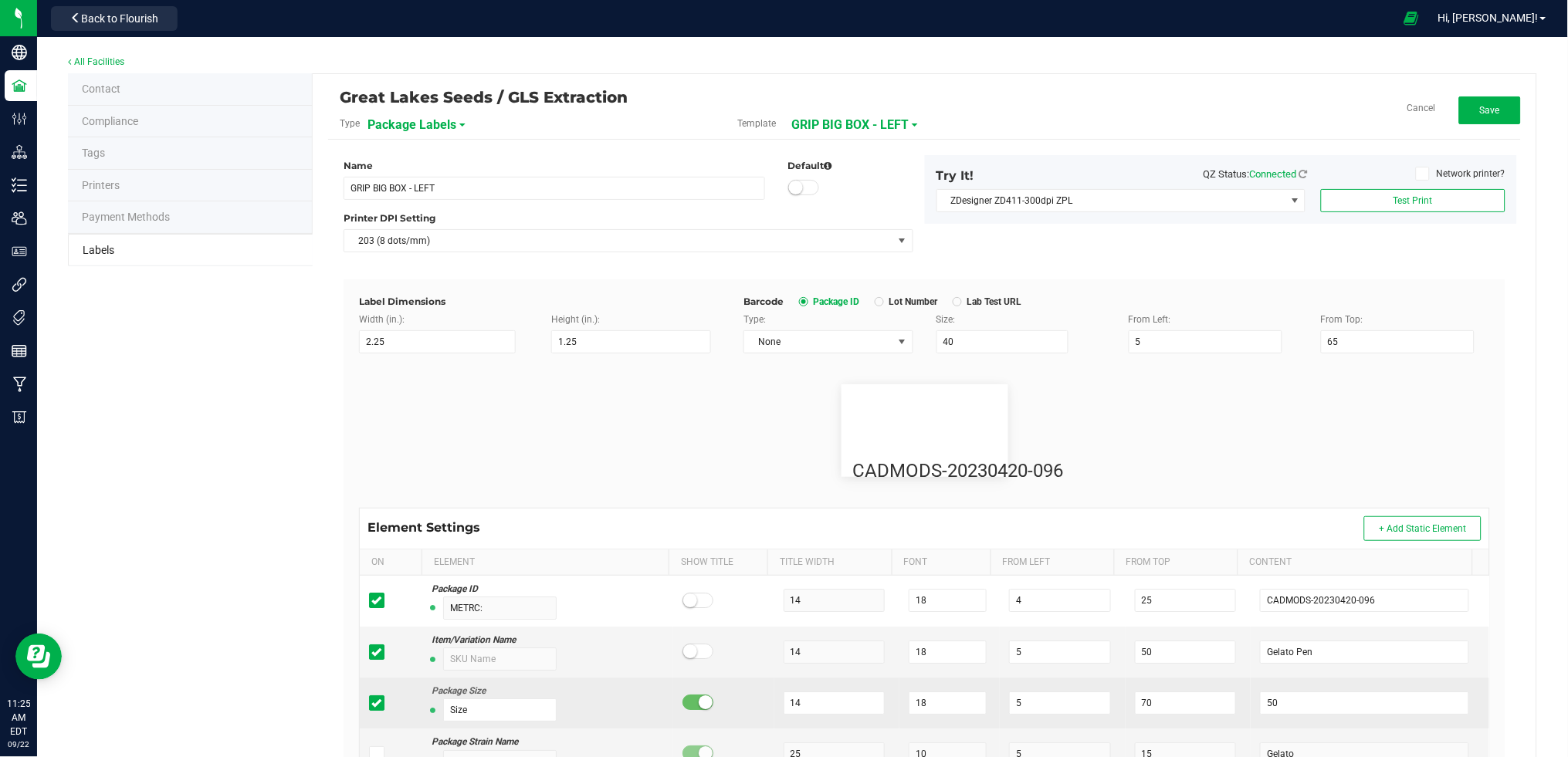
click at [699, 706] on small at bounding box center [706, 702] width 14 height 14
click at [1277, 700] on input "50" at bounding box center [1364, 703] width 209 height 24
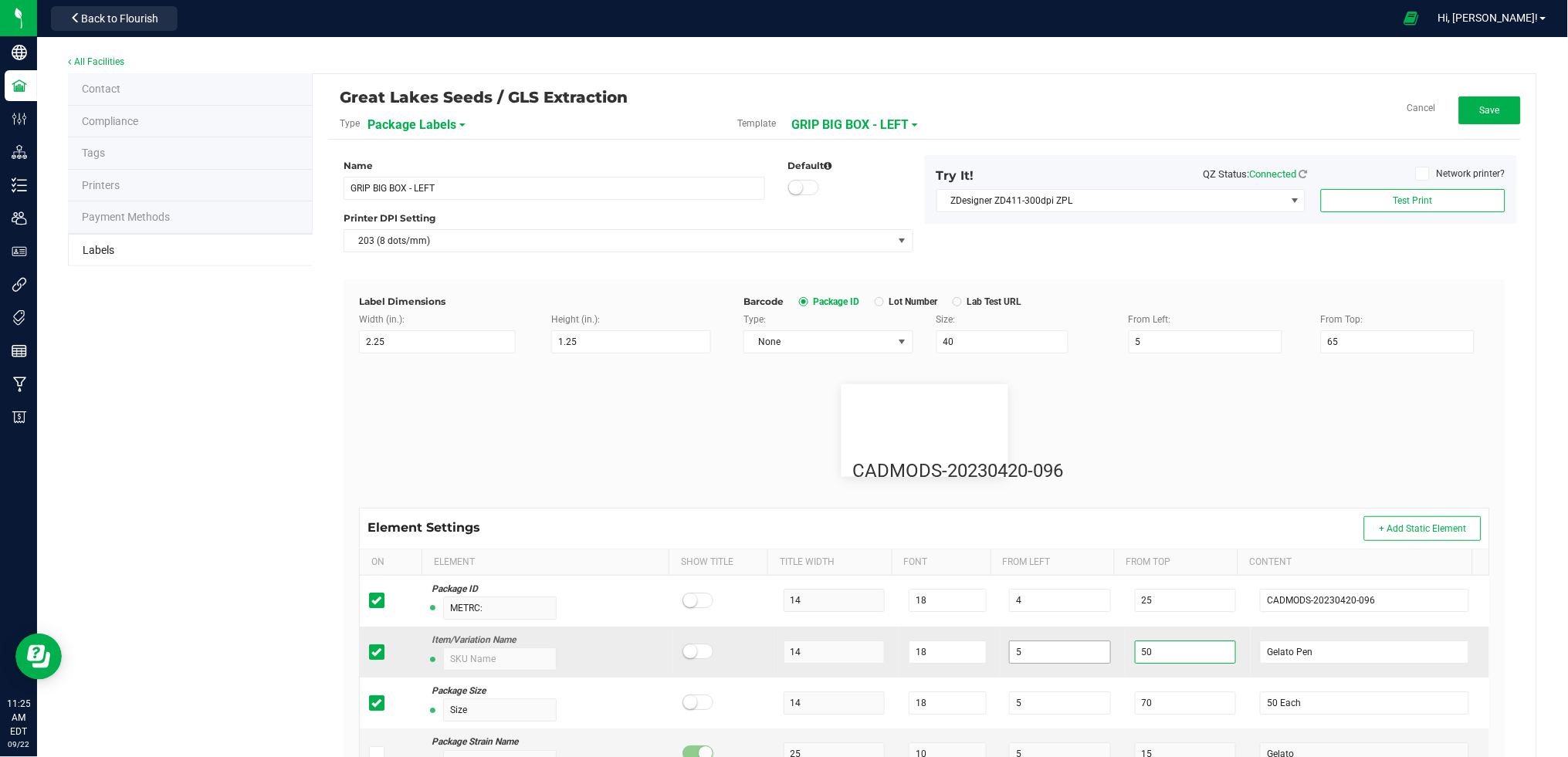
drag, startPoint x: 1134, startPoint y: 656, endPoint x: 1076, endPoint y: 652, distance: 58.1
click at [1076, 652] on tr "Item/Variation Name 14 18 5 50 Gelato Pen" at bounding box center [924, 652] width 1129 height 51
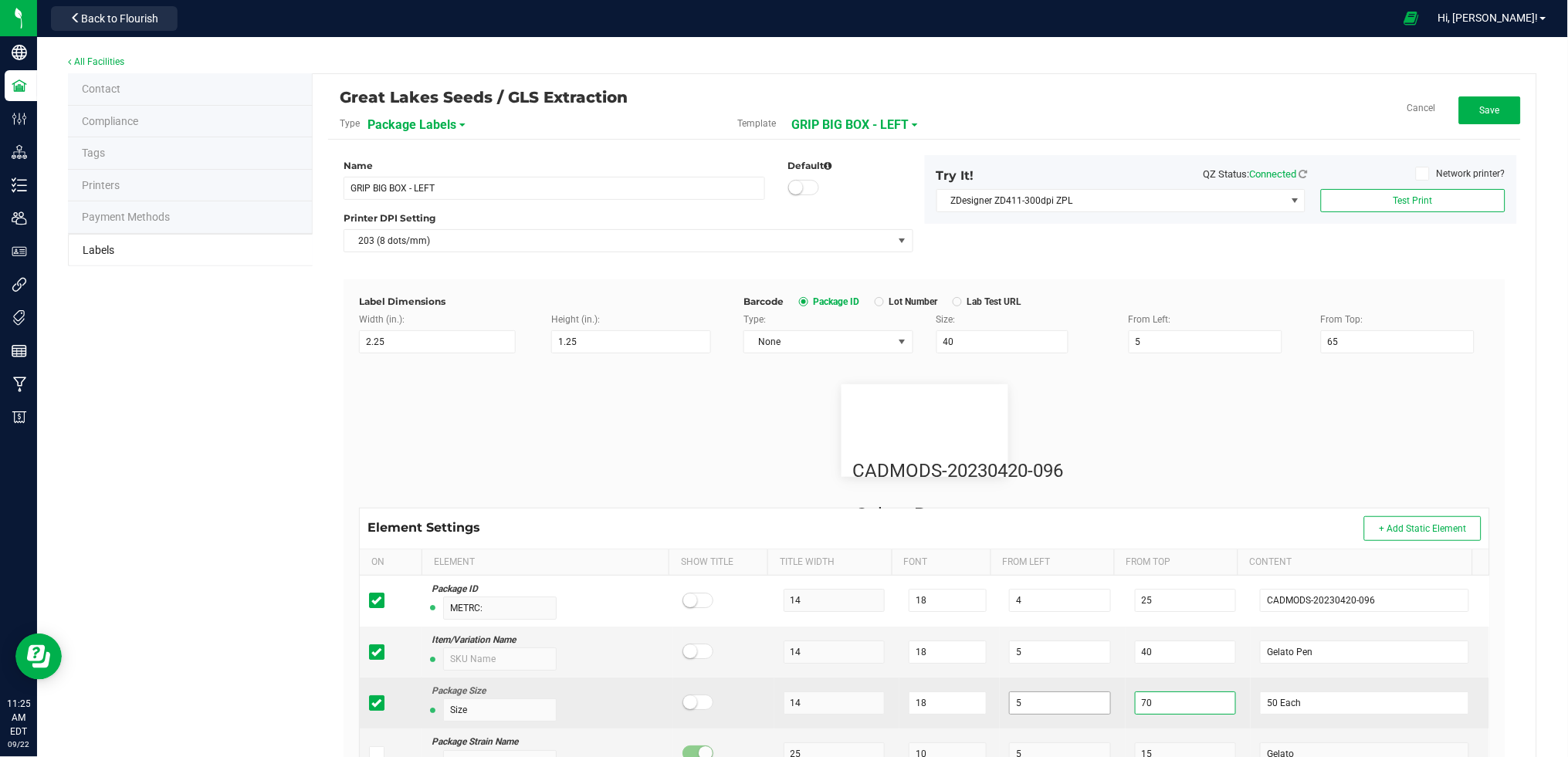
drag, startPoint x: 1128, startPoint y: 704, endPoint x: 1064, endPoint y: 700, distance: 64.1
click at [1064, 700] on tr "Package Size Size 14 18 5 70 50 Each" at bounding box center [924, 703] width 1129 height 51
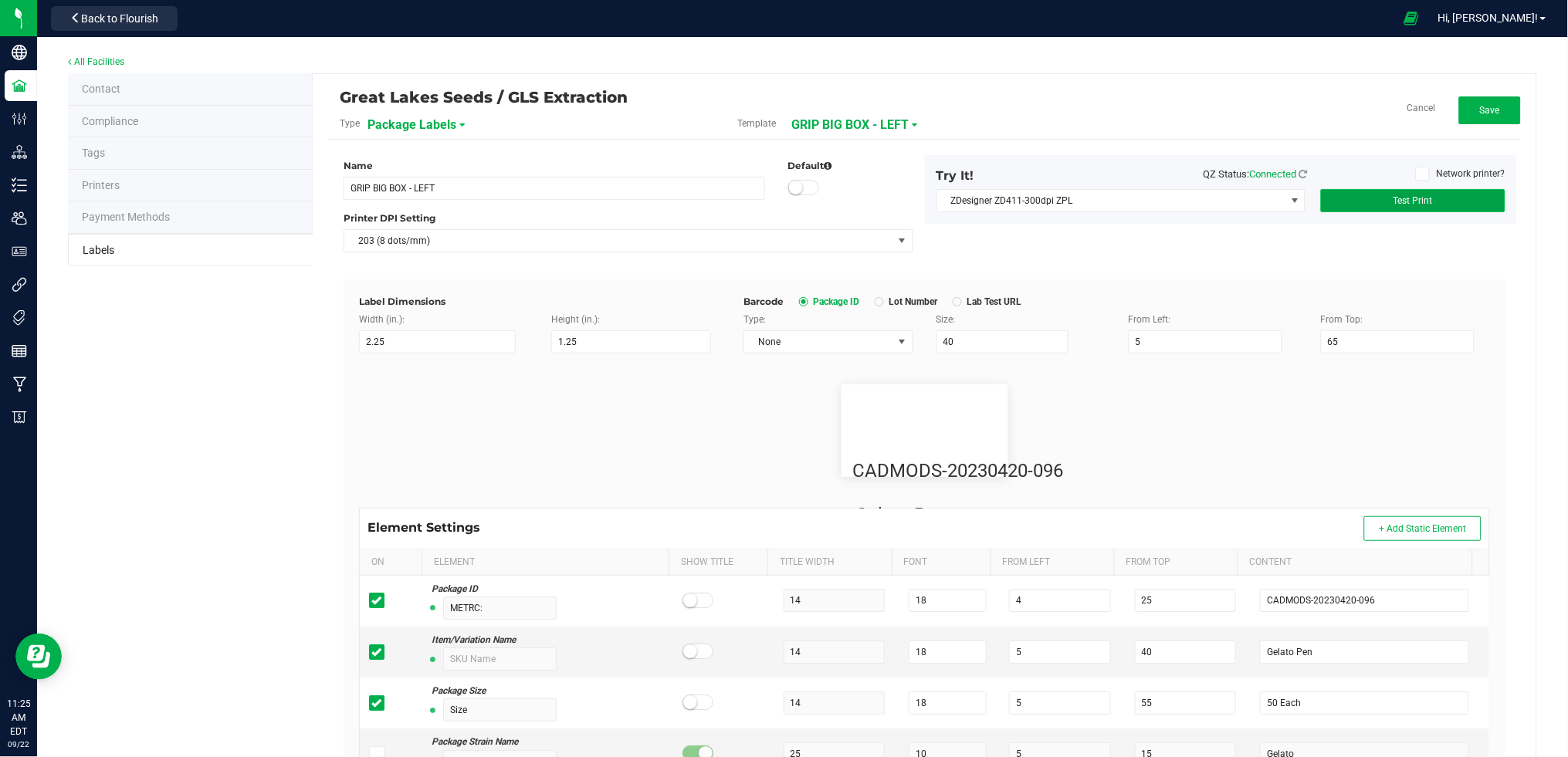
click at [1422, 202] on button "Test Print" at bounding box center [1413, 201] width 184 height 24
click at [1454, 208] on button "Test Print" at bounding box center [1413, 201] width 184 height 24
click at [1447, 195] on button "Test Print" at bounding box center [1413, 201] width 184 height 24
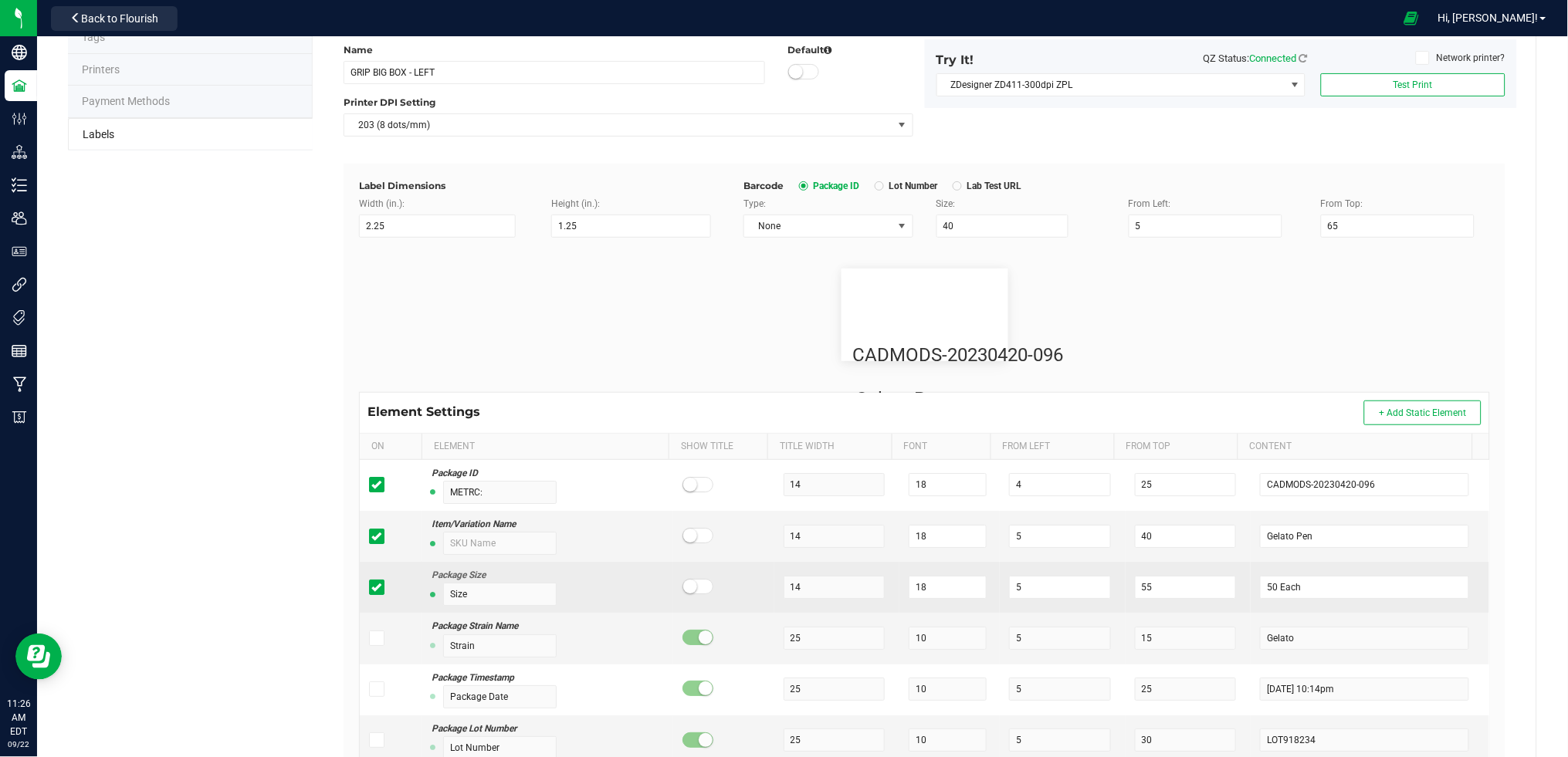
click at [376, 588] on icon at bounding box center [376, 588] width 10 height 0
click at [0, 0] on input "checkbox" at bounding box center [0, 0] width 0 height 0
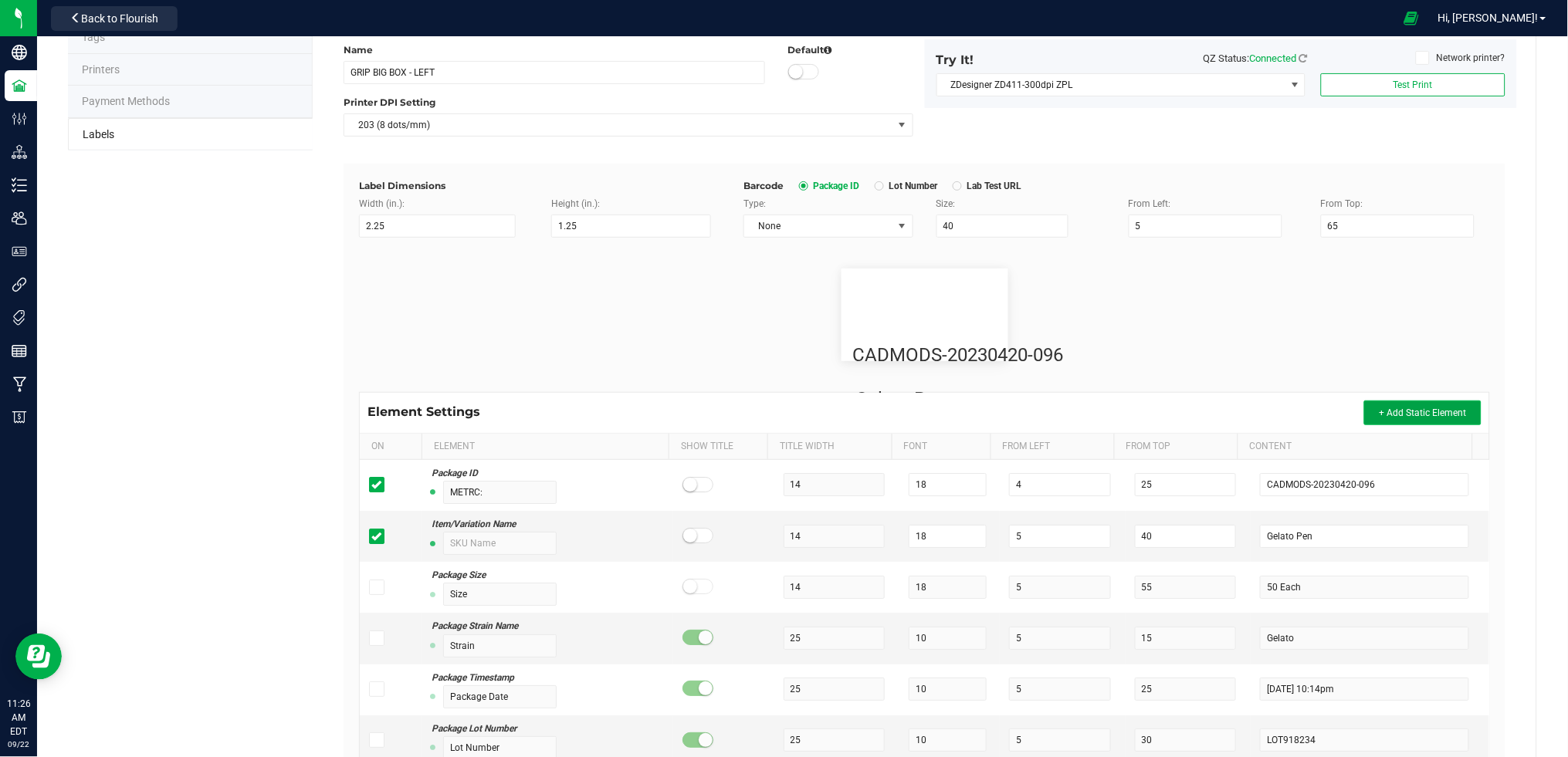
click at [1410, 413] on span "+ Add Static Element" at bounding box center [1422, 413] width 88 height 11
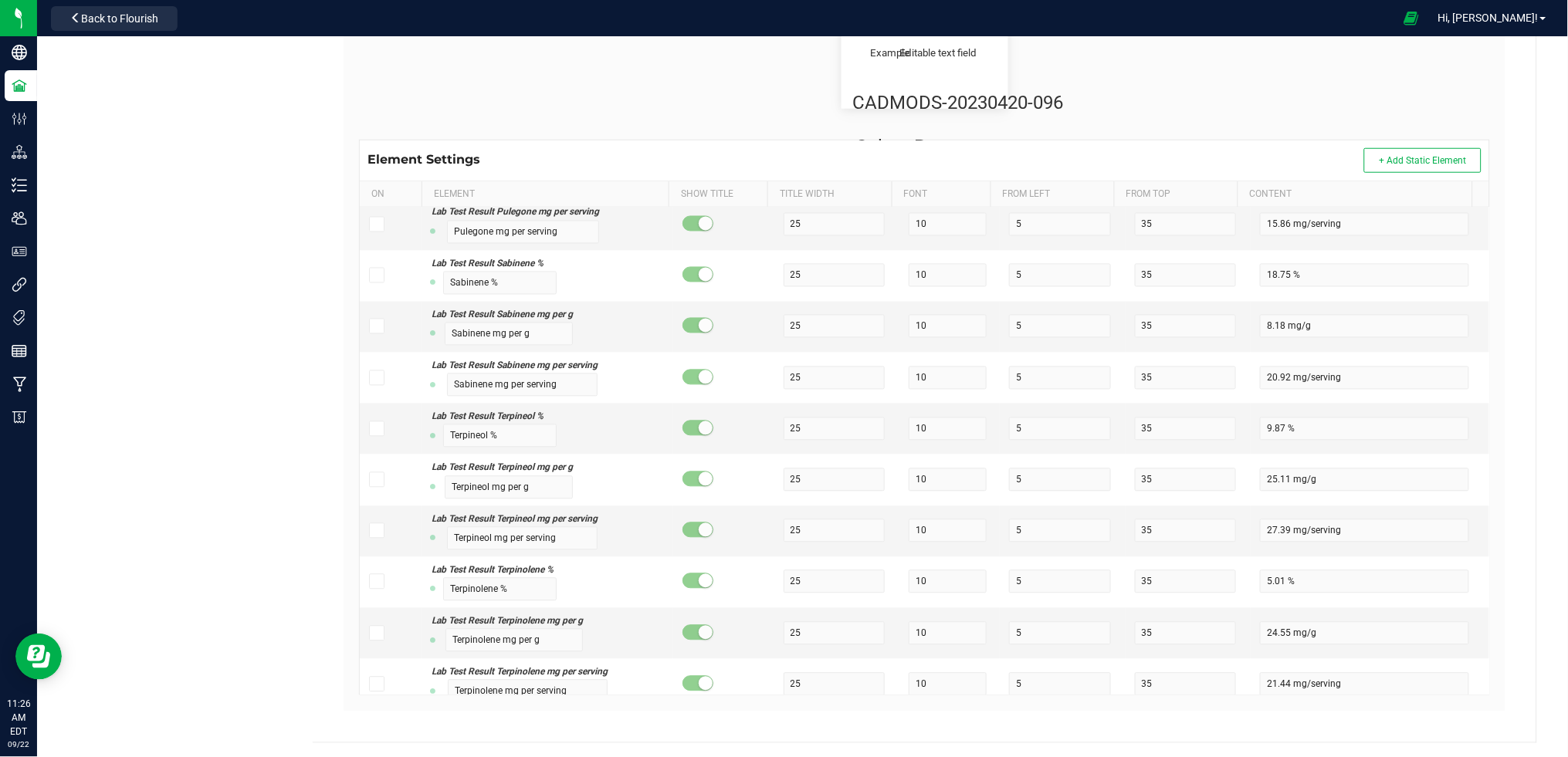
scroll to position [12025, 0]
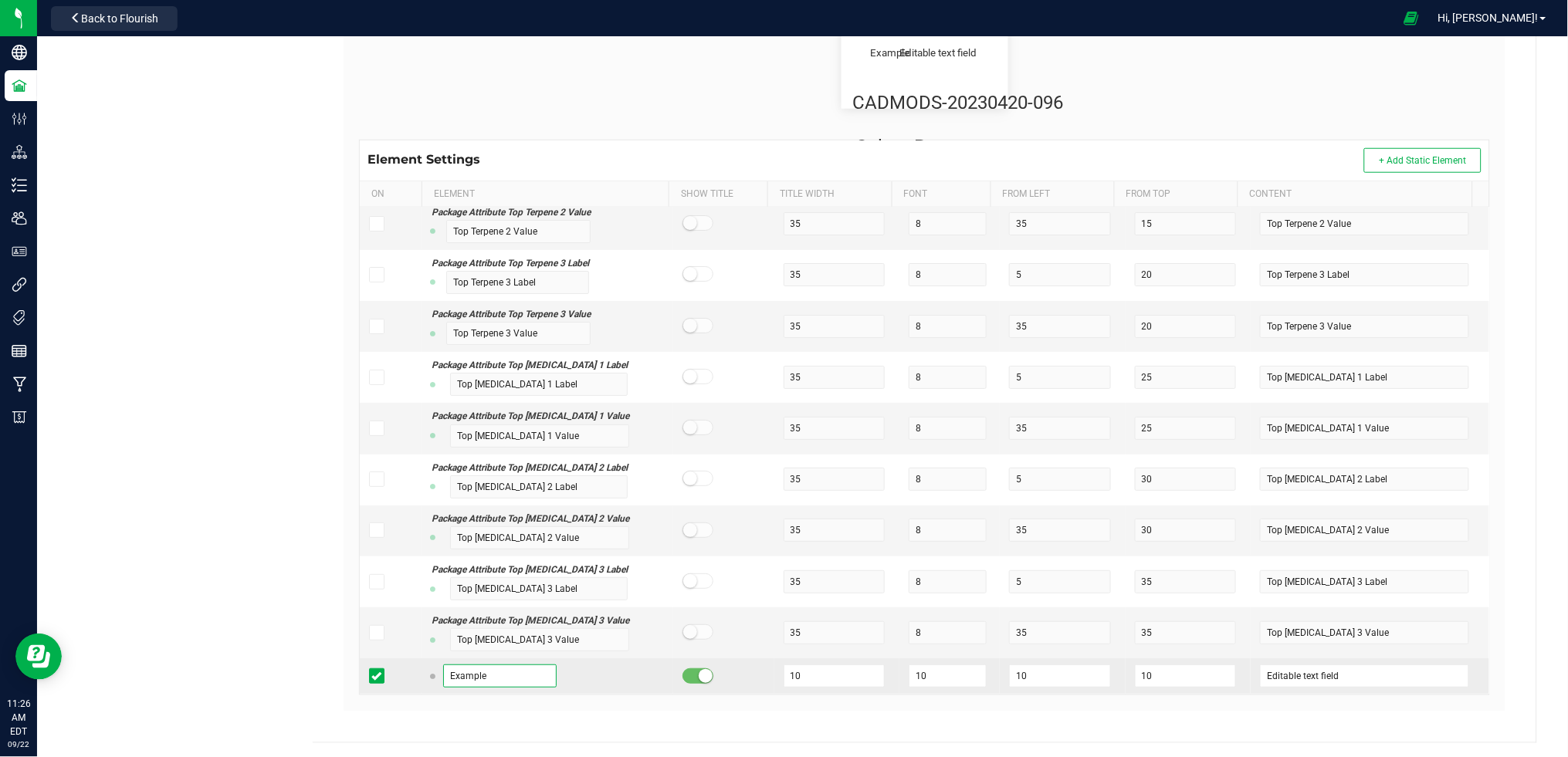
drag, startPoint x: 520, startPoint y: 681, endPoint x: 386, endPoint y: 680, distance: 134.0
click at [386, 680] on tr "Example 10 10 10 10 Editable text field" at bounding box center [924, 676] width 1129 height 35
click at [699, 679] on small at bounding box center [706, 676] width 14 height 14
drag, startPoint x: 1018, startPoint y: 676, endPoint x: 980, endPoint y: 672, distance: 38.2
click at [1000, 672] on td "10" at bounding box center [1062, 676] width 125 height 35
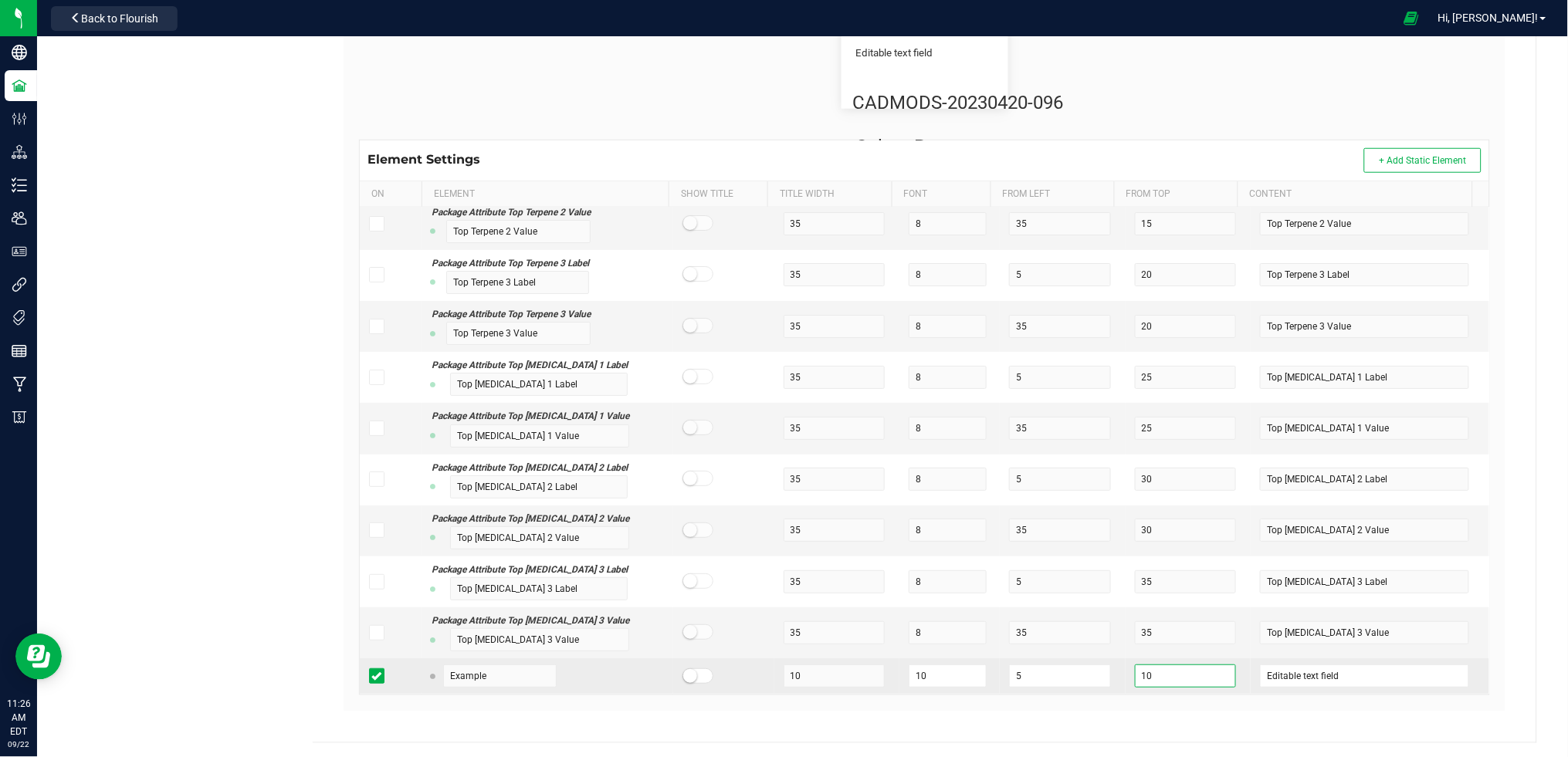
click at [1126, 678] on td "10" at bounding box center [1188, 676] width 125 height 35
drag, startPoint x: 1349, startPoint y: 680, endPoint x: 1201, endPoint y: 690, distance: 148.3
click at [1201, 690] on tr "Example 10 10 5 50 Editable text field" at bounding box center [924, 676] width 1129 height 35
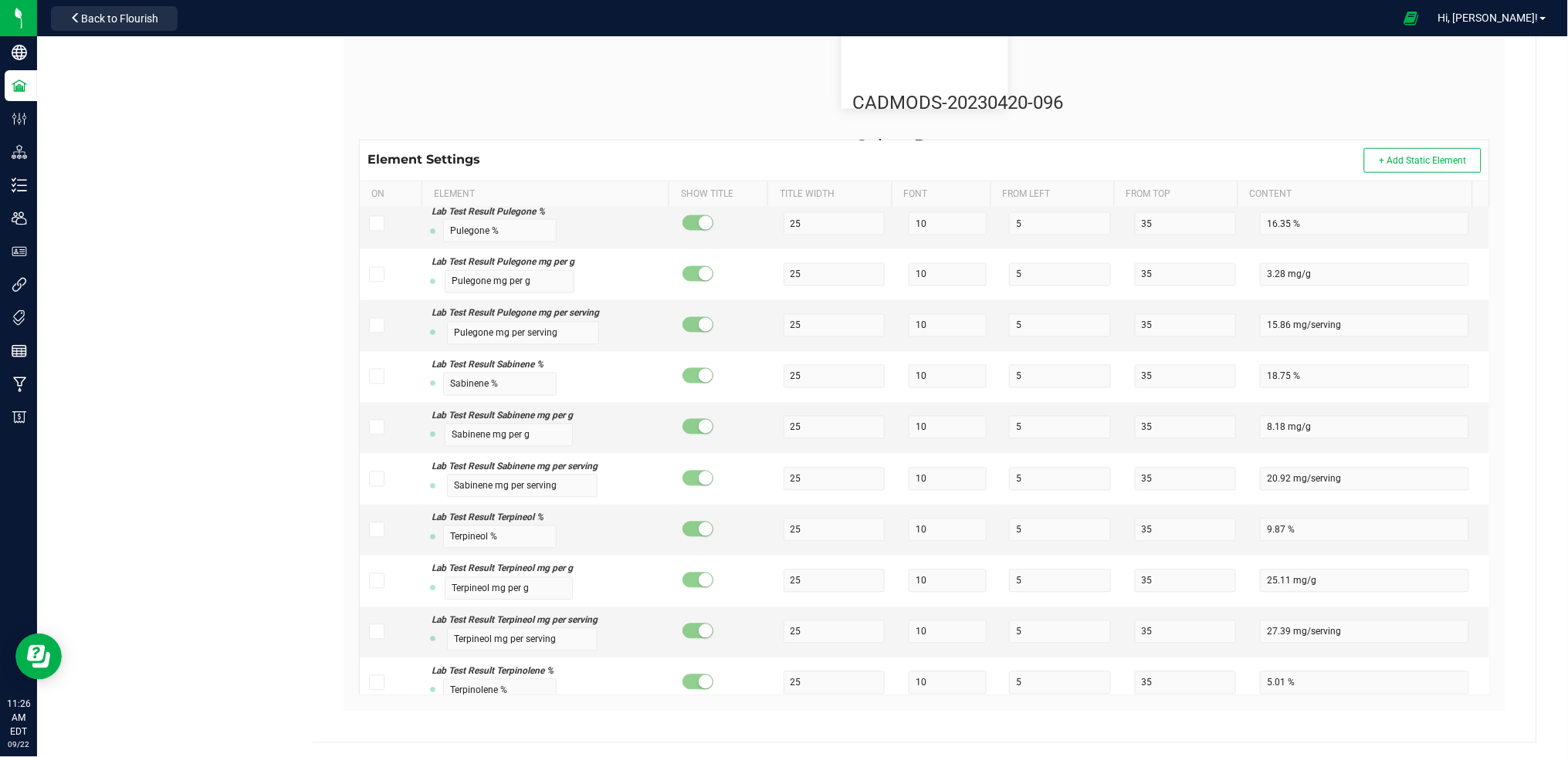
scroll to position [0, 0]
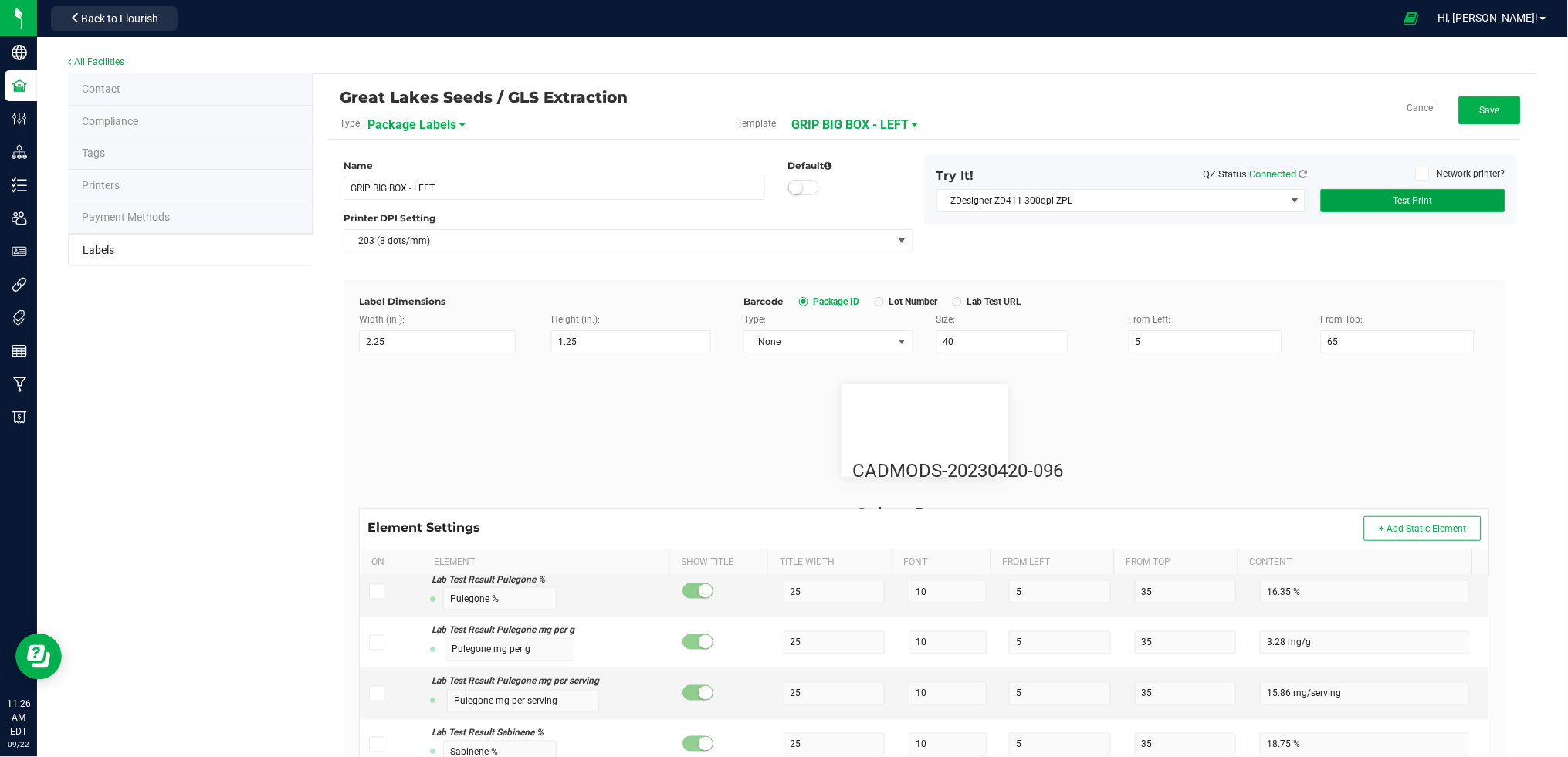
click at [1456, 192] on button "Test Print" at bounding box center [1413, 201] width 184 height 24
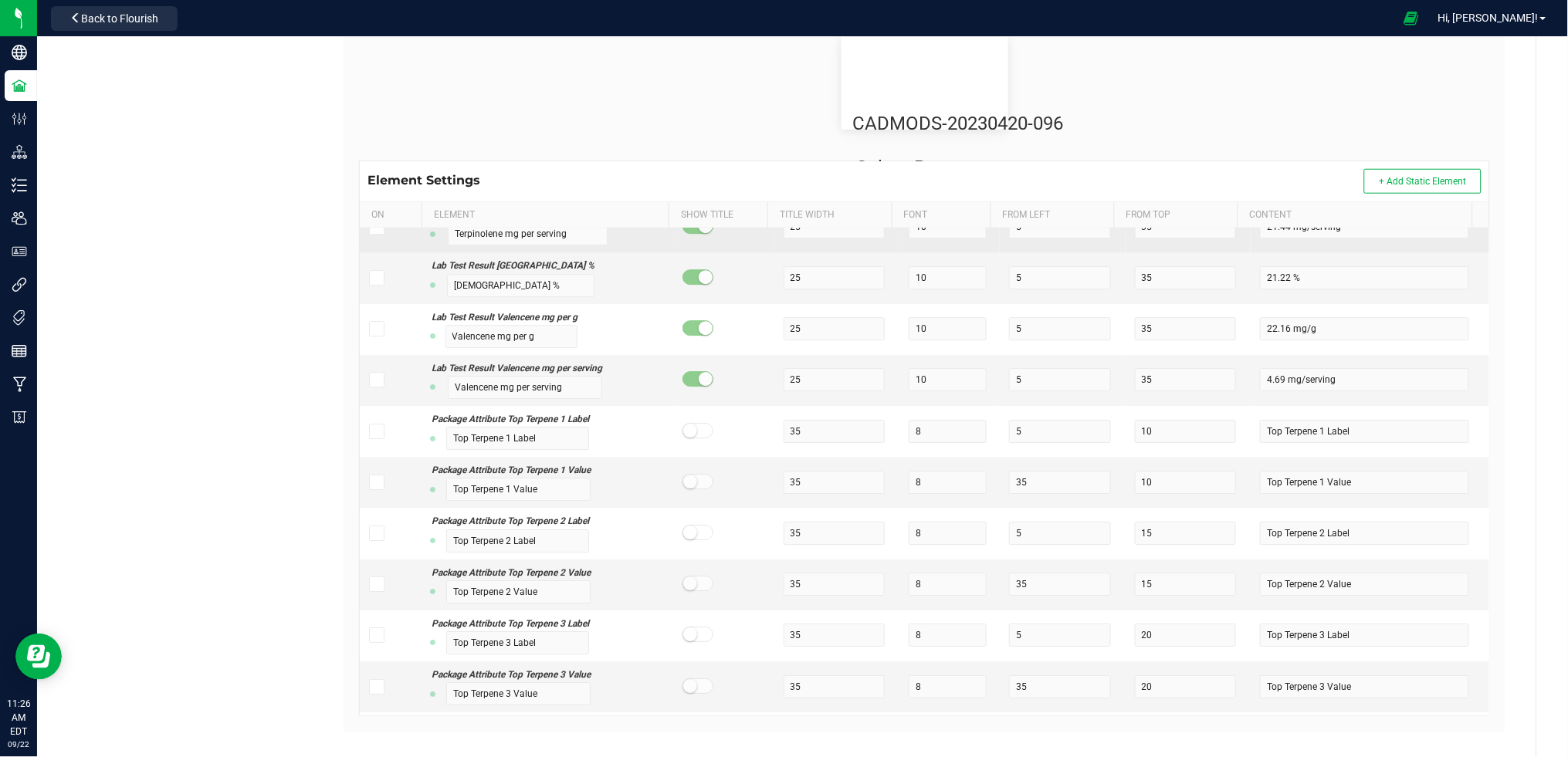
scroll to position [12025, 0]
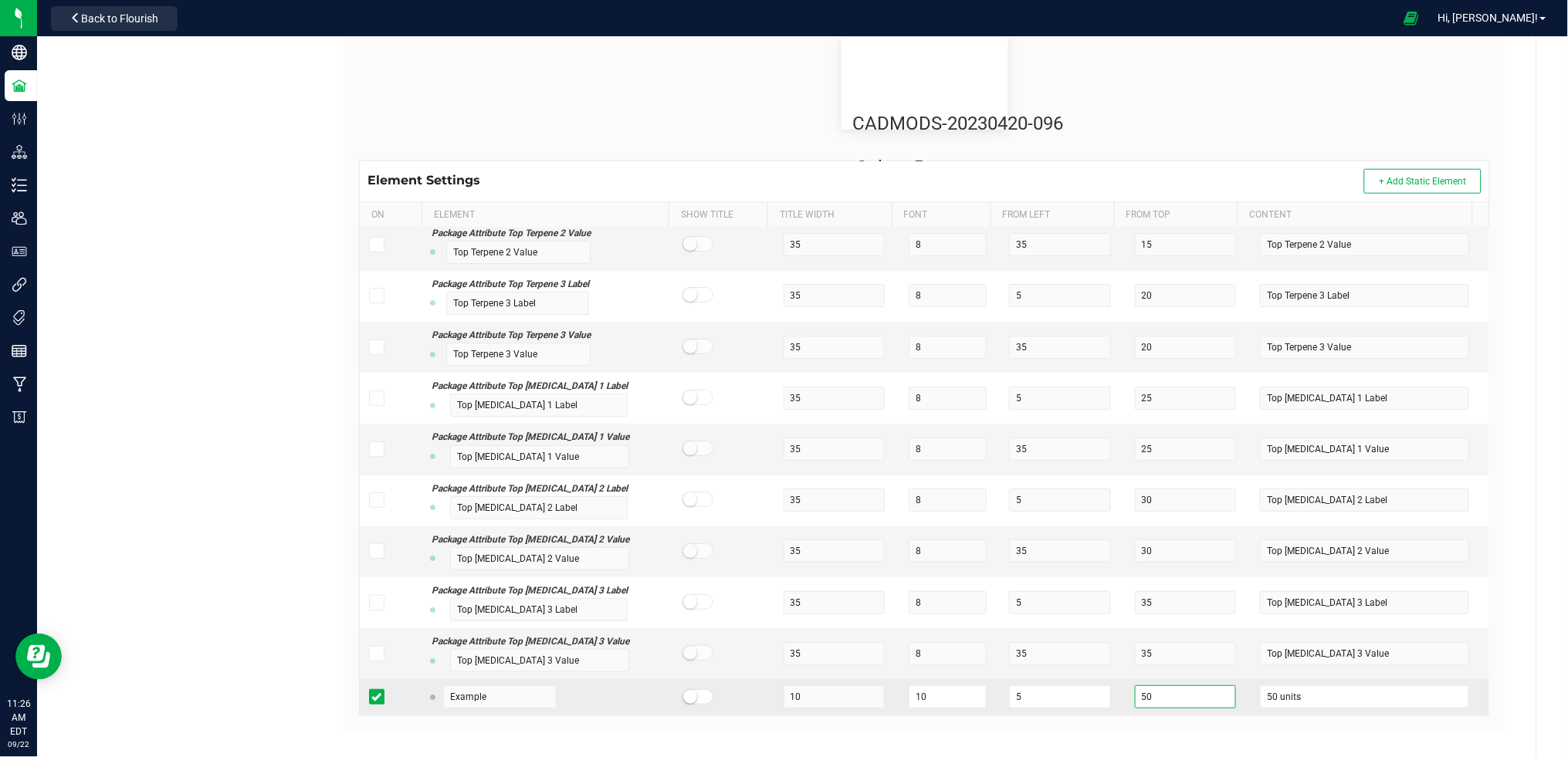
drag, startPoint x: 1146, startPoint y: 703, endPoint x: 1091, endPoint y: 706, distance: 55.1
click at [1091, 706] on tr "Example 10 10 5 50 50 units" at bounding box center [924, 697] width 1129 height 35
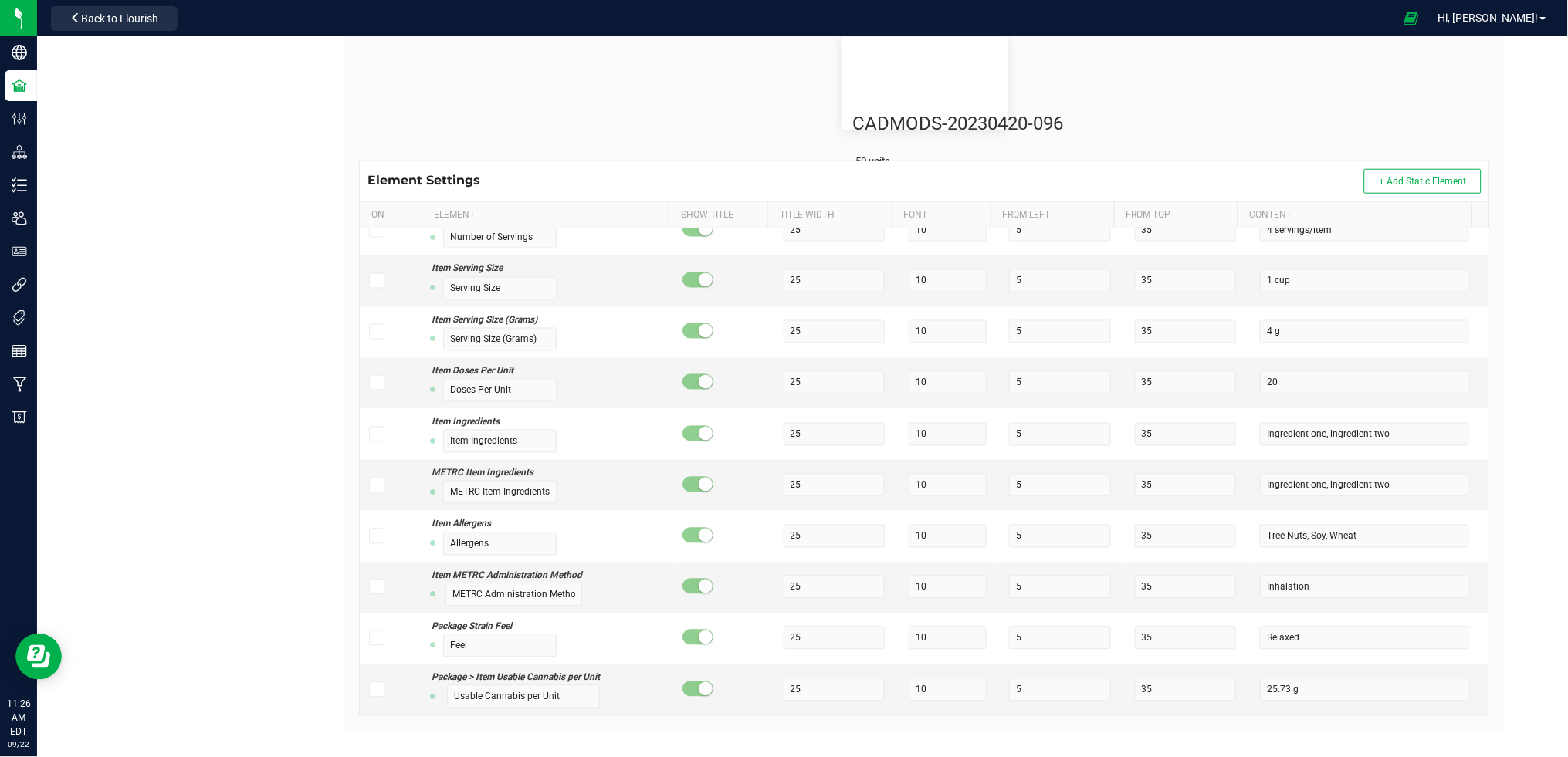
scroll to position [0, 0]
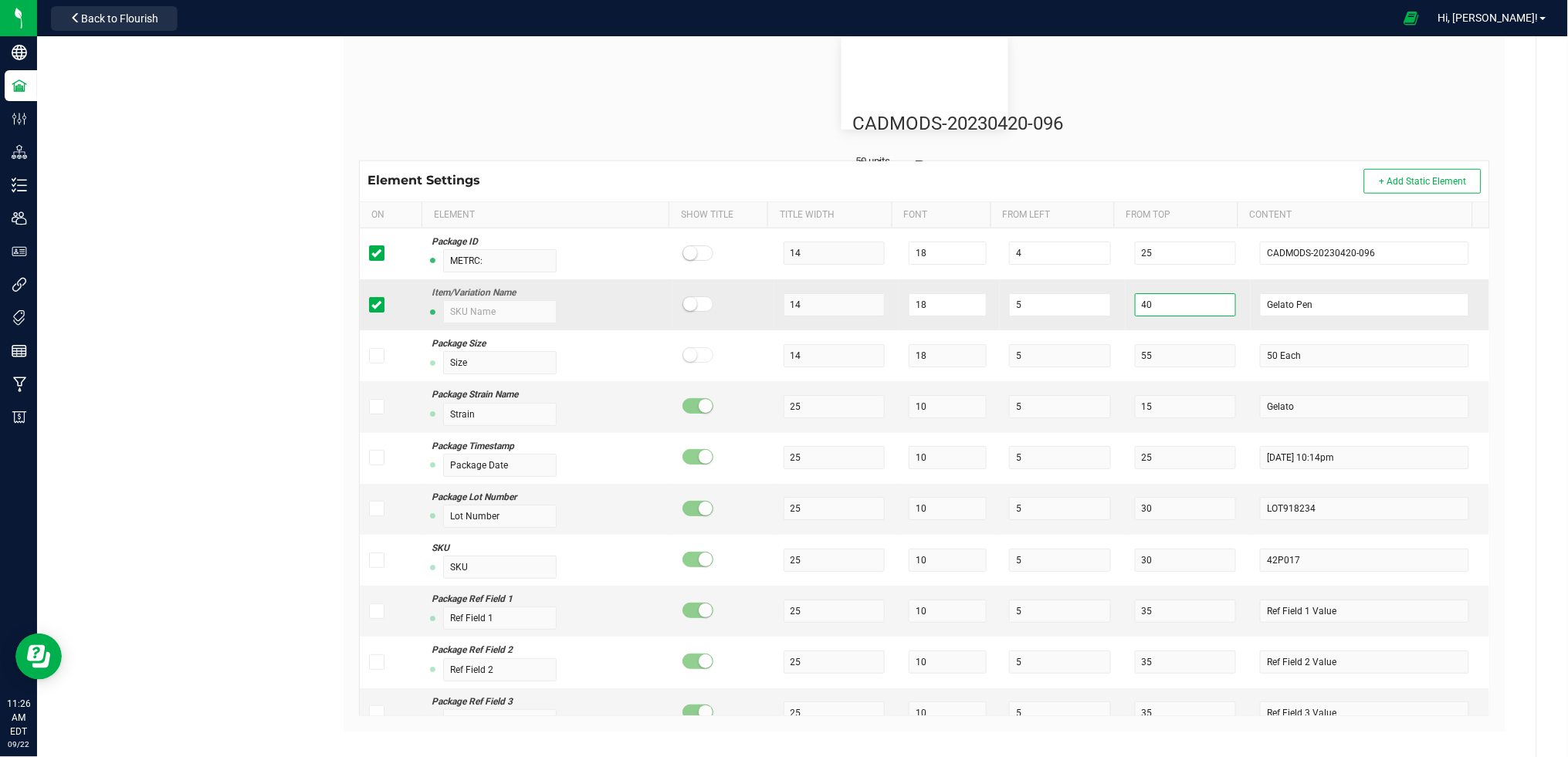
drag, startPoint x: 1141, startPoint y: 303, endPoint x: 1099, endPoint y: 311, distance: 42.8
click at [1099, 311] on tr "Item/Variation Name 14 18 5 40 Gelato Pen" at bounding box center [924, 305] width 1129 height 51
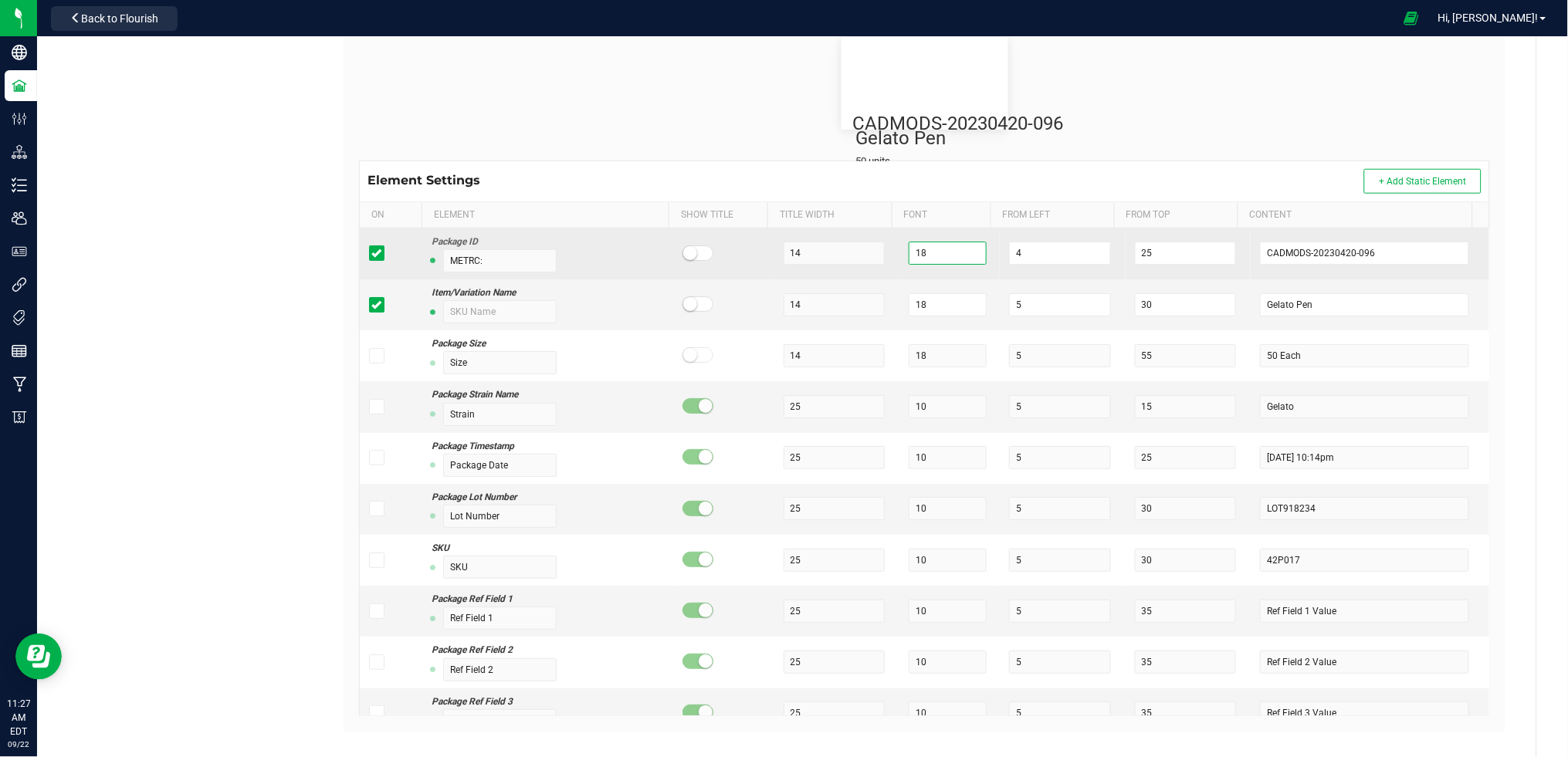
drag, startPoint x: 945, startPoint y: 258, endPoint x: 892, endPoint y: 258, distance: 53.0
click at [909, 258] on input "18" at bounding box center [947, 253] width 78 height 24
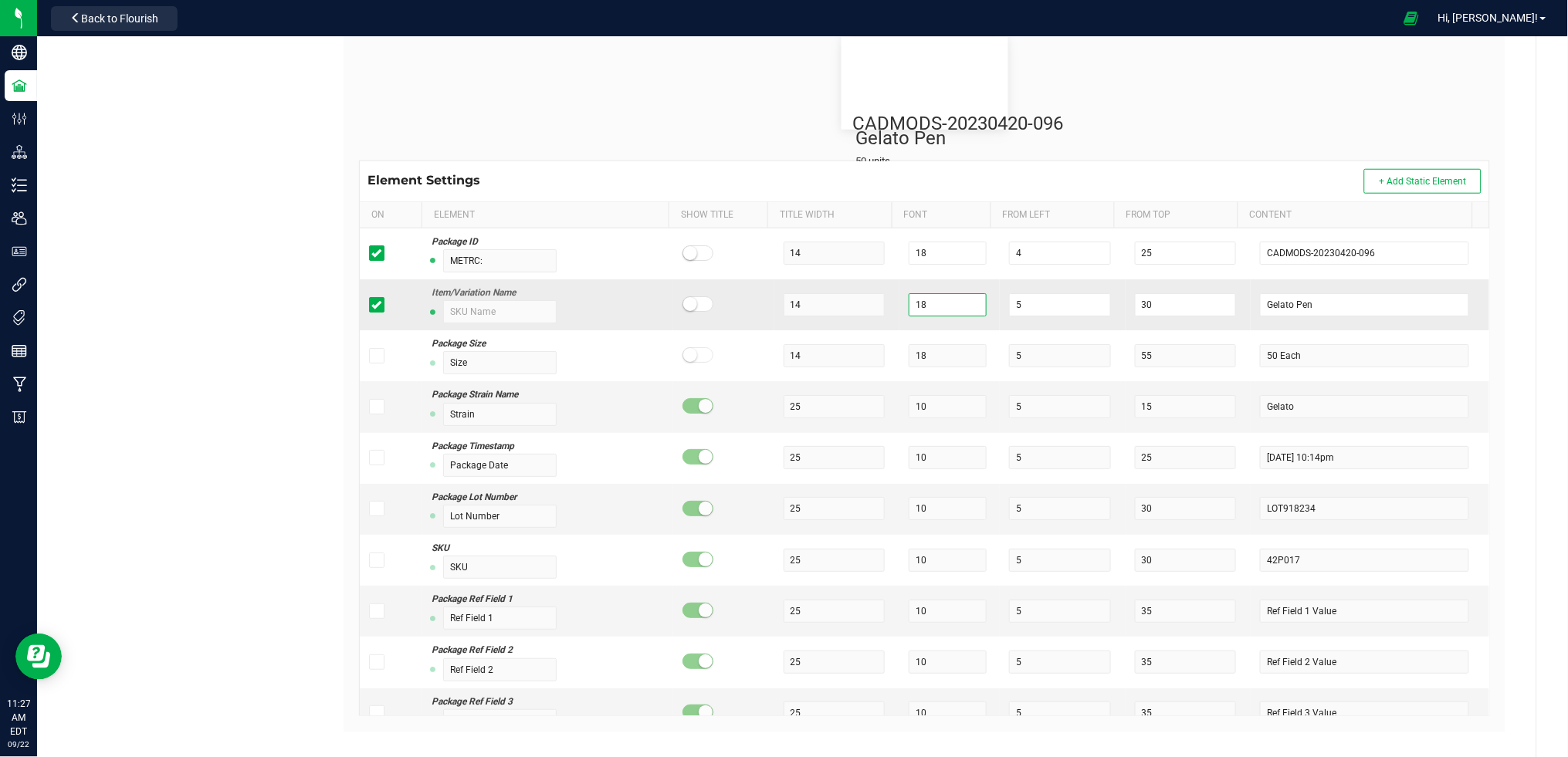
click at [864, 308] on tr "Item/Variation Name 14 18 5 30 Gelato Pen" at bounding box center [924, 305] width 1129 height 51
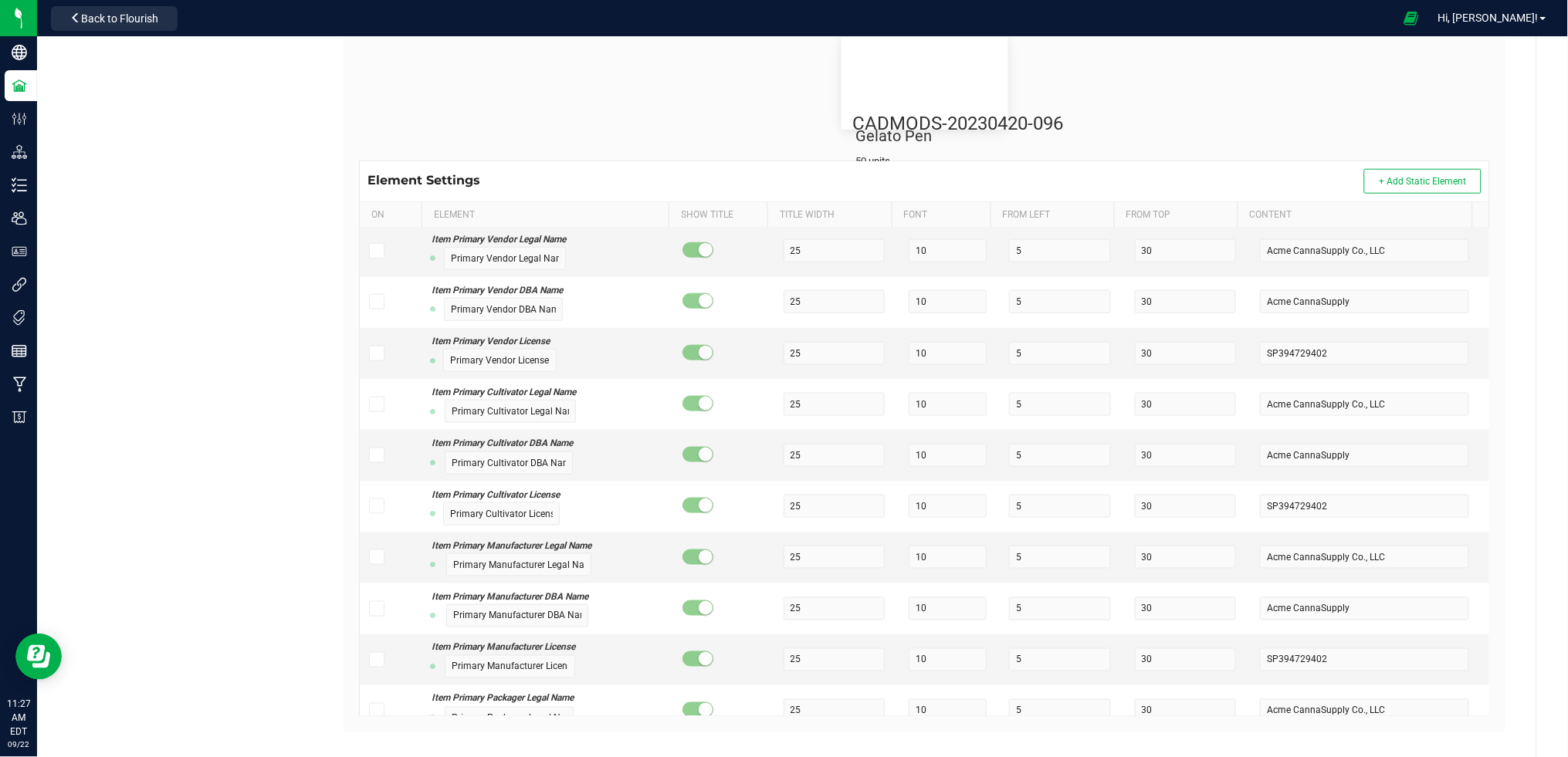
scroll to position [12025, 0]
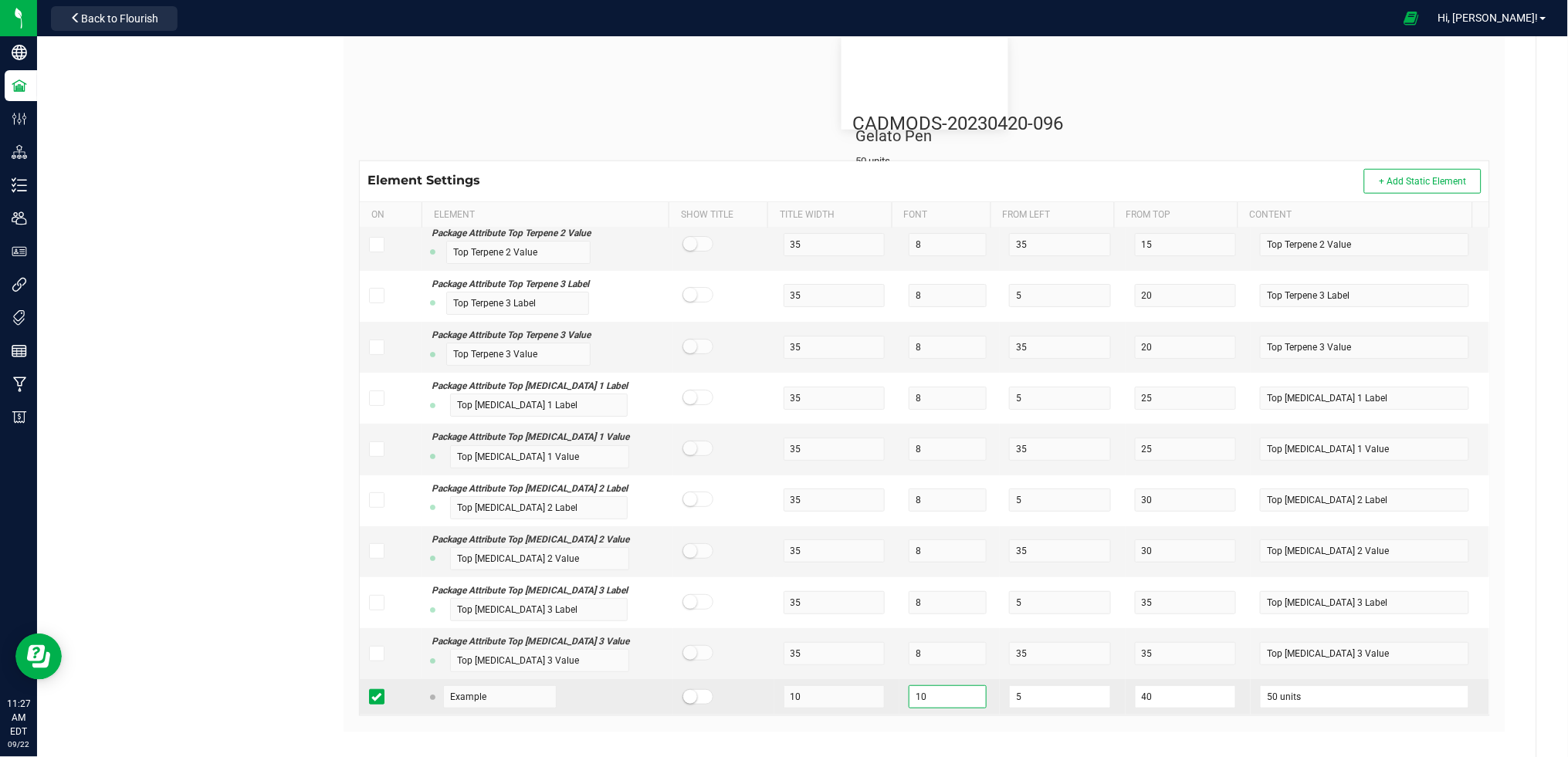
click at [855, 698] on tr "Example 10 10 5 40 50 units" at bounding box center [924, 697] width 1129 height 35
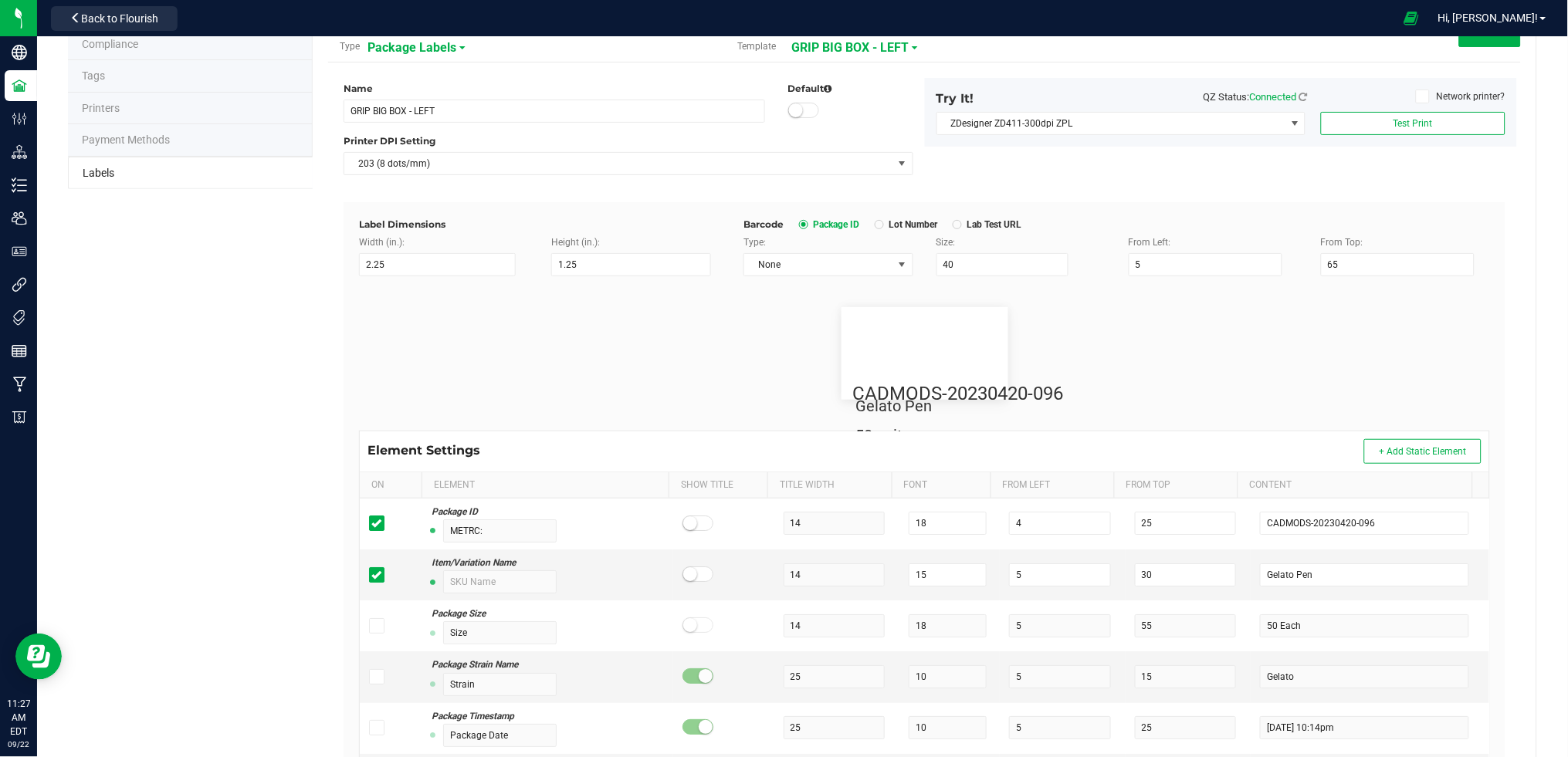
scroll to position [72, 0]
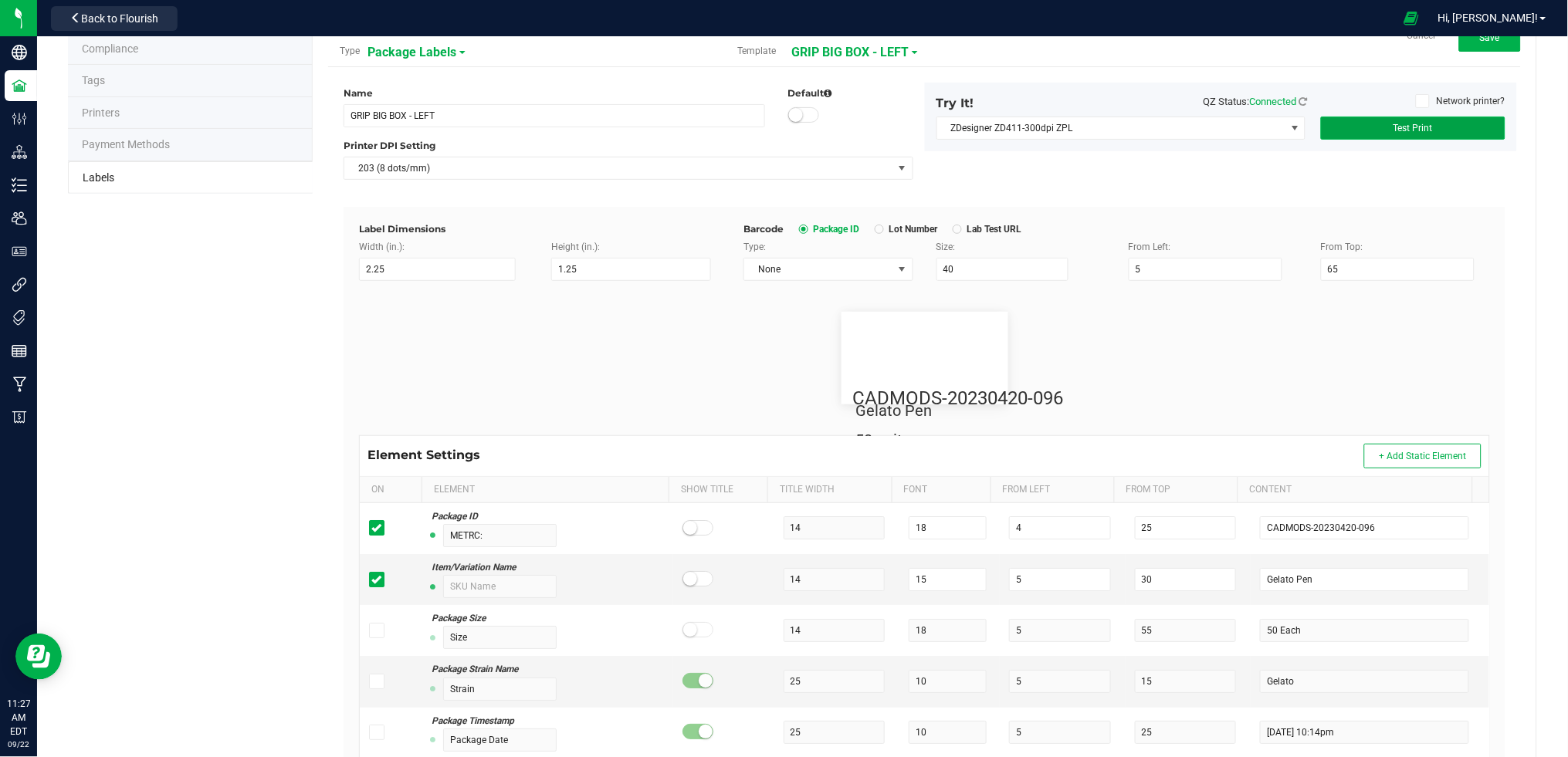
click at [1450, 135] on button "Test Print" at bounding box center [1413, 128] width 184 height 24
click at [1443, 191] on div "Name GRIP BIG BOX - LEFT Default Printer DPI Setting 203 (8 dots/mm) Try It! QZ…" at bounding box center [924, 145] width 1185 height 125
click at [1326, 124] on button "Test Print" at bounding box center [1413, 128] width 184 height 24
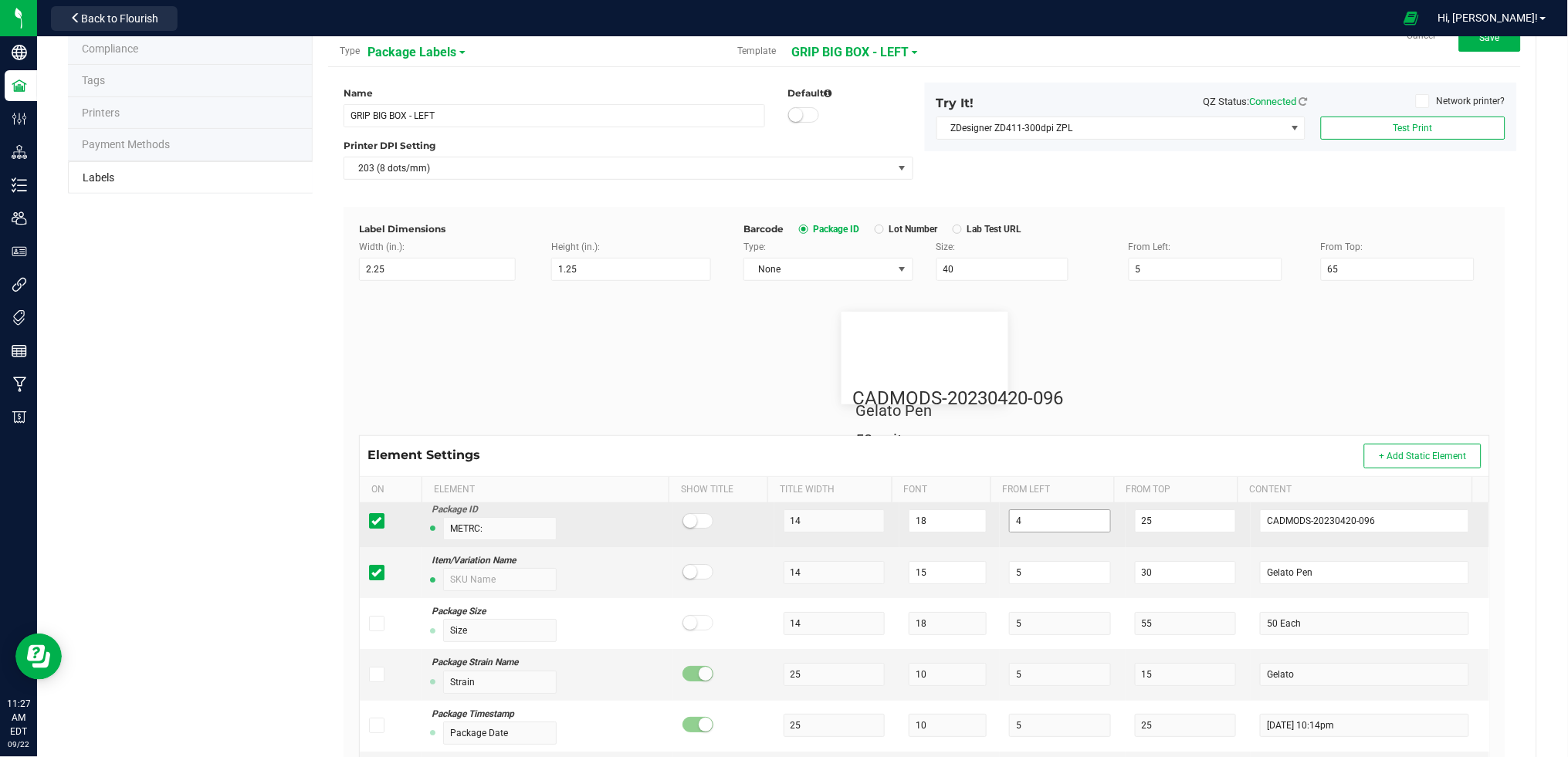
scroll to position [0, 0]
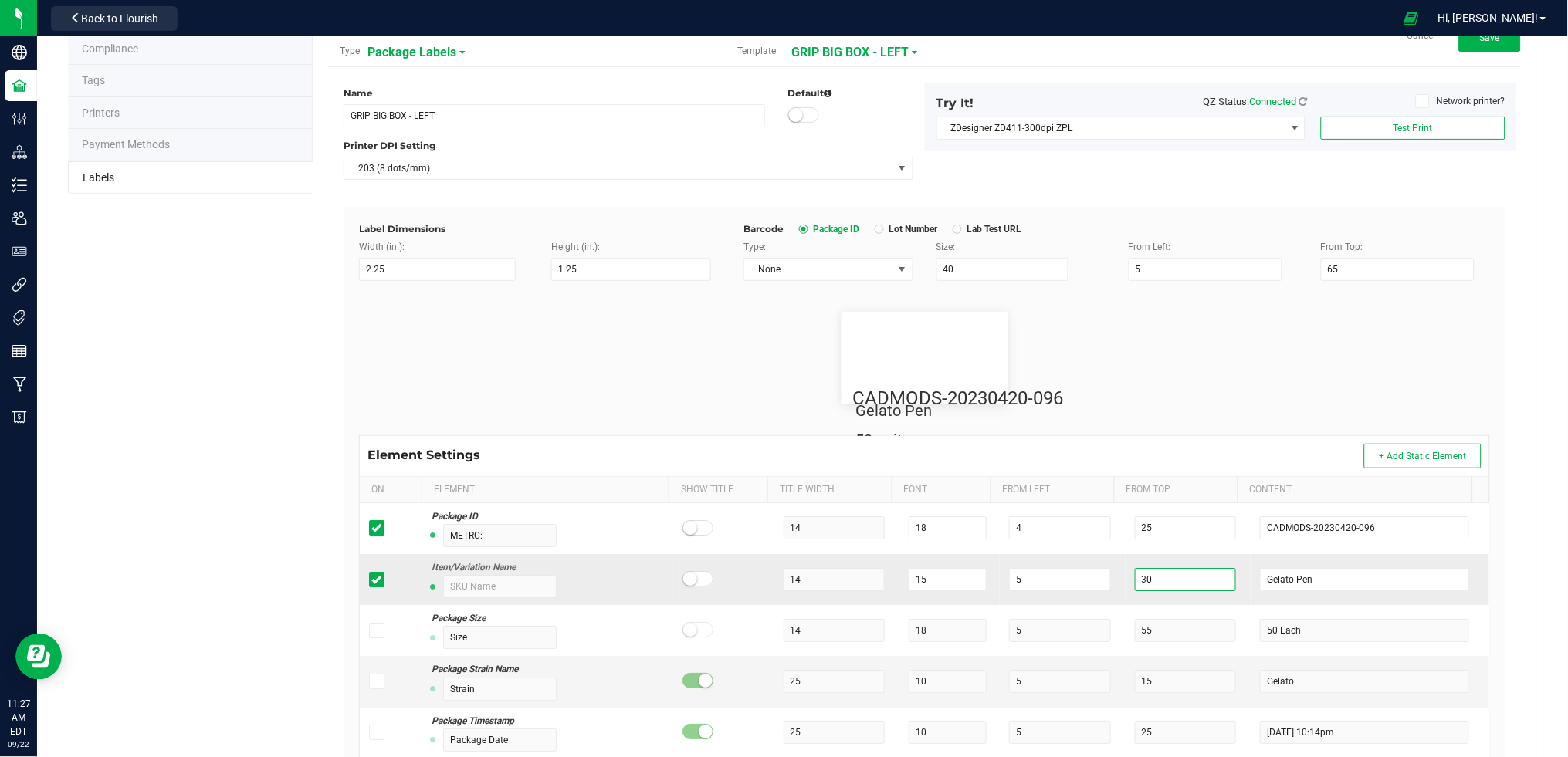
drag, startPoint x: 1104, startPoint y: 579, endPoint x: 1091, endPoint y: 579, distance: 13.0
click at [1097, 579] on tr "Item/Variation Name 14 15 5 30 Gelato Pen" at bounding box center [924, 579] width 1129 height 51
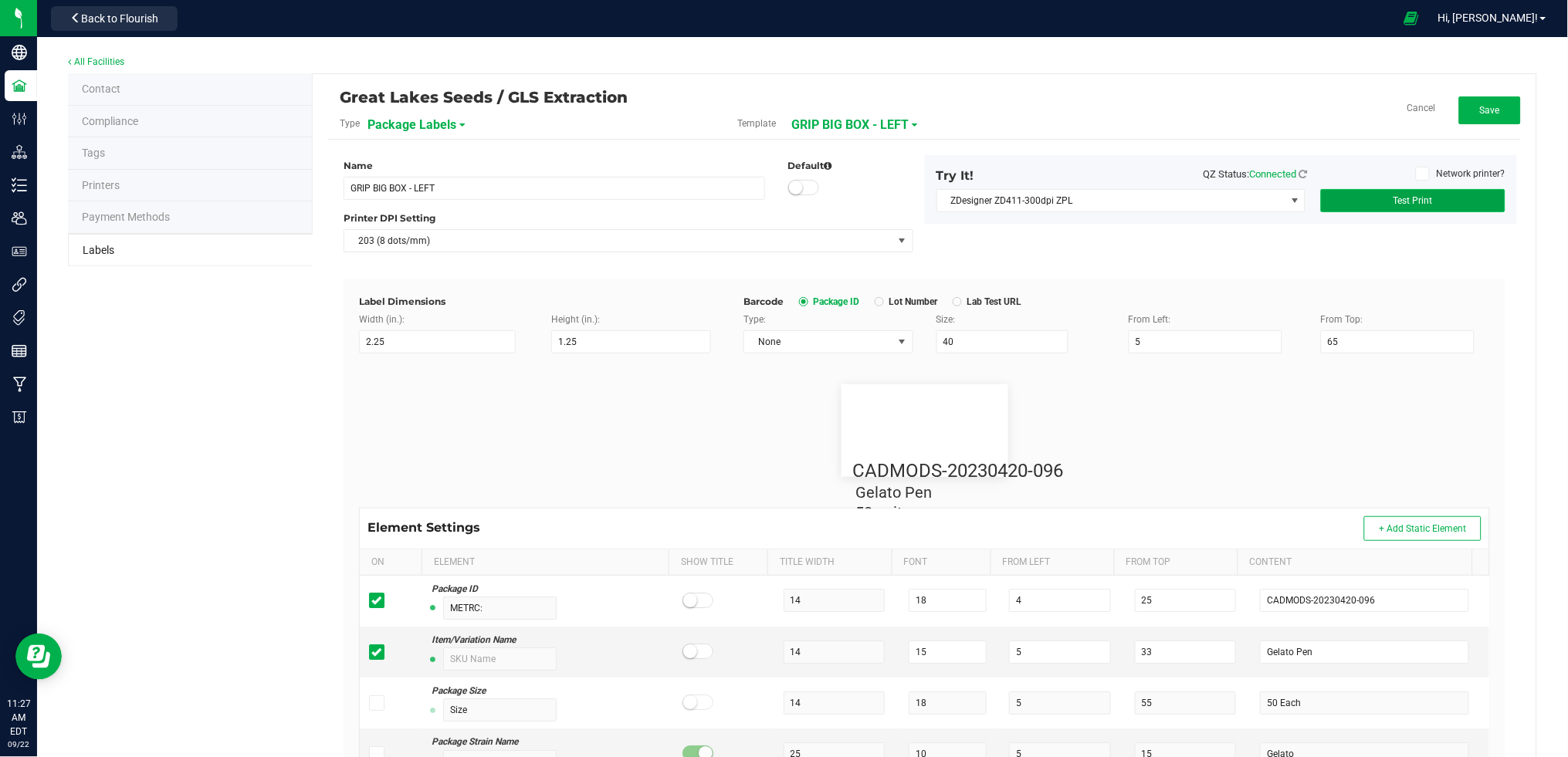
click at [1400, 195] on span "Test Print" at bounding box center [1413, 200] width 40 height 11
click at [829, 336] on span "None" at bounding box center [819, 342] width 148 height 22
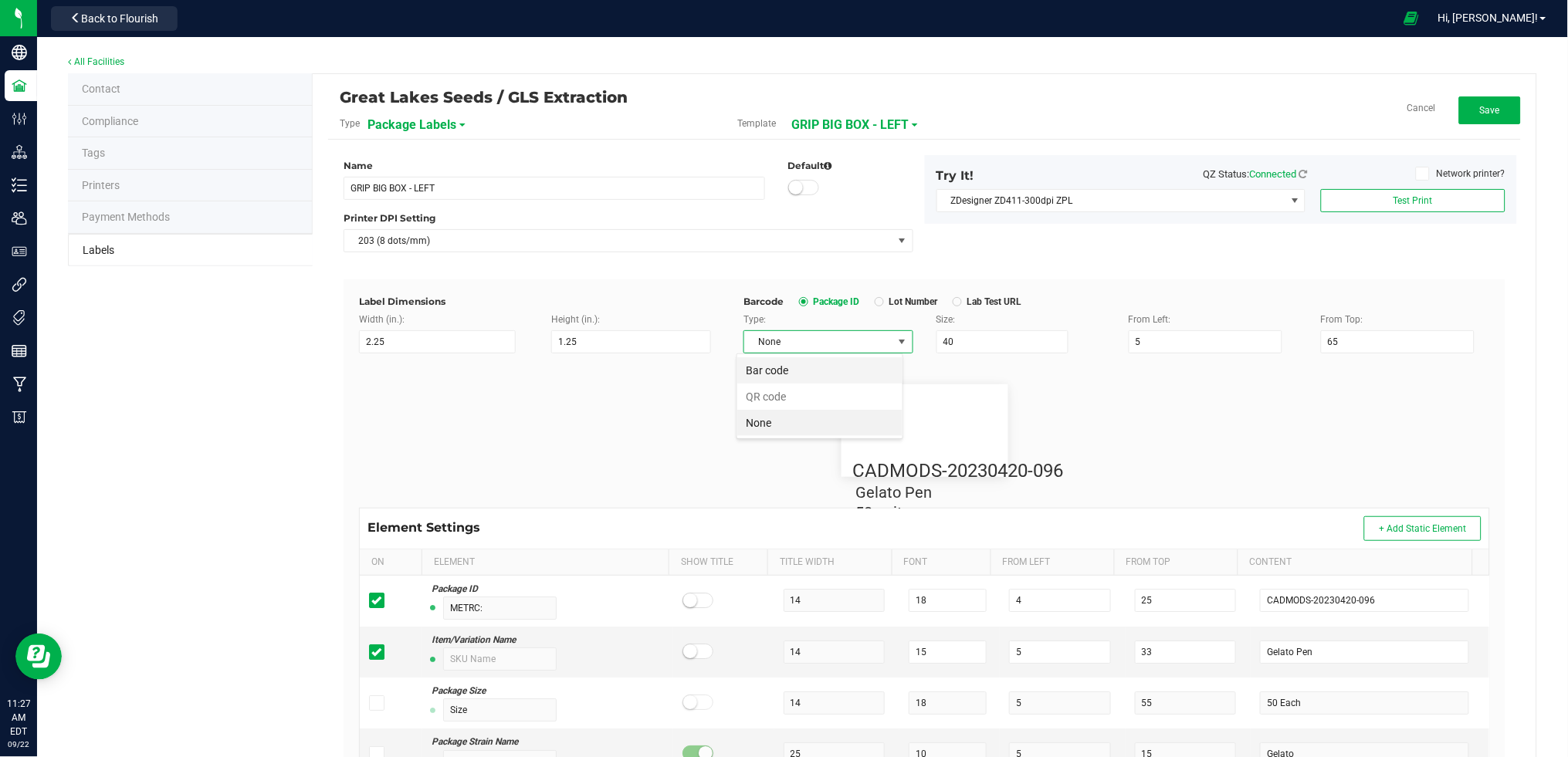
click at [809, 376] on li "Bar code" at bounding box center [819, 370] width 165 height 26
click at [1480, 112] on span "Save" at bounding box center [1490, 110] width 20 height 11
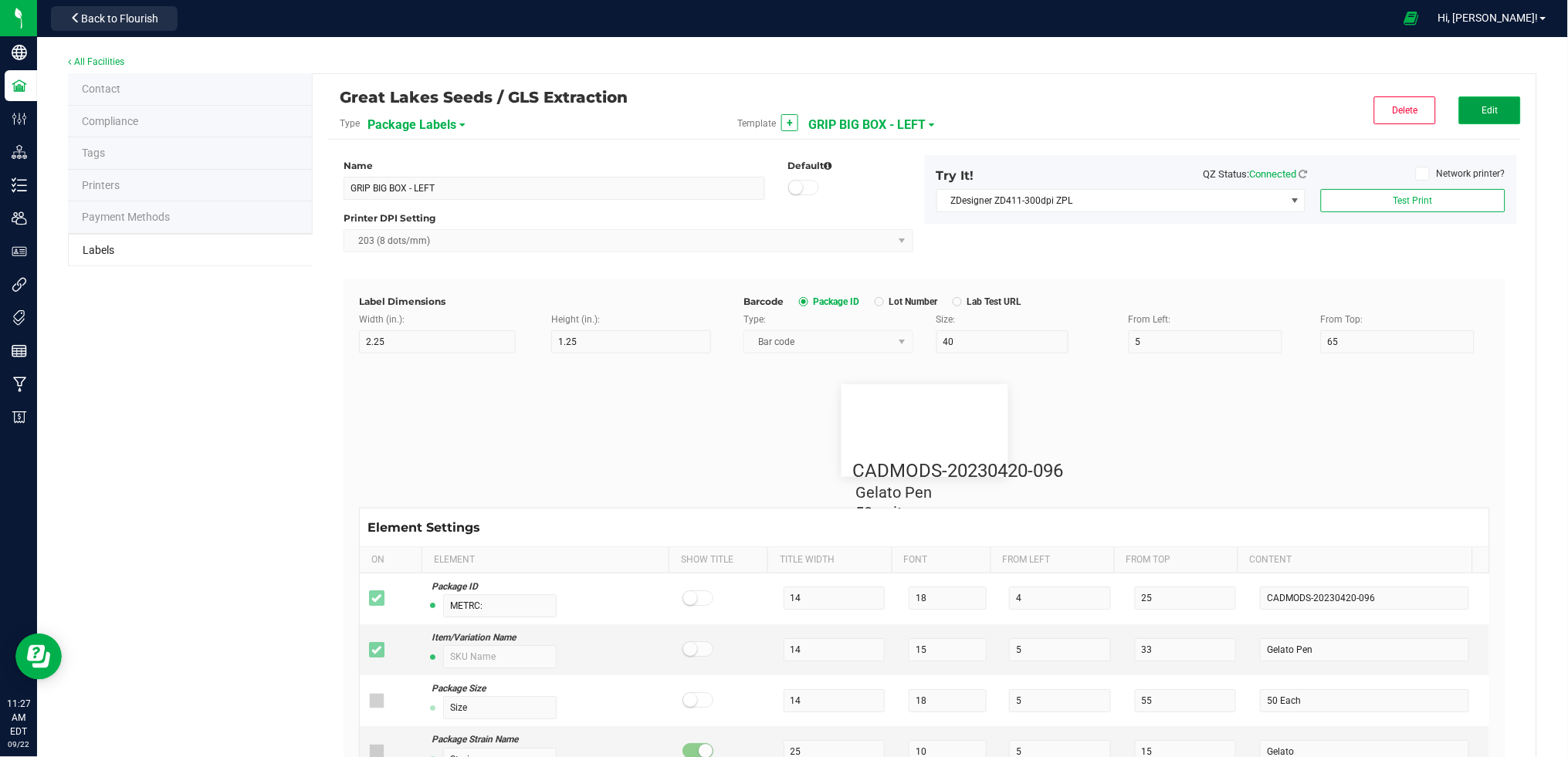
click at [1459, 97] on button "Edit" at bounding box center [1490, 110] width 61 height 28
drag, startPoint x: 1337, startPoint y: 347, endPoint x: 1299, endPoint y: 348, distance: 38.0
click at [1309, 348] on div "From Top: 65" at bounding box center [1405, 333] width 192 height 41
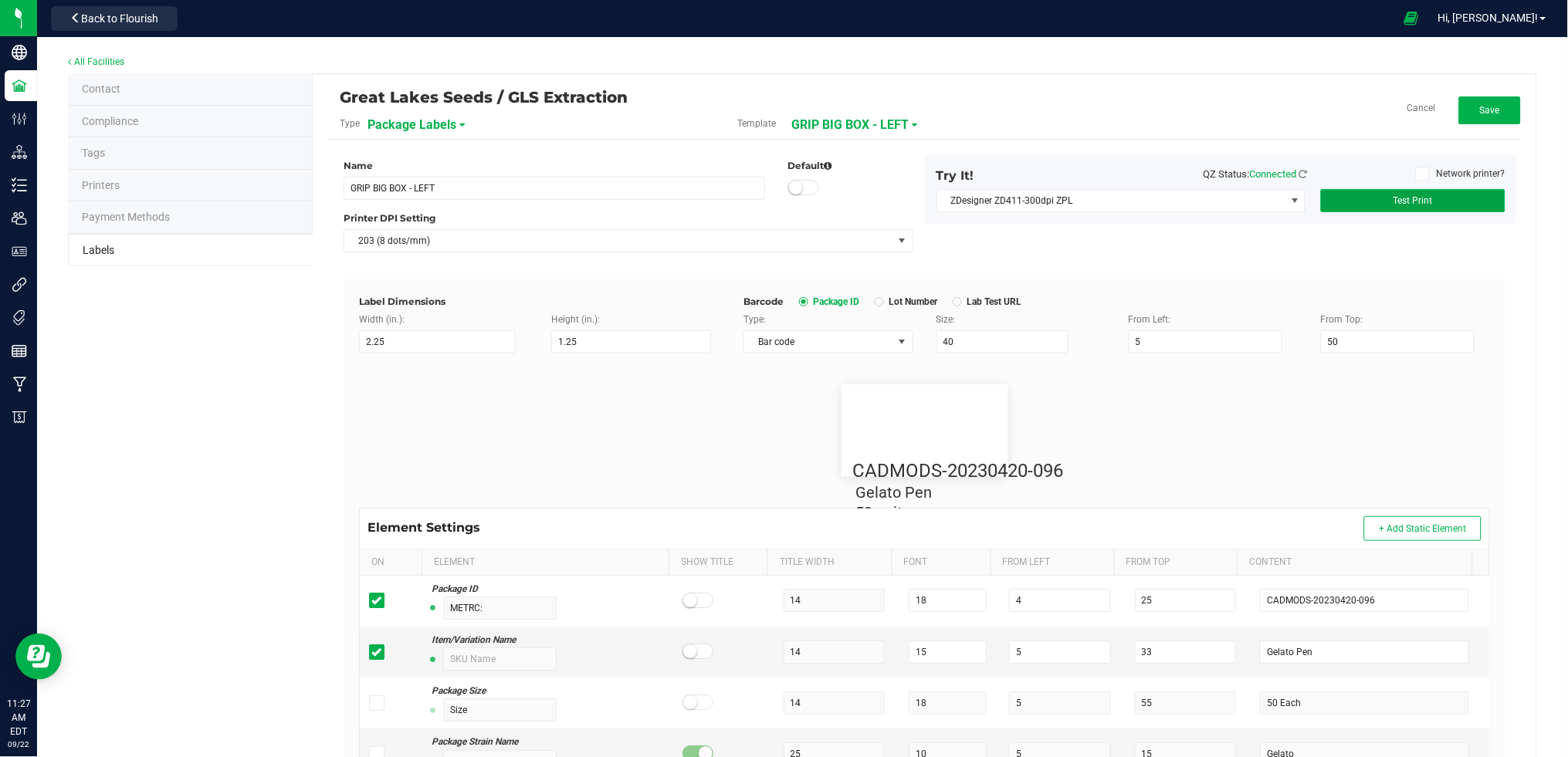
click at [1405, 191] on button "Test Print" at bounding box center [1413, 201] width 184 height 24
drag, startPoint x: 1342, startPoint y: 339, endPoint x: 1259, endPoint y: 348, distance: 83.5
click at [1259, 348] on div "Type: Bar code Size: 40 From Left: 5 From Top: 50" at bounding box center [1117, 333] width 770 height 41
click at [1405, 209] on button "Test Print" at bounding box center [1413, 201] width 184 height 24
click at [1368, 204] on button "Test Print" at bounding box center [1413, 201] width 184 height 24
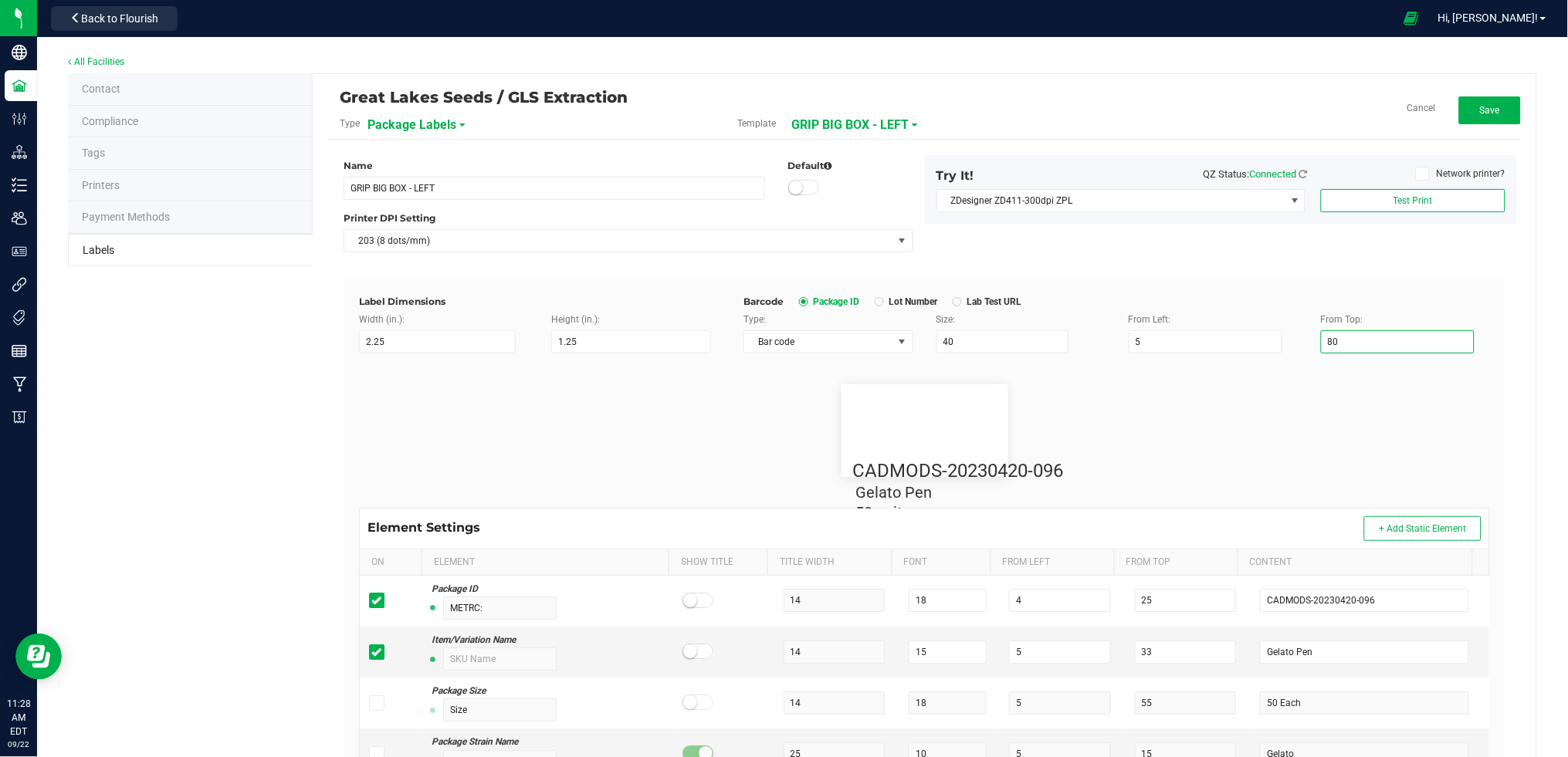
drag, startPoint x: 1367, startPoint y: 341, endPoint x: 1275, endPoint y: 335, distance: 92.2
click at [1275, 335] on div "Type: Bar code Size: 40 From Left: 5 From Top: 80" at bounding box center [1117, 333] width 770 height 41
click at [1414, 200] on span "Test Print" at bounding box center [1413, 200] width 40 height 11
drag, startPoint x: 1334, startPoint y: 344, endPoint x: 1287, endPoint y: 344, distance: 47.0
click at [1287, 344] on div "Type: Bar code Size: 40 From Left: 5 From Top: 65" at bounding box center [1117, 333] width 770 height 41
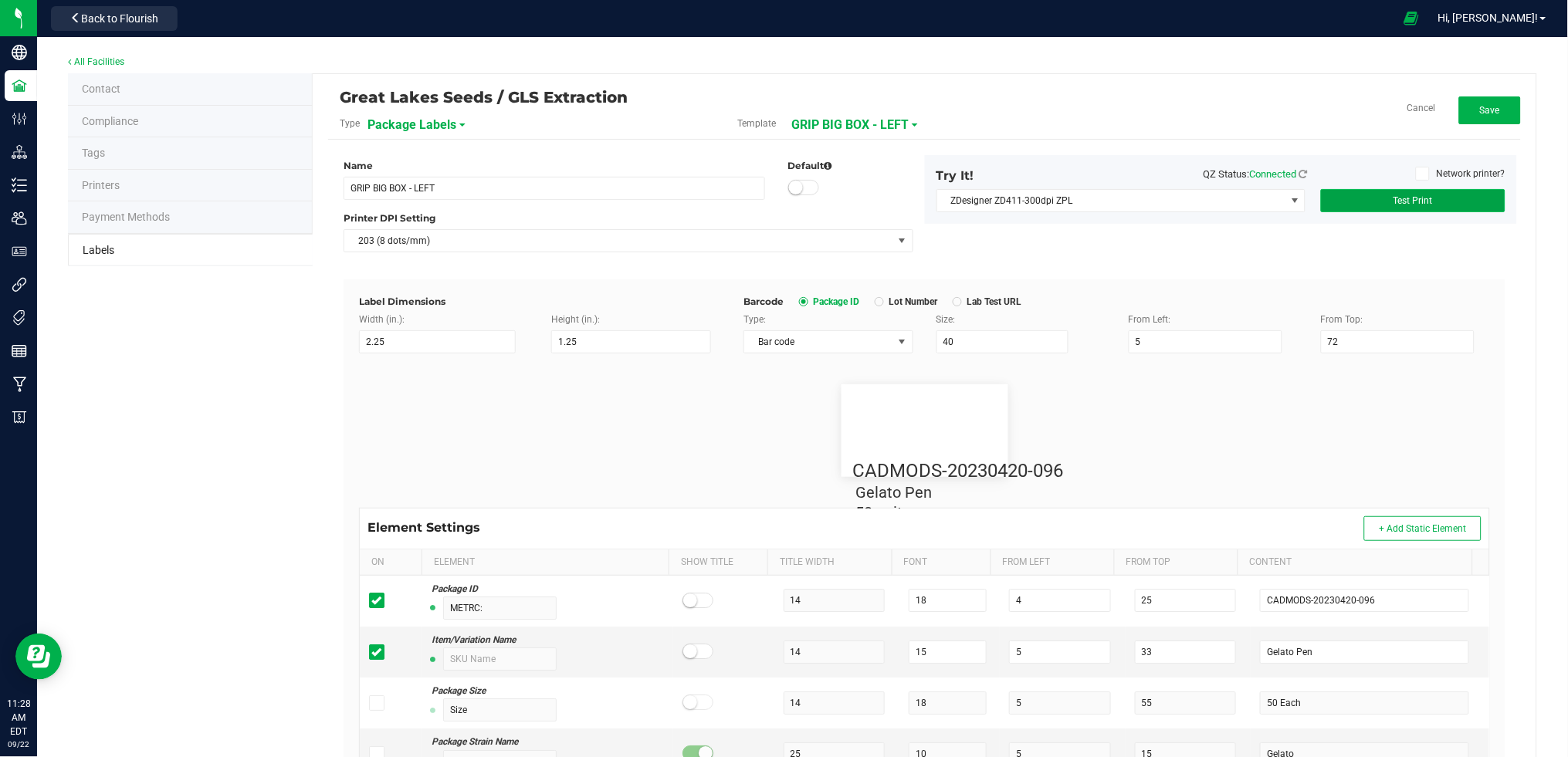
click at [1371, 189] on button "Test Print" at bounding box center [1413, 201] width 184 height 24
drag, startPoint x: 1331, startPoint y: 339, endPoint x: 1305, endPoint y: 342, distance: 26.2
click at [1321, 342] on input "72" at bounding box center [1398, 342] width 154 height 24
click at [1373, 198] on button "Test Print" at bounding box center [1413, 201] width 184 height 24
drag, startPoint x: 1347, startPoint y: 344, endPoint x: 1302, endPoint y: 349, distance: 45.3
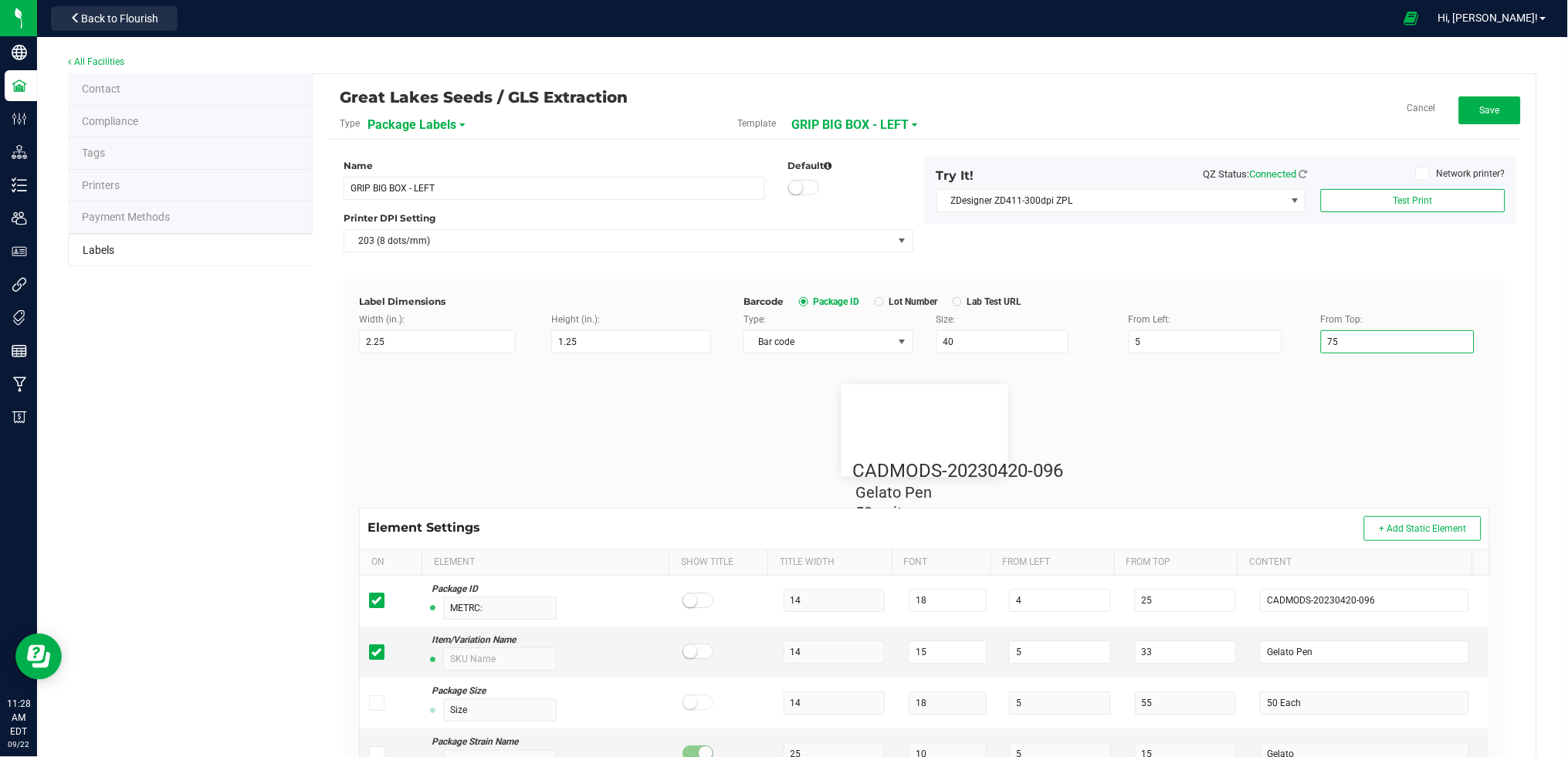
click at [1309, 349] on div "From Top: 75" at bounding box center [1405, 333] width 192 height 41
click at [1472, 200] on button "Test Print" at bounding box center [1413, 201] width 184 height 24
drag, startPoint x: 1336, startPoint y: 334, endPoint x: 1256, endPoint y: 333, distance: 80.0
click at [1256, 333] on div "Type: Bar code Size: 40 From Left: 5 From Top: 68" at bounding box center [1117, 333] width 770 height 41
click at [1379, 189] on button "Test Print" at bounding box center [1413, 201] width 184 height 24
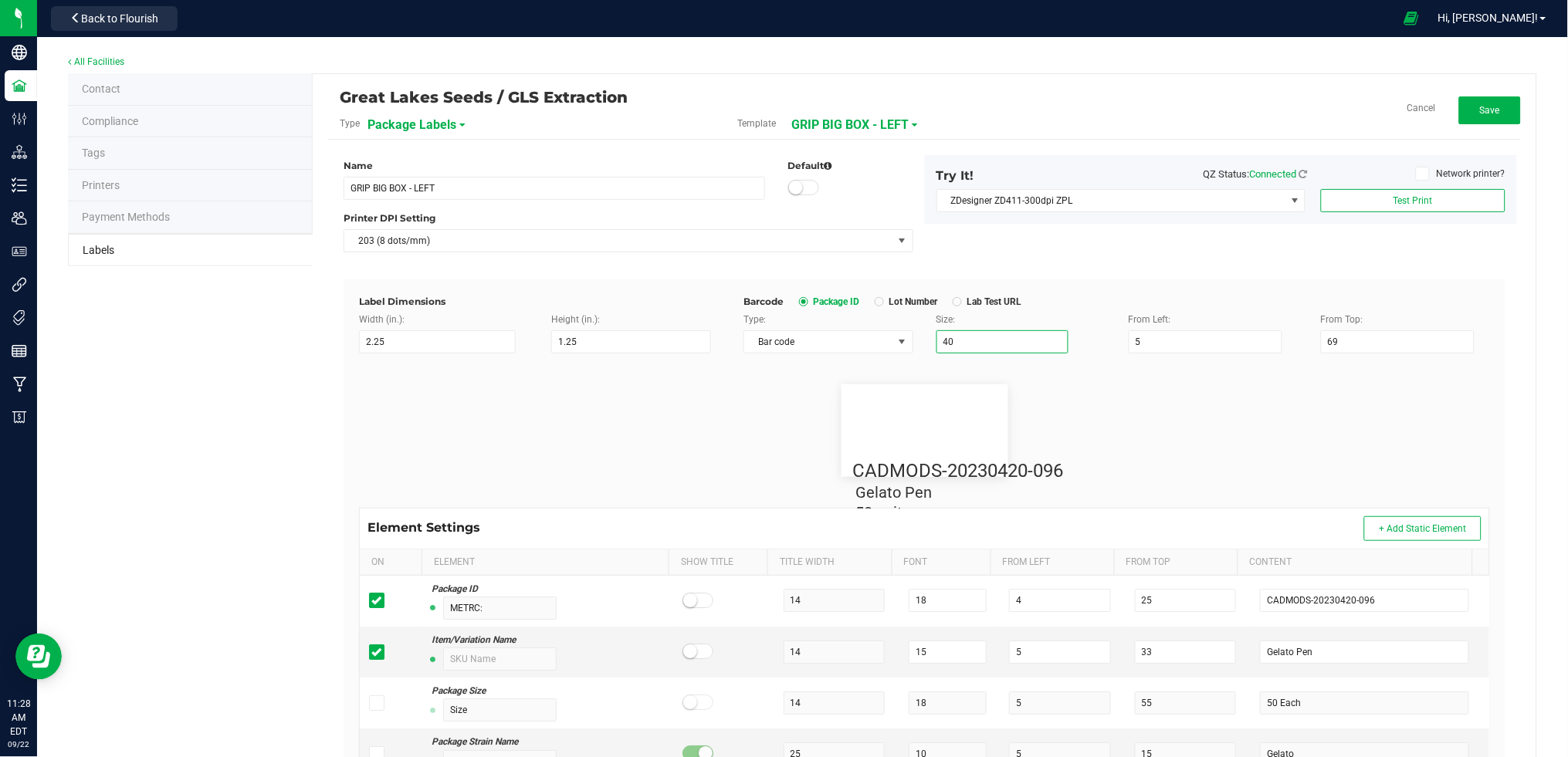
drag, startPoint x: 963, startPoint y: 346, endPoint x: 906, endPoint y: 339, distance: 57.4
click at [906, 339] on div "Type: Bar code Size: 40 From Left: 5 From Top: 69" at bounding box center [1117, 333] width 770 height 41
click at [1393, 189] on button "Test Print" at bounding box center [1413, 201] width 184 height 24
drag, startPoint x: 957, startPoint y: 339, endPoint x: 899, endPoint y: 341, distance: 58.0
click at [899, 341] on div "Type: Bar code Size: 80 From Left: 5 From Top: 69" at bounding box center [1117, 333] width 770 height 41
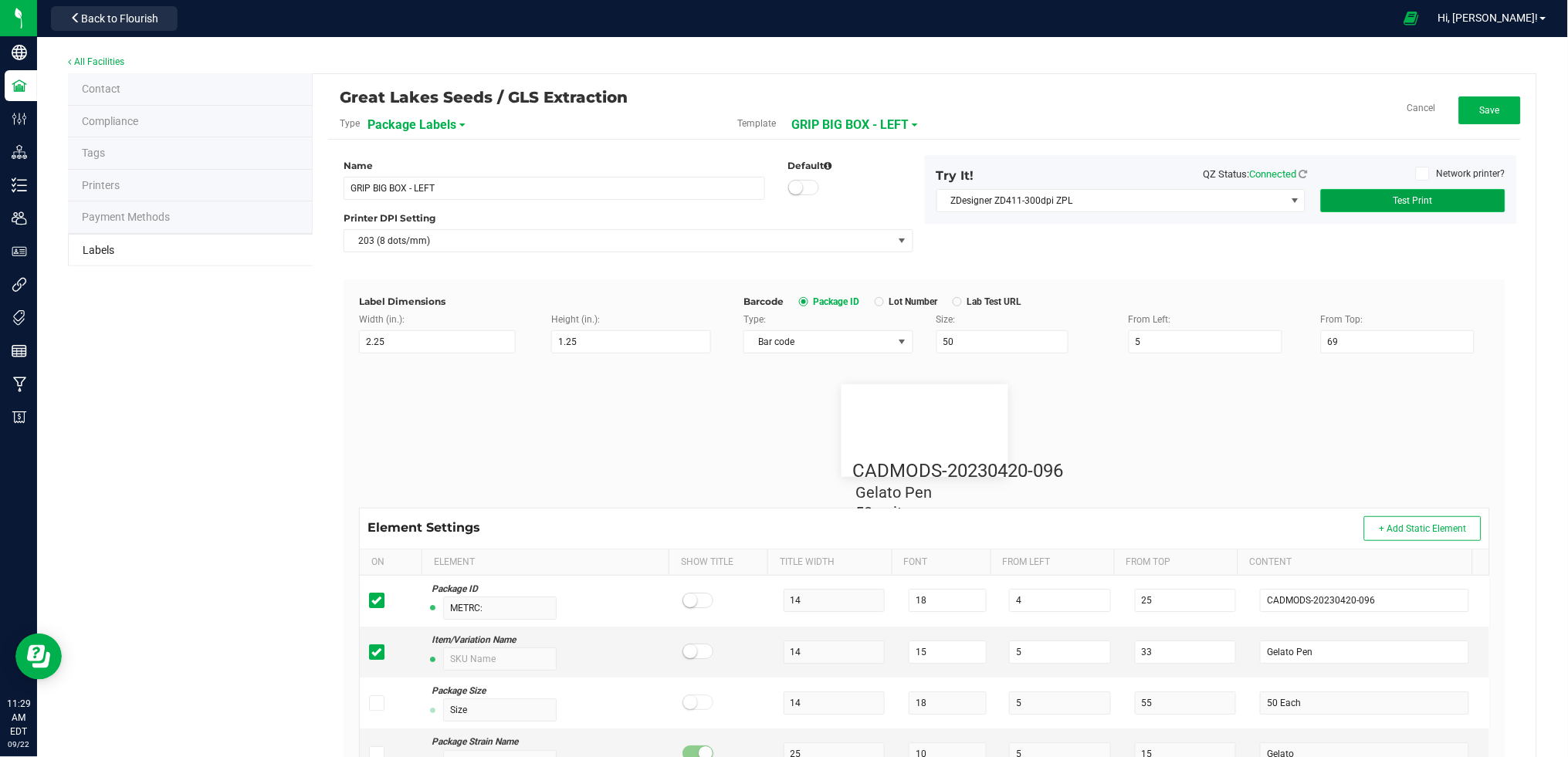
click at [1453, 194] on button "Test Print" at bounding box center [1413, 201] width 184 height 24
drag, startPoint x: 1013, startPoint y: 344, endPoint x: 791, endPoint y: 348, distance: 222.0
click at [791, 348] on div "Type: Bar code Size: 50 From Left: 5 From Top: 69" at bounding box center [1117, 333] width 770 height 41
click at [1476, 200] on button "Test Print" at bounding box center [1413, 201] width 184 height 24
drag, startPoint x: 939, startPoint y: 339, endPoint x: 885, endPoint y: 347, distance: 54.6
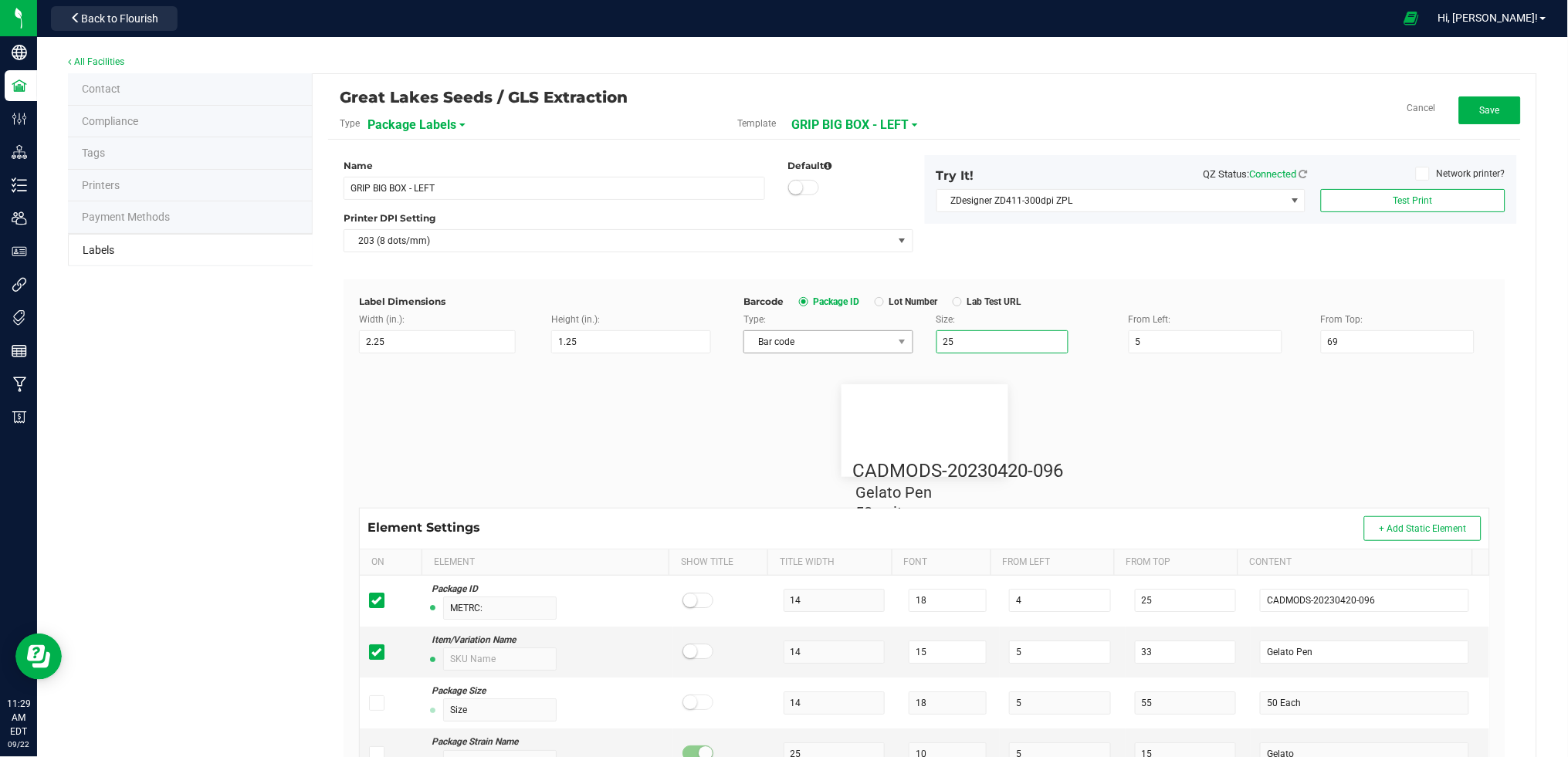
click at [881, 339] on div "Type: Bar code Size: 25 From Left: 5 From Top: 69" at bounding box center [1117, 333] width 770 height 41
click at [1336, 203] on button "Test Print" at bounding box center [1413, 201] width 184 height 24
click at [1480, 115] on span "Save" at bounding box center [1490, 110] width 20 height 11
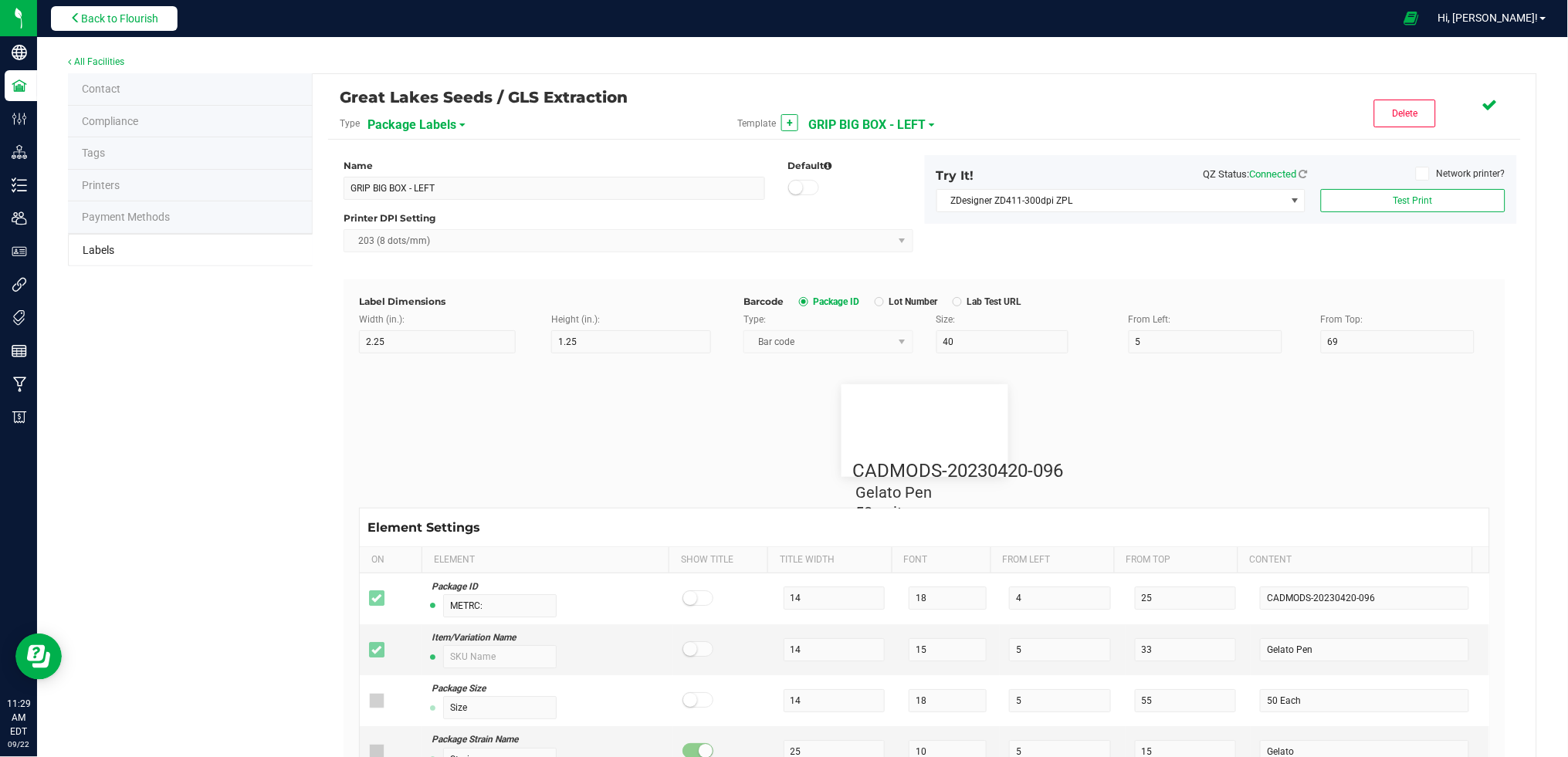
click at [108, 16] on span "Back to Flourish" at bounding box center [120, 19] width 77 height 13
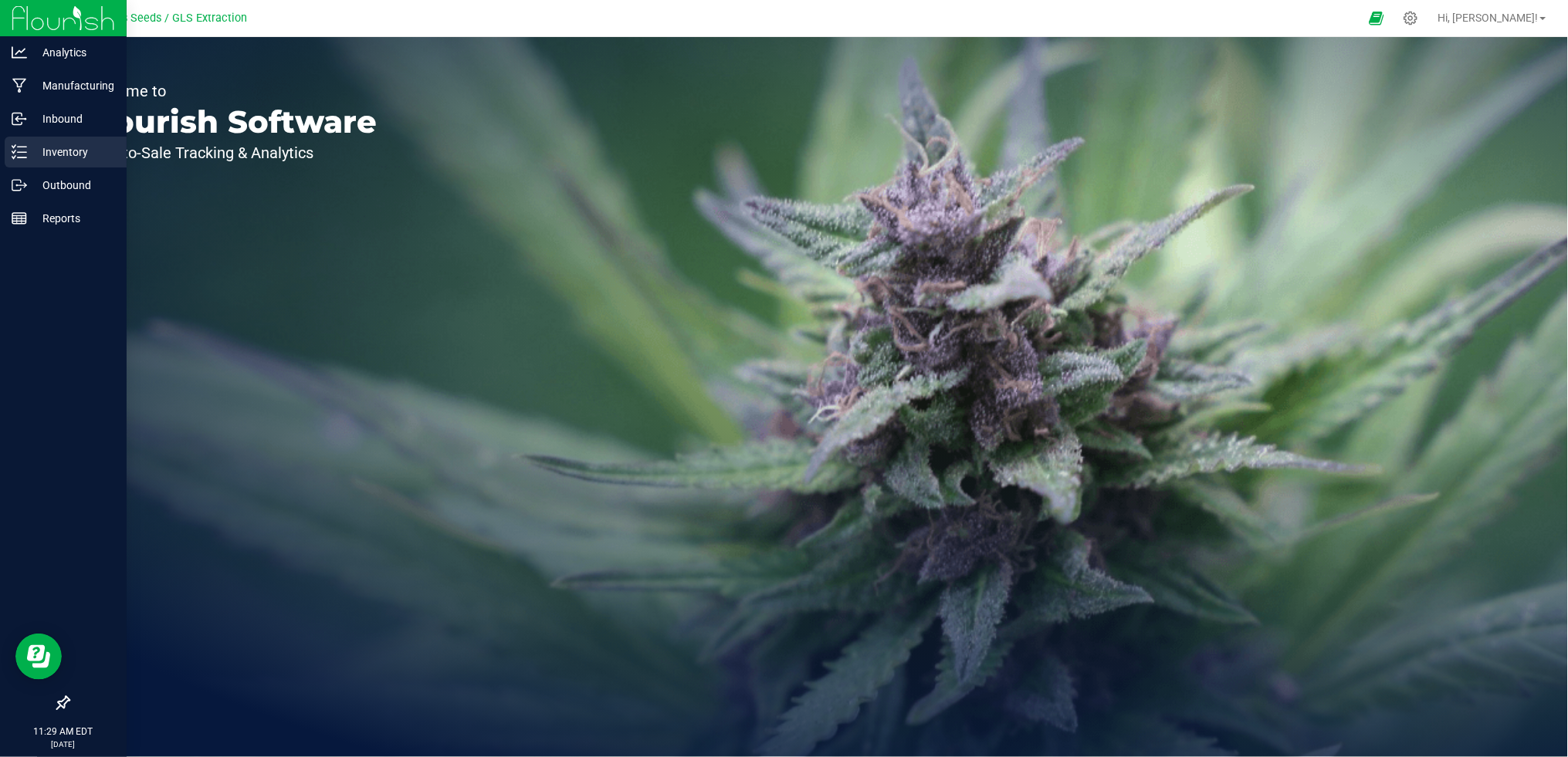
click at [73, 152] on p "Inventory" at bounding box center [73, 152] width 93 height 19
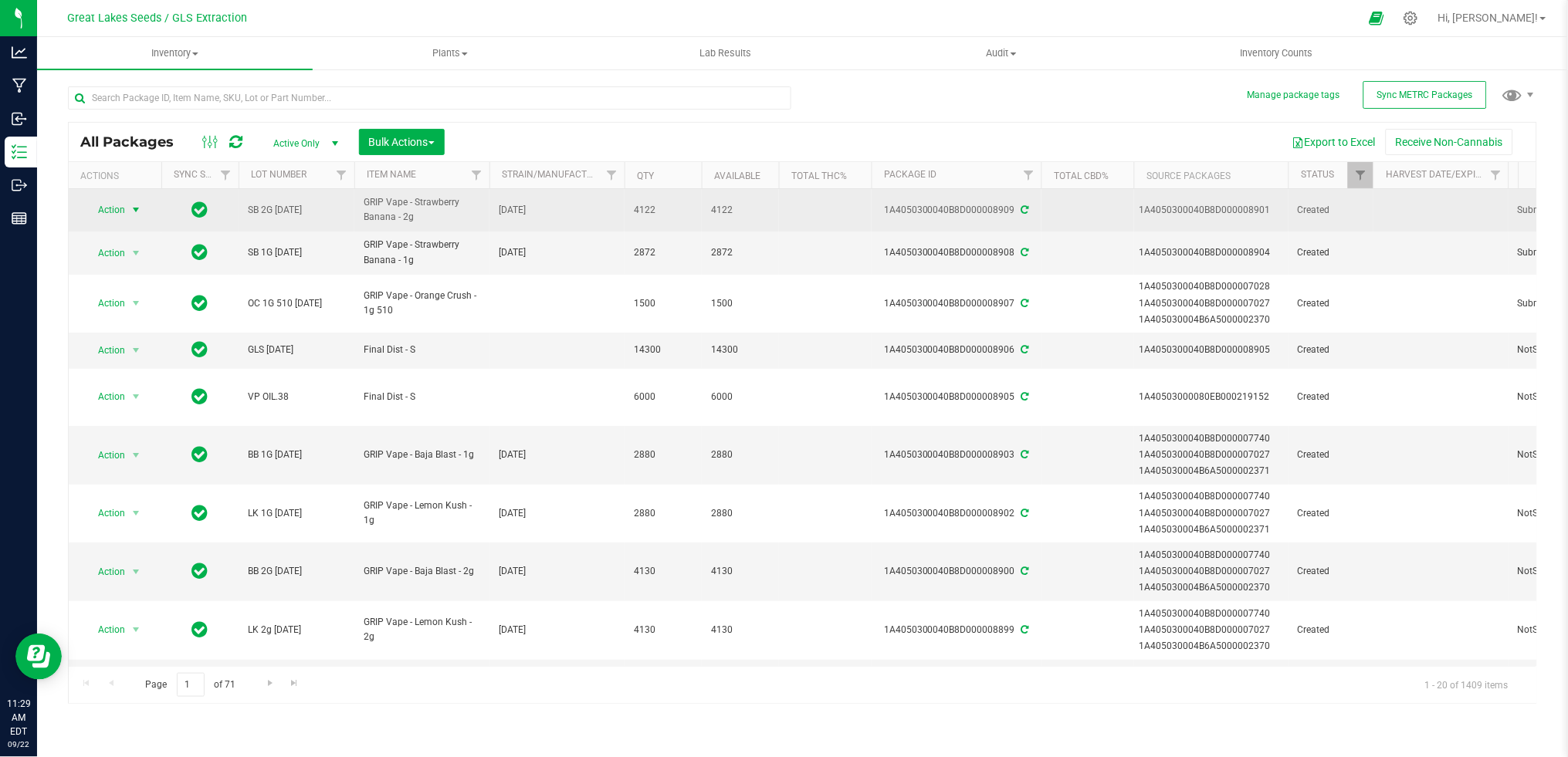
click at [123, 207] on span "Action" at bounding box center [105, 211] width 42 height 22
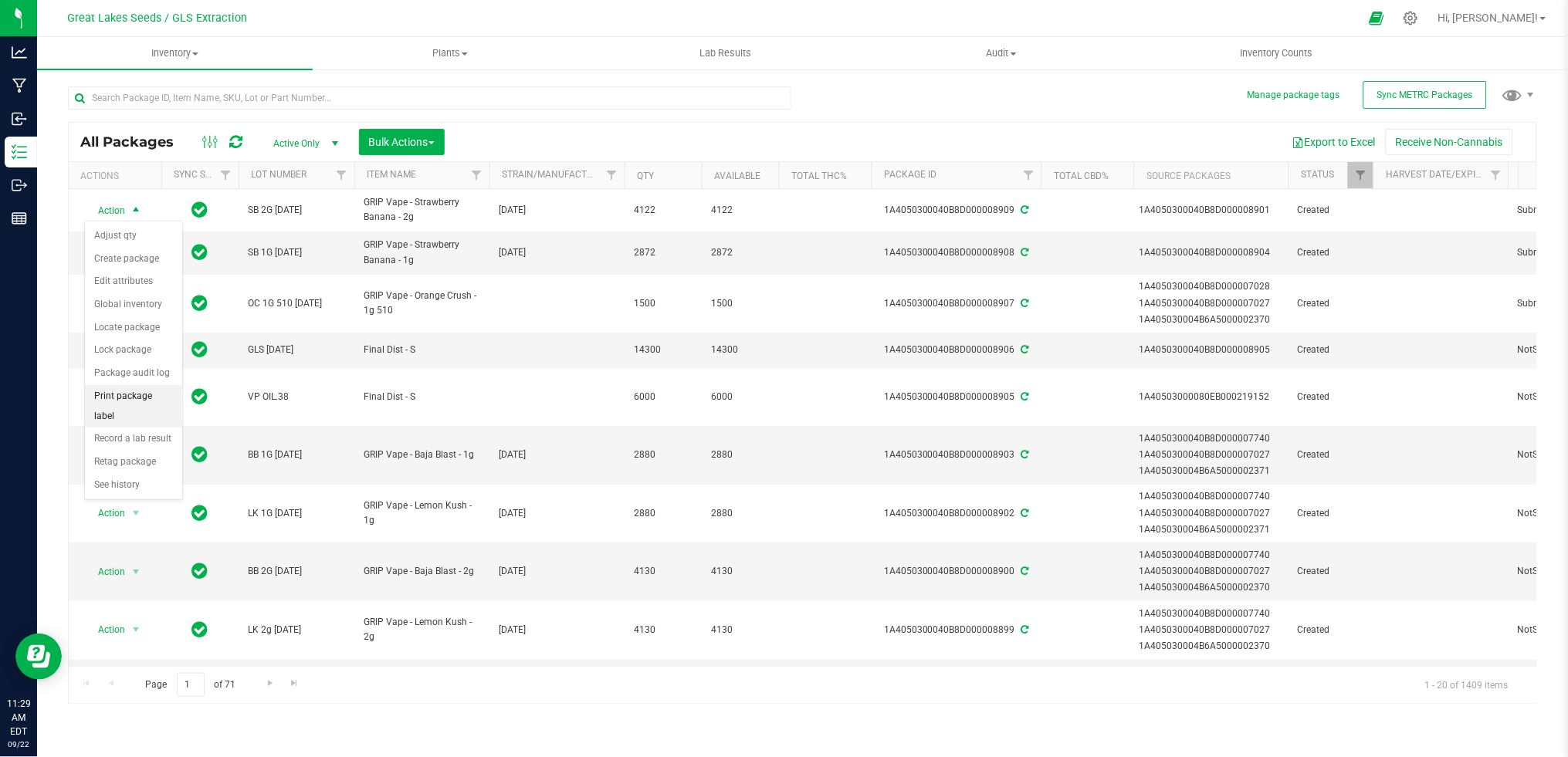
click at [141, 406] on li "Print package label" at bounding box center [134, 406] width 98 height 42
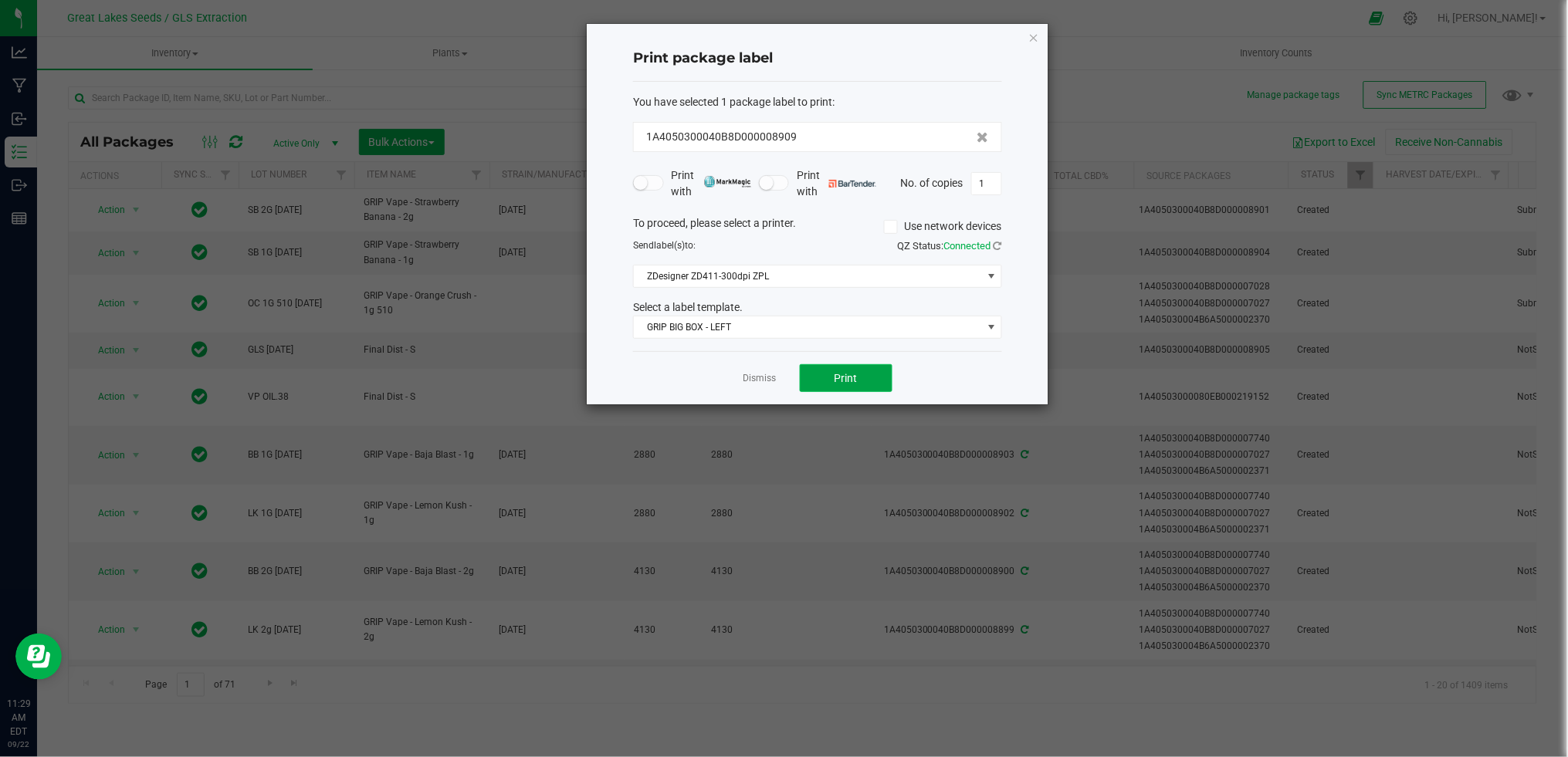
click at [846, 379] on span "Print" at bounding box center [846, 378] width 24 height 13
click at [760, 374] on link "Dismiss" at bounding box center [760, 379] width 33 height 13
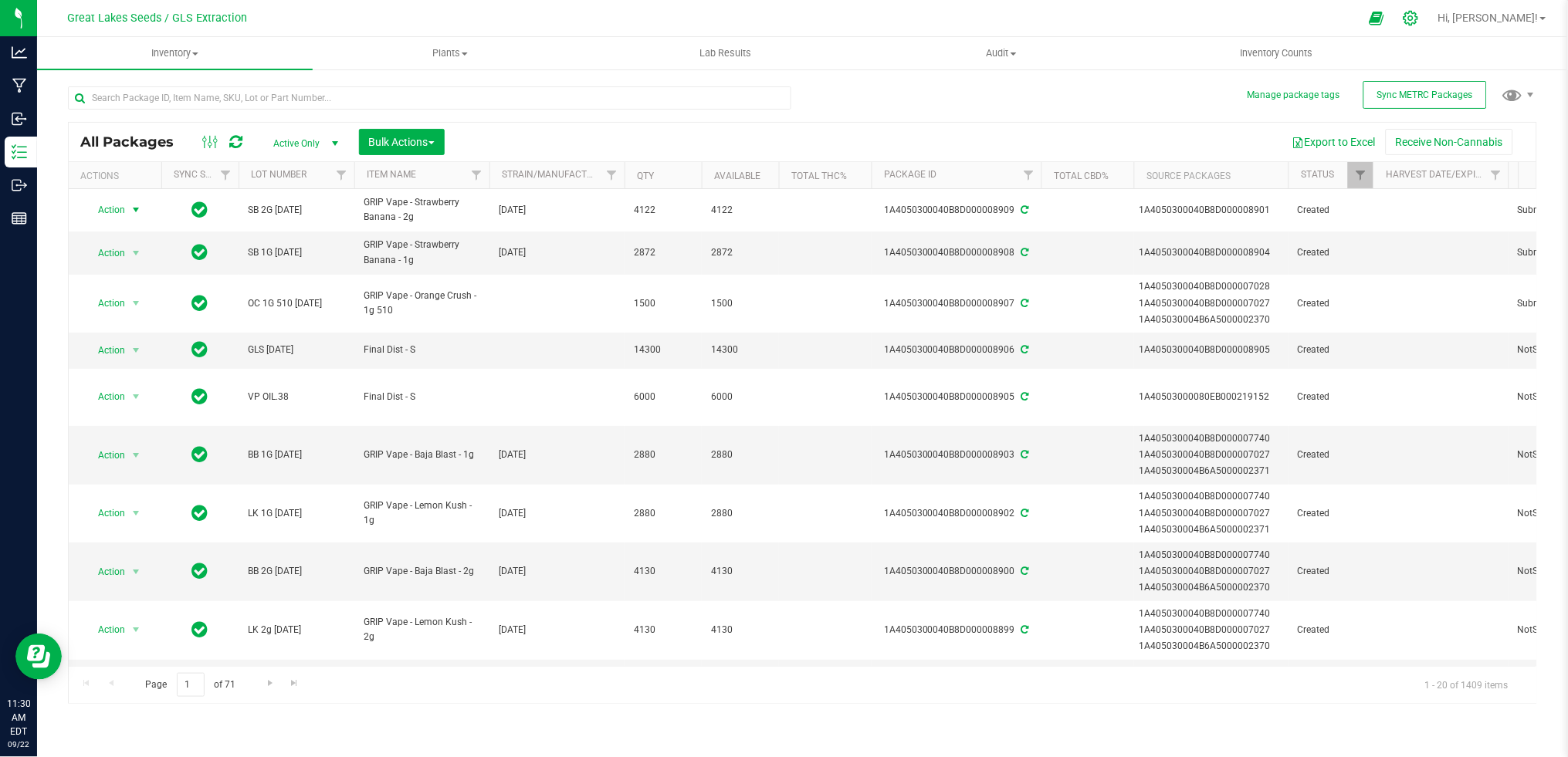
click at [1419, 19] on icon at bounding box center [1411, 18] width 16 height 16
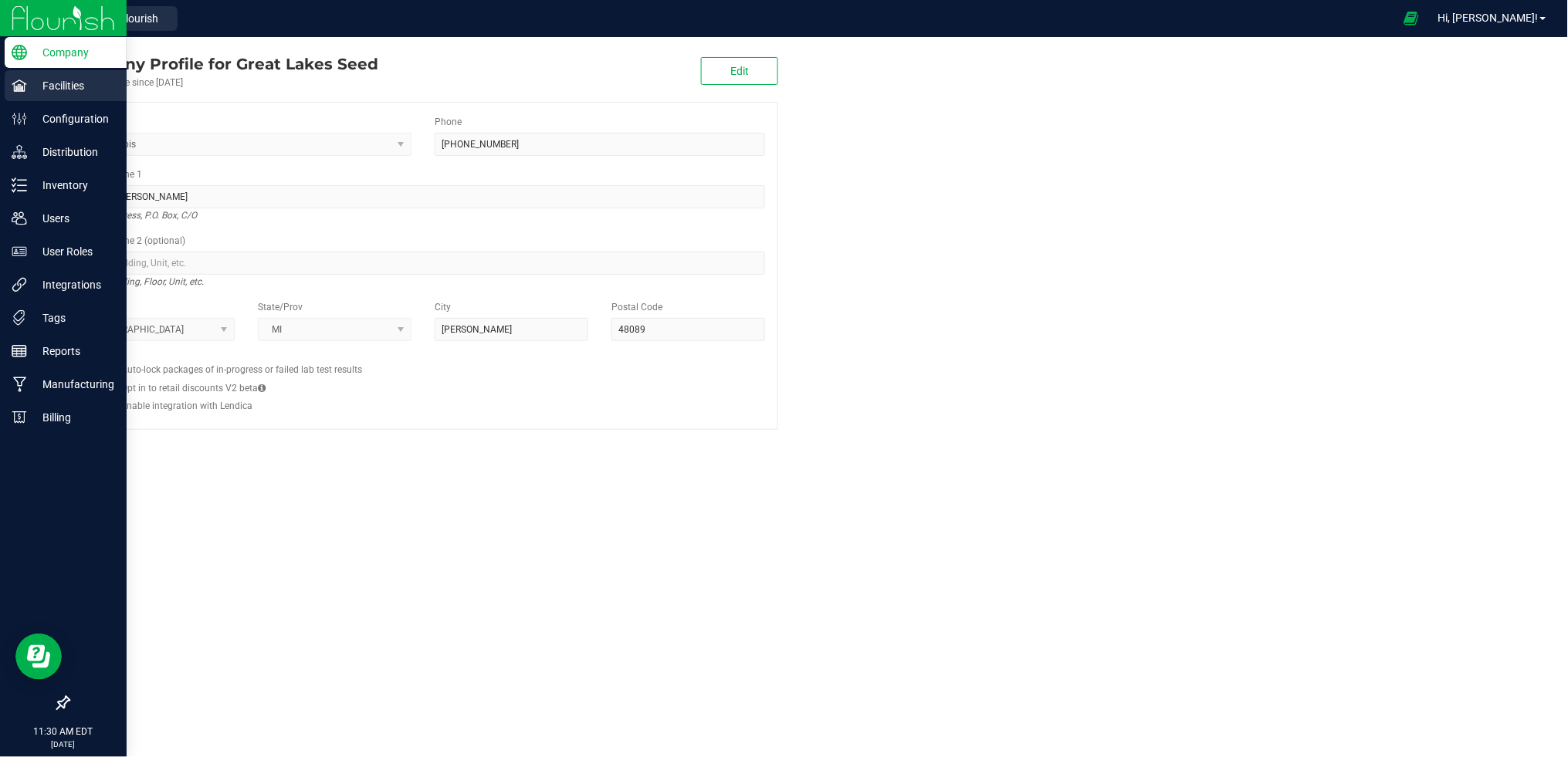
click at [61, 86] on p "Facilities" at bounding box center [73, 86] width 93 height 19
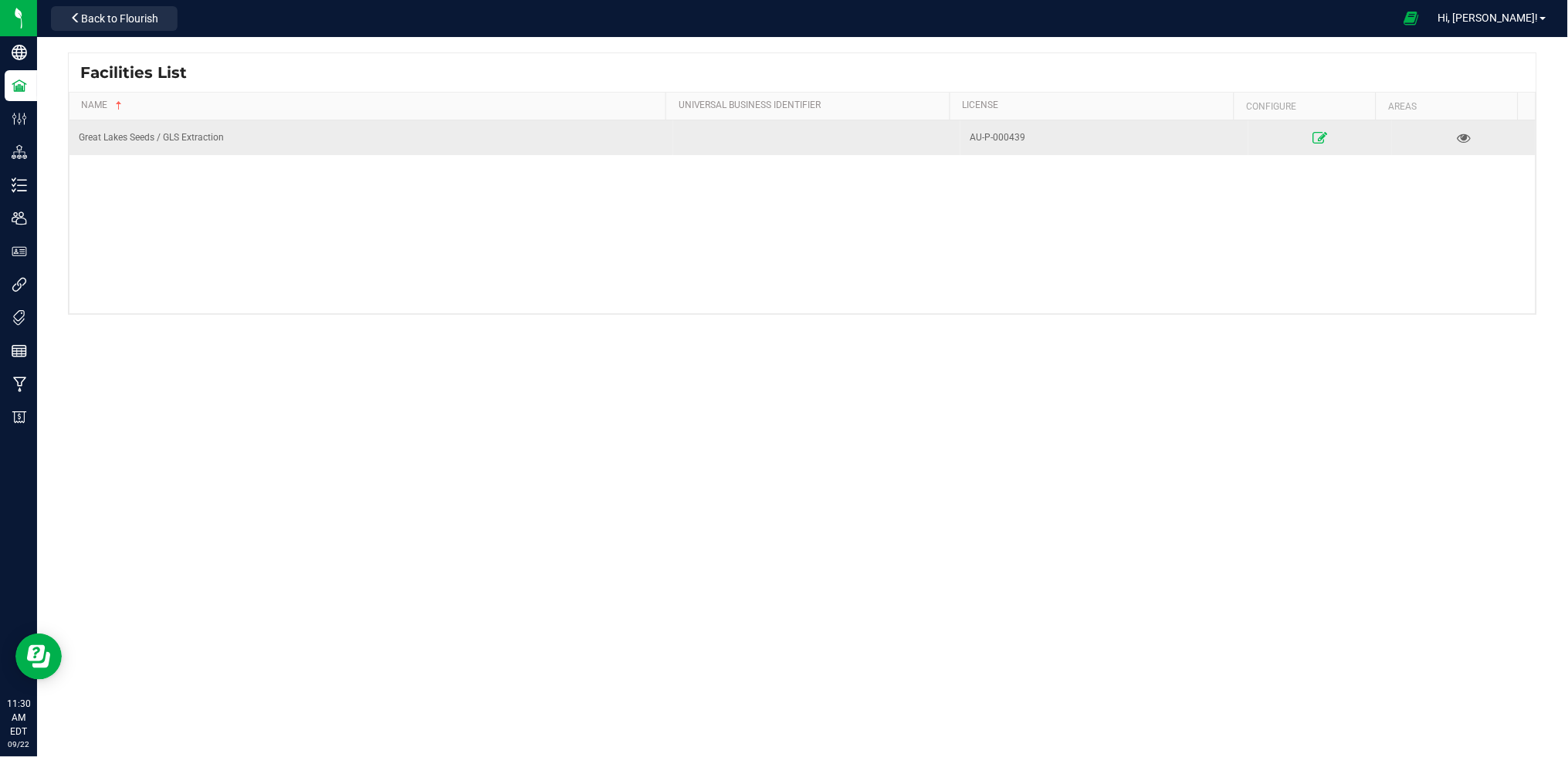
click at [1312, 132] on icon at bounding box center [1319, 137] width 14 height 11
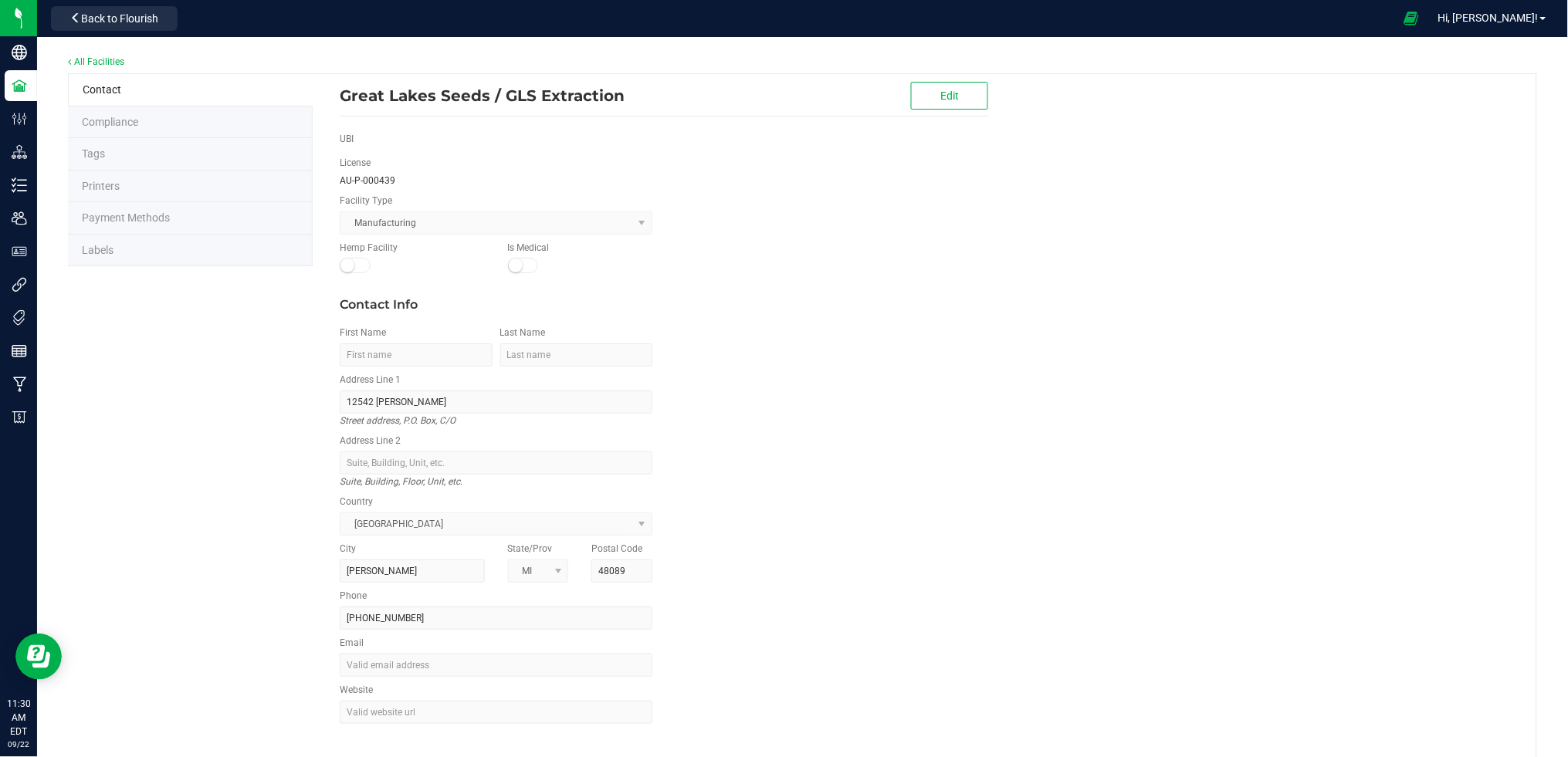
click at [100, 246] on span "Labels" at bounding box center [98, 250] width 32 height 13
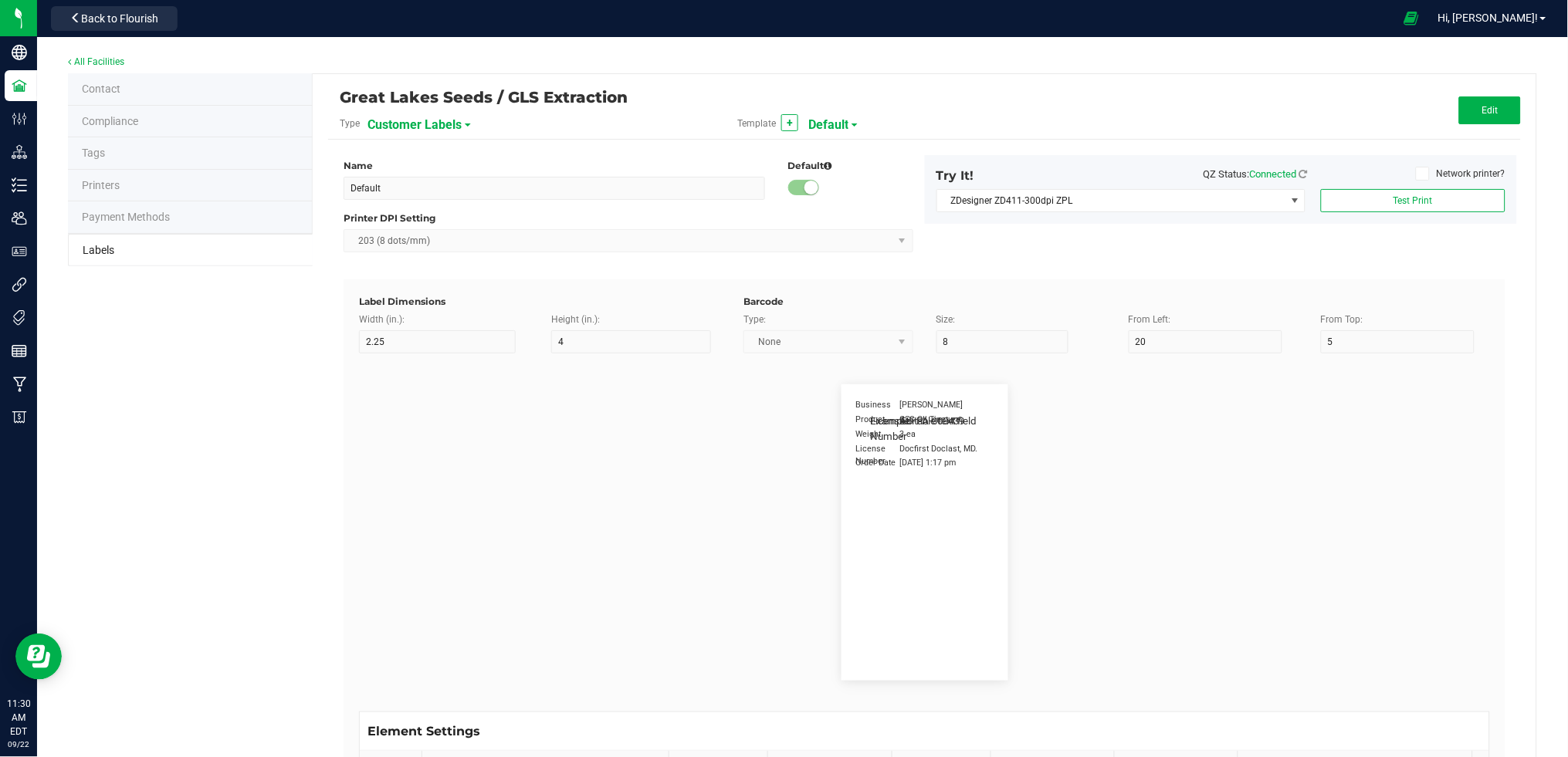
click at [440, 125] on span "Customer Labels" at bounding box center [414, 125] width 94 height 26
click at [440, 209] on li "Package Labels" at bounding box center [442, 216] width 153 height 28
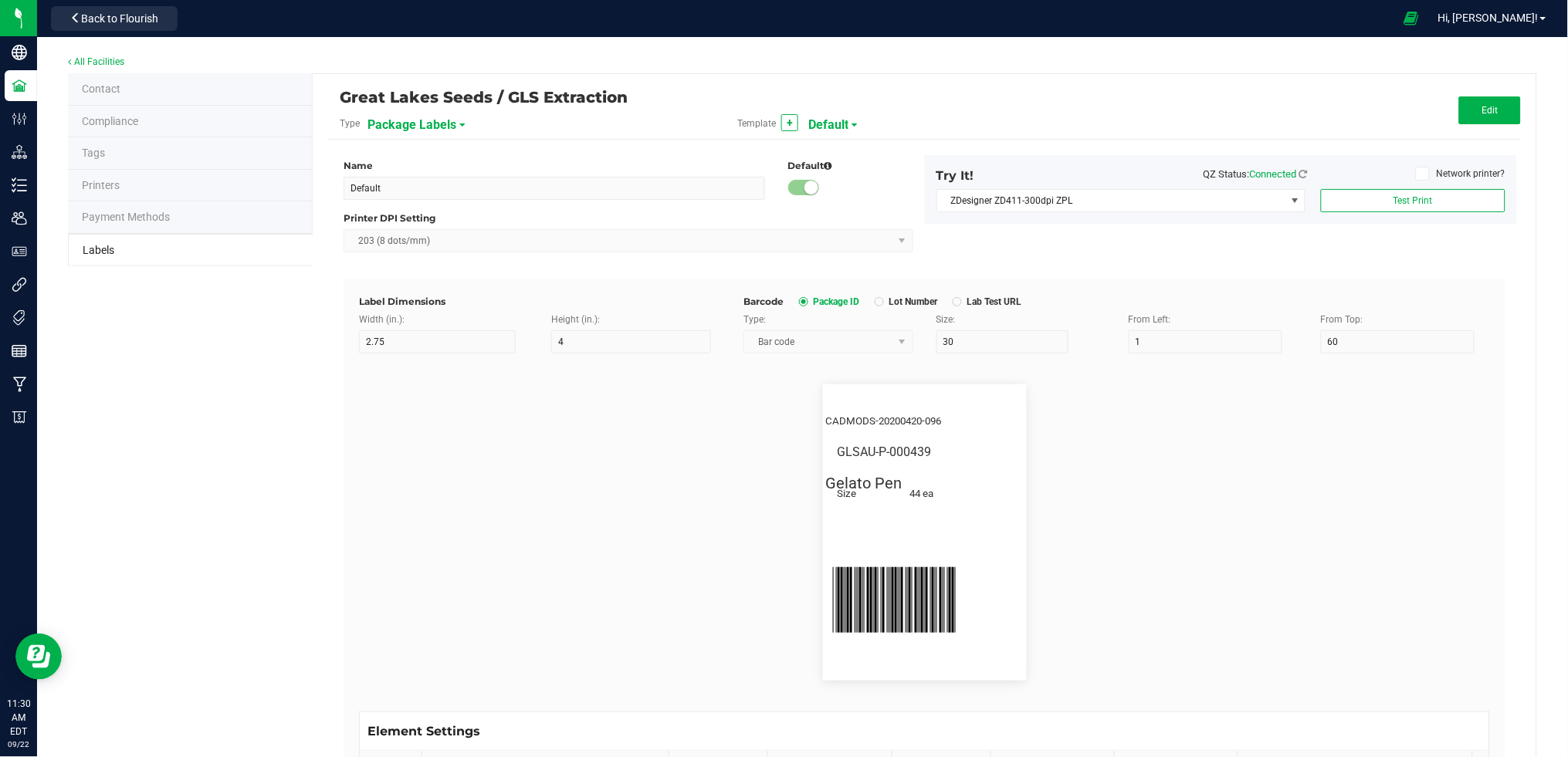
click at [393, 121] on span "Package Labels" at bounding box center [411, 125] width 88 height 26
click at [838, 120] on span "Default" at bounding box center [829, 125] width 40 height 26
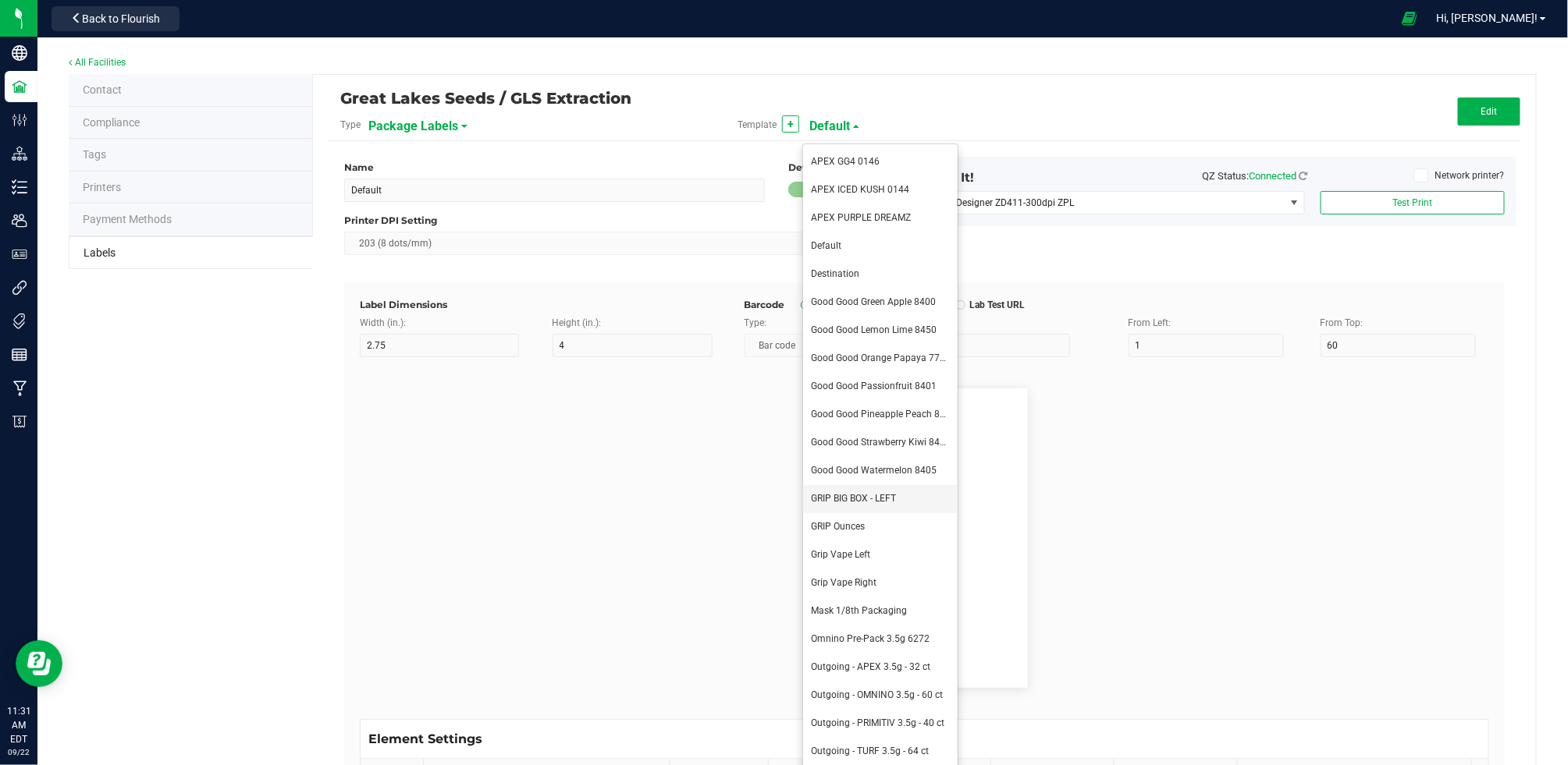
click at [886, 494] on span "GRIP BIG BOX - LEFT" at bounding box center [854, 498] width 85 height 11
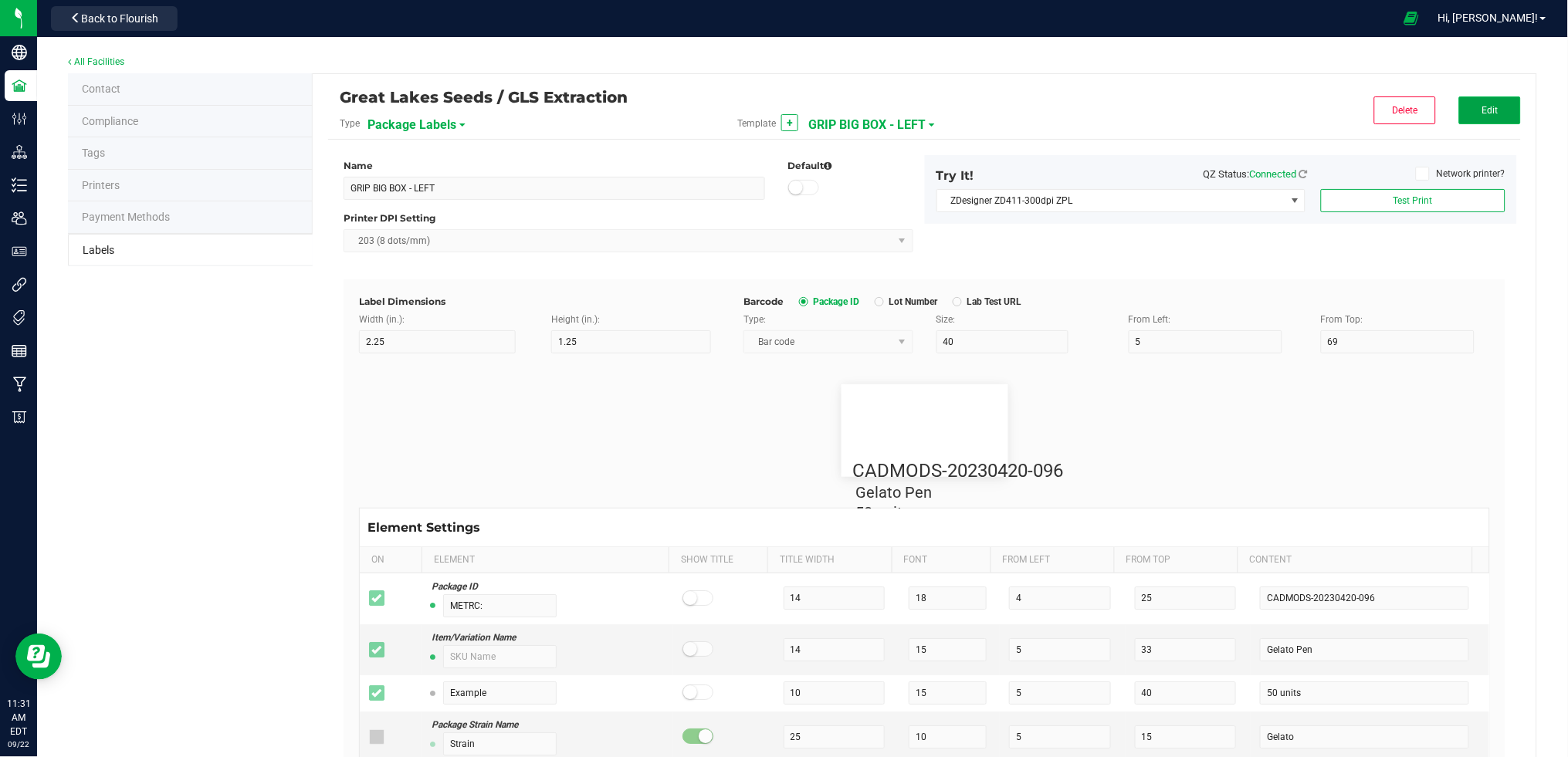
click at [1481, 106] on button "Edit" at bounding box center [1490, 110] width 61 height 28
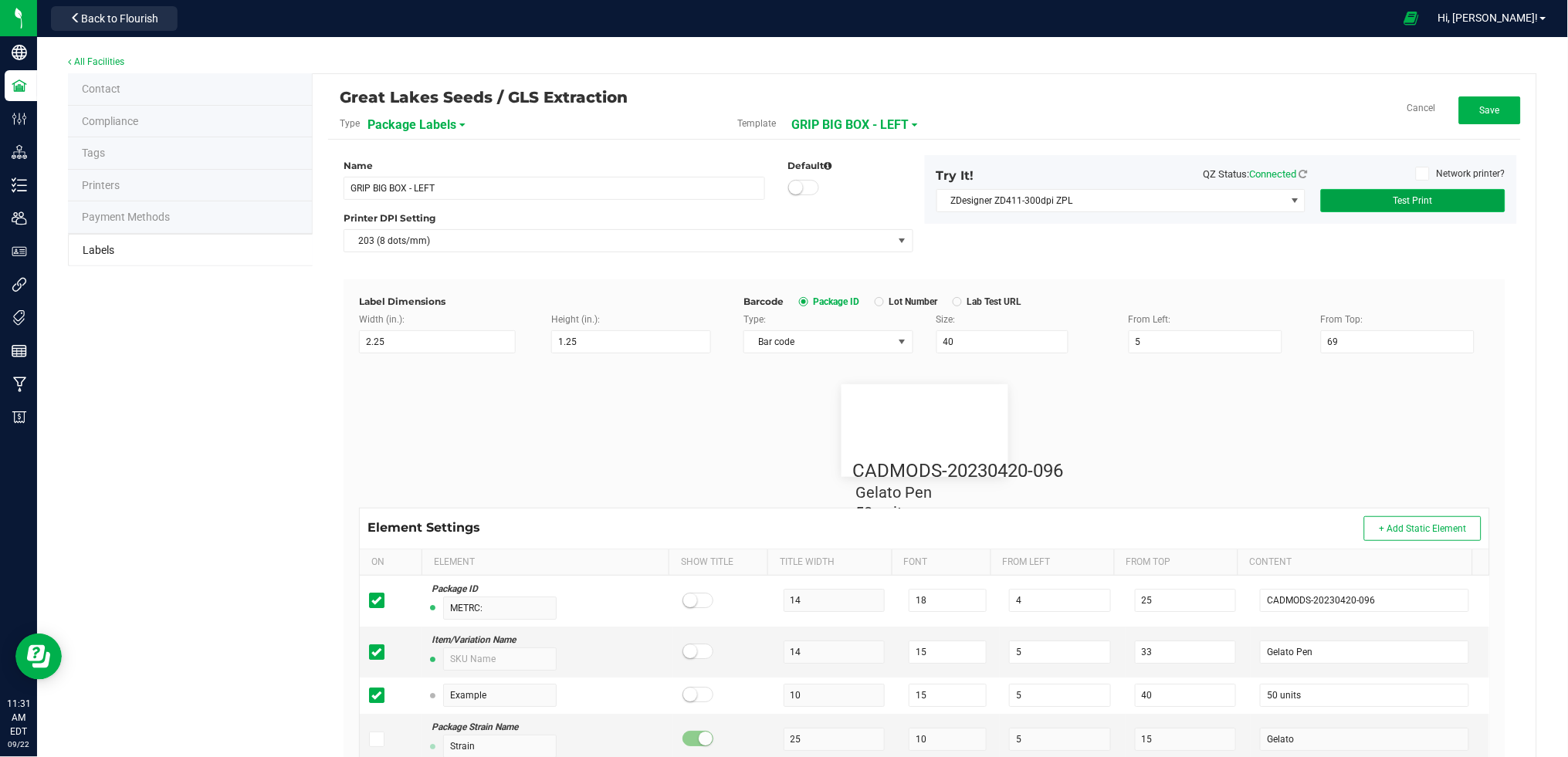
click at [1411, 201] on span "Test Print" at bounding box center [1413, 200] width 40 height 11
click at [1401, 203] on span "Test Print" at bounding box center [1413, 200] width 40 height 11
drag, startPoint x: 966, startPoint y: 337, endPoint x: 928, endPoint y: 340, distance: 38.1
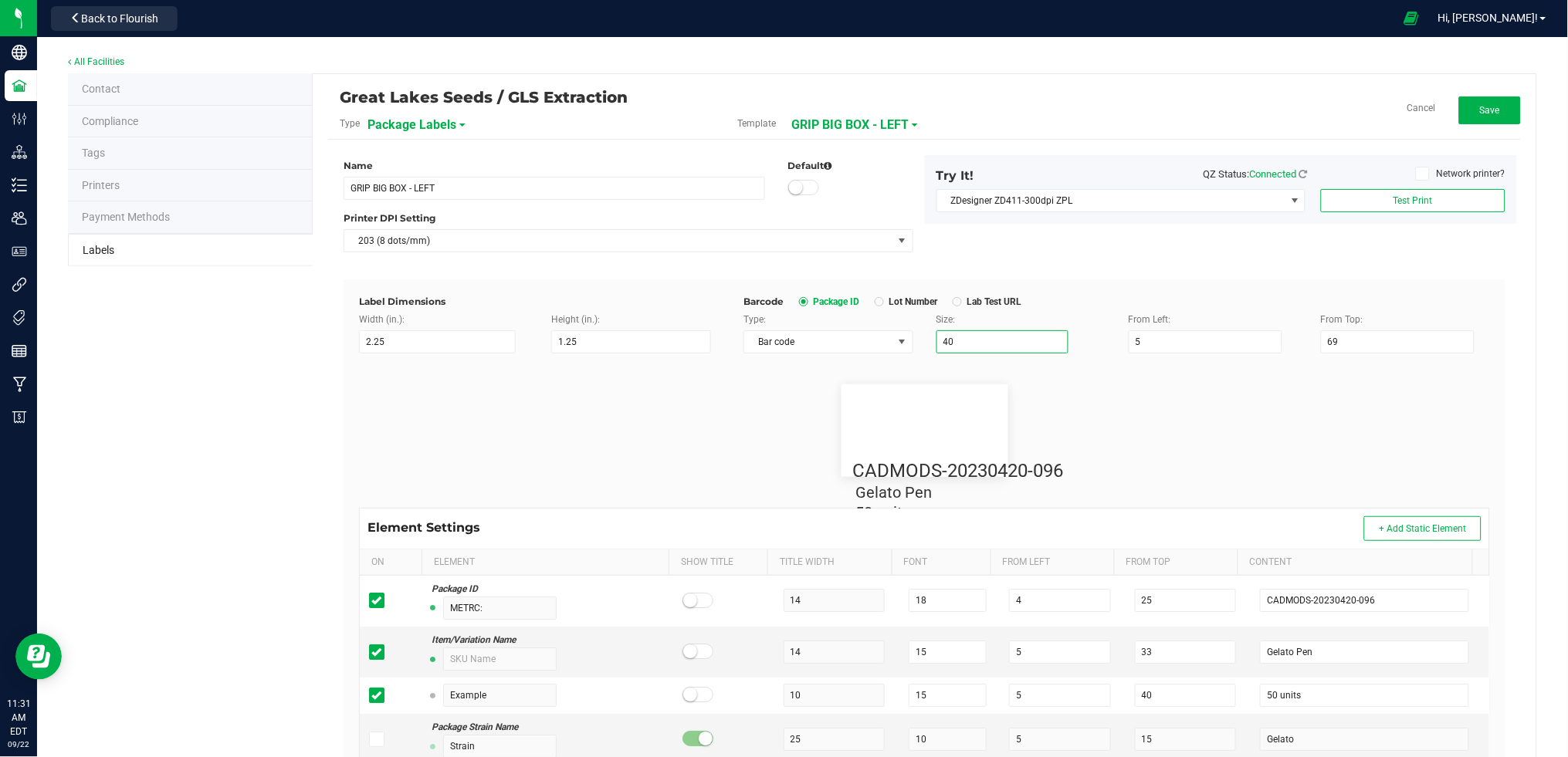
click at [936, 340] on input "40" at bounding box center [1002, 342] width 132 height 24
click at [1423, 200] on button "Test Print" at bounding box center [1413, 201] width 184 height 24
drag, startPoint x: 1354, startPoint y: 346, endPoint x: 1288, endPoint y: 346, distance: 66.0
click at [1288, 346] on div "Type: Bar code Size: 41 From Left: 5 From Top: 69" at bounding box center [1117, 333] width 770 height 41
click at [1408, 212] on div "Try It! QZ Status: Connected Network printer? ZDesigner ZD411-300dpi ZPL Test P…" at bounding box center [1220, 189] width 592 height 69
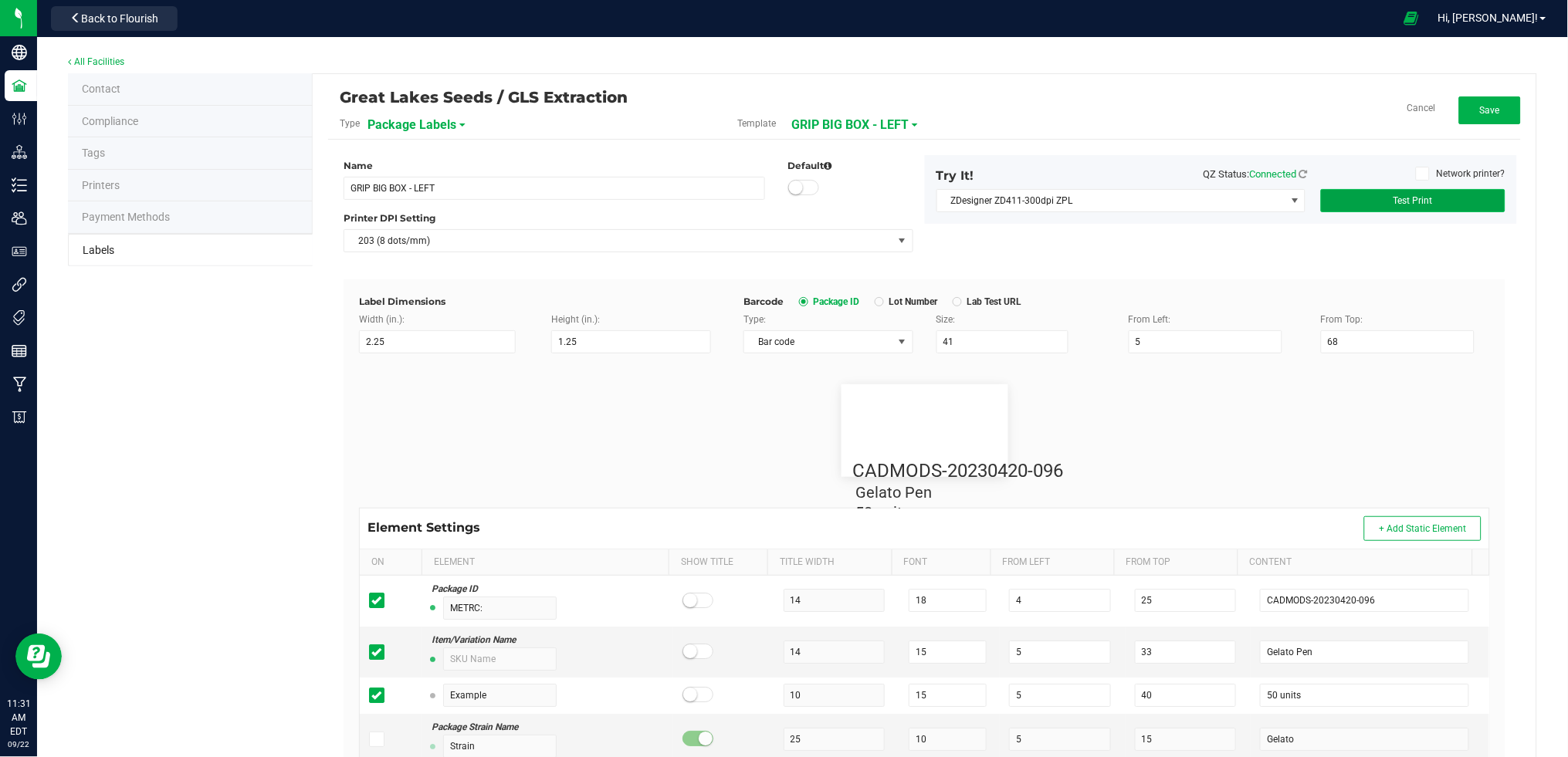
click at [1405, 200] on span "Test Print" at bounding box center [1413, 200] width 40 height 11
click at [1480, 109] on span "Save" at bounding box center [1490, 110] width 20 height 11
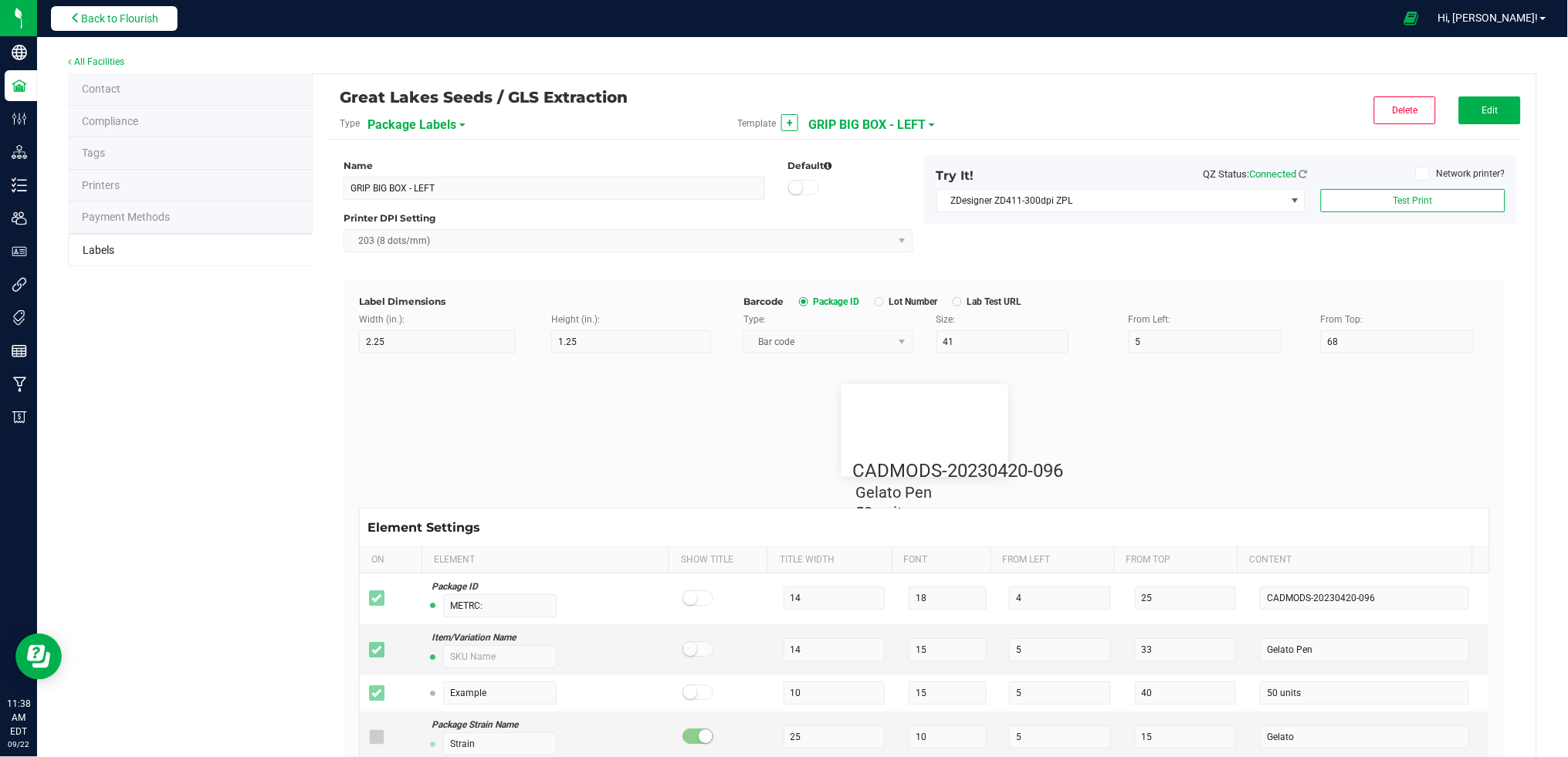
click at [116, 23] on span "Back to Flourish" at bounding box center [120, 19] width 77 height 13
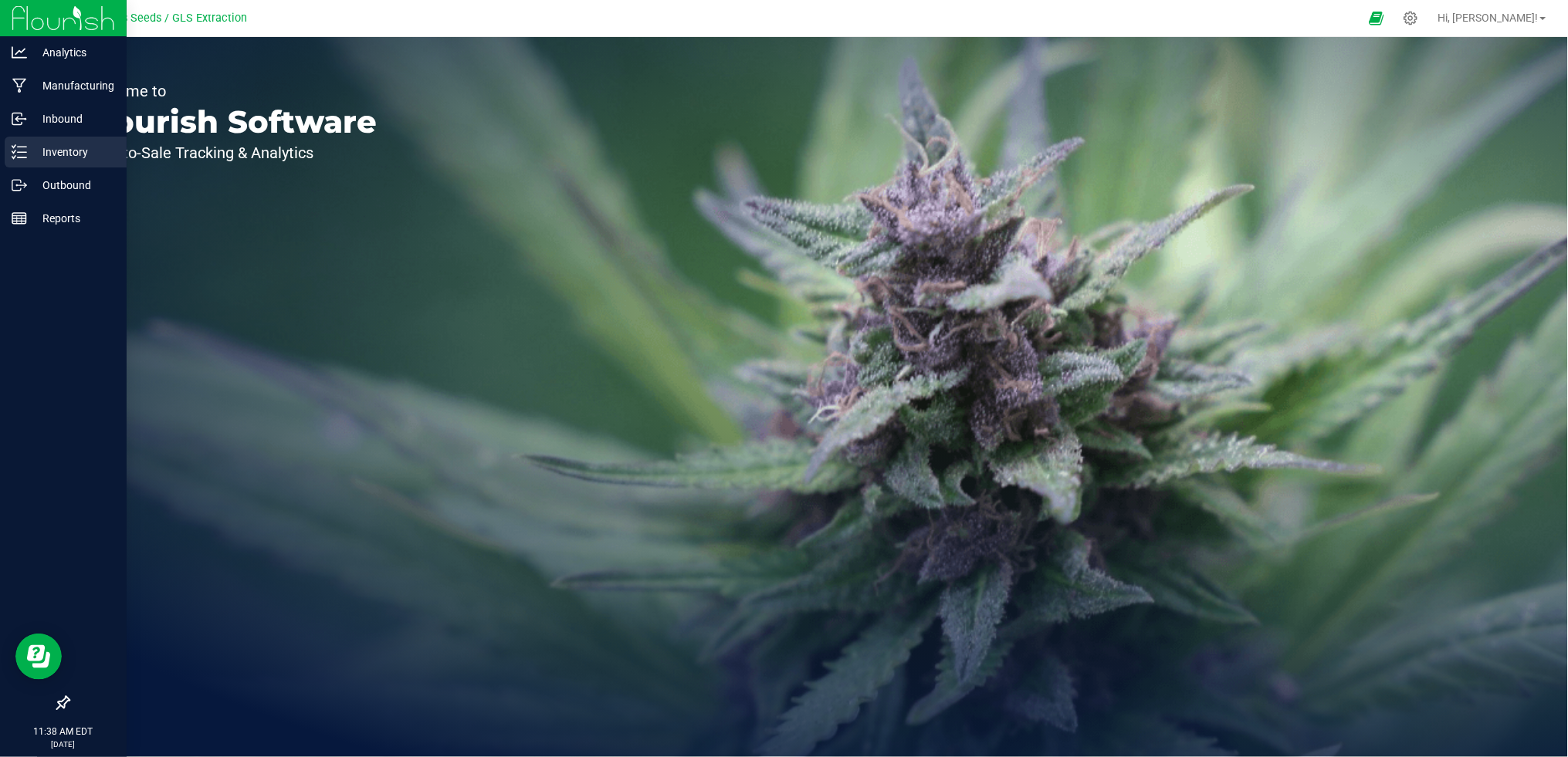
click at [51, 149] on p "Inventory" at bounding box center [73, 152] width 93 height 19
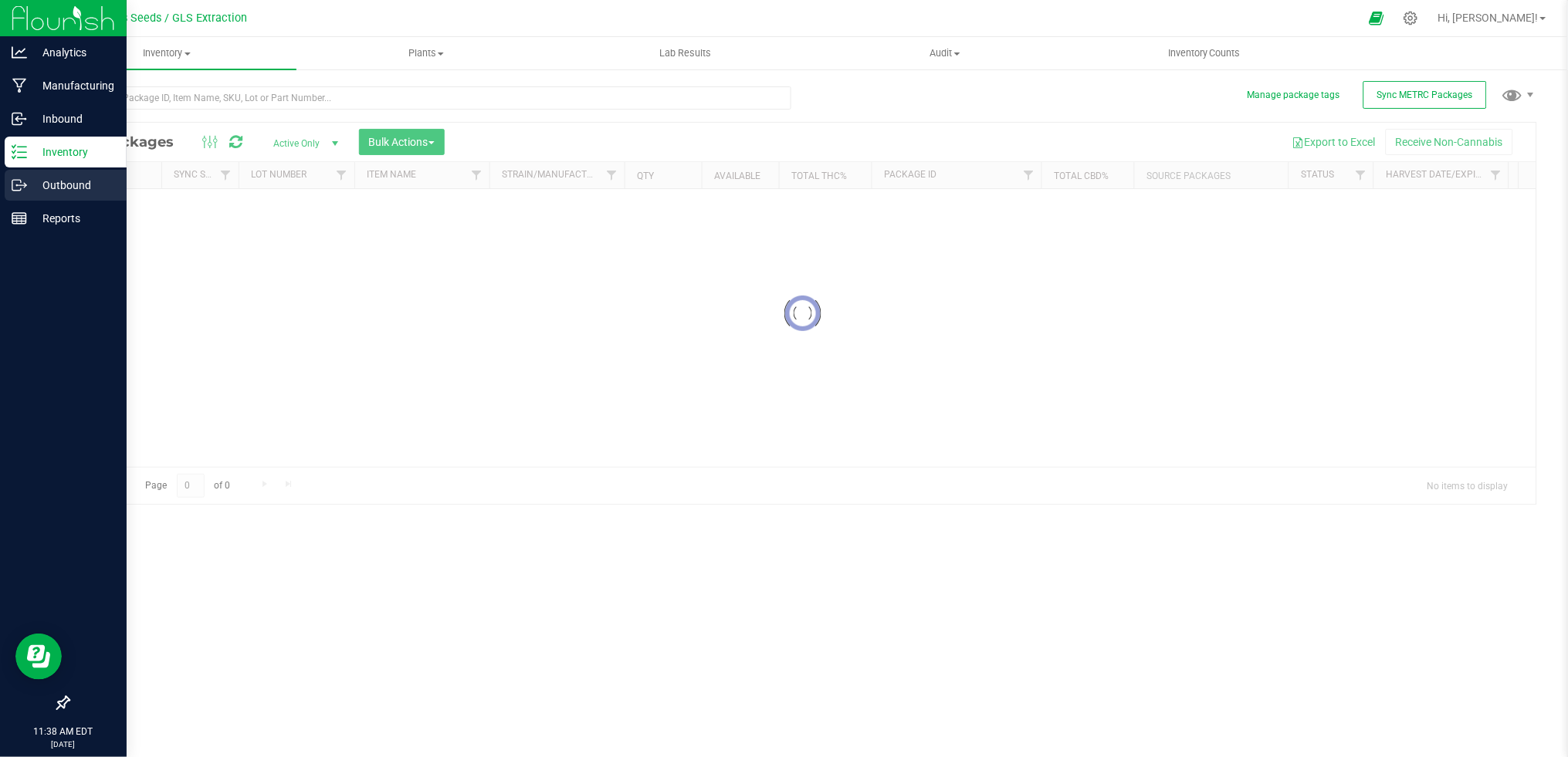
click at [63, 182] on p "Outbound" at bounding box center [73, 185] width 93 height 19
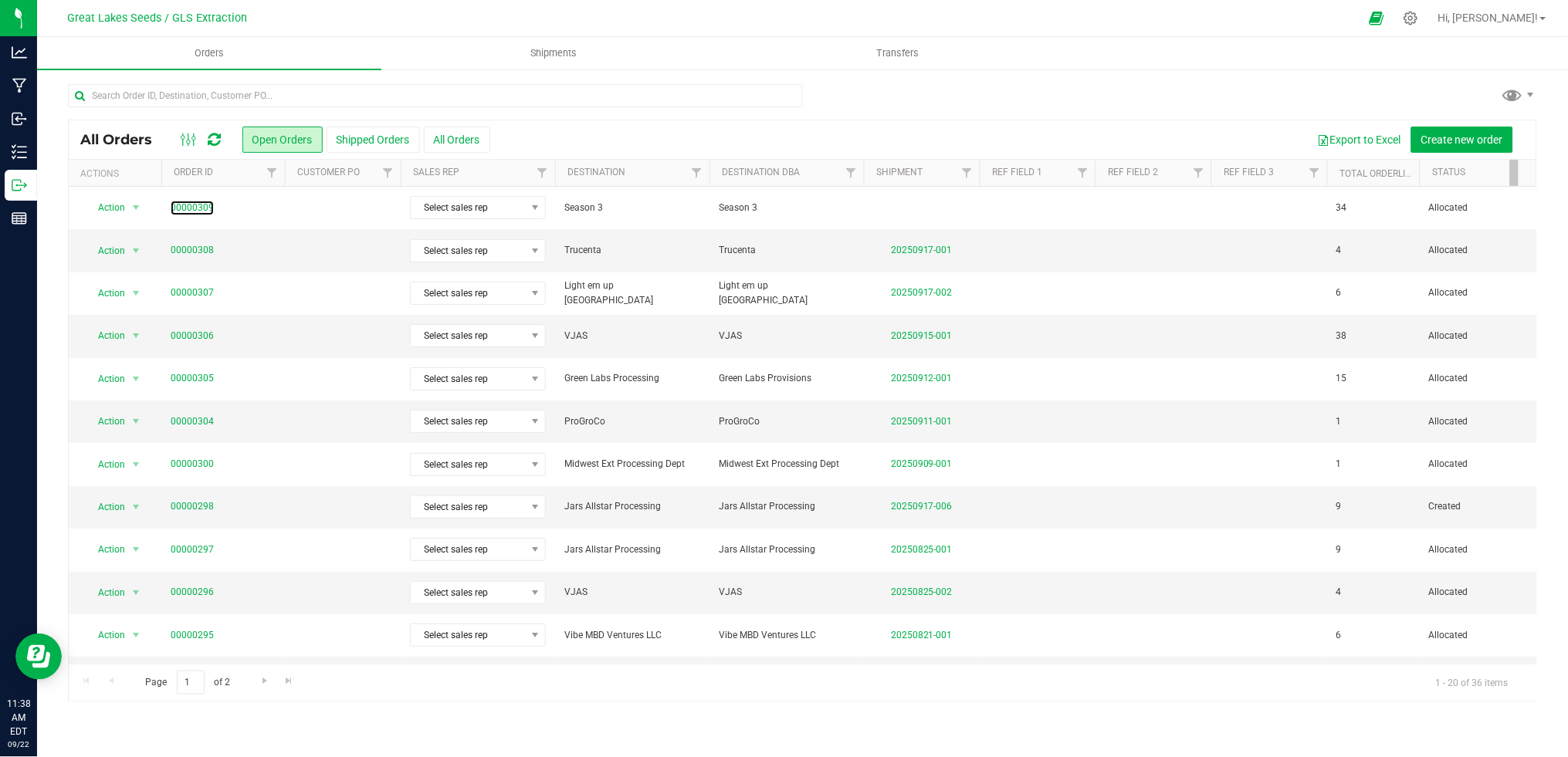
click at [195, 206] on link "00000309" at bounding box center [192, 207] width 43 height 14
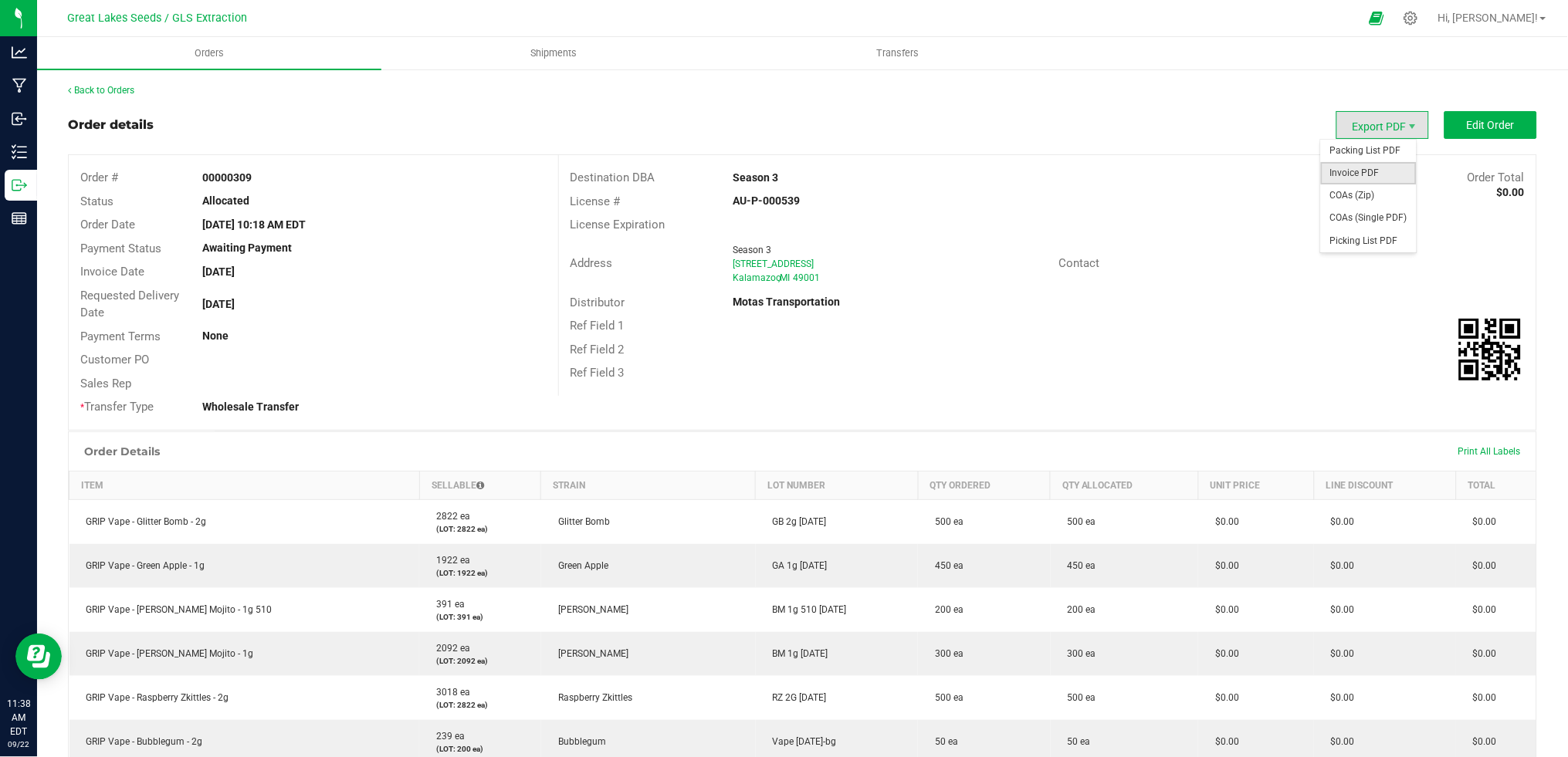
click at [1358, 165] on span "Invoice PDF" at bounding box center [1369, 173] width 96 height 23
